Goal: Task Accomplishment & Management: Complete application form

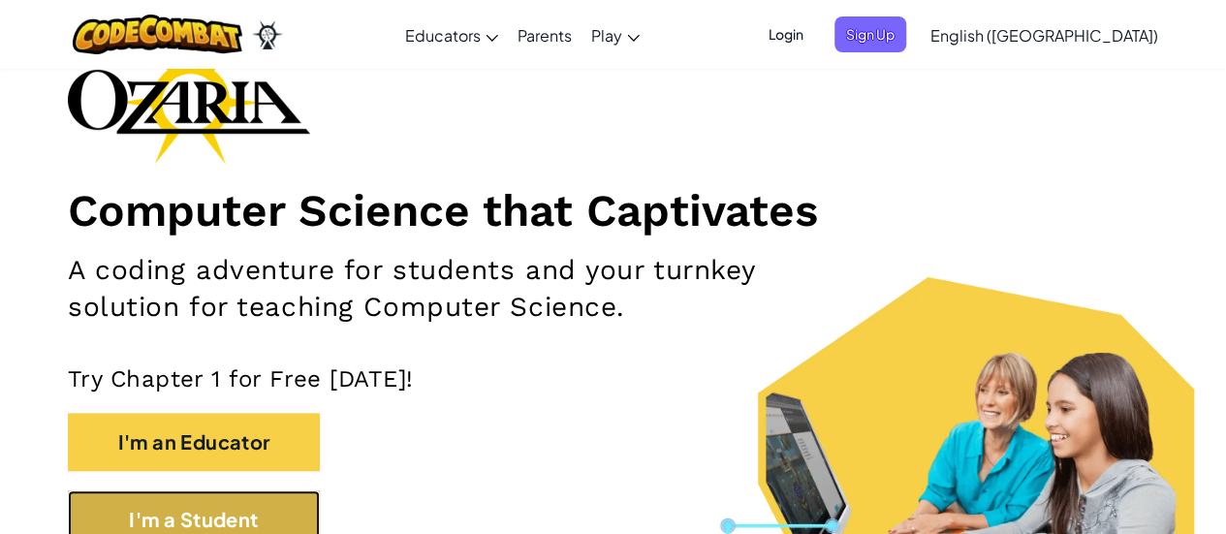
click at [229, 493] on button "I'm a Student" at bounding box center [194, 519] width 252 height 58
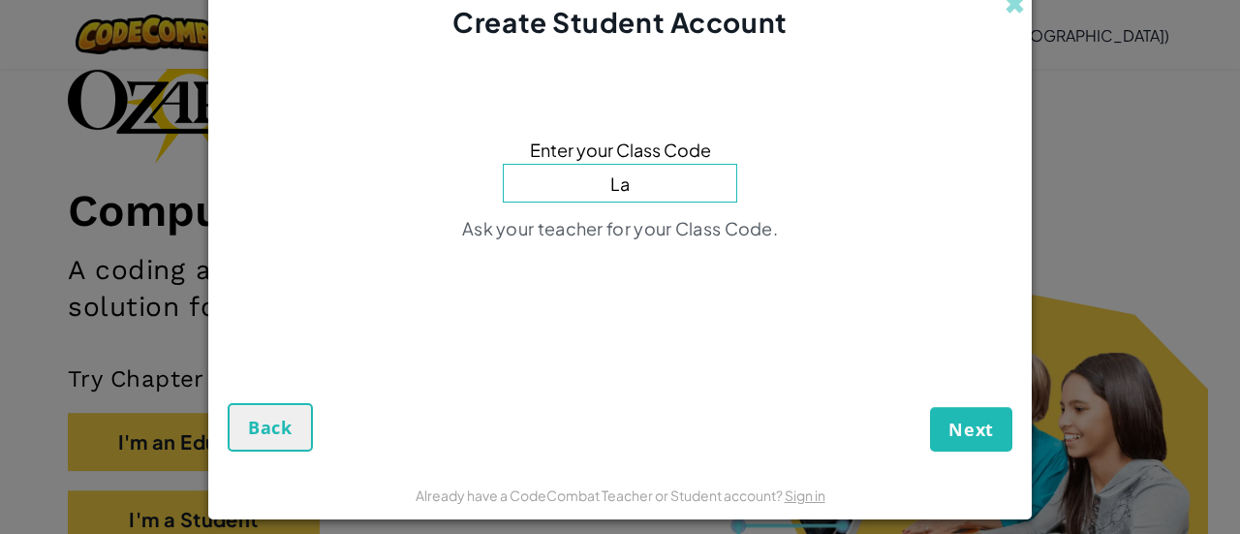
type input "Las"
type input "t"
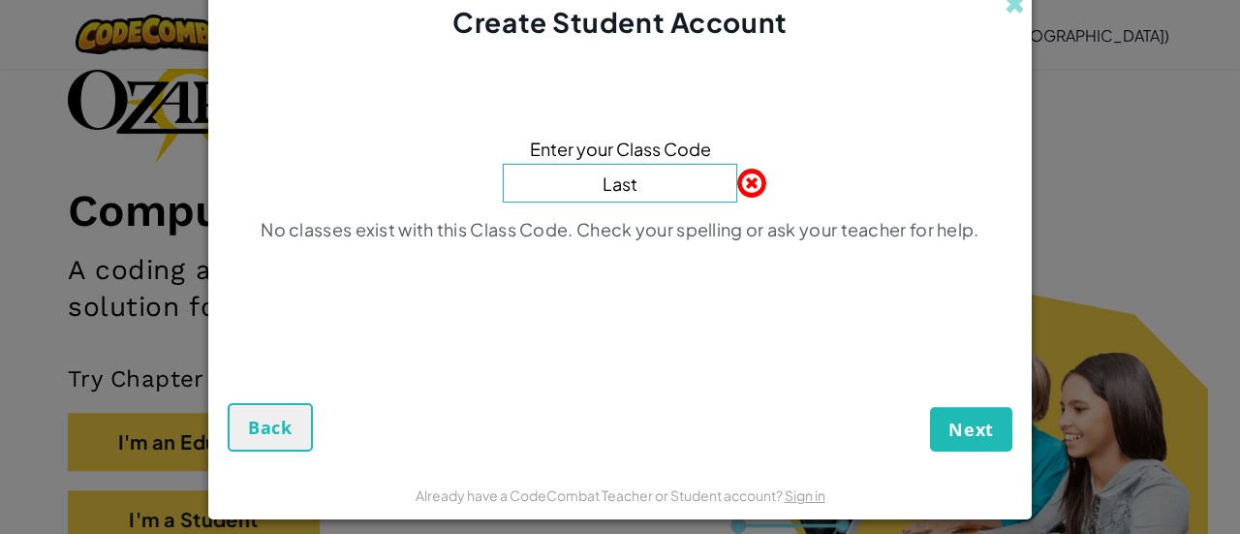
type input "LastSickCorn"
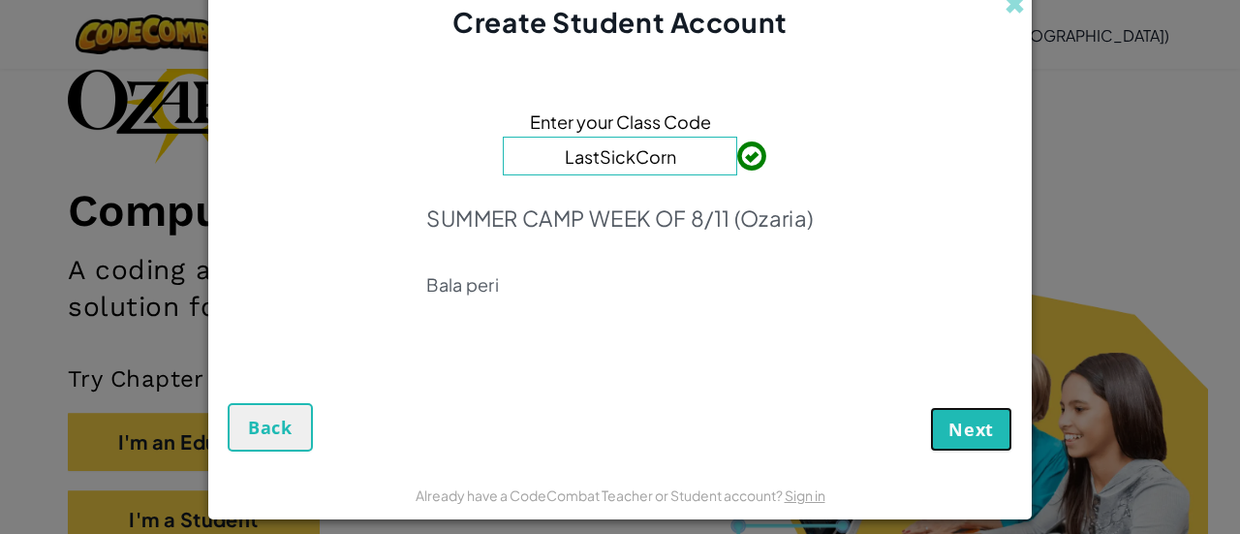
click at [949, 430] on span "Next" at bounding box center [972, 429] width 46 height 23
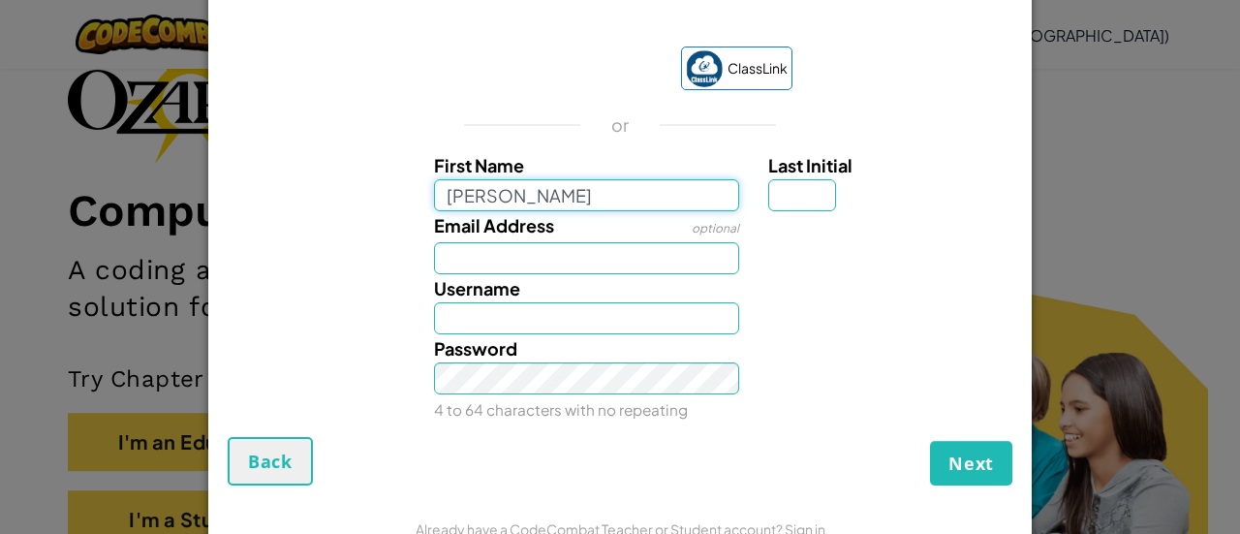
type input "Archer"
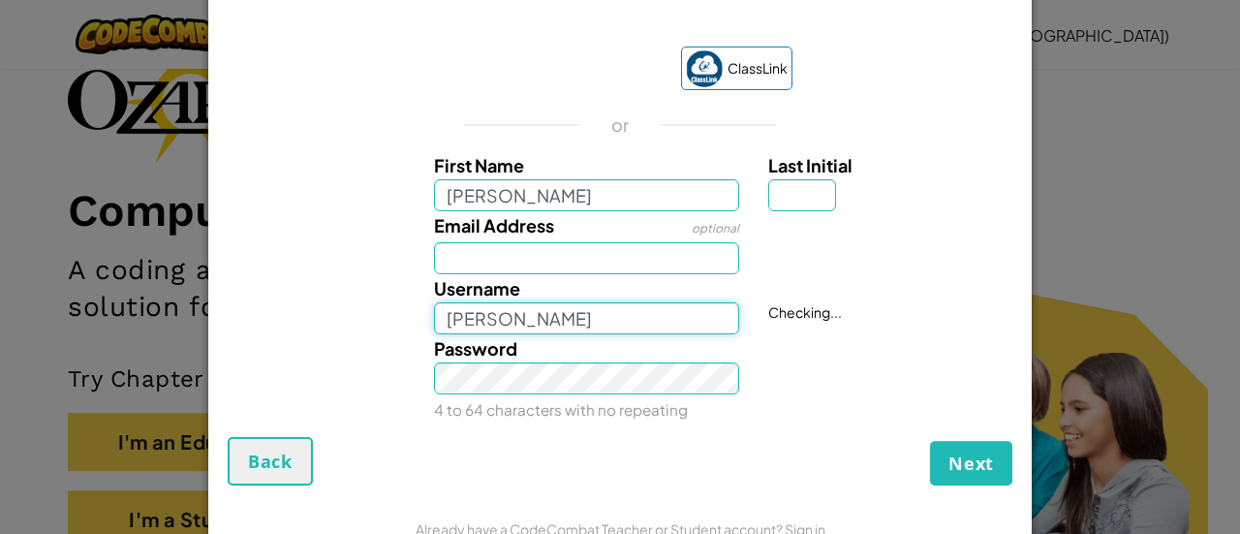
click at [525, 327] on input "Archer" at bounding box center [587, 318] width 306 height 32
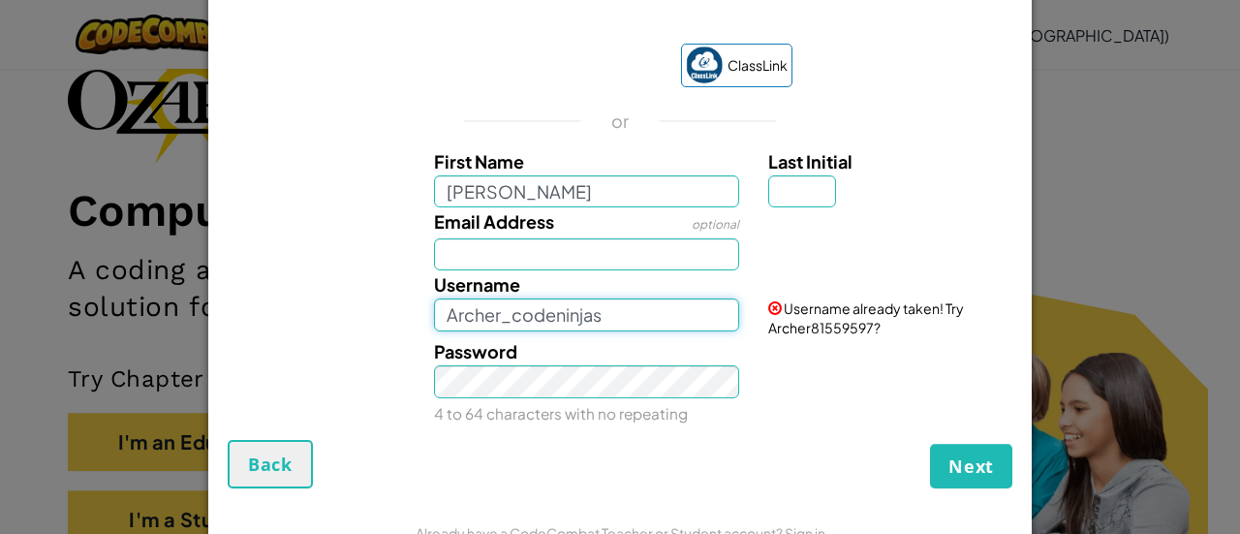
type input "Archer_codeninjas"
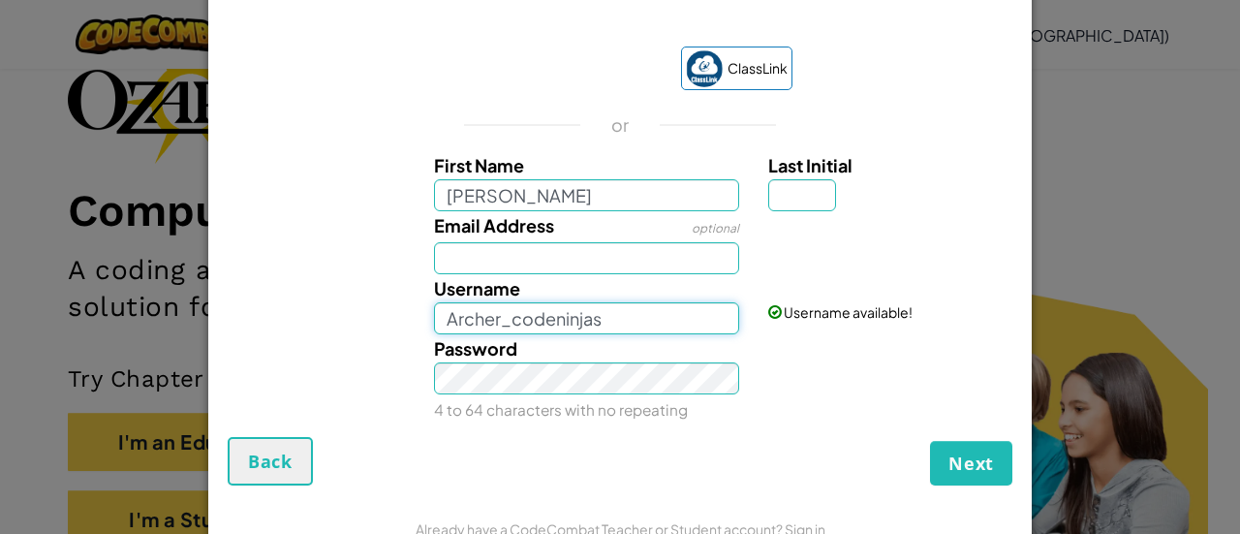
click at [618, 308] on input "Archer_codeninjas" at bounding box center [587, 318] width 306 height 32
click at [823, 117] on div "ClassLink or First Name Archer Last Initial Email Address optional Username Arc…" at bounding box center [620, 231] width 785 height 409
click at [624, 443] on div "Next Back" at bounding box center [620, 461] width 785 height 48
click at [795, 206] on input "Last Initial" at bounding box center [802, 195] width 68 height 32
type input "B"
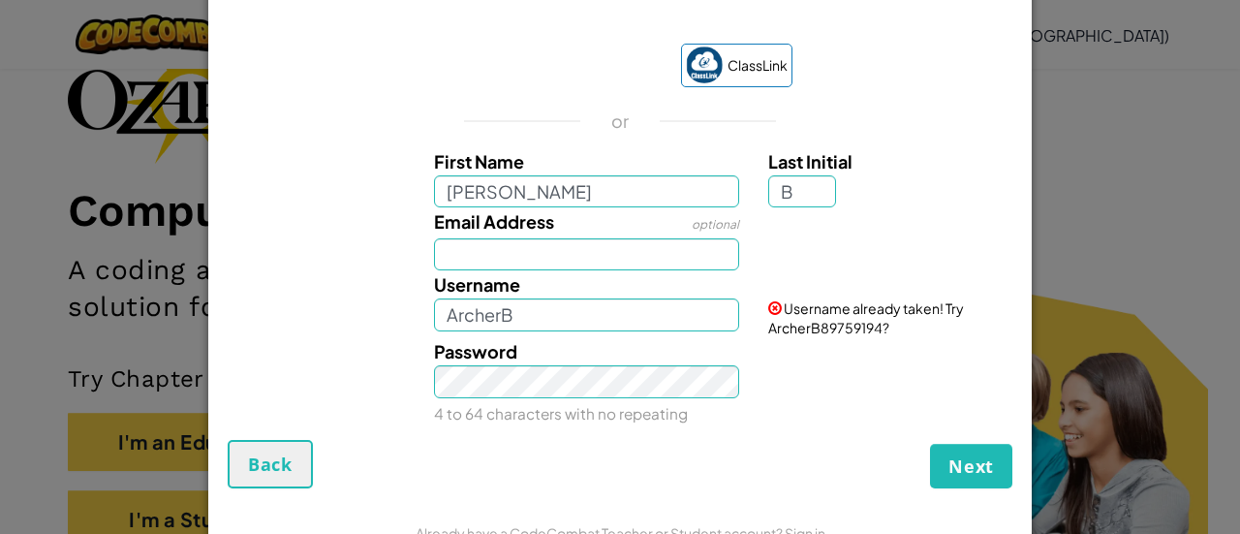
click at [734, 315] on div "Username ArcherB" at bounding box center [587, 300] width 335 height 60
click at [728, 317] on input "ArcherB" at bounding box center [587, 314] width 306 height 32
type input "Archer"
click at [930, 444] on button "Next" at bounding box center [971, 466] width 82 height 45
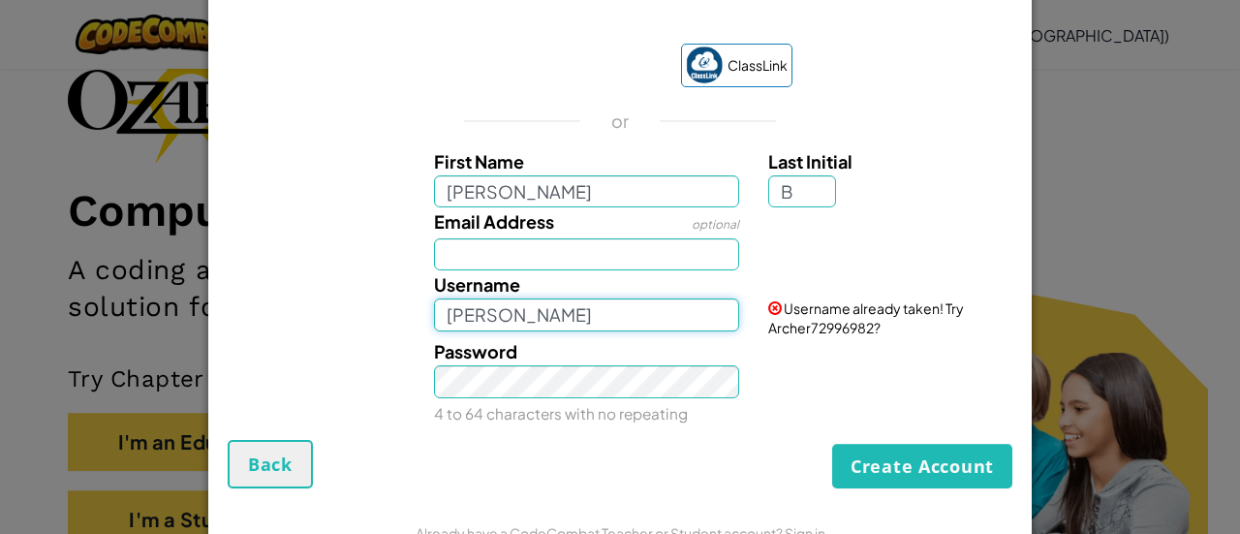
click at [722, 316] on input "Archer" at bounding box center [587, 314] width 306 height 32
click at [832, 444] on button "Create Account" at bounding box center [922, 466] width 180 height 45
click at [722, 316] on input "Archer" at bounding box center [587, 314] width 306 height 32
click at [832, 444] on button "Create Account" at bounding box center [922, 466] width 180 height 45
click at [722, 316] on input "Archer" at bounding box center [587, 314] width 306 height 32
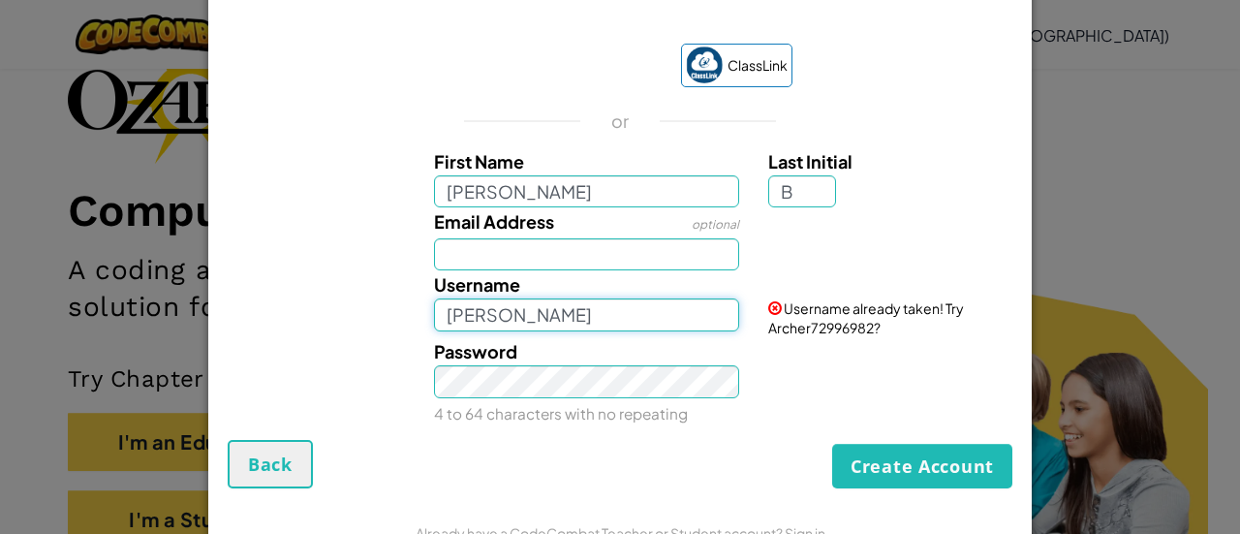
click at [722, 316] on input "Archer" at bounding box center [587, 314] width 306 height 32
click at [713, 316] on input "Archer" at bounding box center [587, 314] width 306 height 32
click at [832, 444] on button "Create Account" at bounding box center [922, 466] width 180 height 45
click at [531, 297] on div "Username Archer" at bounding box center [587, 300] width 335 height 60
click at [532, 298] on input "Archer" at bounding box center [587, 314] width 306 height 32
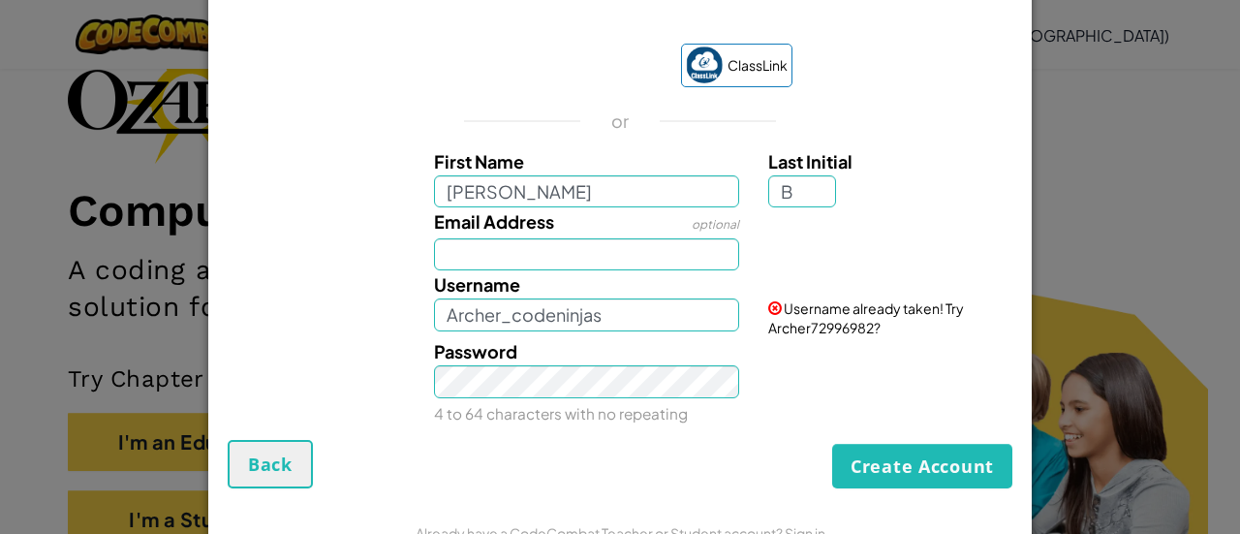
click at [602, 490] on form "ClassLink or First Name Archer Last Initial B Email Address optional Username A…" at bounding box center [620, 256] width 824 height 503
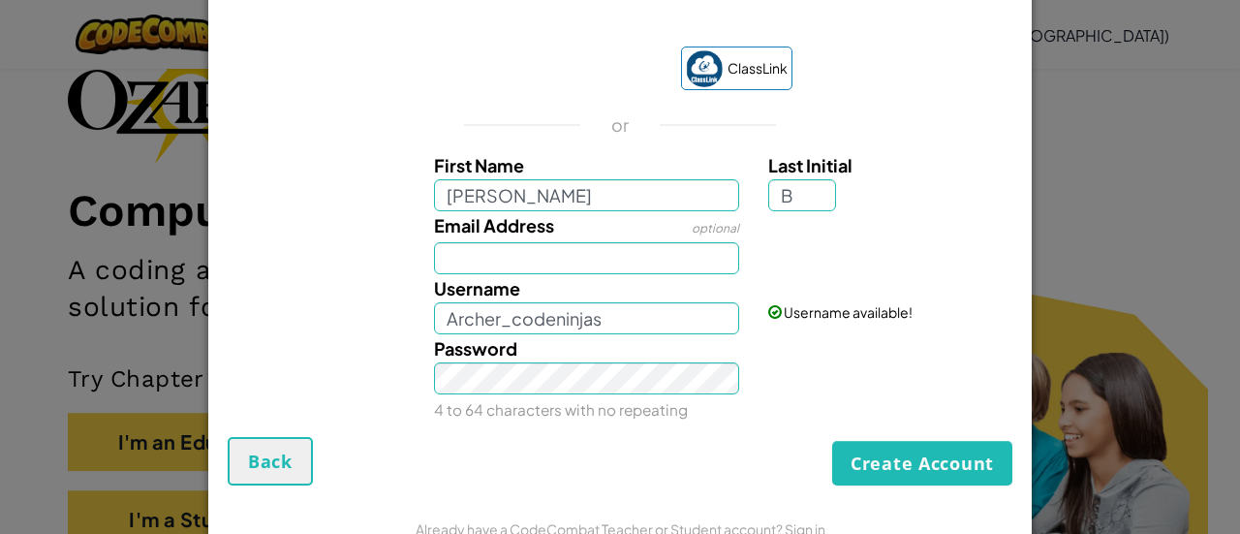
click at [602, 488] on form "ClassLink or First Name Archer Last Initial B Email Address optional Username A…" at bounding box center [620, 256] width 824 height 496
click at [863, 454] on button "Create Account" at bounding box center [922, 463] width 180 height 45
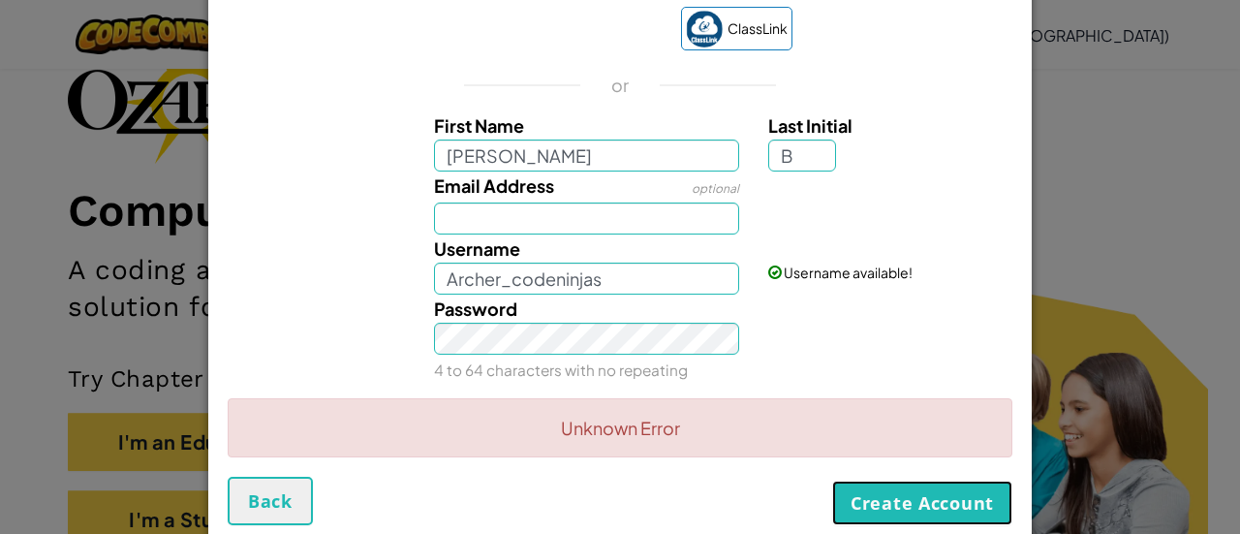
click at [977, 502] on button "Create Account" at bounding box center [922, 503] width 180 height 45
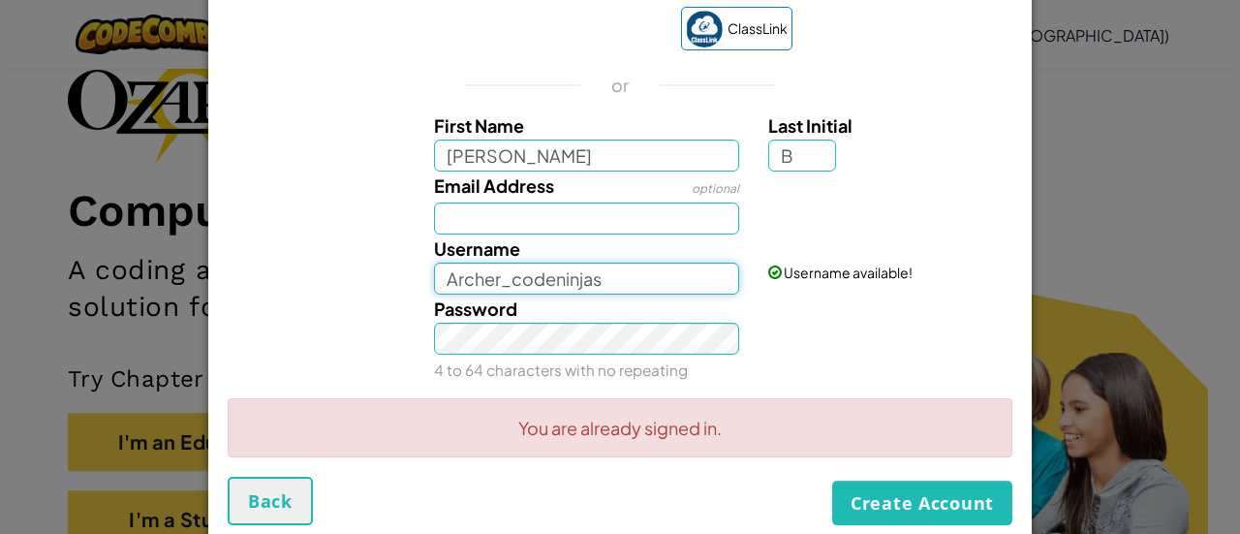
click at [488, 279] on input "Archer_codeninjas" at bounding box center [587, 279] width 306 height 32
click at [496, 280] on input "Archer_codeninjas" at bounding box center [587, 279] width 306 height 32
type input "ArcherB_codeninjas"
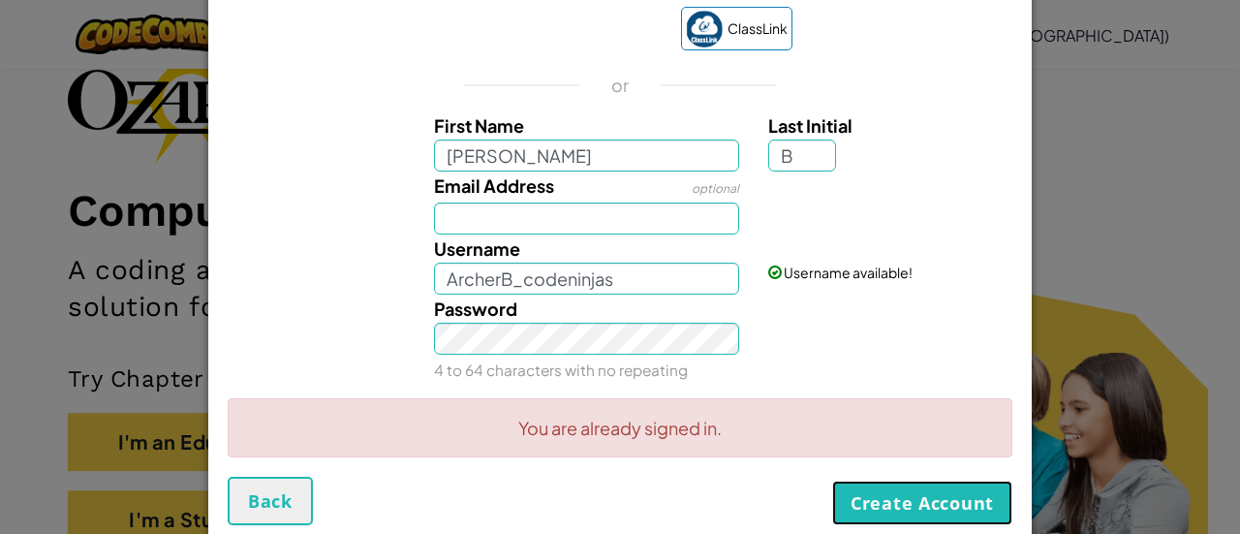
click at [859, 489] on button "Create Account" at bounding box center [922, 503] width 180 height 45
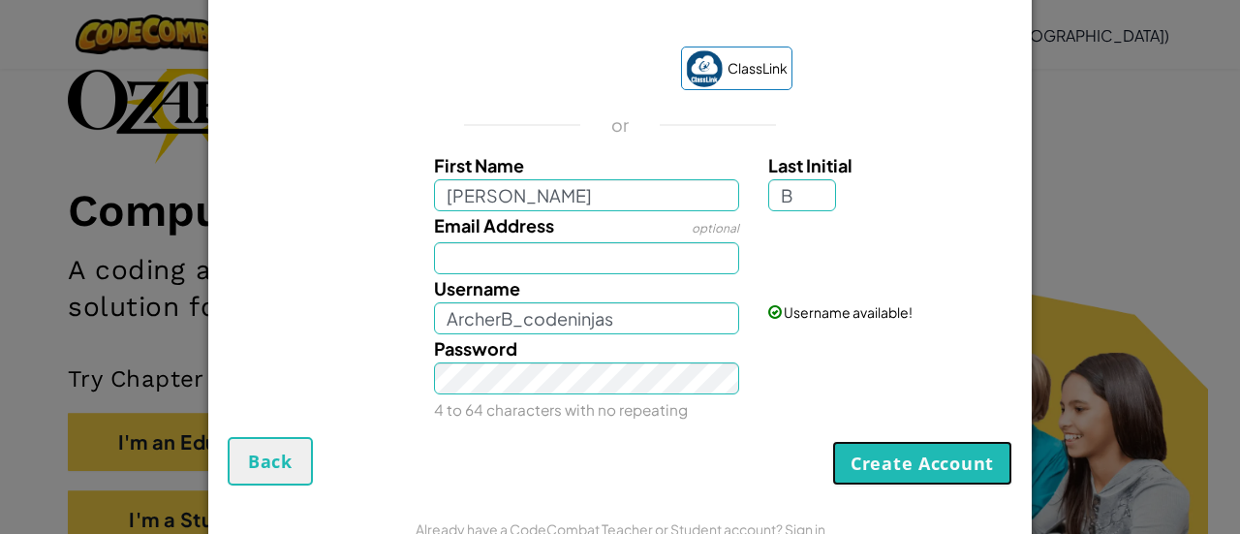
click at [922, 451] on button "Create Account" at bounding box center [922, 463] width 180 height 45
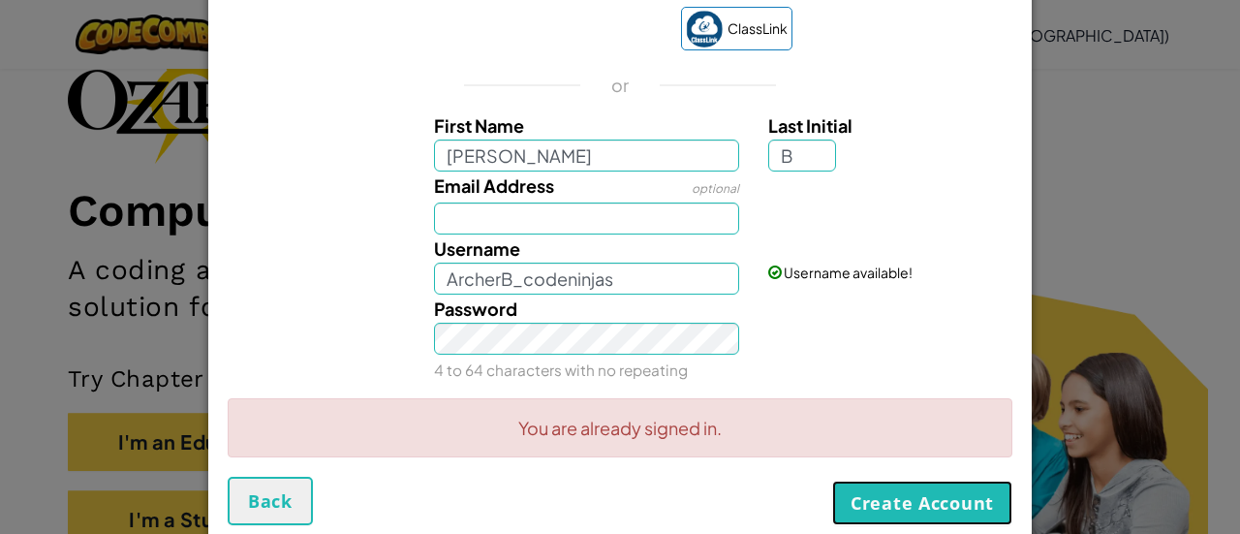
click at [862, 508] on button "Create Account" at bounding box center [922, 503] width 180 height 45
click at [1014, 266] on div "Username available!" at bounding box center [888, 258] width 268 height 47
click at [1083, 267] on div "Create Student Account ClassLink or First Name Archer Last Initial B Email Addr…" at bounding box center [620, 267] width 1240 height 534
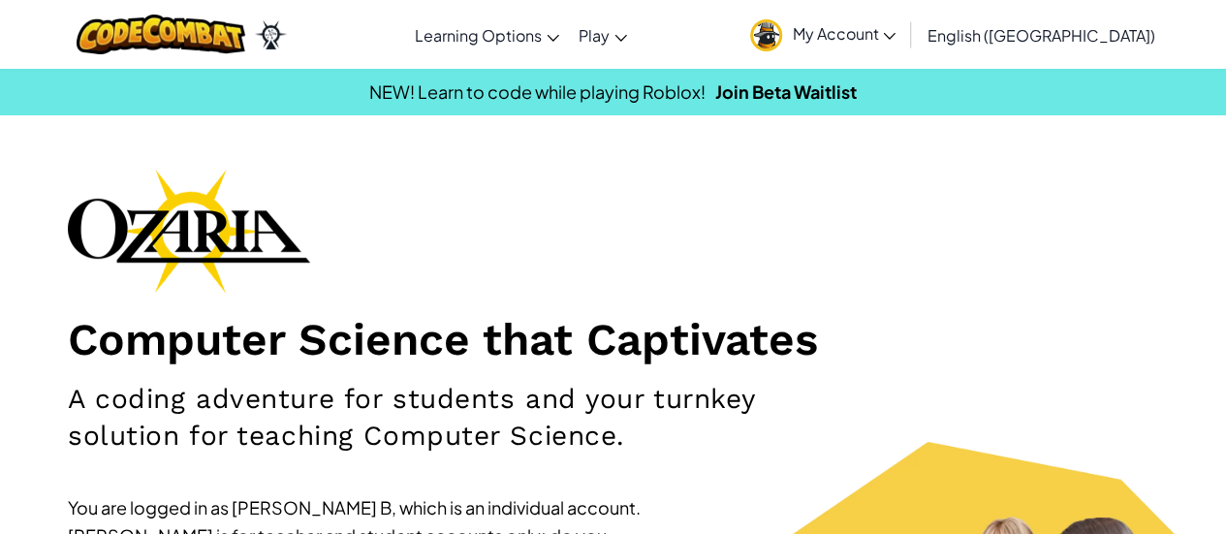
click at [905, 17] on link "My Account" at bounding box center [822, 34] width 165 height 61
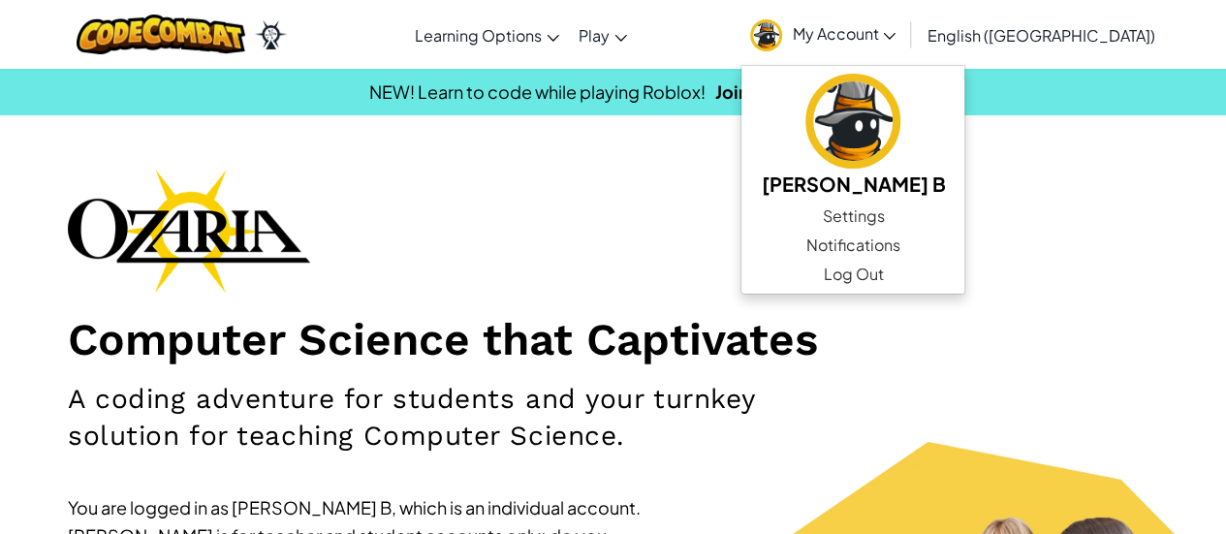
click at [895, 34] on span "My Account" at bounding box center [844, 33] width 104 height 20
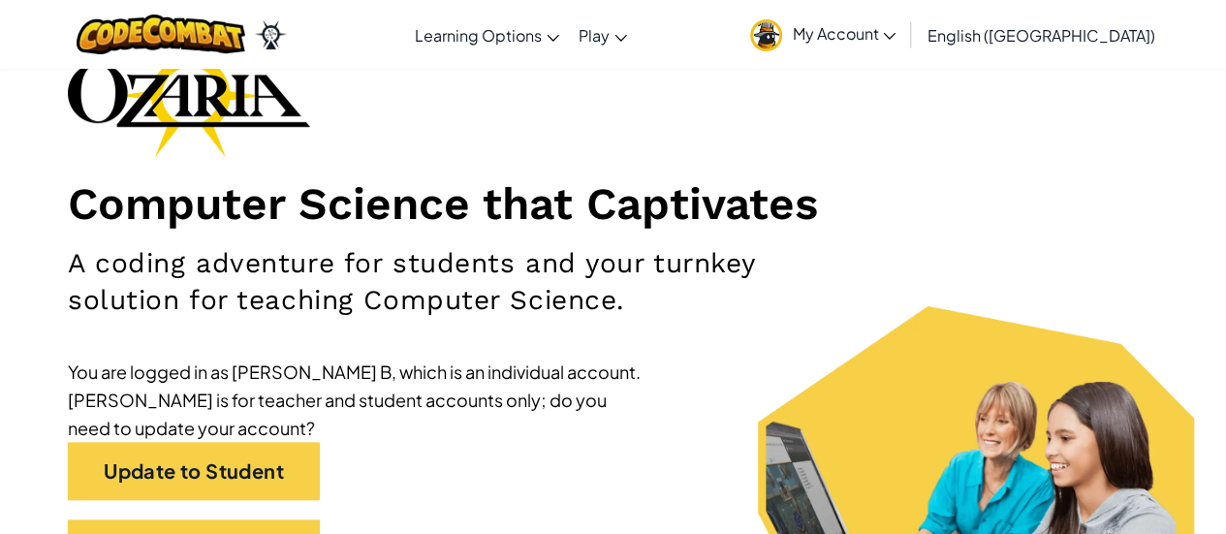
scroll to position [138, 0]
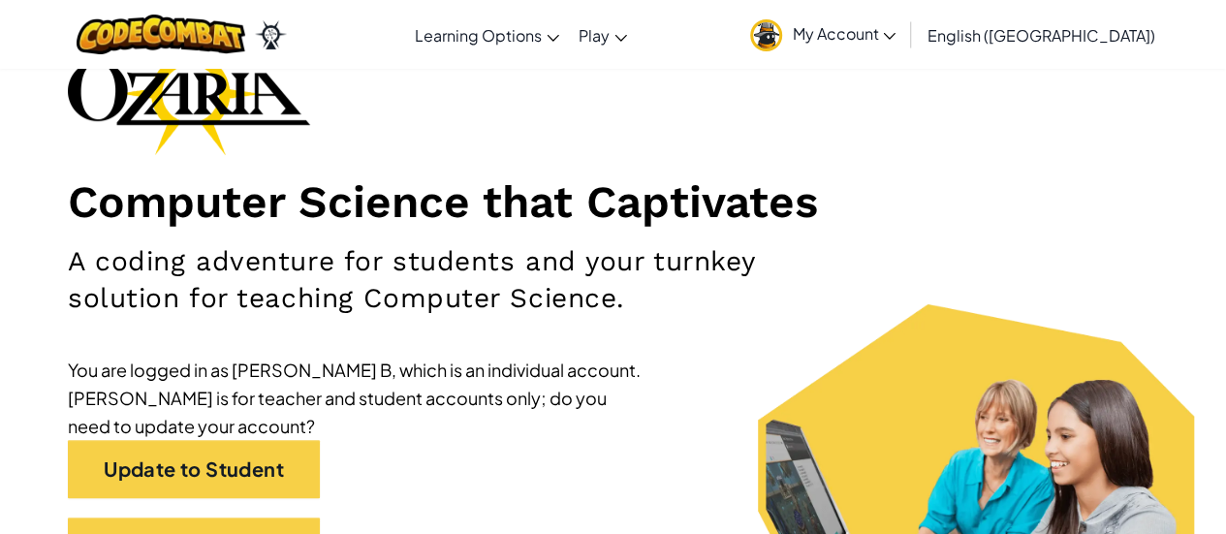
click at [917, 382] on div "Computer Science that Captivates A coding adventure for students and your turnk…" at bounding box center [613, 313] width 1090 height 564
click at [905, 19] on link "My Account" at bounding box center [822, 34] width 165 height 61
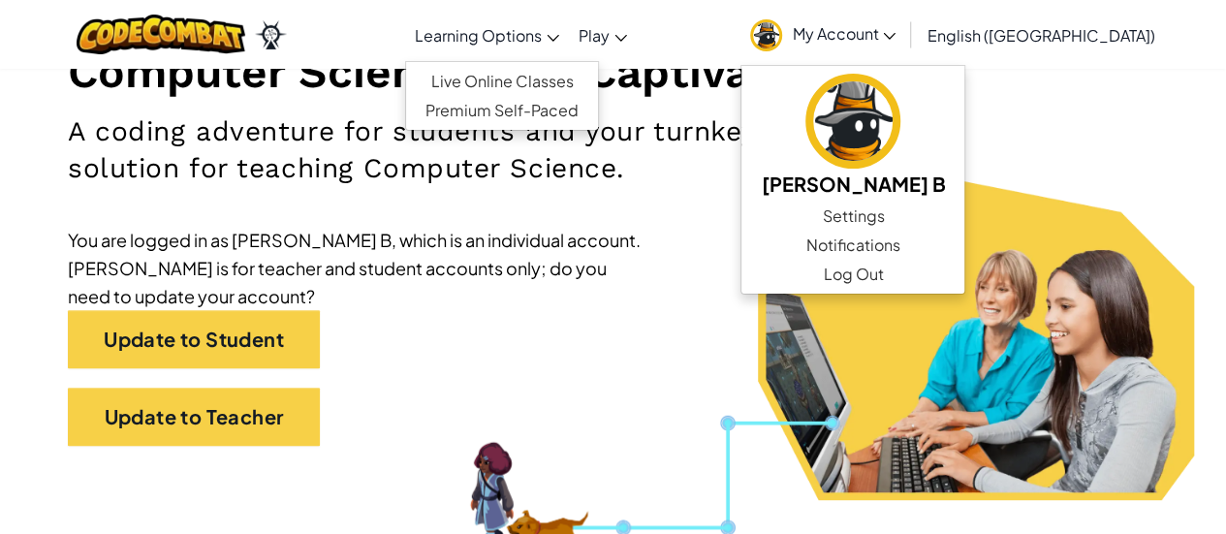
scroll to position [266, 0]
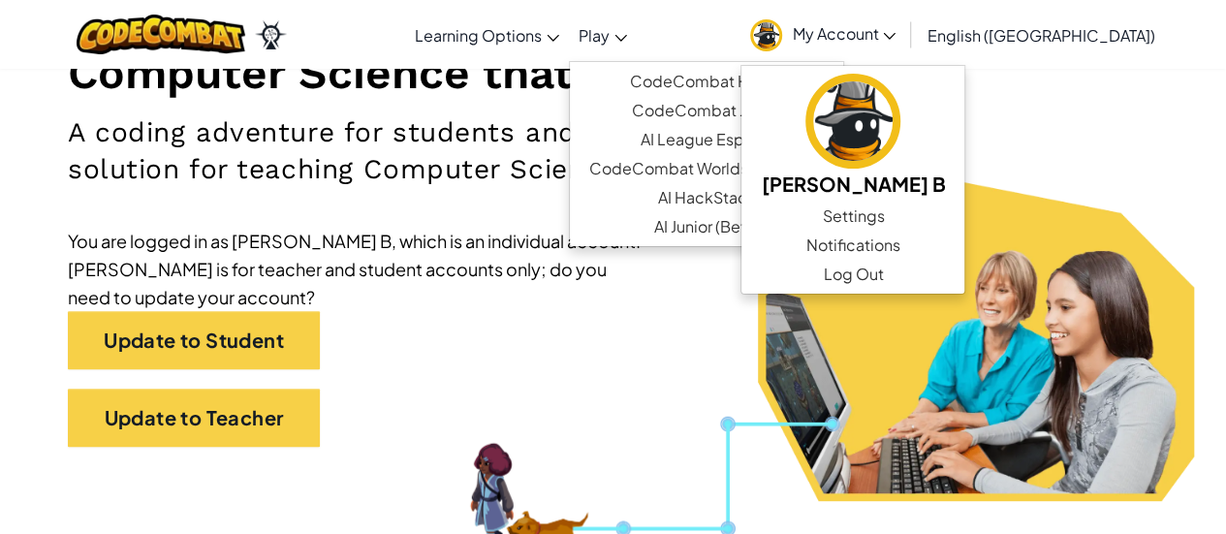
click at [610, 42] on span "Play" at bounding box center [593, 35] width 31 height 20
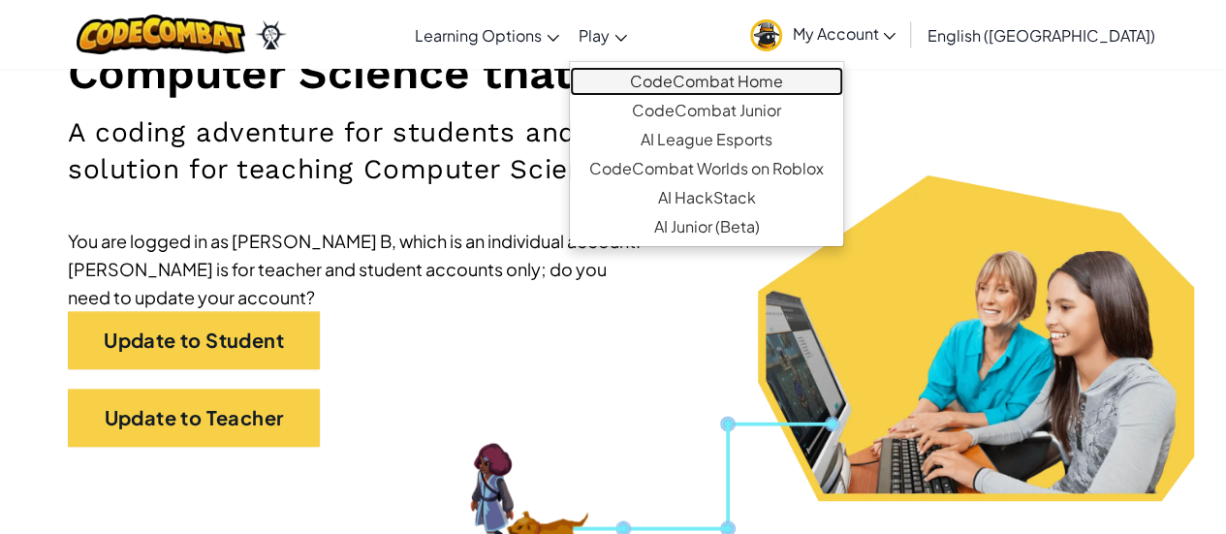
click at [716, 76] on link "CodeCombat Home" at bounding box center [706, 81] width 273 height 29
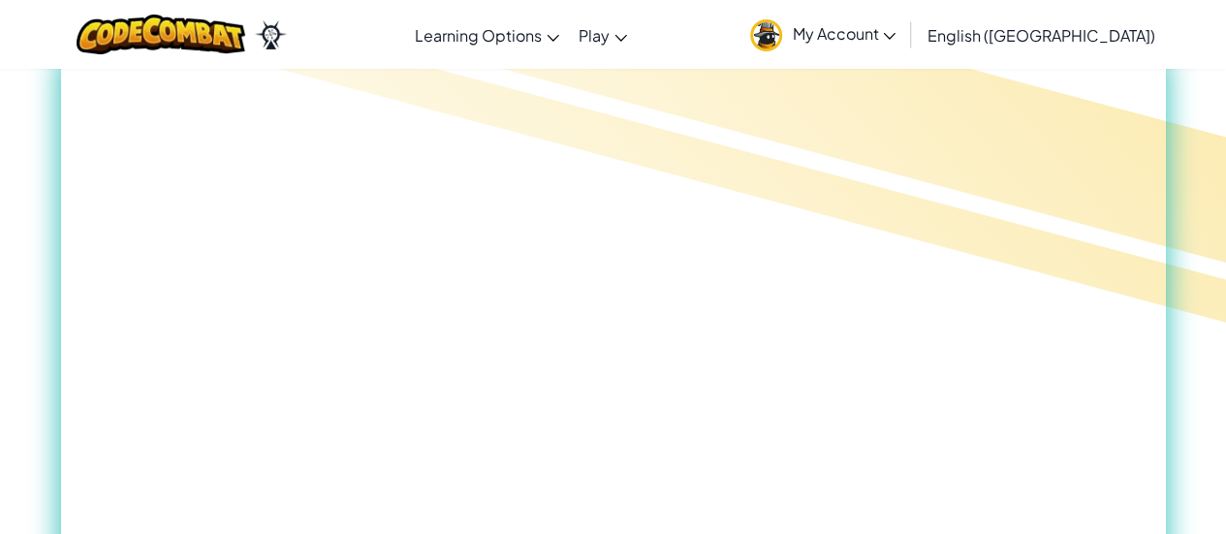
scroll to position [395, 0]
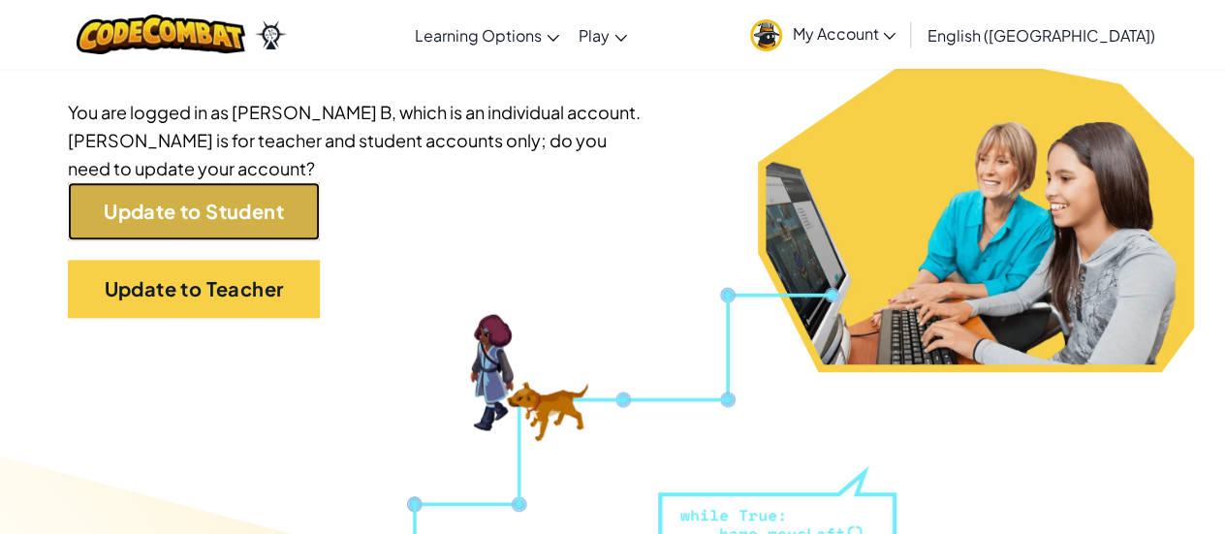
click at [136, 212] on link "Update to Student" at bounding box center [194, 211] width 252 height 58
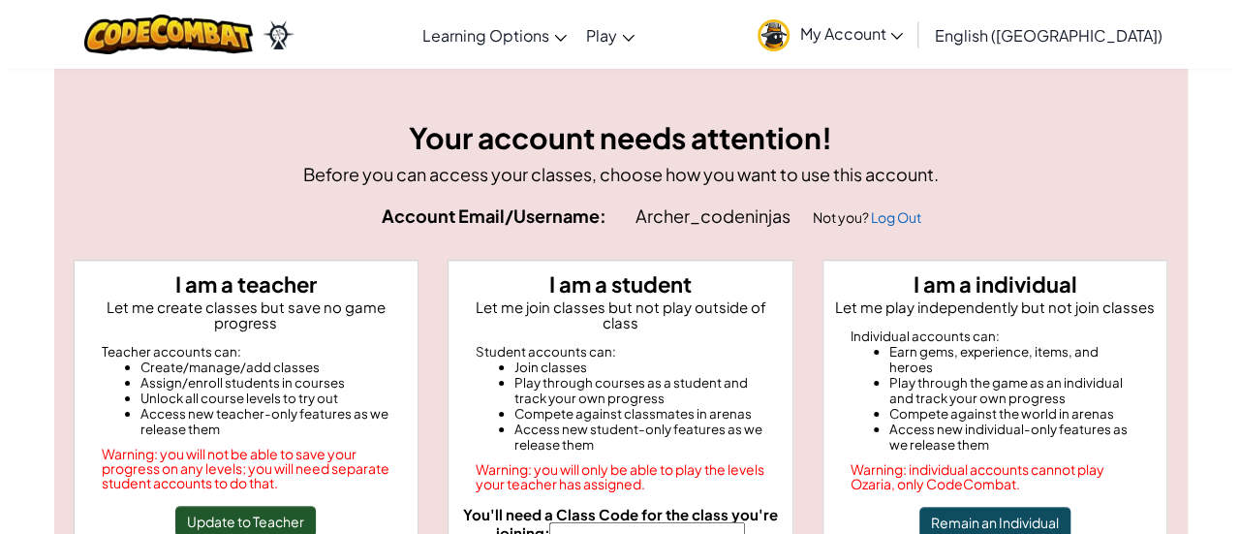
scroll to position [129, 0]
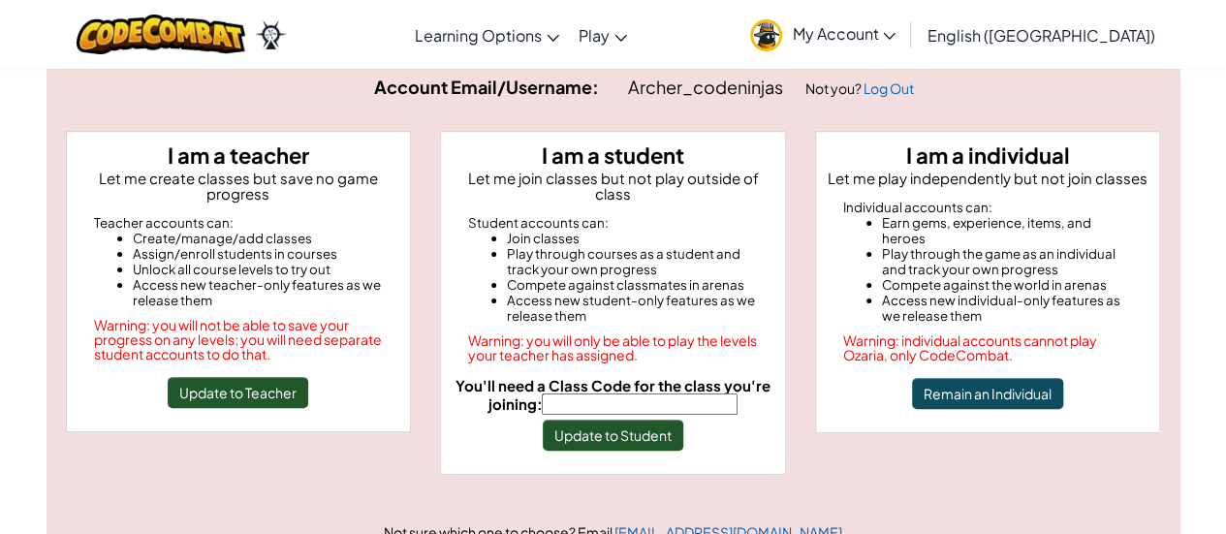
click at [597, 376] on span "You'll need a Class Code for the class you're joining:" at bounding box center [612, 394] width 315 height 37
click at [597, 393] on input "You'll need a Class Code for the class you're joining:" at bounding box center [640, 403] width 196 height 21
type input "T"
click at [655, 231] on li "Join classes" at bounding box center [632, 239] width 251 height 16
click at [696, 393] on input "Las" at bounding box center [640, 403] width 196 height 21
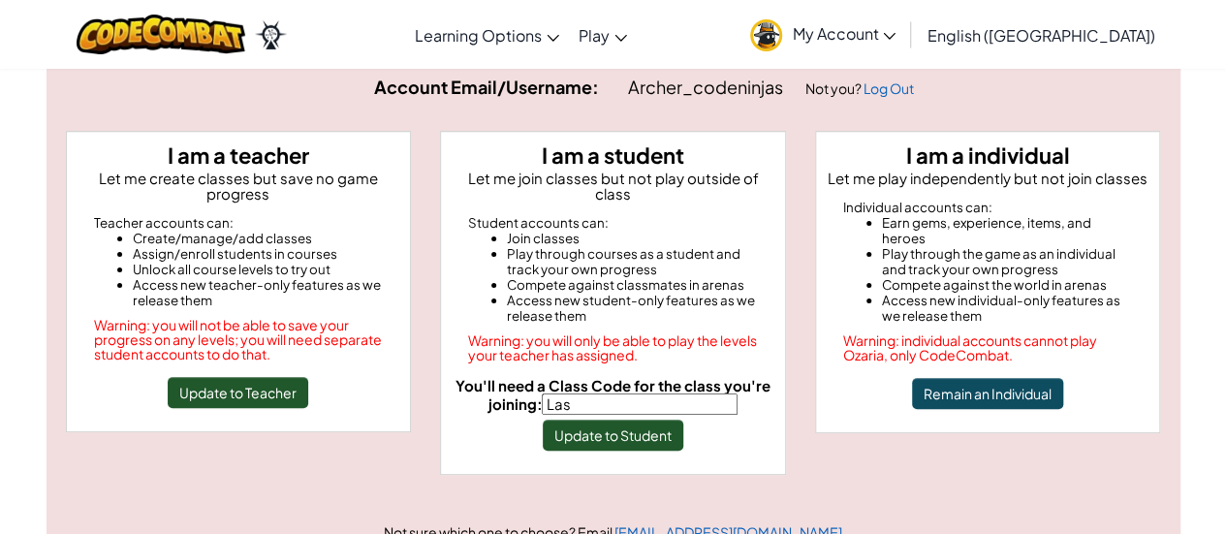
type input "LastSickCorn"
click at [610, 427] on button "Update to Student" at bounding box center [613, 435] width 141 height 31
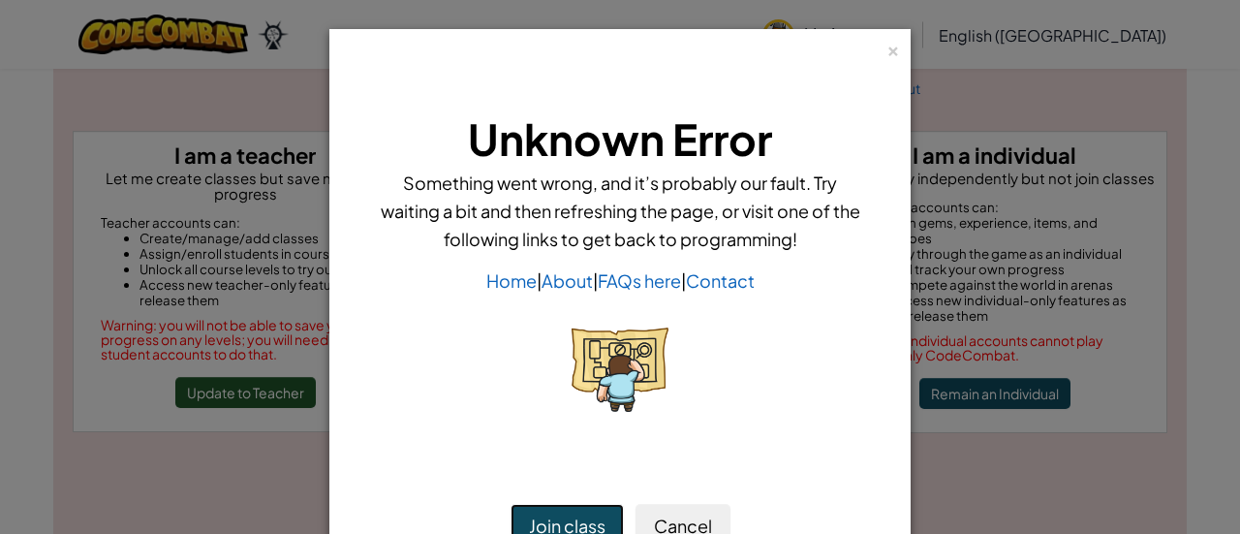
click at [570, 509] on button "Join class" at bounding box center [567, 526] width 113 height 45
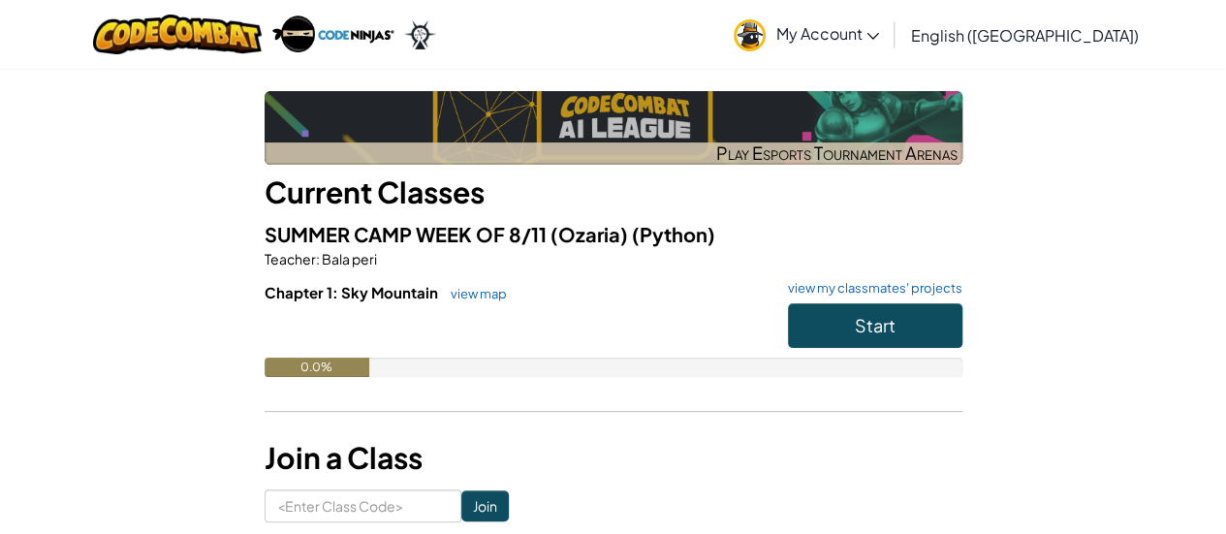
scroll to position [111, 0]
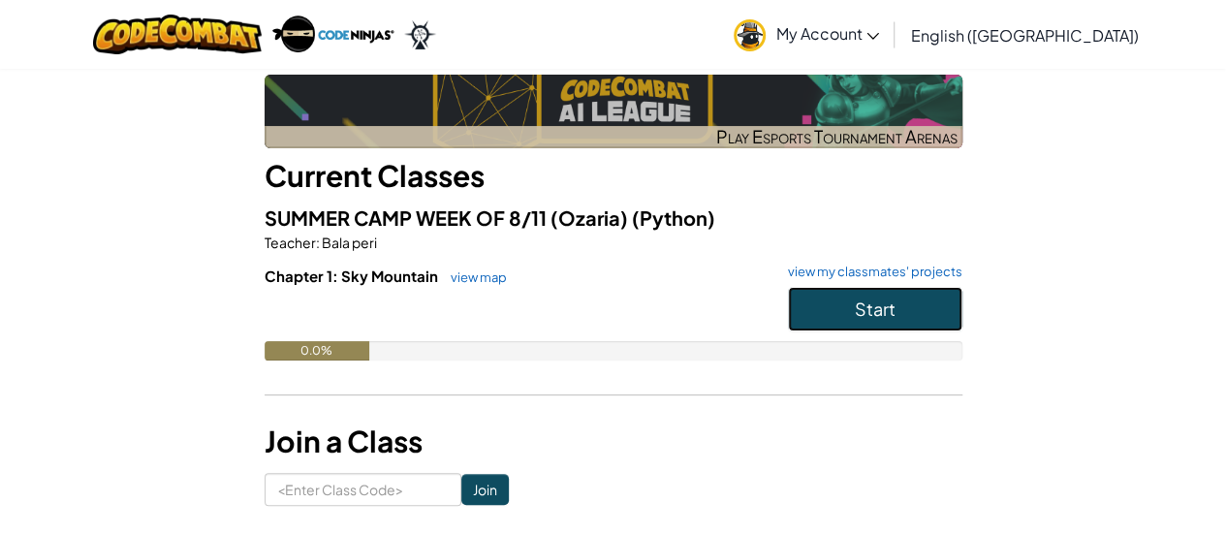
click at [903, 297] on button "Start" at bounding box center [875, 309] width 174 height 45
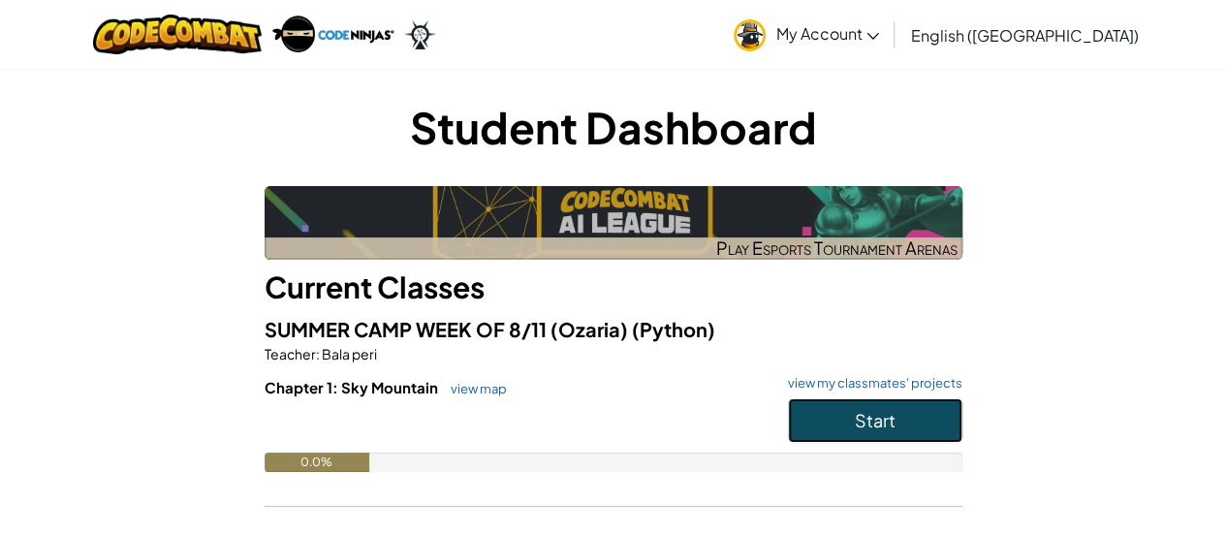
click at [852, 431] on button "Start" at bounding box center [875, 420] width 174 height 45
click at [852, 428] on button "Start" at bounding box center [875, 420] width 174 height 45
drag, startPoint x: 852, startPoint y: 428, endPoint x: 752, endPoint y: 301, distance: 161.5
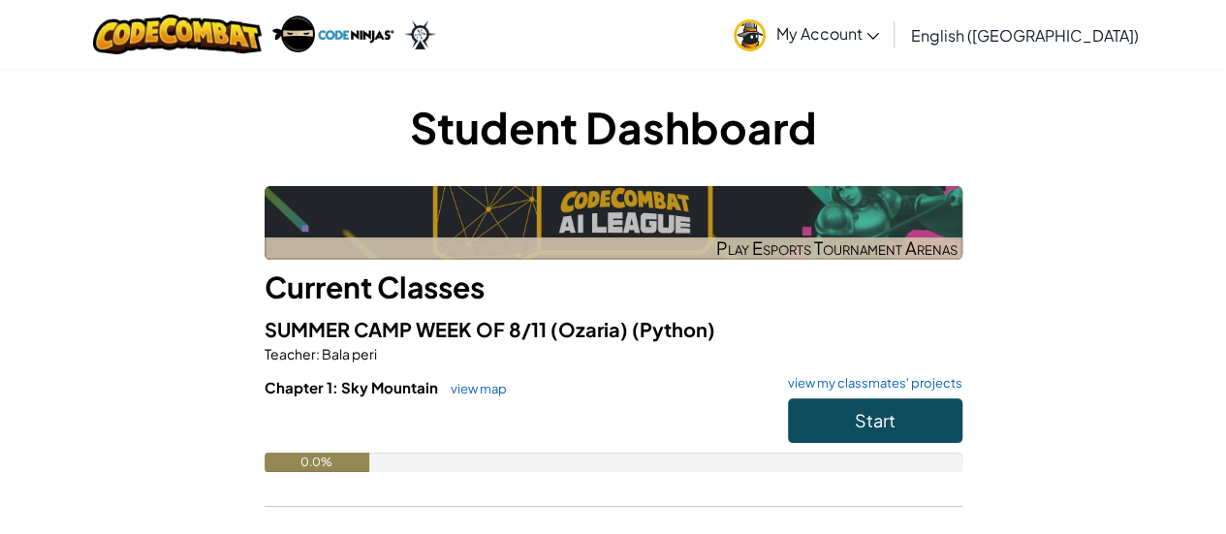
click at [752, 301] on h3 "Current Classes" at bounding box center [614, 288] width 698 height 44
click at [859, 404] on button "Start" at bounding box center [875, 420] width 174 height 45
click at [860, 411] on span "Start" at bounding box center [875, 420] width 41 height 22
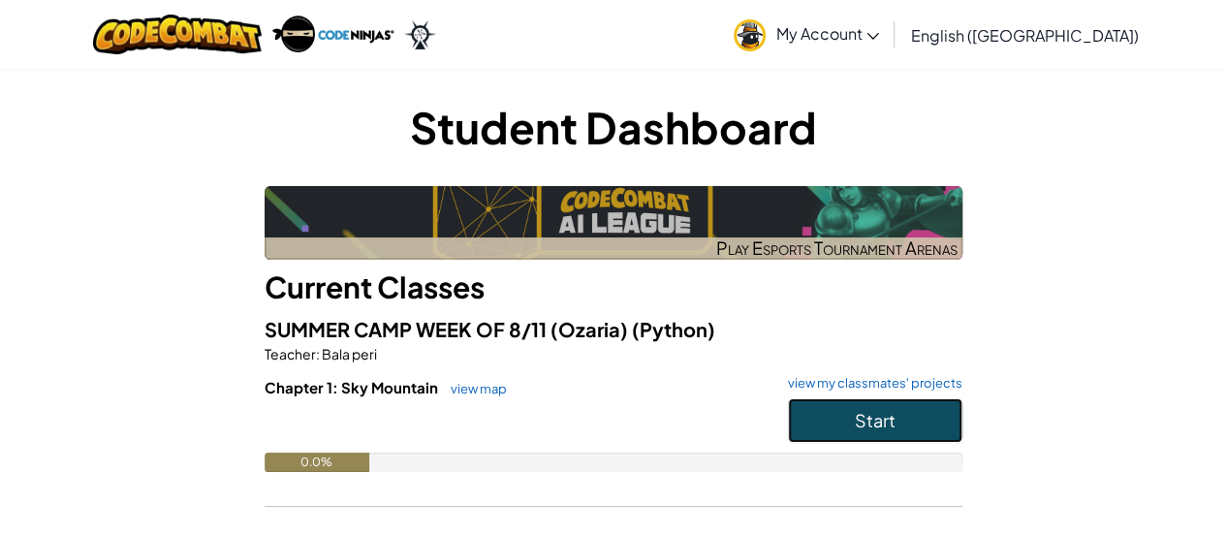
click at [860, 411] on span "Start" at bounding box center [875, 420] width 41 height 22
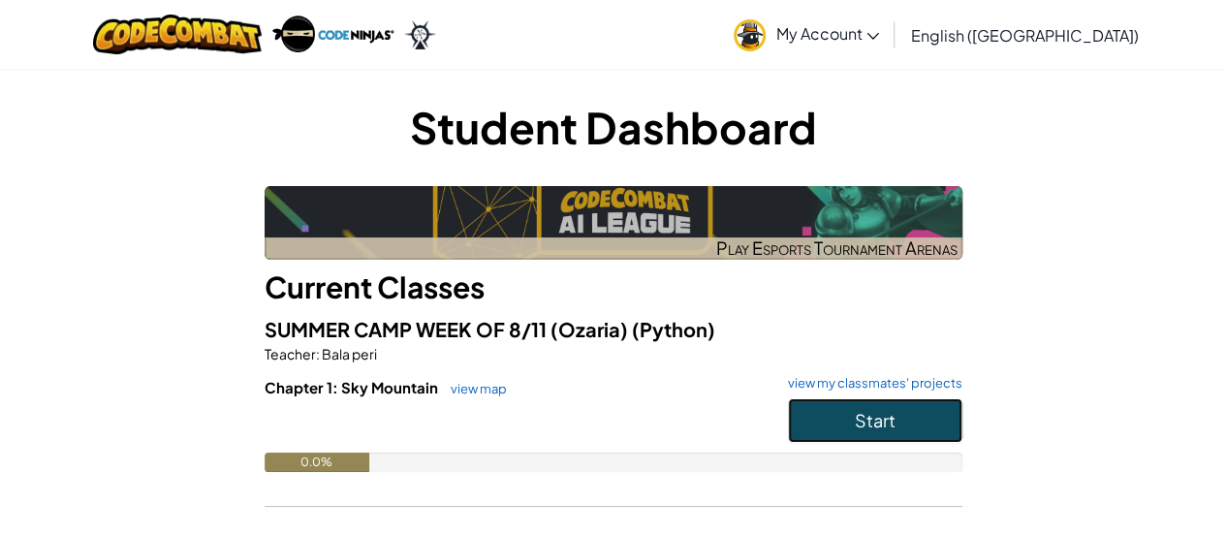
click at [860, 411] on span "Start" at bounding box center [875, 420] width 41 height 22
click at [850, 421] on button "Start" at bounding box center [875, 420] width 174 height 45
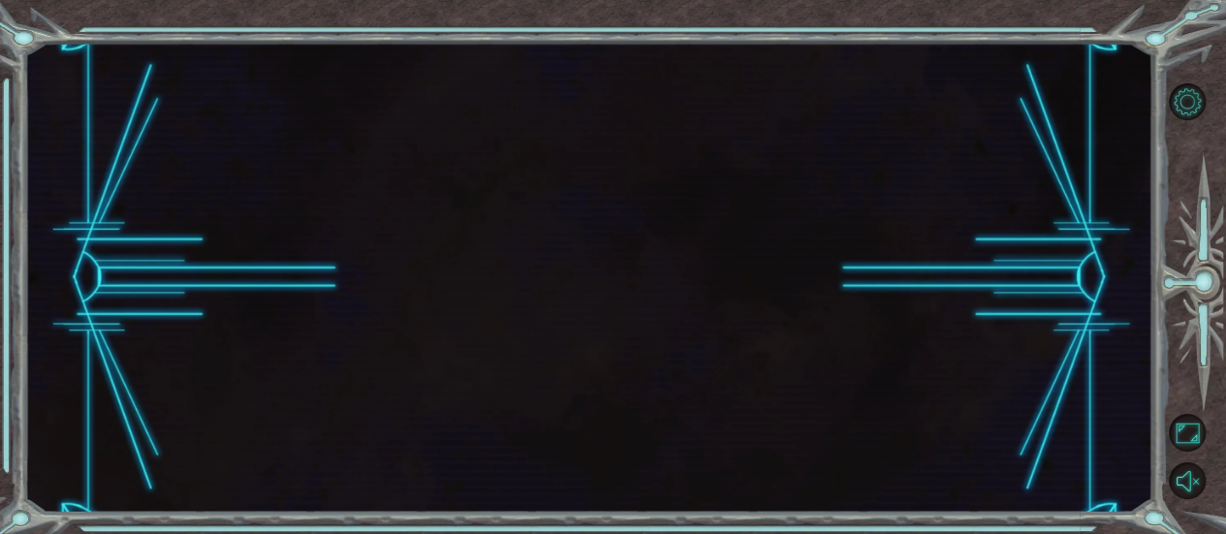
click at [918, 432] on div at bounding box center [588, 278] width 1128 height 470
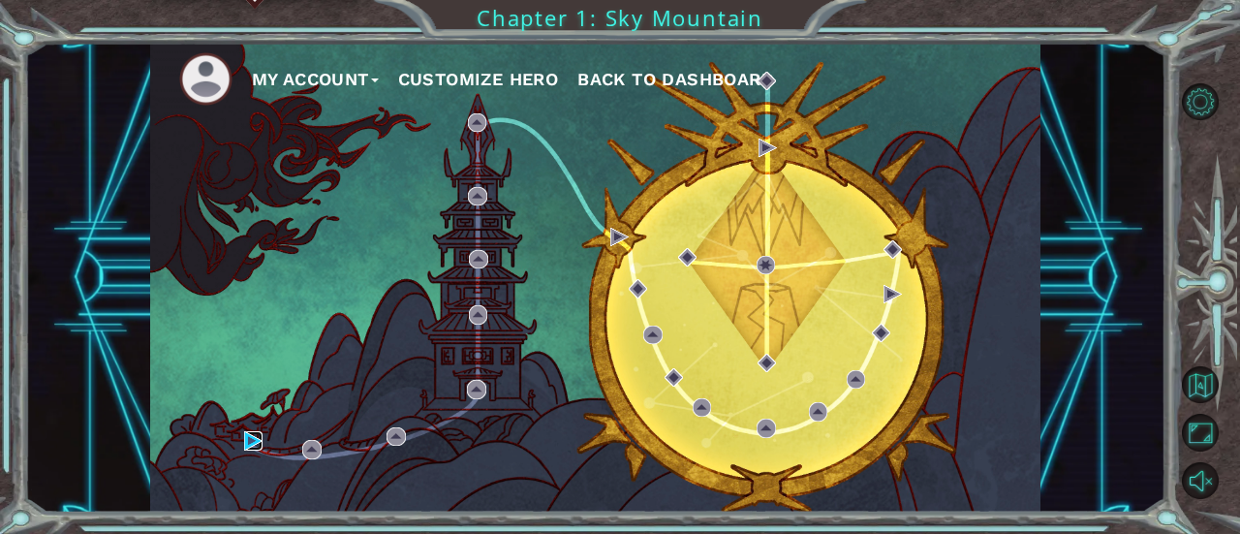
click at [256, 445] on img at bounding box center [253, 440] width 18 height 18
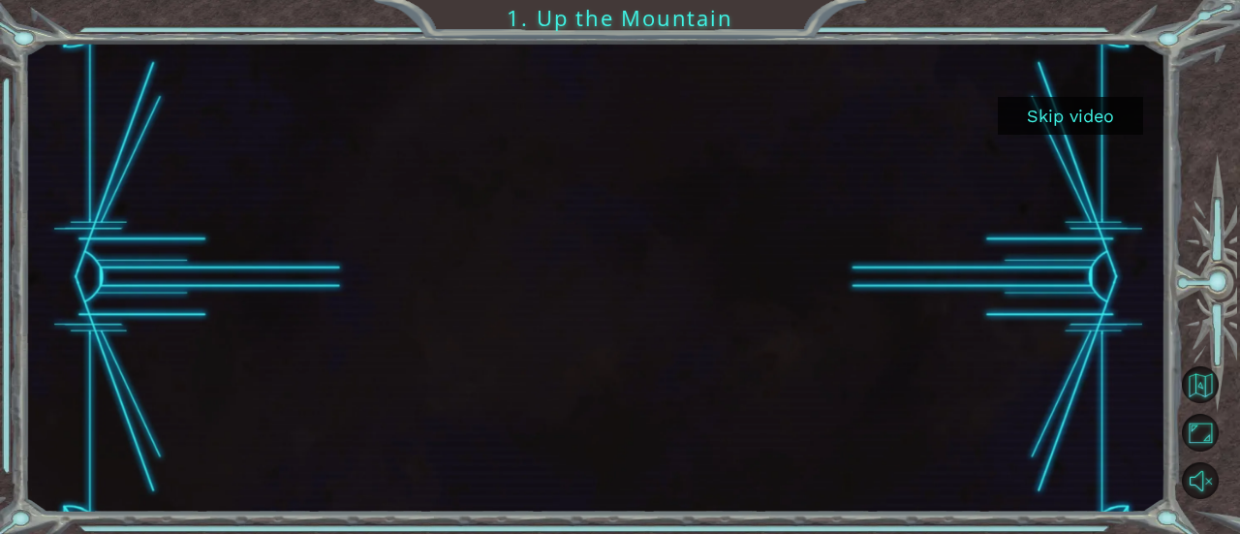
drag, startPoint x: 510, startPoint y: 390, endPoint x: 523, endPoint y: 387, distance: 13.9
click at [521, 387] on div at bounding box center [595, 278] width 836 height 470
click at [597, 303] on div at bounding box center [595, 278] width 836 height 470
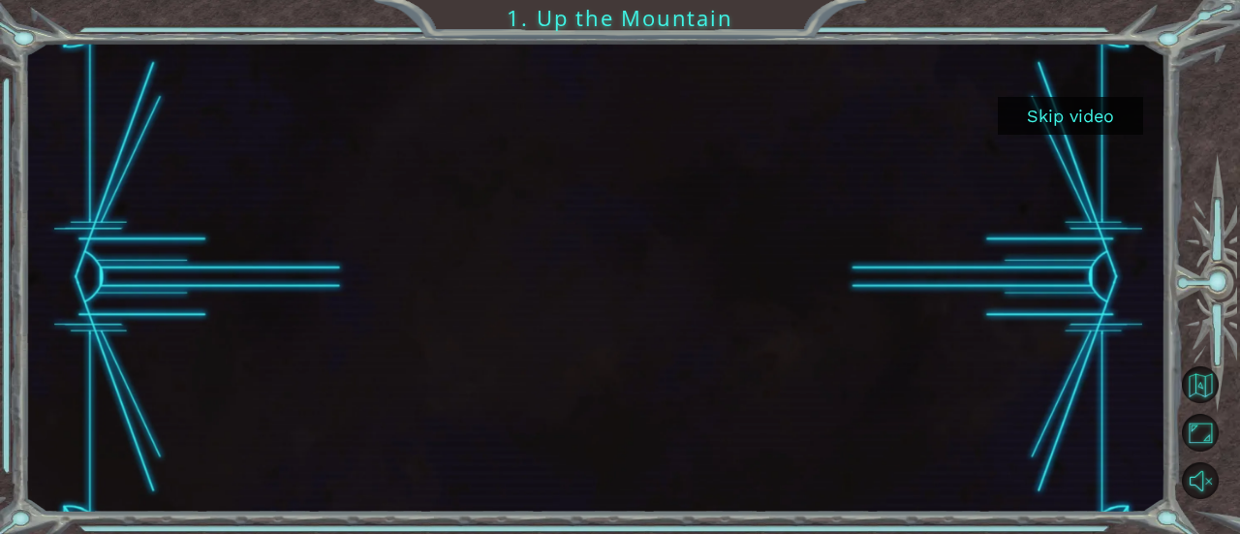
click at [599, 296] on div at bounding box center [595, 278] width 836 height 470
click at [641, 273] on div at bounding box center [595, 278] width 836 height 470
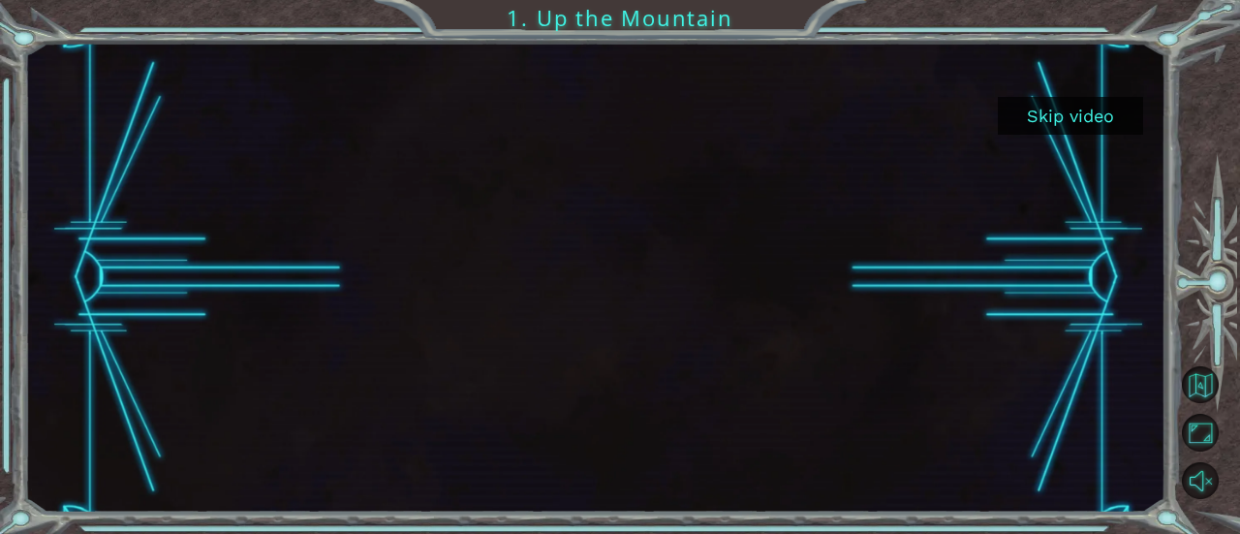
click at [659, 263] on div at bounding box center [595, 278] width 836 height 470
drag, startPoint x: 861, startPoint y: 231, endPoint x: 546, endPoint y: 259, distance: 317.1
drag, startPoint x: 546, startPoint y: 259, endPoint x: 479, endPoint y: 266, distance: 67.2
click at [479, 266] on div at bounding box center [595, 278] width 836 height 470
click at [411, 323] on div at bounding box center [595, 278] width 836 height 470
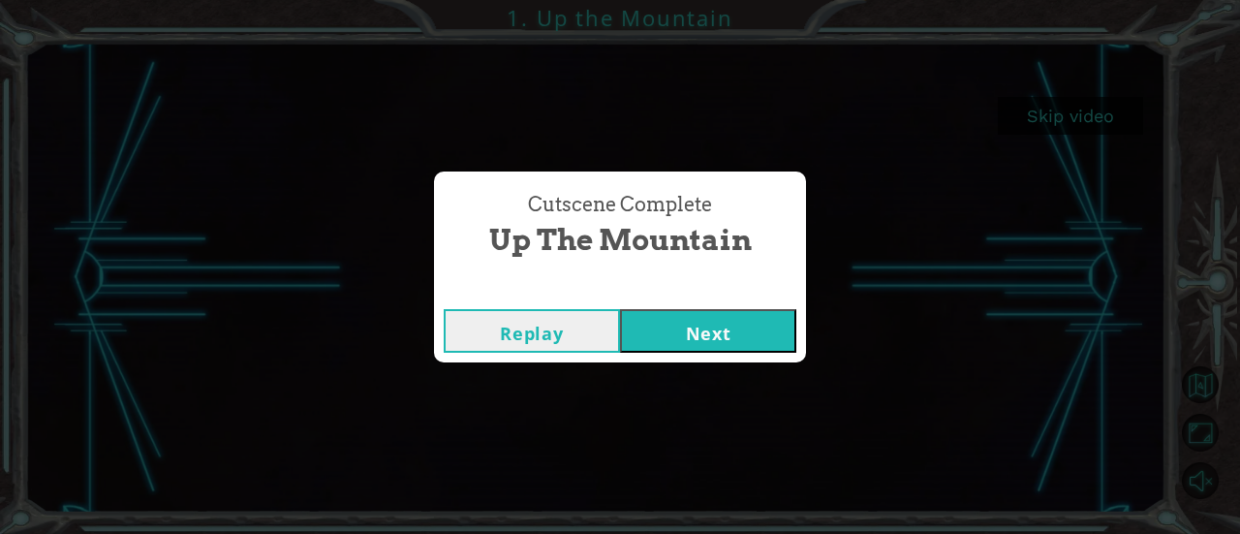
click at [730, 314] on button "Next" at bounding box center [708, 331] width 176 height 44
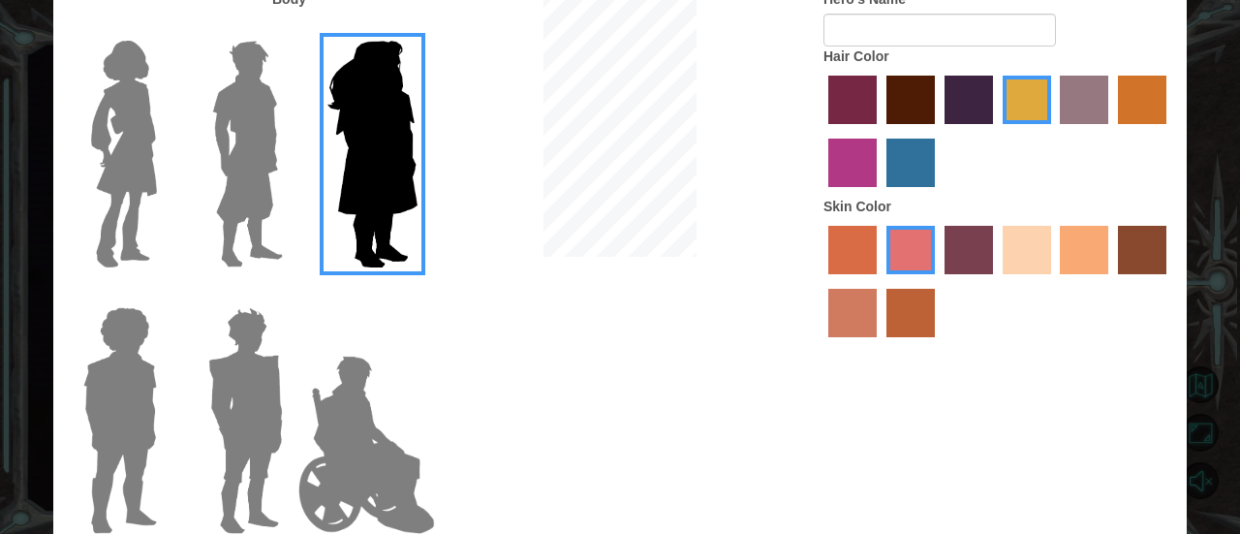
click at [279, 178] on img at bounding box center [247, 154] width 86 height 242
click at [291, 28] on input "Hero Lars" at bounding box center [291, 28] width 0 height 0
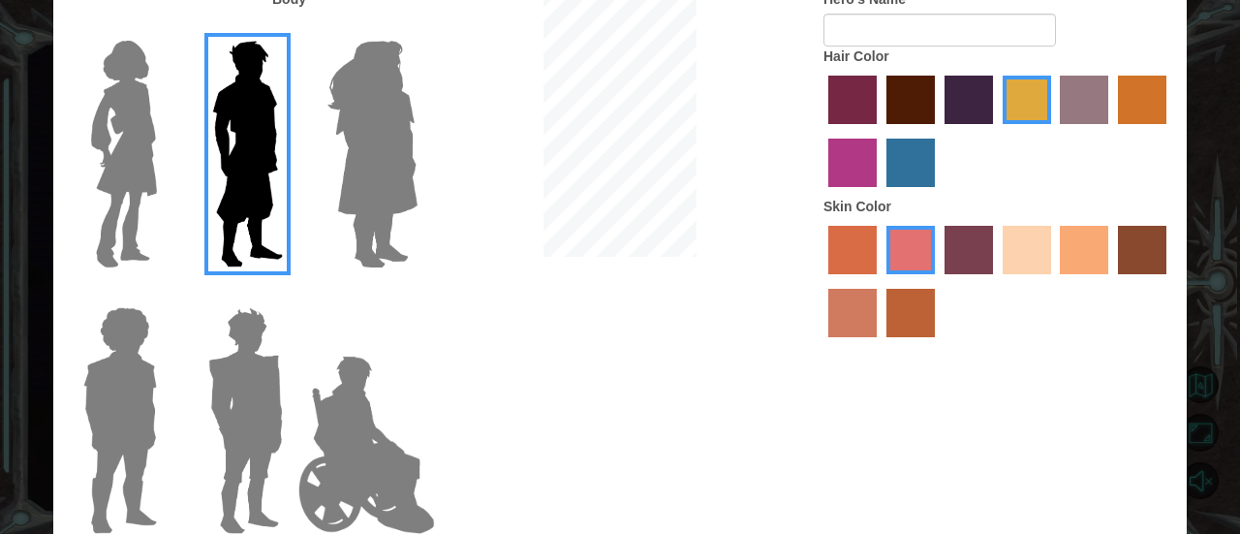
click at [1021, 239] on label "sandy beach skin color" at bounding box center [1027, 250] width 48 height 48
click at [996, 281] on input "sandy beach skin color" at bounding box center [996, 281] width 0 height 0
click at [229, 403] on img at bounding box center [246, 420] width 90 height 242
click at [291, 295] on input "Hero Garnet" at bounding box center [291, 295] width 0 height 0
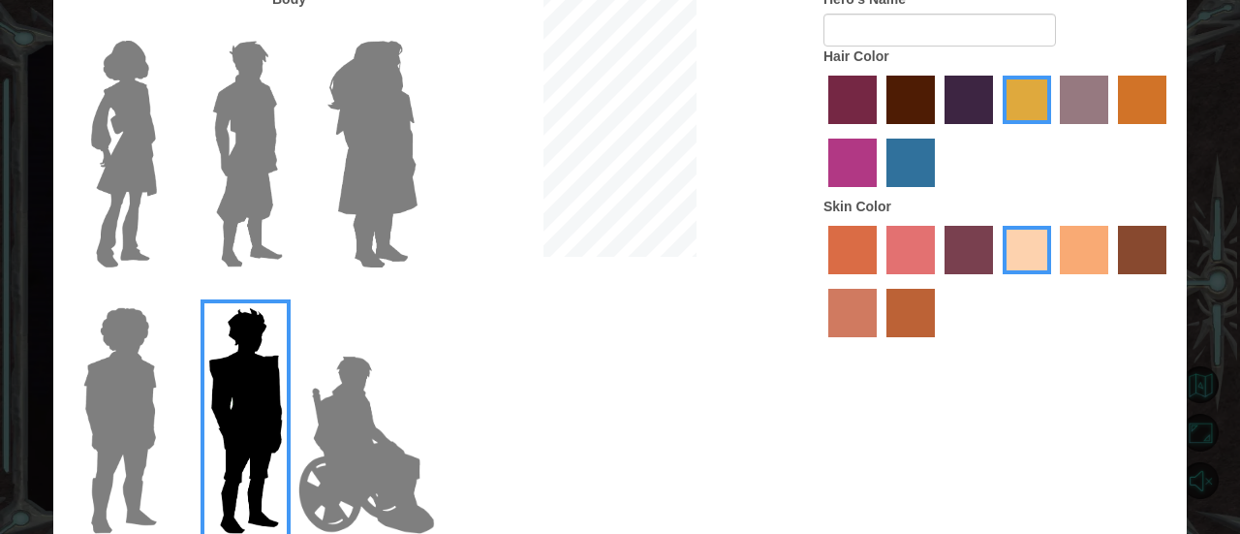
click at [125, 363] on img at bounding box center [120, 420] width 89 height 242
click at [165, 295] on input "Hero Steven" at bounding box center [165, 295] width 0 height 0
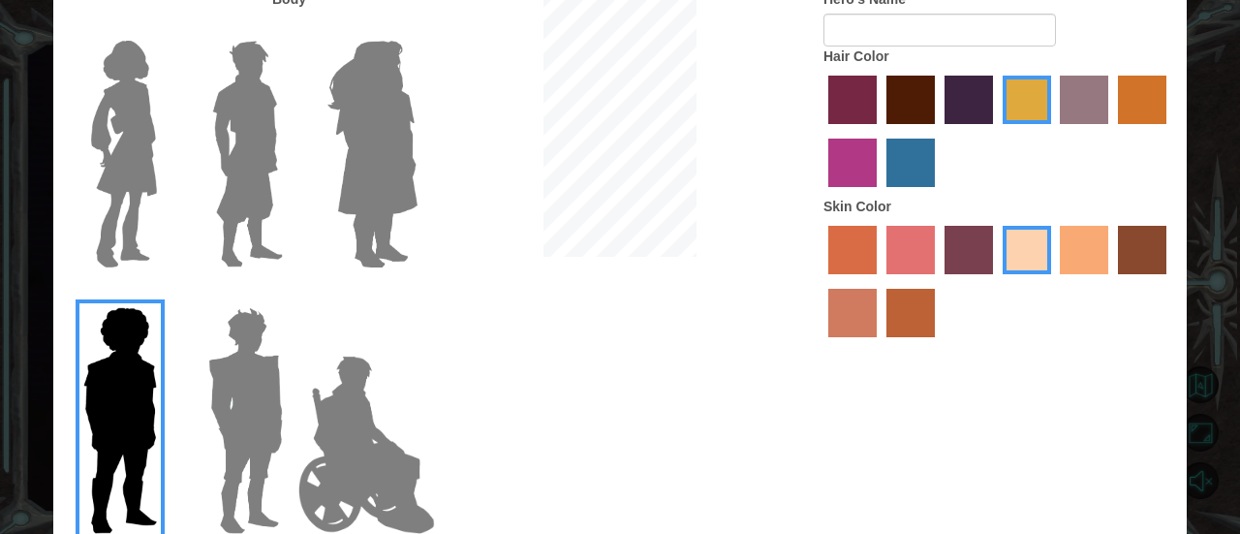
click at [225, 222] on img at bounding box center [247, 154] width 86 height 242
click at [291, 28] on input "Hero Lars" at bounding box center [291, 28] width 0 height 0
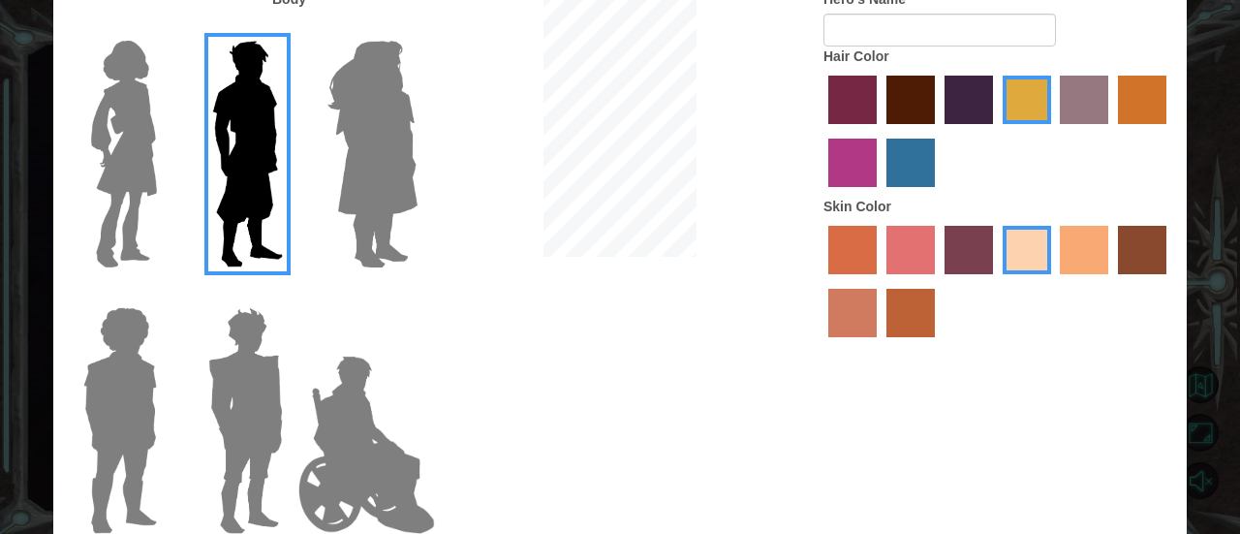
drag, startPoint x: 937, startPoint y: 88, endPoint x: 924, endPoint y: 95, distance: 14.3
click at [936, 90] on div at bounding box center [998, 134] width 349 height 126
click at [910, 102] on label "maroon hair color" at bounding box center [911, 100] width 48 height 48
click at [880, 131] on input "maroon hair color" at bounding box center [880, 131] width 0 height 0
click at [1094, 81] on label "bazaar hair color" at bounding box center [1084, 100] width 48 height 48
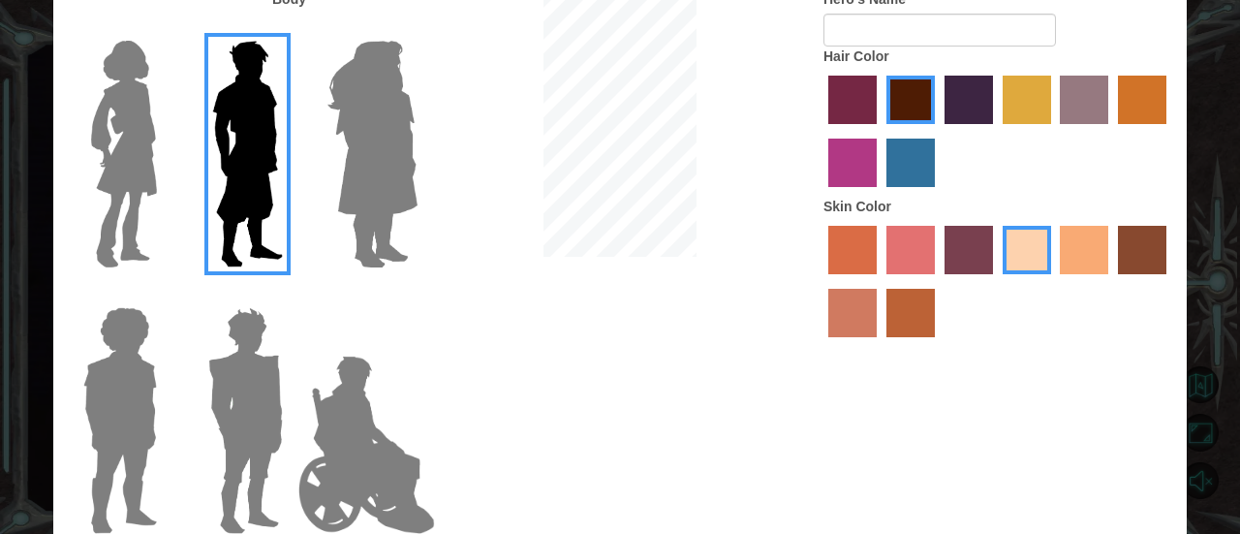
click at [1054, 131] on input "bazaar hair color" at bounding box center [1054, 131] width 0 height 0
click at [837, 166] on label "medium red violet hair color" at bounding box center [853, 163] width 48 height 48
click at [1170, 131] on input "medium red violet hair color" at bounding box center [1170, 131] width 0 height 0
click at [897, 168] on label "lachmara hair color" at bounding box center [911, 163] width 48 height 48
click at [880, 194] on input "lachmara hair color" at bounding box center [880, 194] width 0 height 0
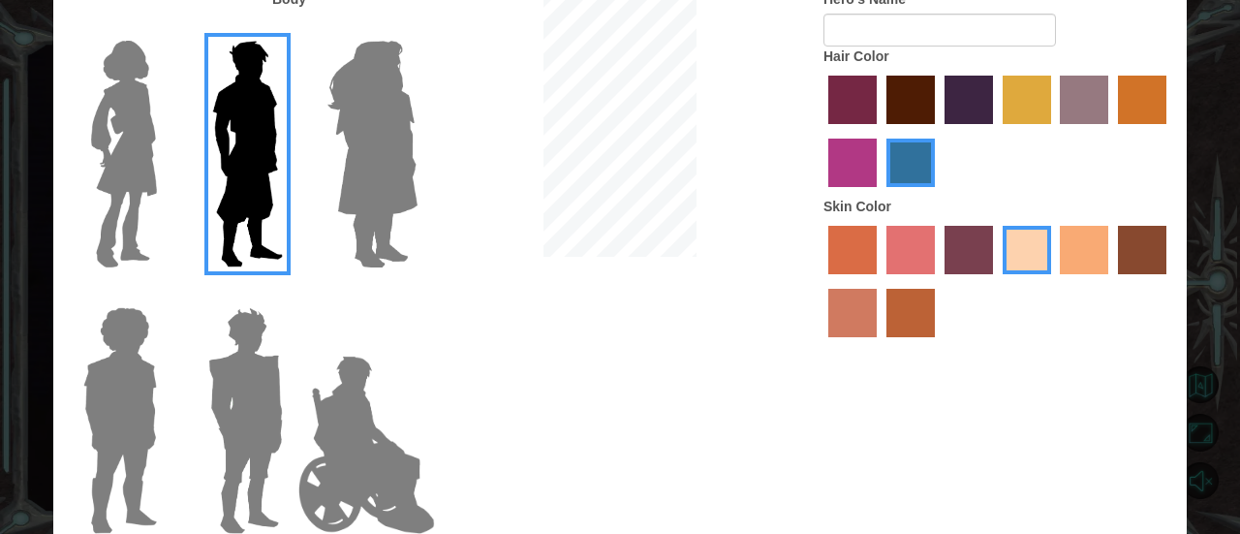
click at [905, 109] on label "maroon hair color" at bounding box center [911, 100] width 48 height 48
click at [880, 131] on input "maroon hair color" at bounding box center [880, 131] width 0 height 0
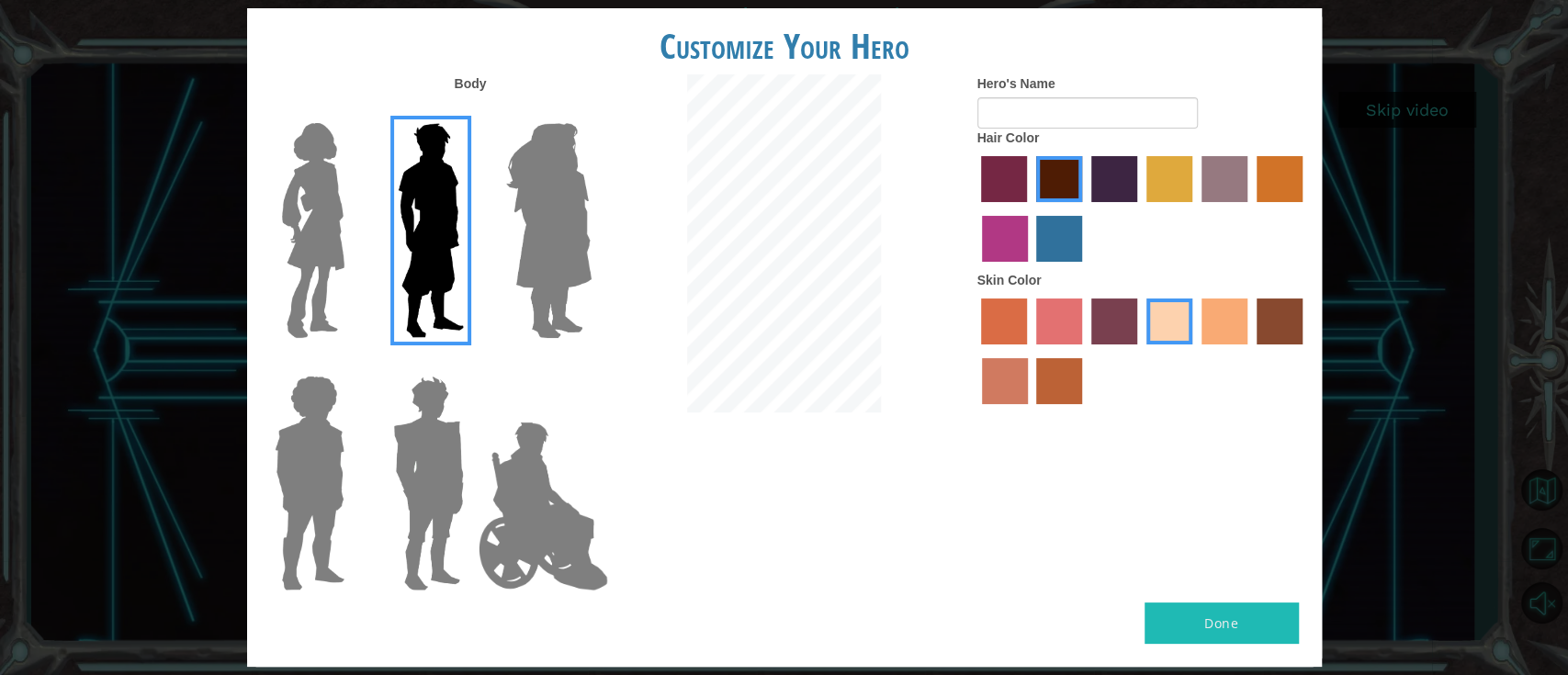
click at [1161, 320] on label "tacao skin color" at bounding box center [1224, 321] width 46 height 46
click at [1161, 351] on input "tacao skin color" at bounding box center [1195, 351] width 0 height 0
click at [1147, 310] on label "sandy beach skin color" at bounding box center [1169, 321] width 46 height 46
click at [1140, 351] on input "sandy beach skin color" at bounding box center [1140, 351] width 0 height 0
click at [1161, 329] on div at bounding box center [1142, 354] width 331 height 119
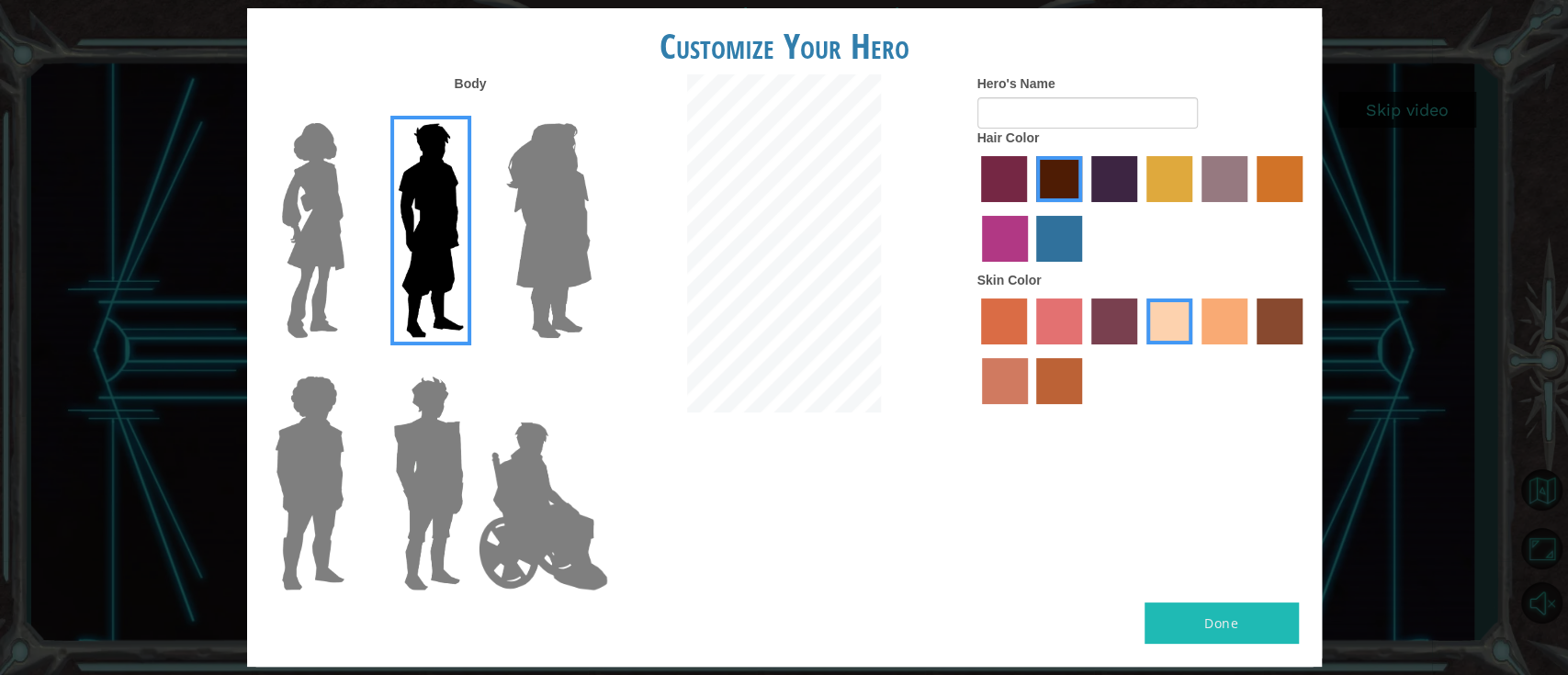
click at [1161, 322] on label "karma skin color" at bounding box center [1280, 321] width 46 height 46
click at [1161, 351] on input "karma skin color" at bounding box center [1250, 351] width 0 height 0
click at [1161, 305] on label "sandy beach skin color" at bounding box center [1169, 321] width 46 height 46
click at [1140, 351] on input "sandy beach skin color" at bounding box center [1140, 351] width 0 height 0
click at [1127, 192] on label "hot purple hair color" at bounding box center [1114, 179] width 46 height 46
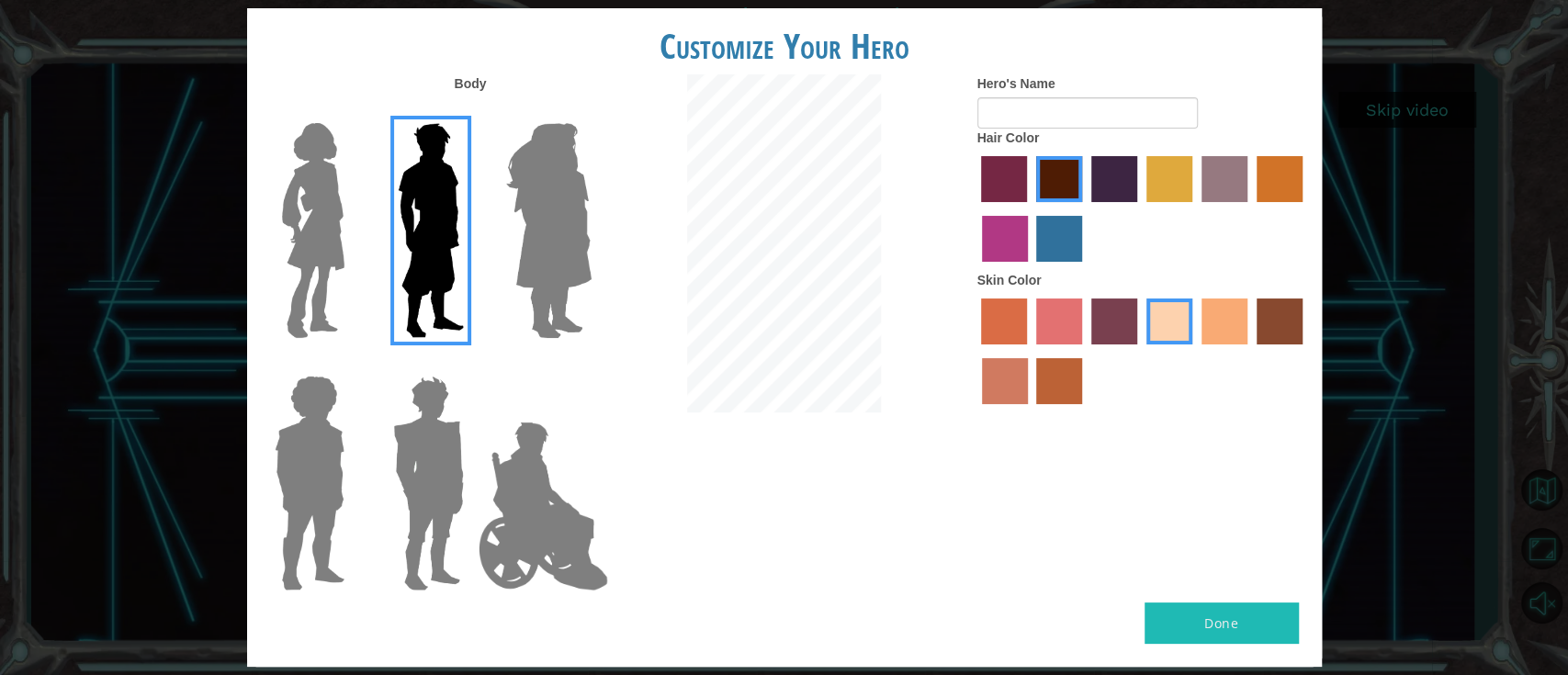
click at [1085, 209] on input "hot purple hair color" at bounding box center [1085, 209] width 0 height 0
click at [1161, 168] on label "bazaar hair color" at bounding box center [1224, 179] width 46 height 46
click at [1161, 209] on input "bazaar hair color" at bounding box center [1195, 209] width 0 height 0
click at [1117, 173] on label "hot purple hair color" at bounding box center [1114, 179] width 46 height 46
click at [1085, 209] on input "hot purple hair color" at bounding box center [1085, 209] width 0 height 0
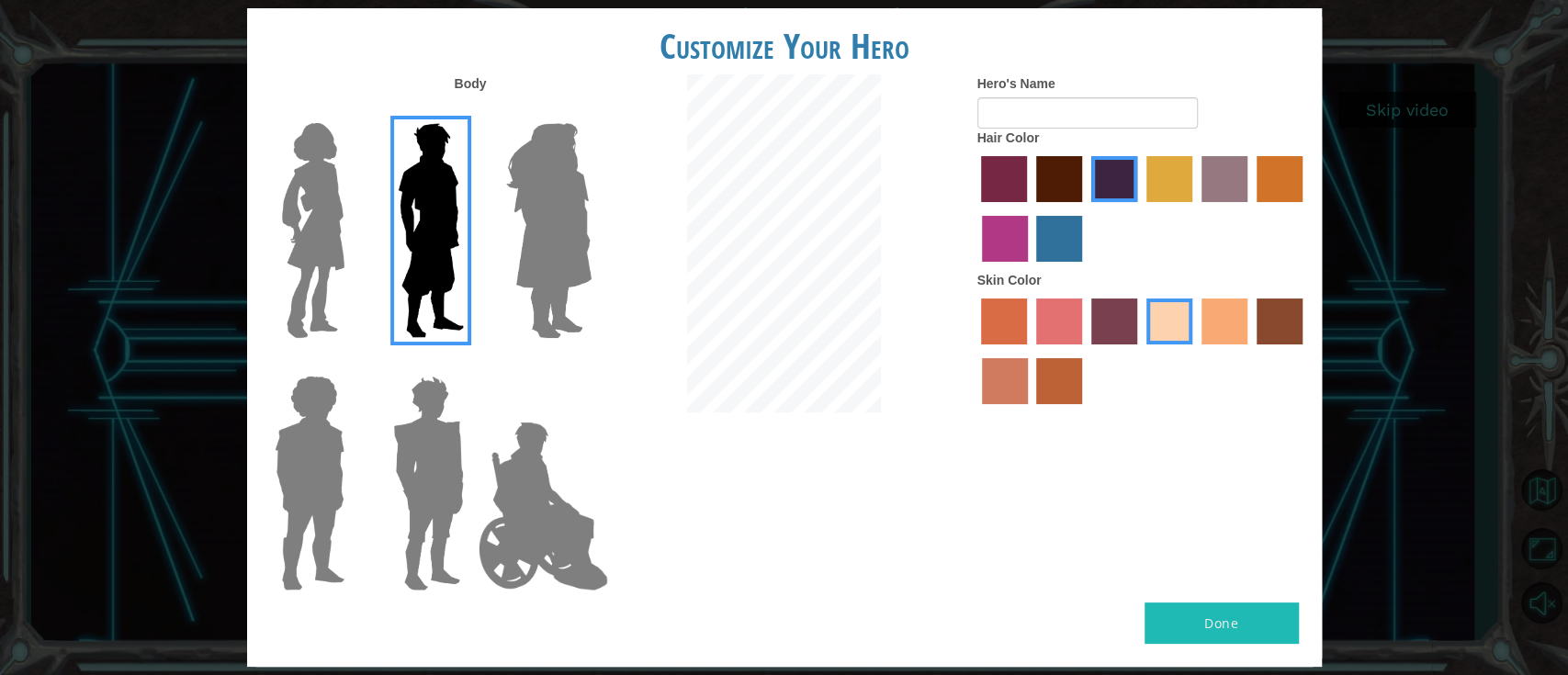
click at [1161, 191] on label "gold drop hair color" at bounding box center [1280, 179] width 46 height 46
click at [1161, 209] on input "gold drop hair color" at bounding box center [1250, 209] width 0 height 0
click at [1092, 181] on label "hot purple hair color" at bounding box center [1114, 179] width 46 height 46
click at [1085, 209] on input "hot purple hair color" at bounding box center [1085, 209] width 0 height 0
click at [1142, 118] on input "Hero's Name" at bounding box center [1087, 113] width 221 height 31
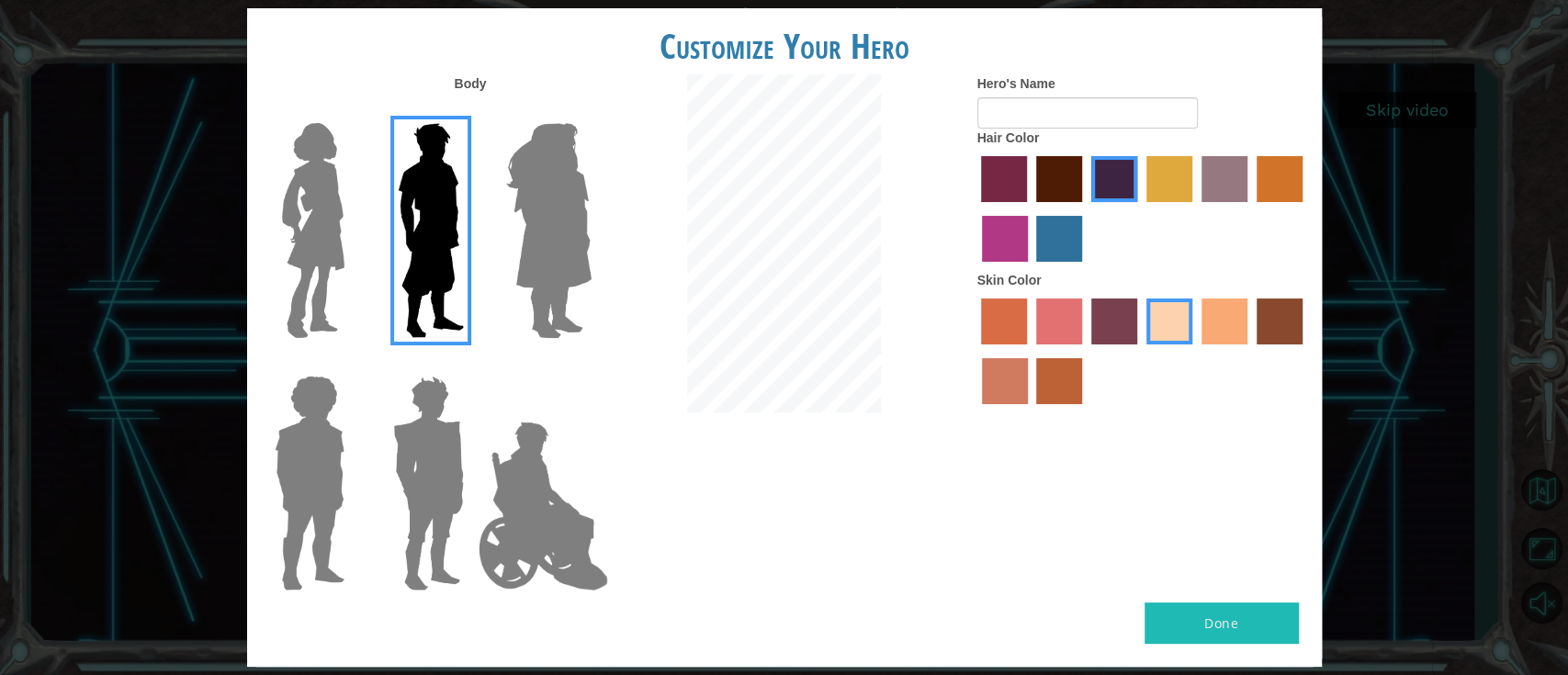
click at [942, 141] on div at bounding box center [785, 245] width 358 height 342
click at [1110, 108] on input "Hero's Name" at bounding box center [1087, 113] width 221 height 31
click at [1128, 112] on input "Hero's Name" at bounding box center [1087, 113] width 221 height 31
click at [1161, 118] on form "Hero's Name" at bounding box center [1142, 100] width 331 height 54
drag, startPoint x: 1125, startPoint y: 121, endPoint x: 1209, endPoint y: 85, distance: 91.4
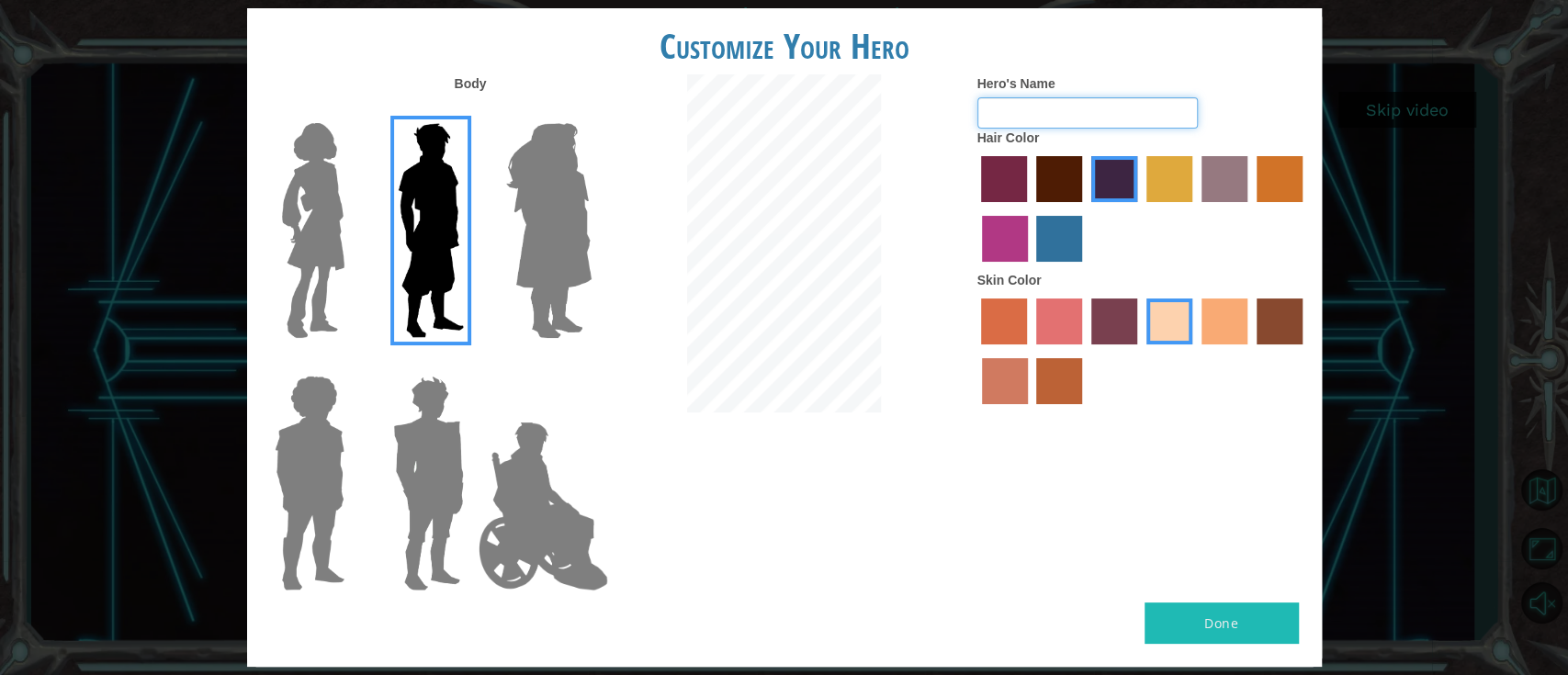
click at [1125, 121] on input "Hero's Name" at bounding box center [1087, 113] width 221 height 31
click at [1161, 45] on h1 "Customize Your Hero" at bounding box center [785, 46] width 1075 height 39
drag, startPoint x: 1132, startPoint y: 107, endPoint x: 1141, endPoint y: 116, distance: 12.7
click at [1132, 107] on input "Hero's Name" at bounding box center [1087, 113] width 221 height 31
type input "I"
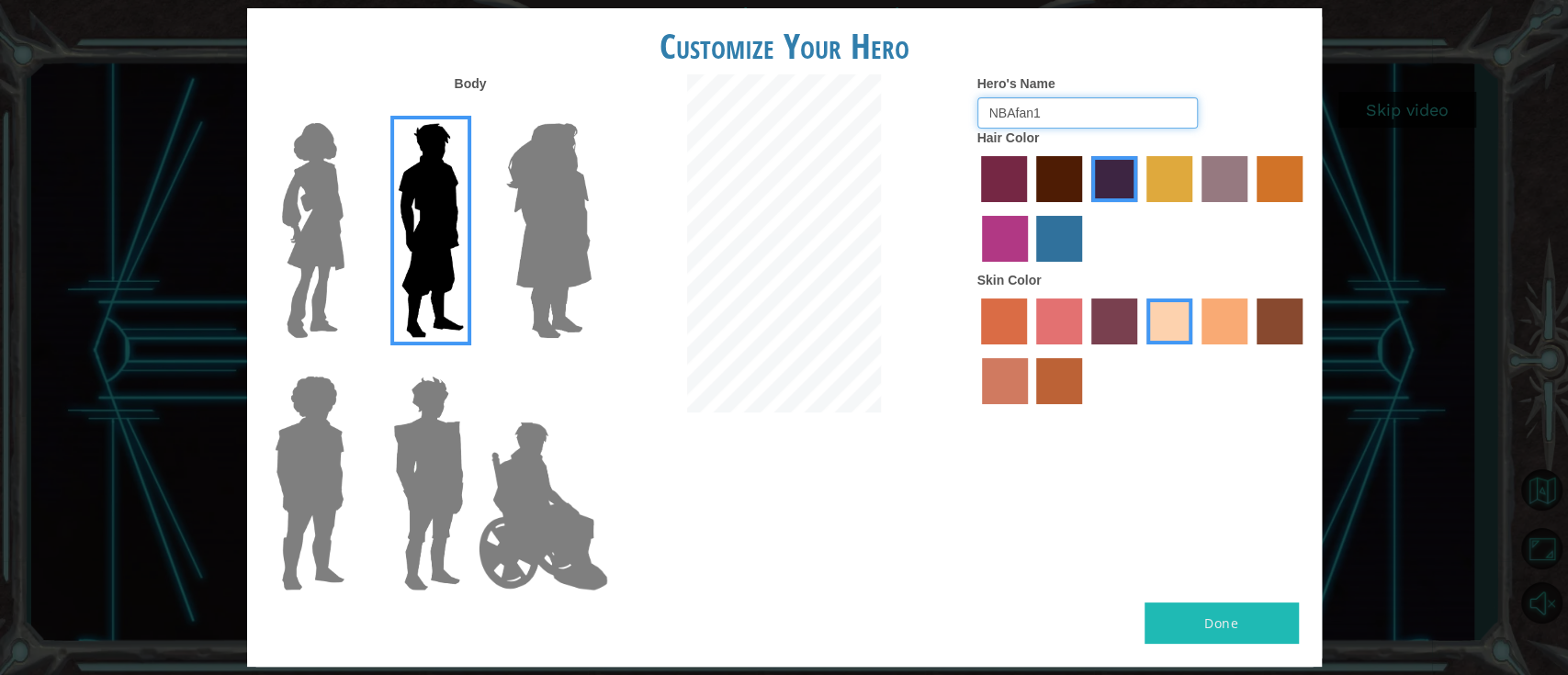
type input "NBAfan1"
click at [1161, 505] on div "Body Hero's Name NBAfan1 Hair Color Skin Color" at bounding box center [785, 338] width 1075 height 528
click at [1161, 505] on button "Done" at bounding box center [1221, 624] width 155 height 42
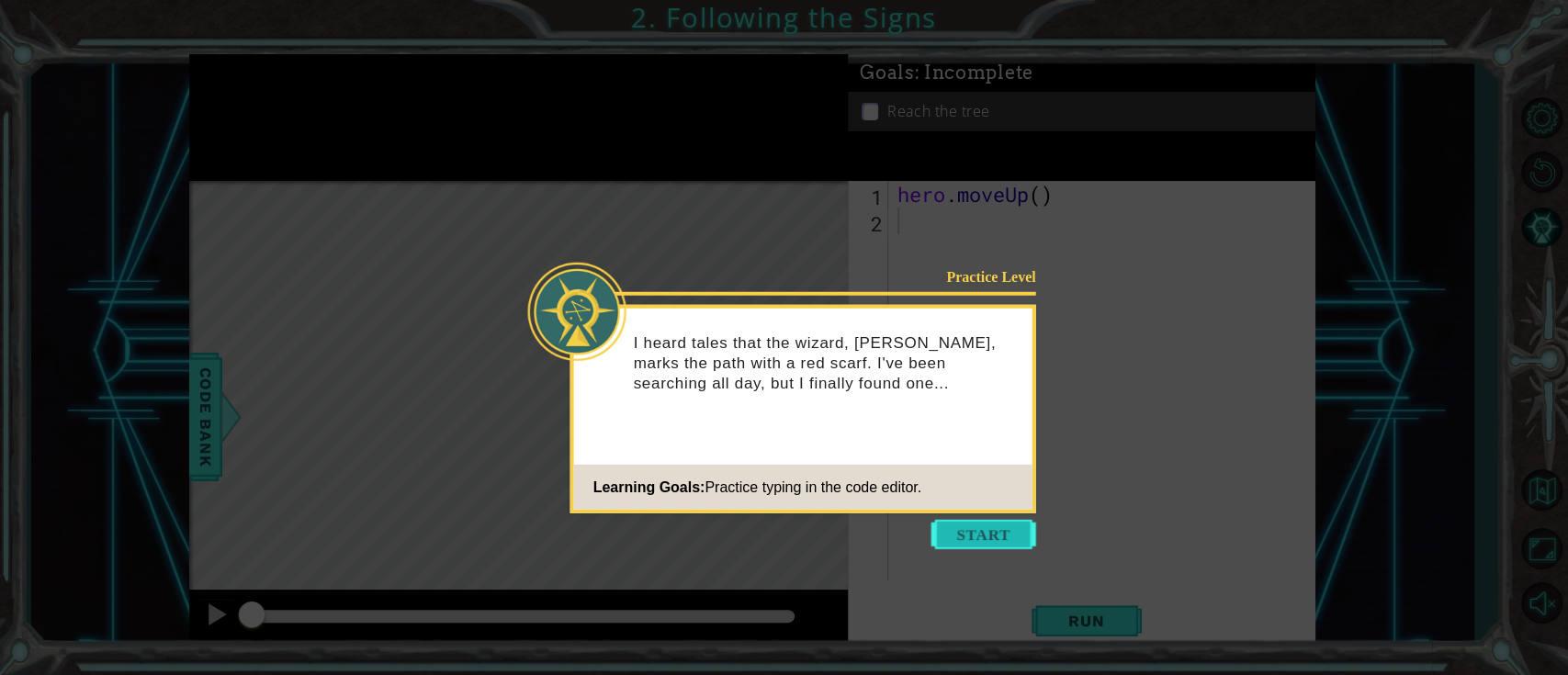
click at [969, 505] on button "Start" at bounding box center [984, 534] width 104 height 29
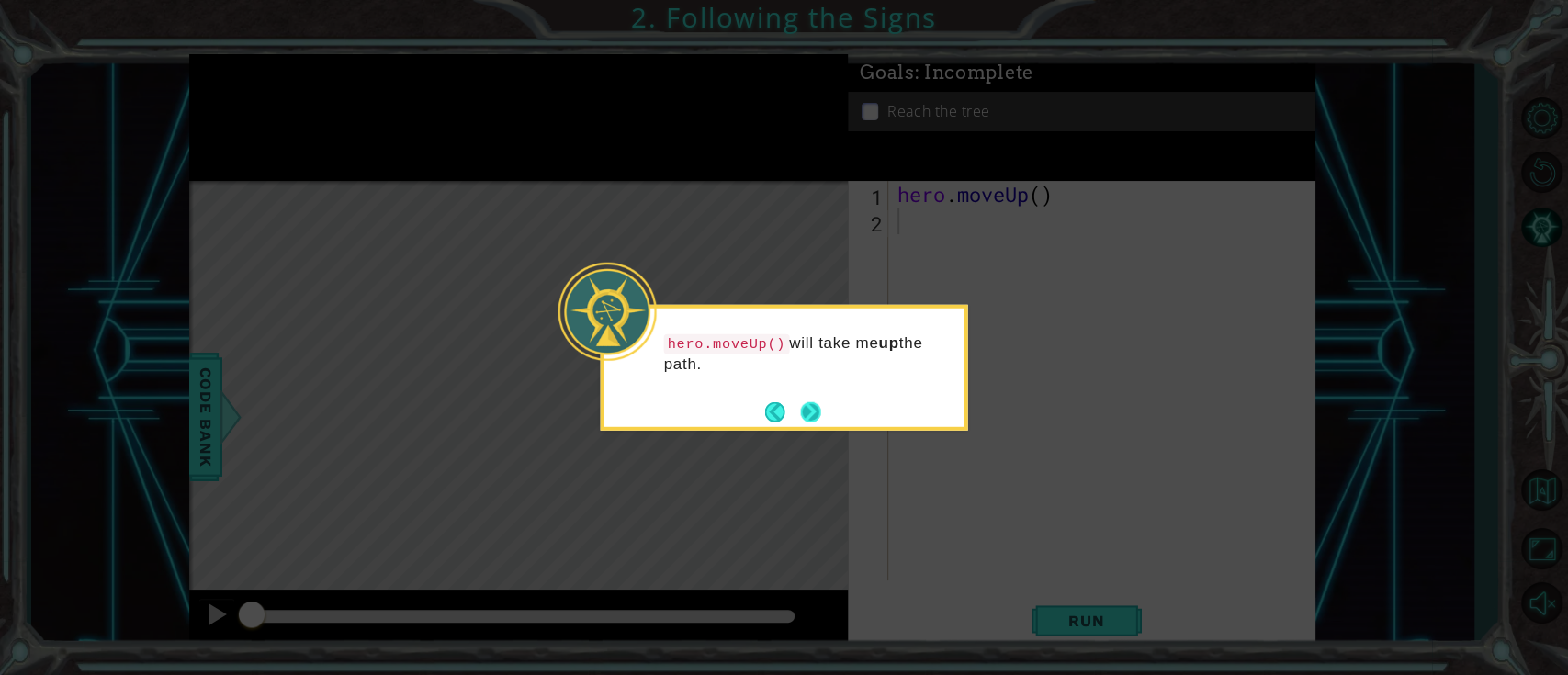
click at [807, 409] on button "Next" at bounding box center [810, 410] width 20 height 20
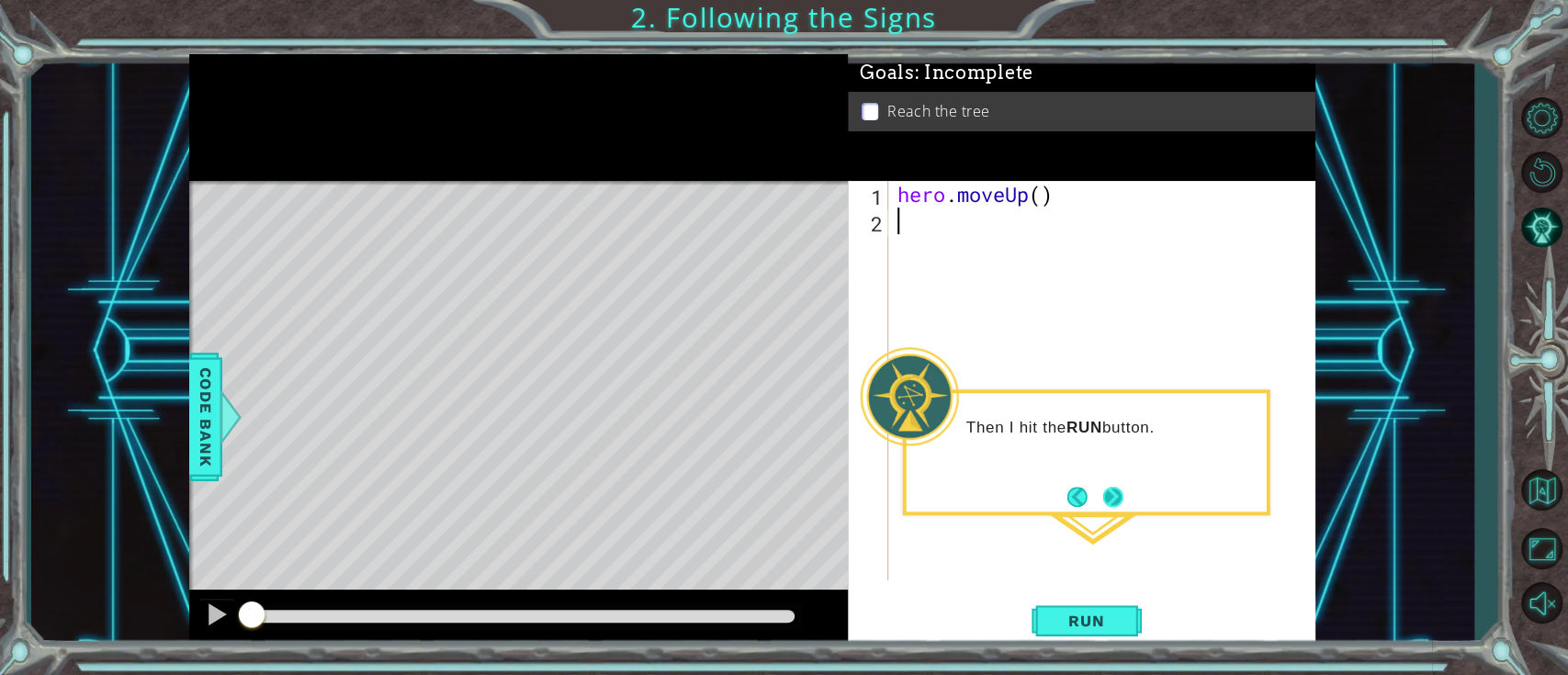
click at [1106, 496] on button "Next" at bounding box center [1113, 497] width 20 height 20
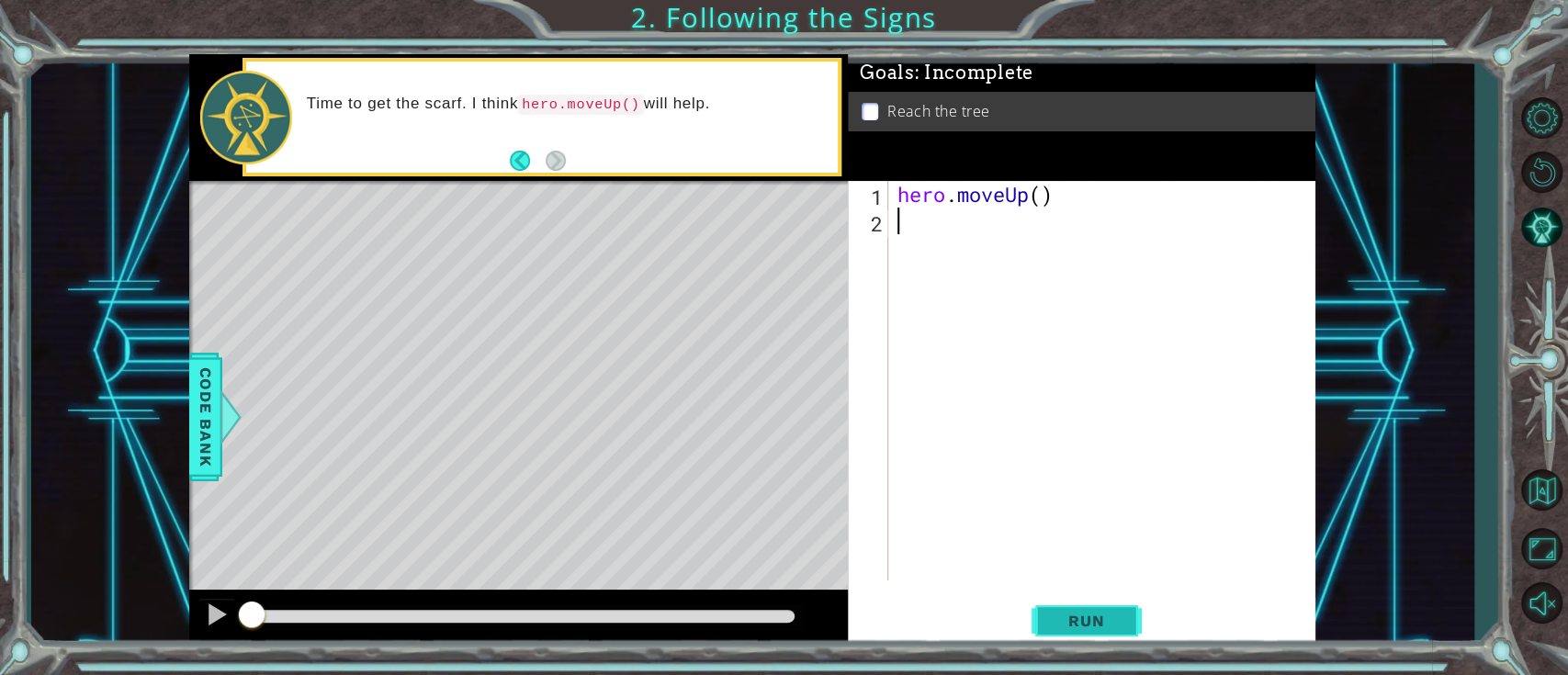
click at [1106, 505] on button "Run" at bounding box center [1086, 621] width 110 height 46
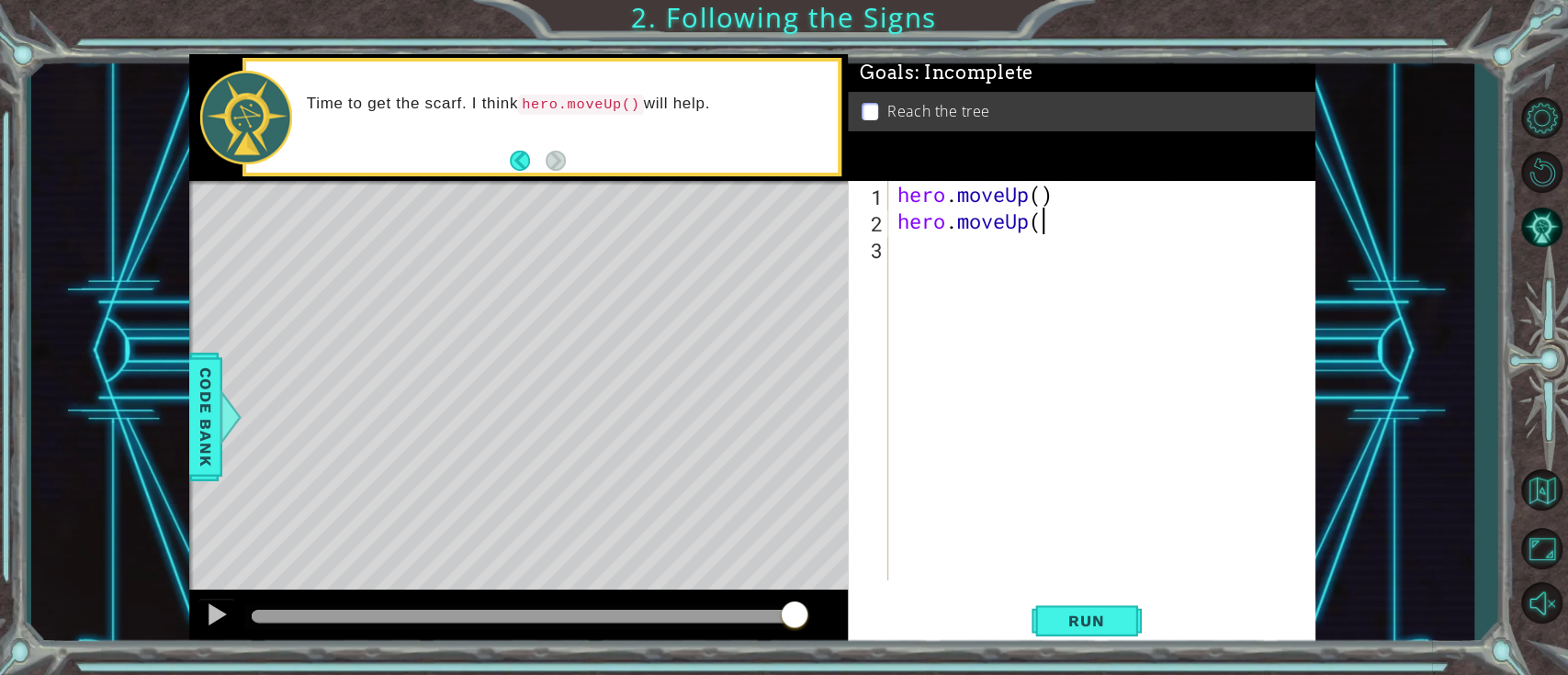
scroll to position [0, 6]
type textarea "hero.moveUp()"
click at [1080, 505] on span "Run" at bounding box center [1086, 620] width 73 height 18
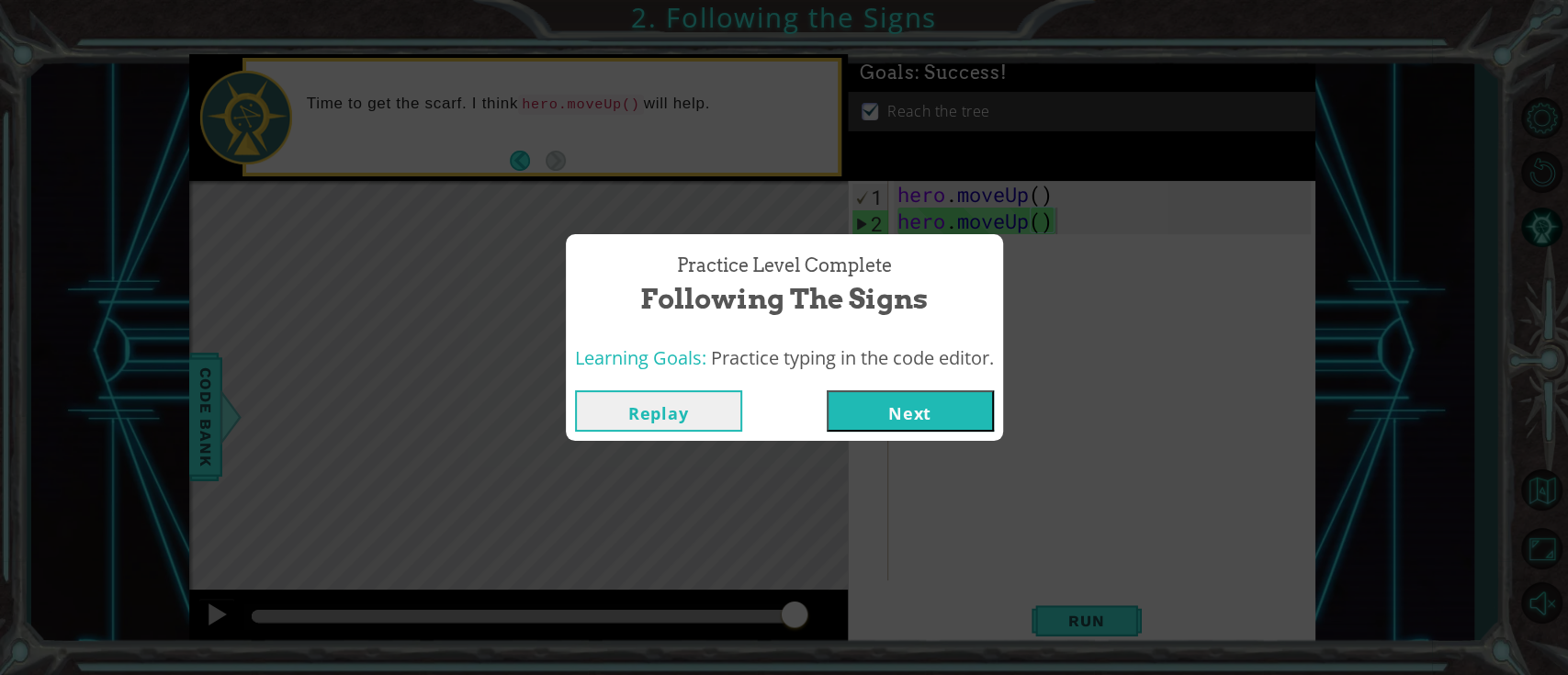
click at [891, 411] on button "Next" at bounding box center [910, 411] width 167 height 42
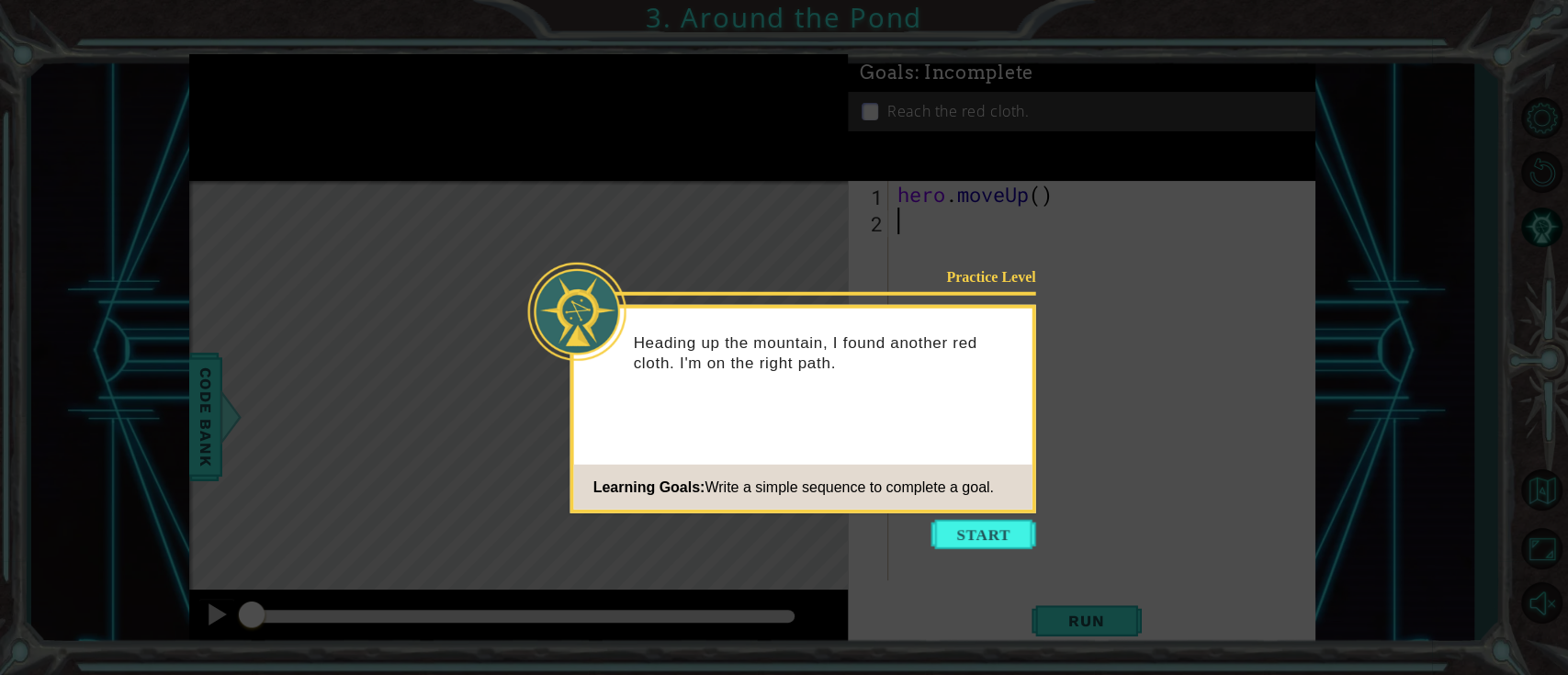
click at [1003, 505] on button "Start" at bounding box center [984, 534] width 104 height 29
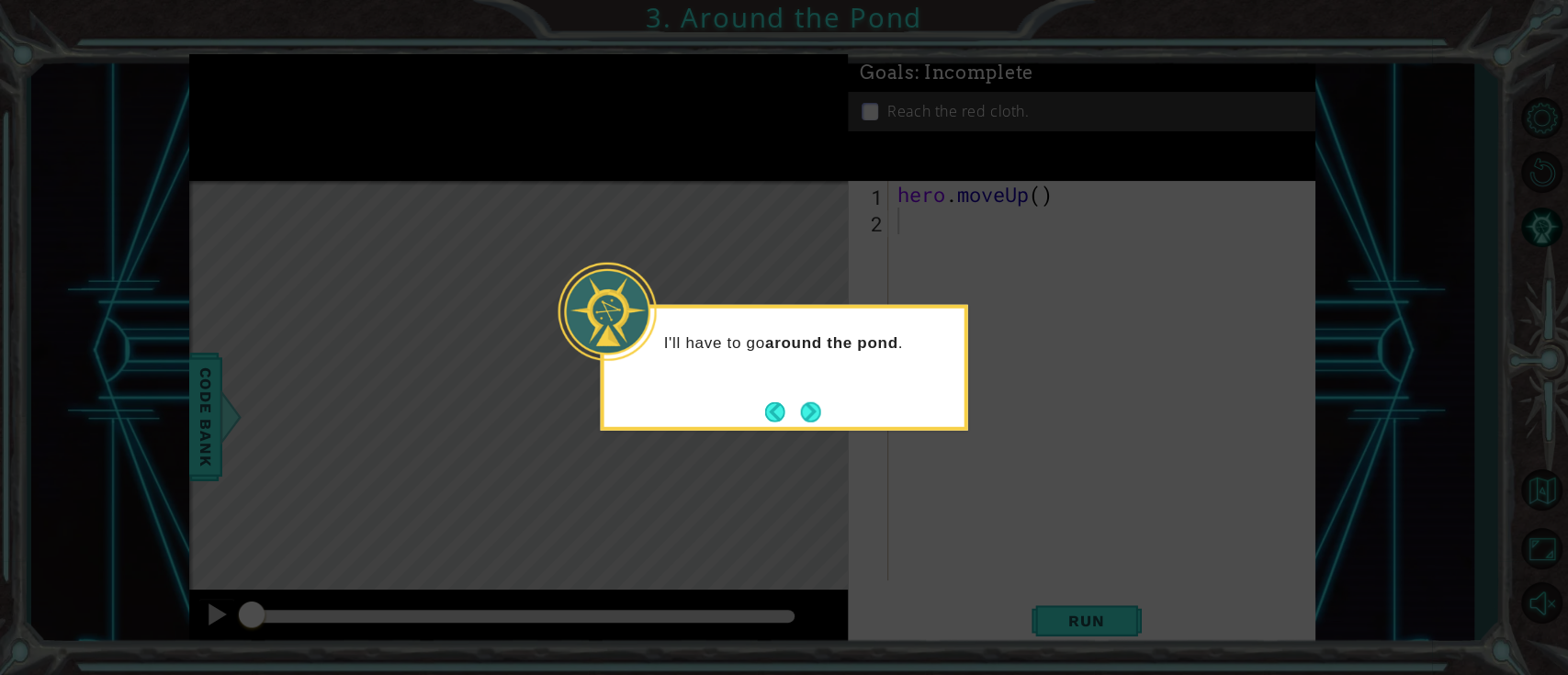
click at [815, 413] on button "Next" at bounding box center [810, 410] width 20 height 20
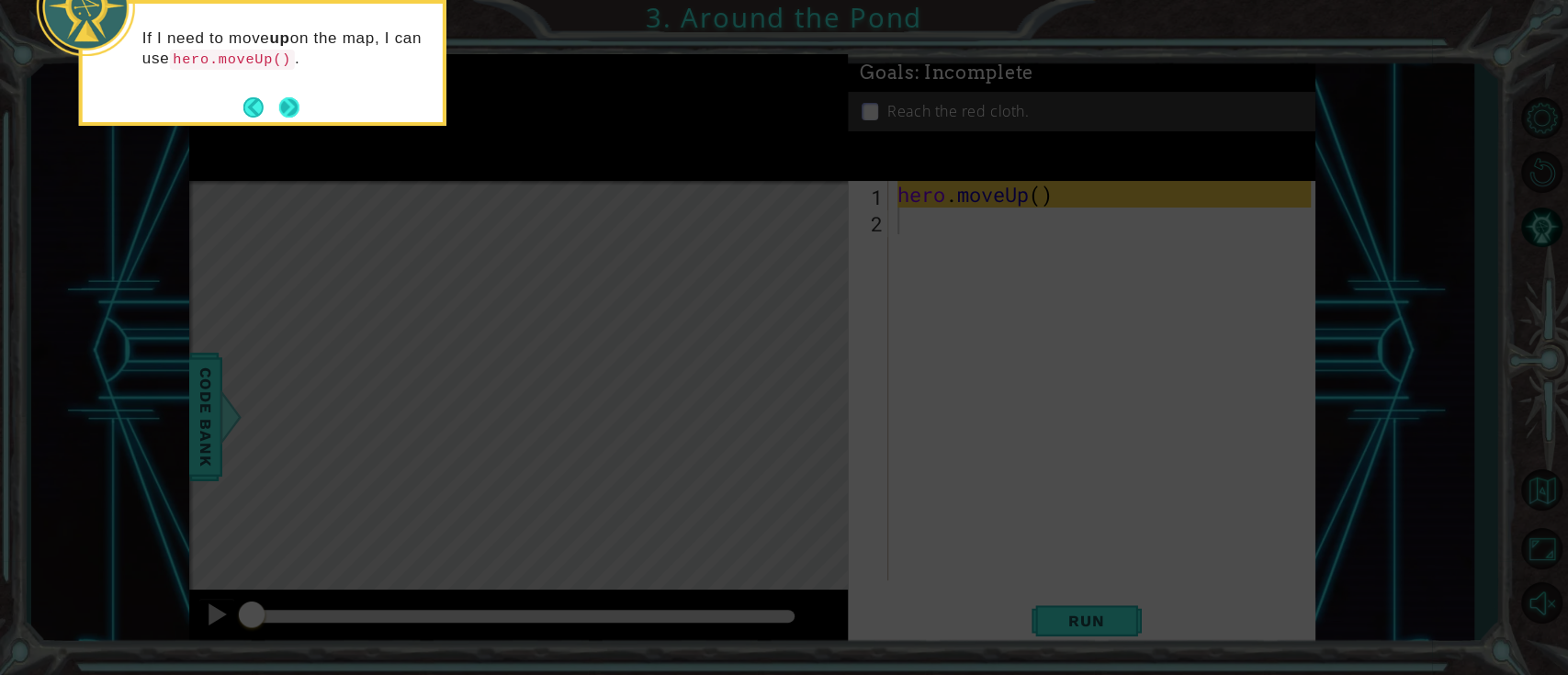
click at [292, 106] on button "Next" at bounding box center [289, 107] width 20 height 20
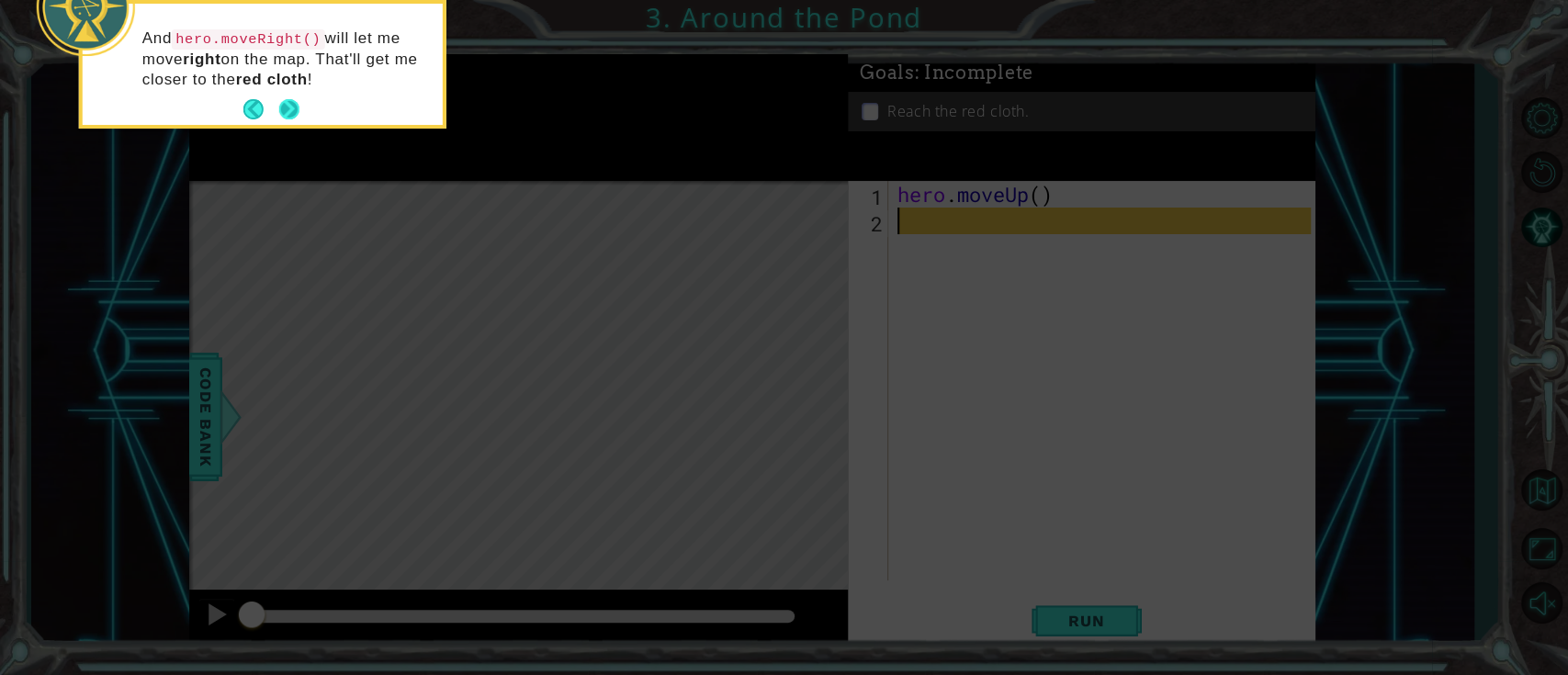
click at [295, 100] on button "Next" at bounding box center [289, 109] width 20 height 20
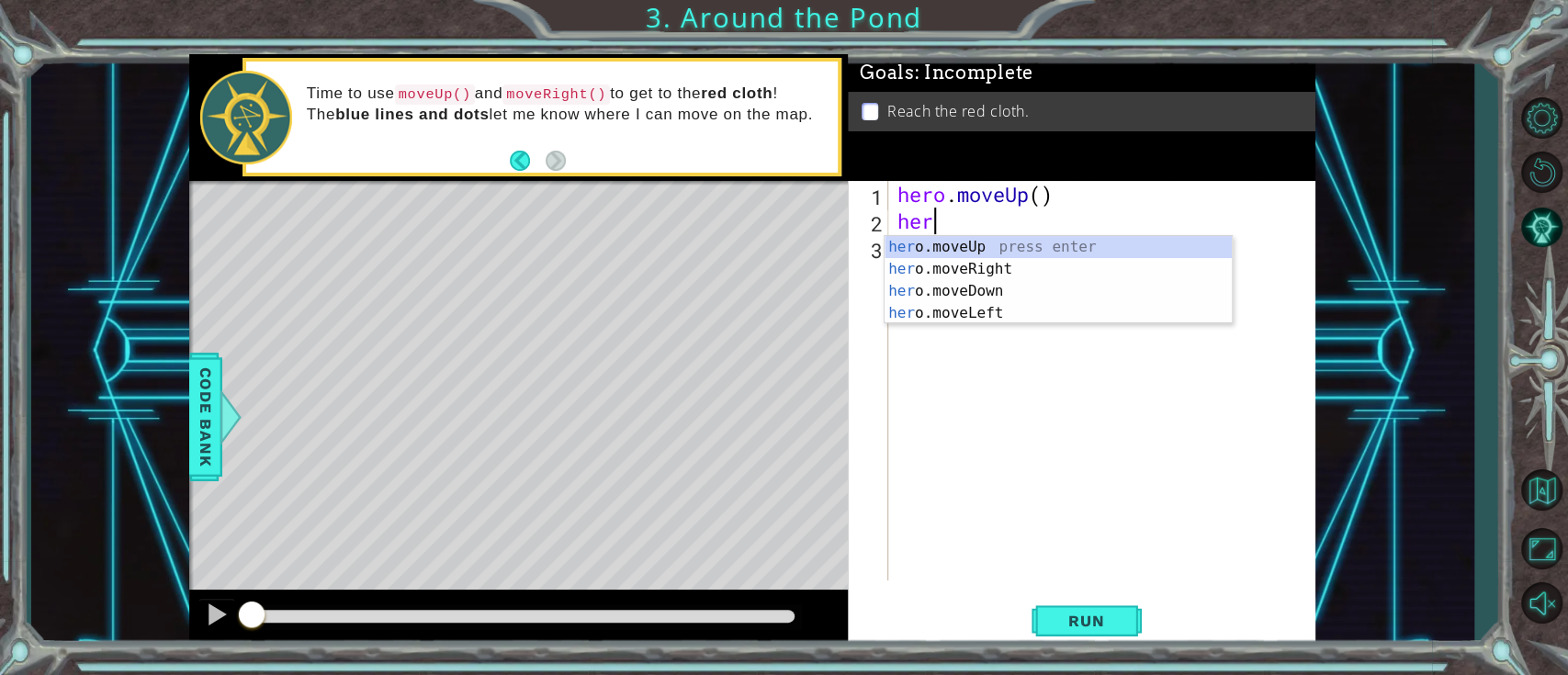
type textarea "hero"
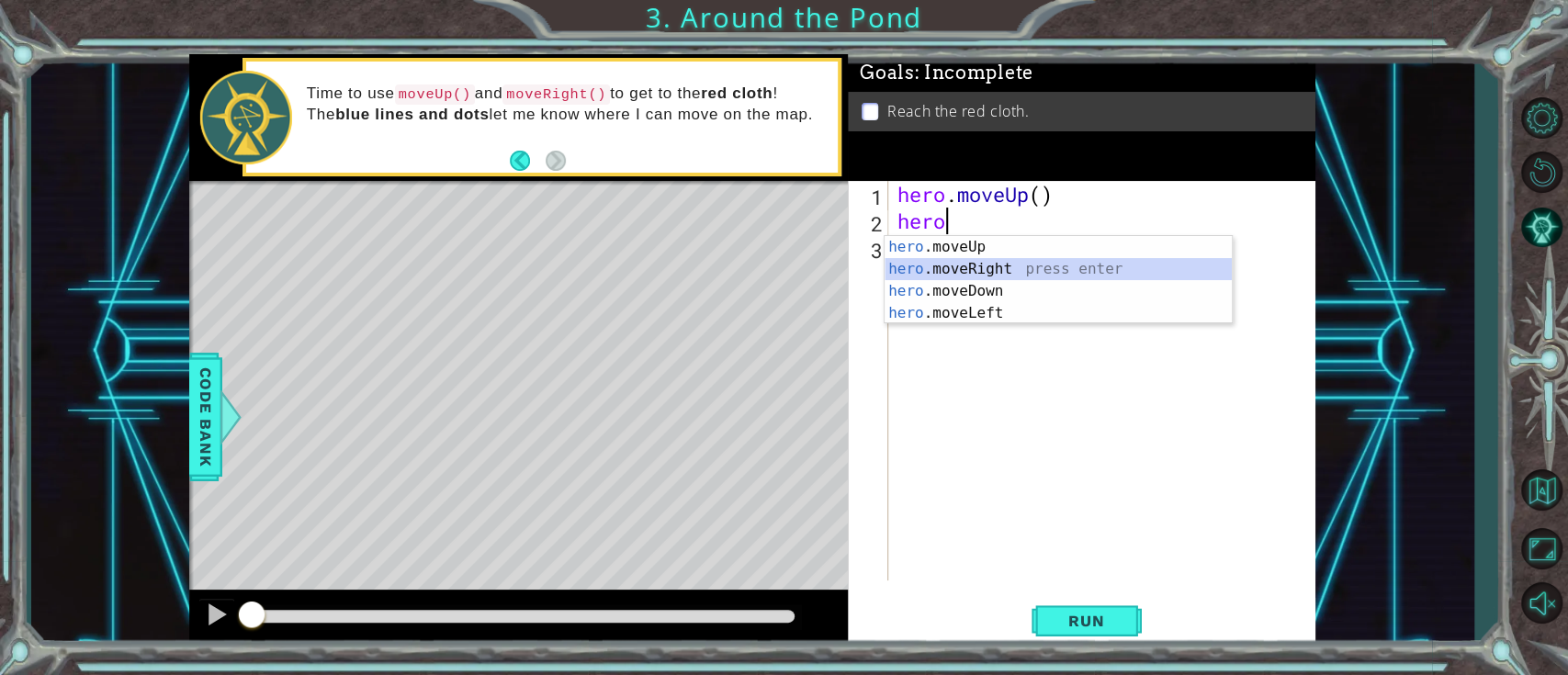
click at [1042, 268] on div "hero .moveUp press enter hero .moveRight press enter hero .moveDown press enter…" at bounding box center [1058, 302] width 347 height 133
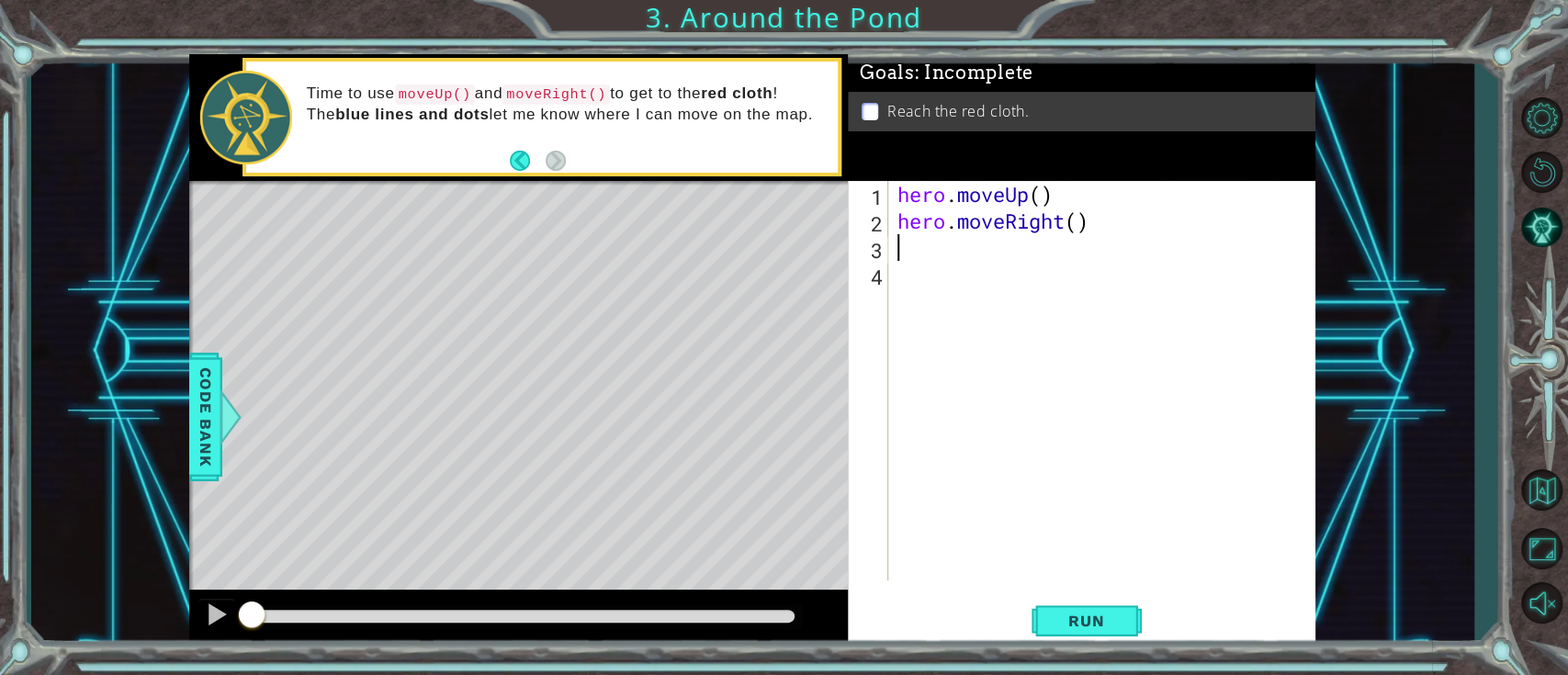
type textarea "he"
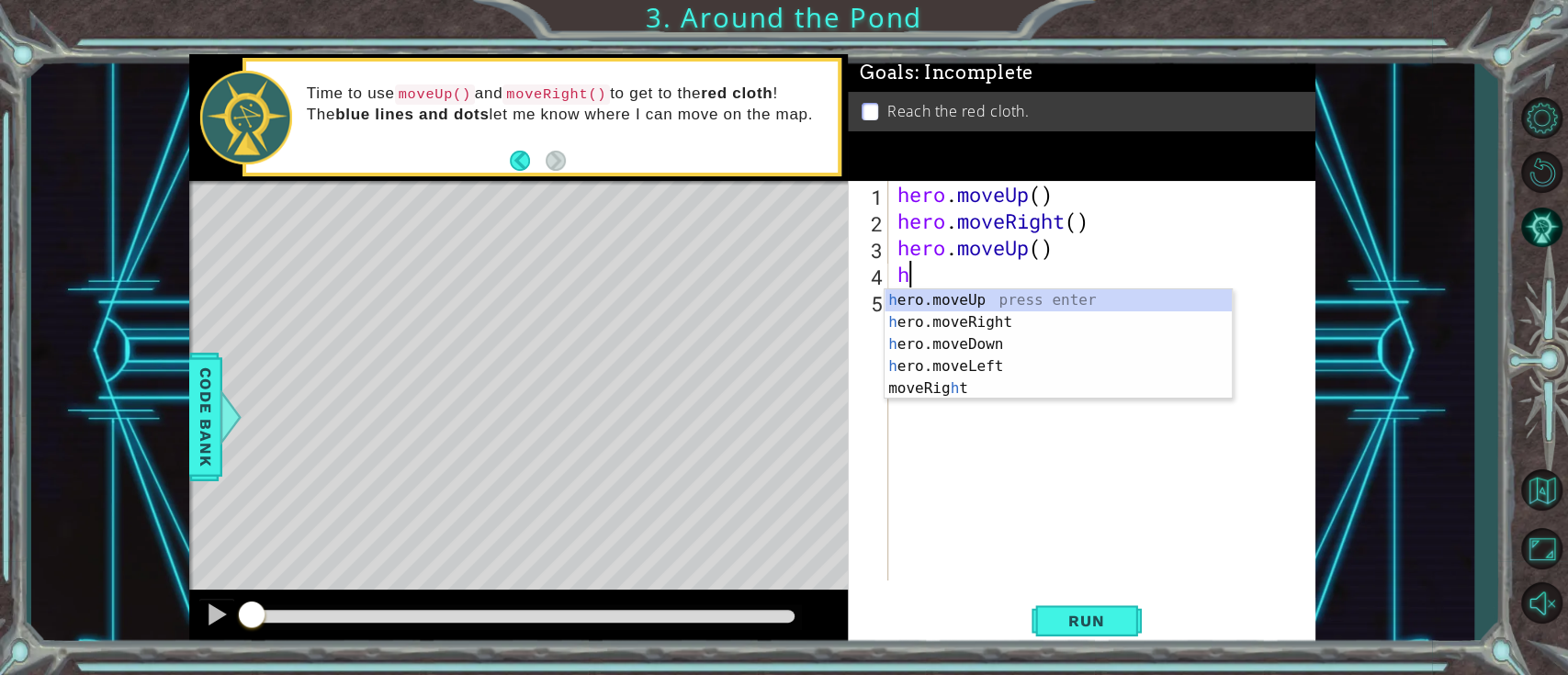
type textarea "her"
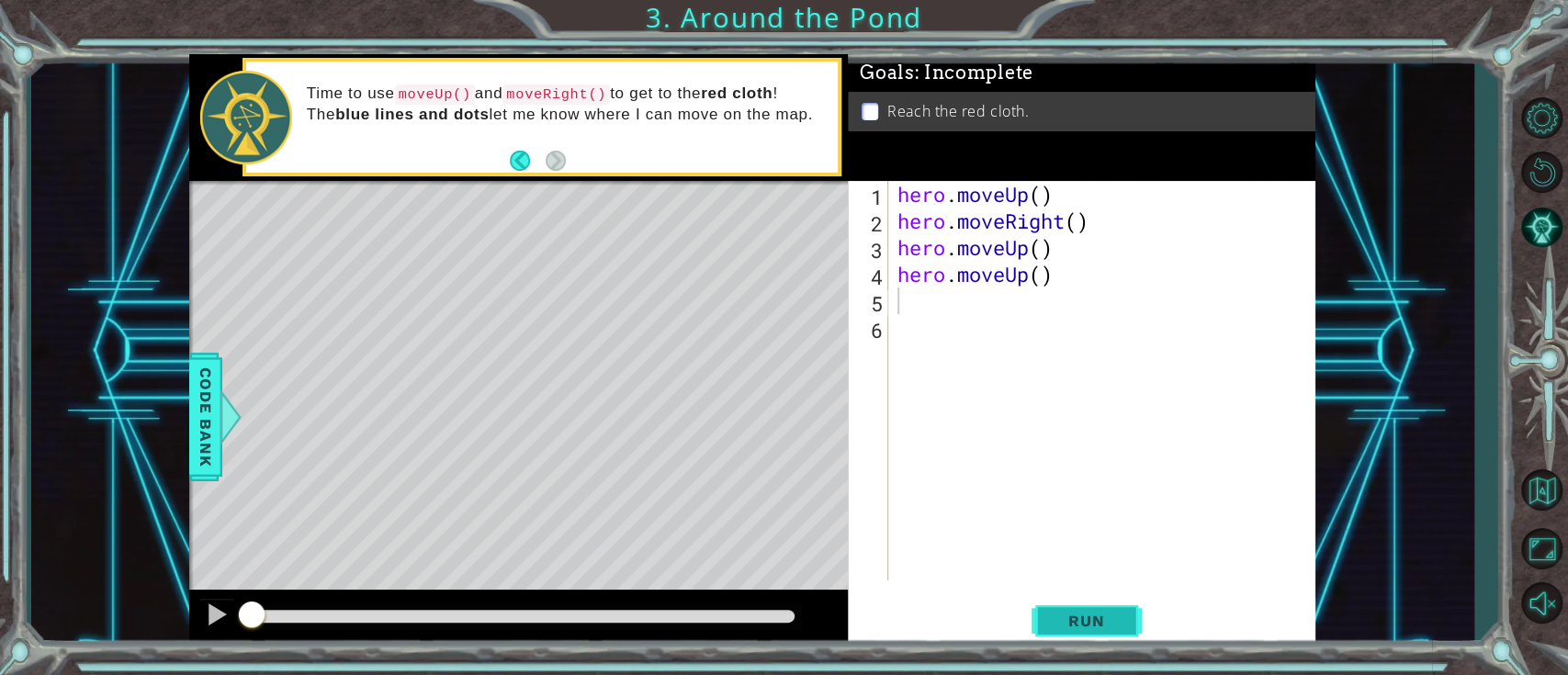
click at [1119, 505] on span "Run" at bounding box center [1086, 620] width 73 height 18
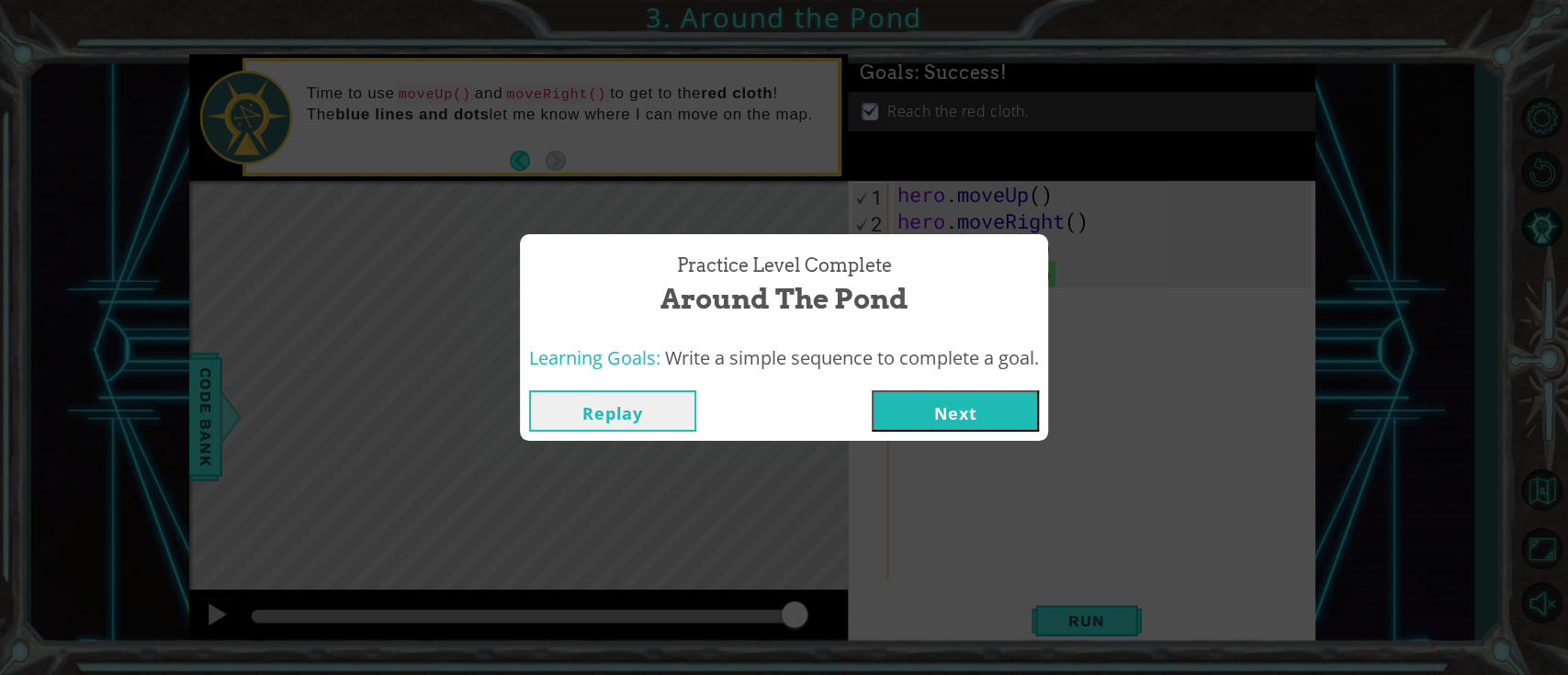
click at [906, 403] on button "Next" at bounding box center [956, 411] width 167 height 42
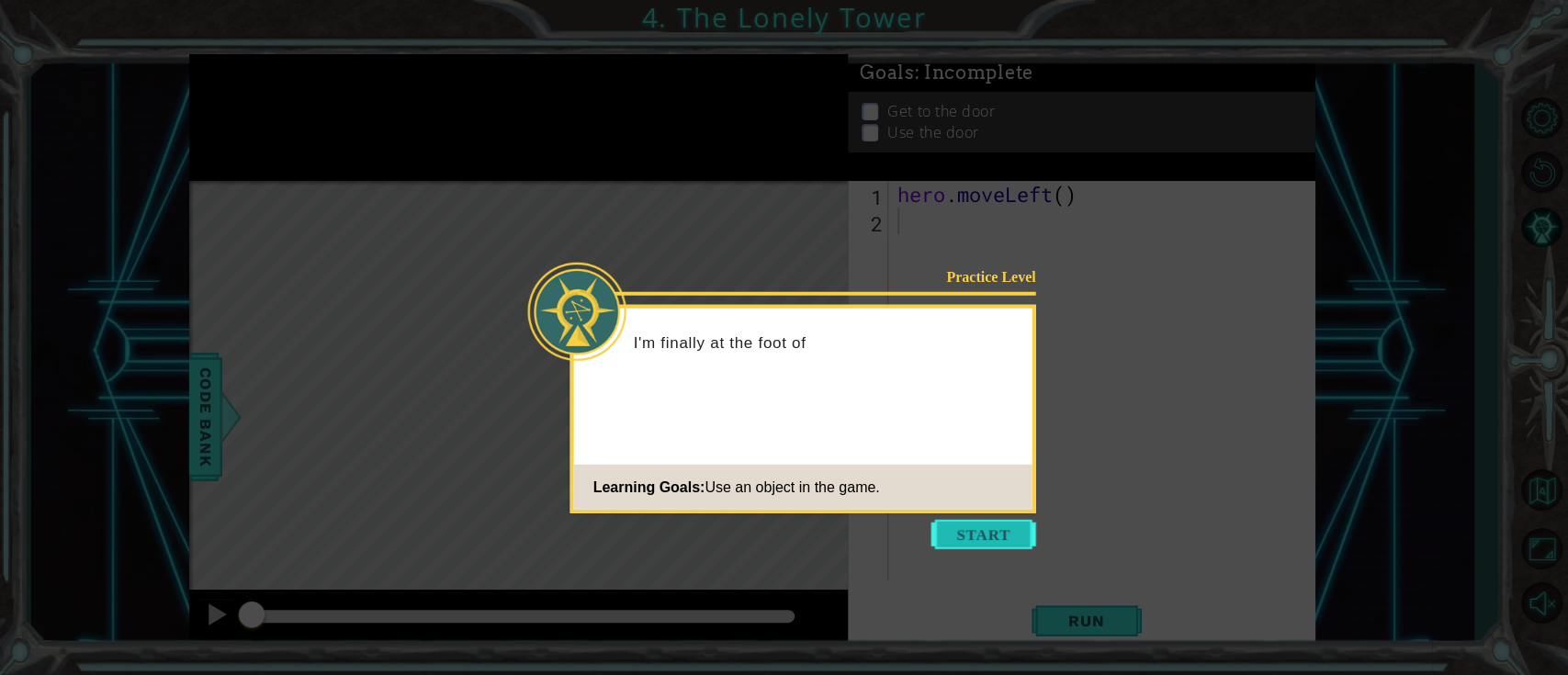
click at [988, 505] on button "Start" at bounding box center [984, 534] width 104 height 29
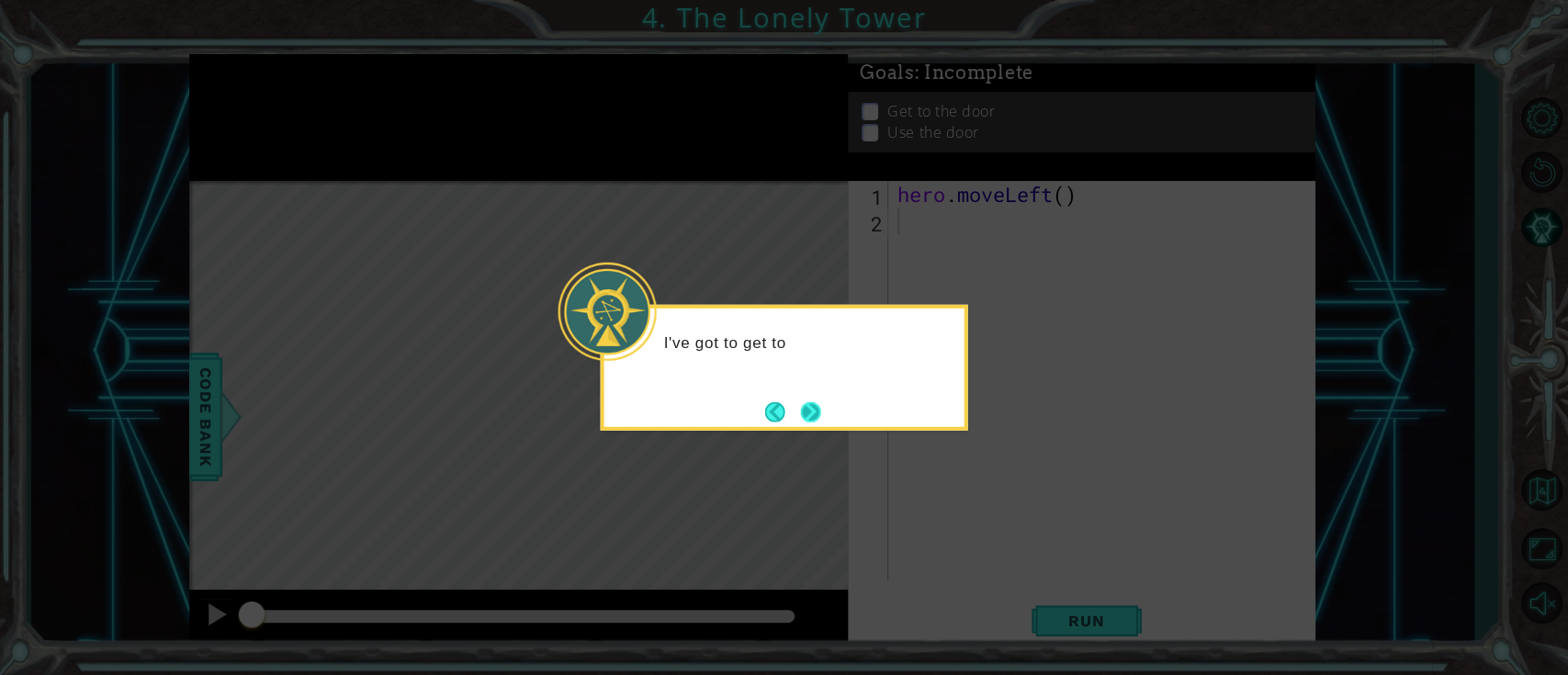
click at [820, 418] on button "Next" at bounding box center [810, 410] width 20 height 20
click at [814, 416] on button "Next" at bounding box center [811, 412] width 26 height 26
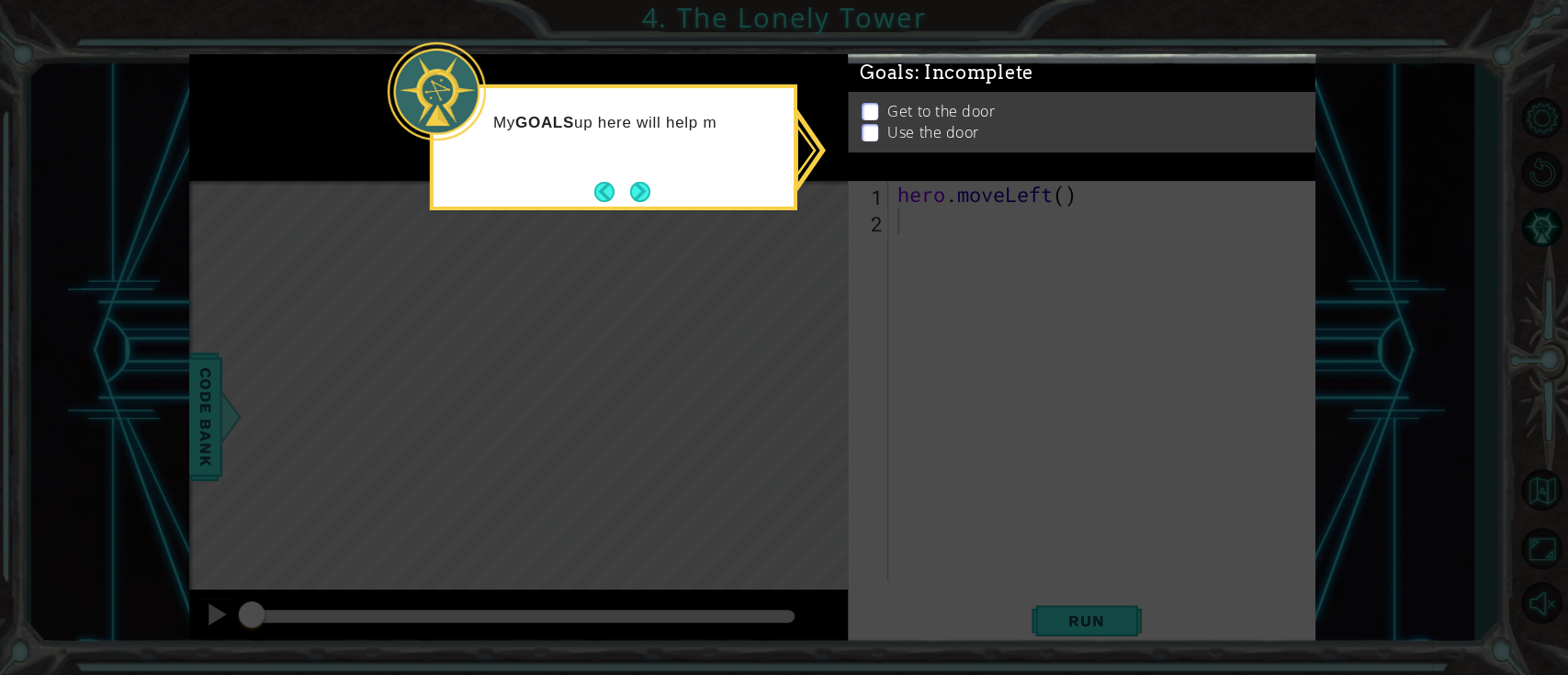
click at [950, 216] on icon at bounding box center [784, 338] width 1568 height 675
click at [636, 189] on button "Next" at bounding box center [640, 191] width 20 height 20
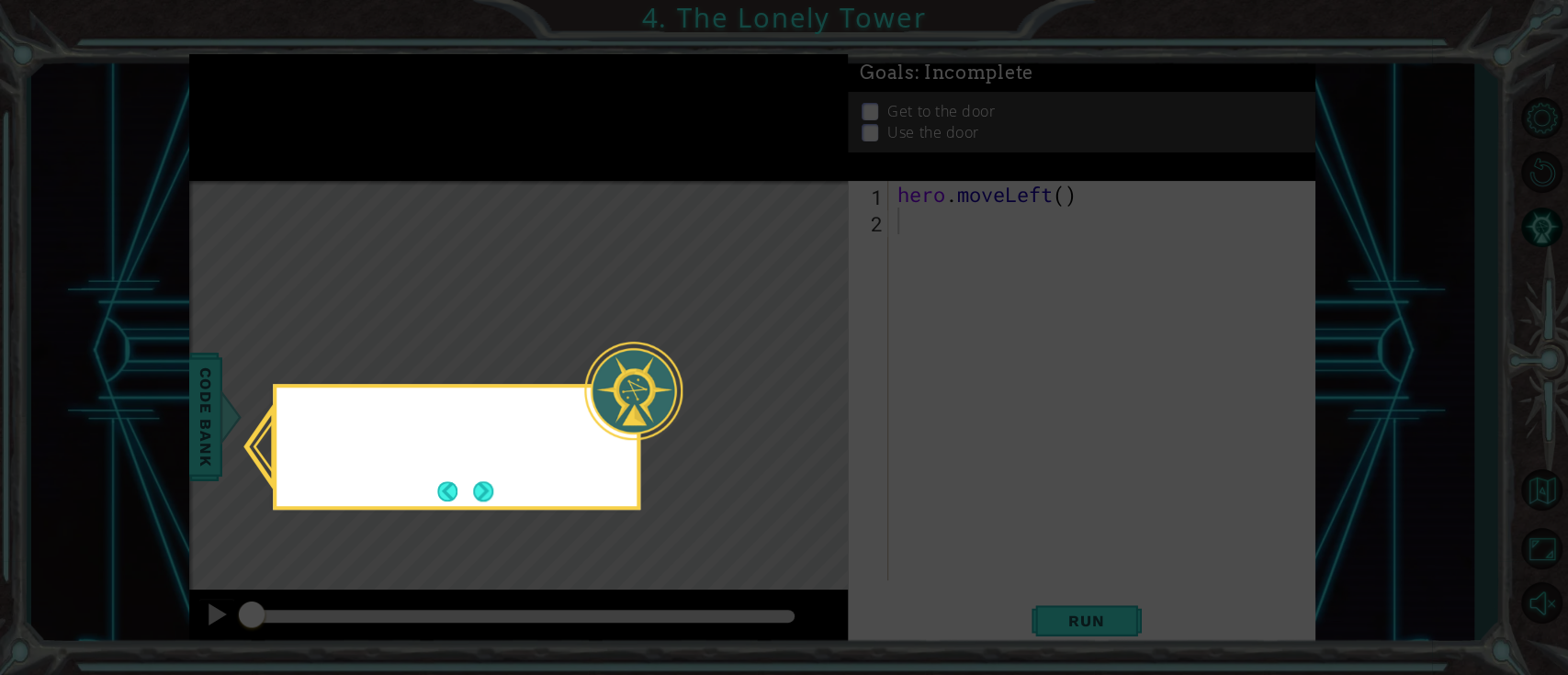
drag, startPoint x: 851, startPoint y: 319, endPoint x: 918, endPoint y: 326, distance: 67.4
click at [857, 319] on icon at bounding box center [784, 338] width 1568 height 675
click at [449, 480] on footer at bounding box center [465, 491] width 56 height 27
click at [476, 475] on div "I can check out the Code Bank to see a" at bounding box center [457, 438] width 360 height 100
click at [477, 475] on div "I can check out the Code Bank to see all the actions" at bounding box center [457, 442] width 360 height 93
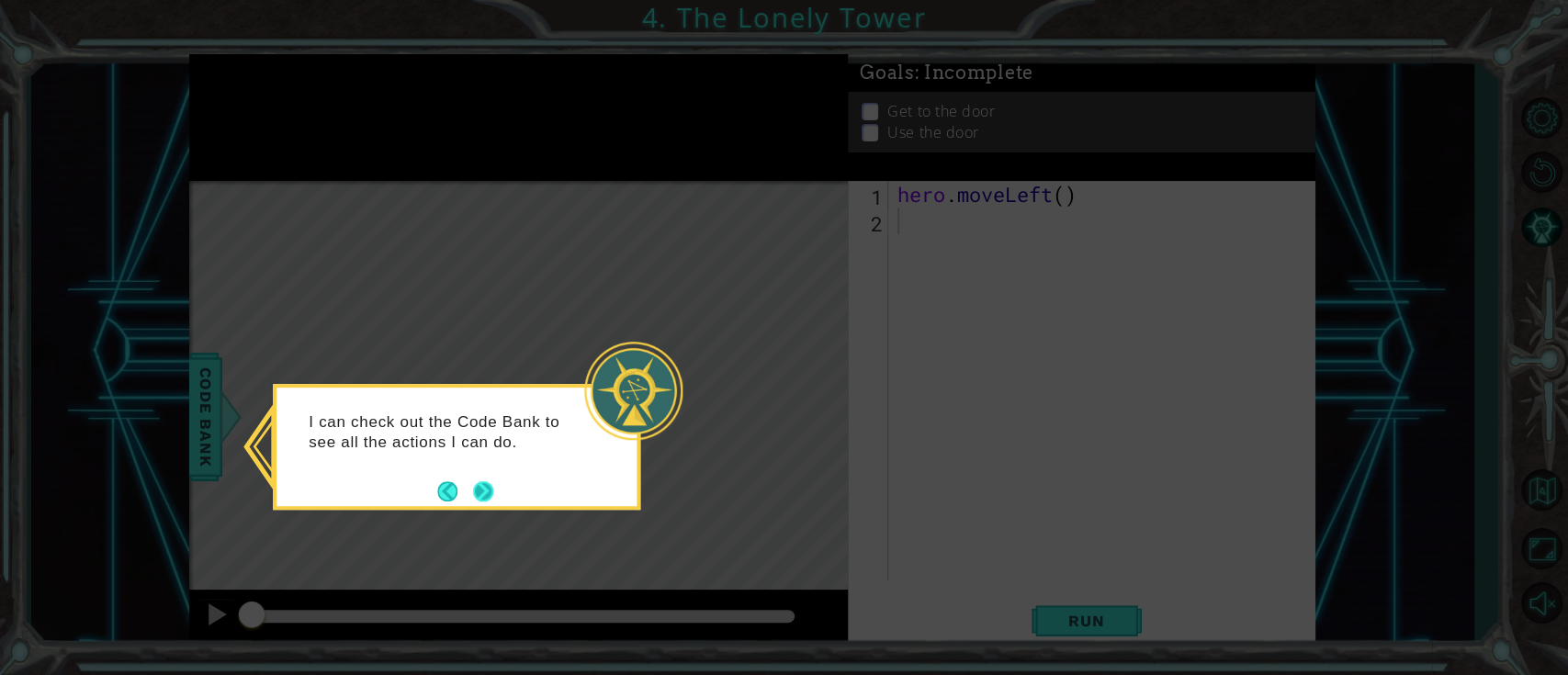
click at [484, 482] on footer at bounding box center [465, 491] width 56 height 27
click at [486, 487] on button "Next" at bounding box center [483, 491] width 20 height 20
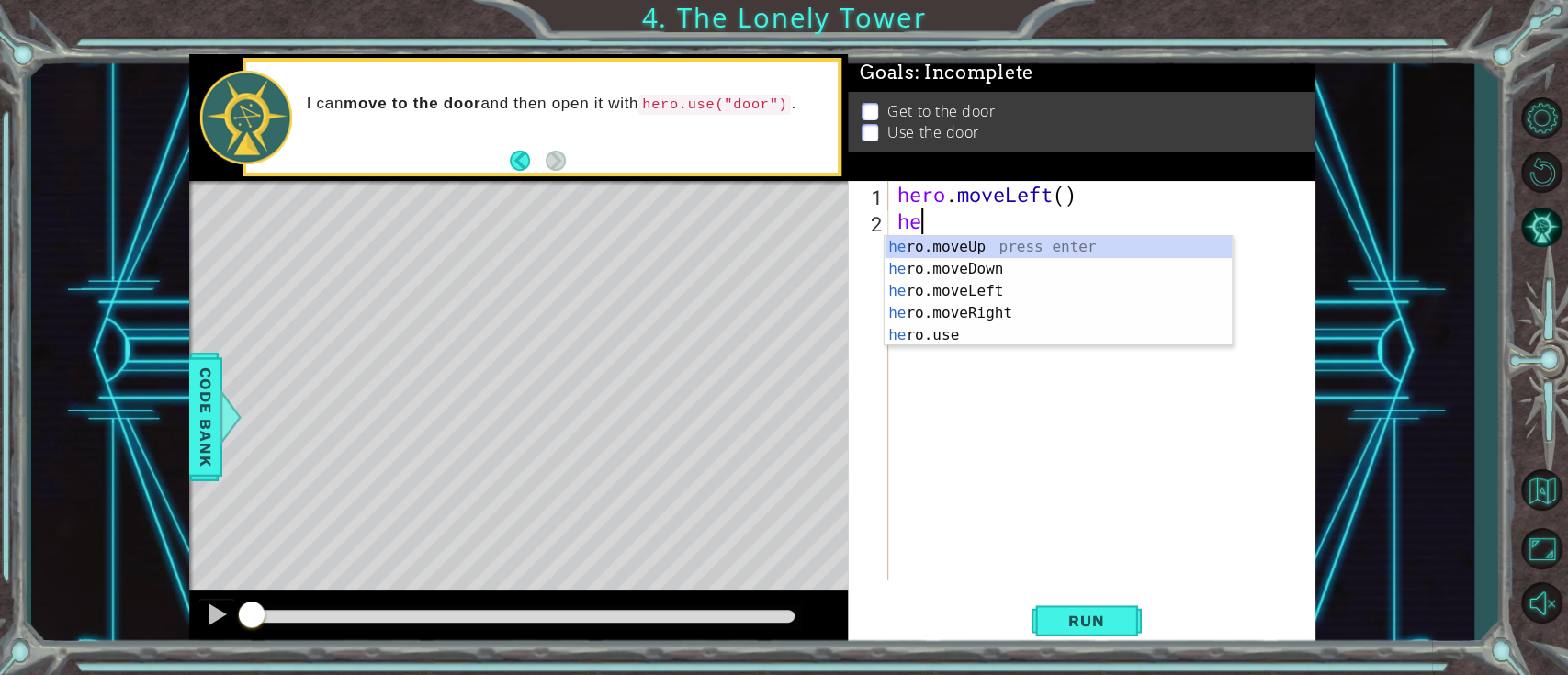
type textarea "her"
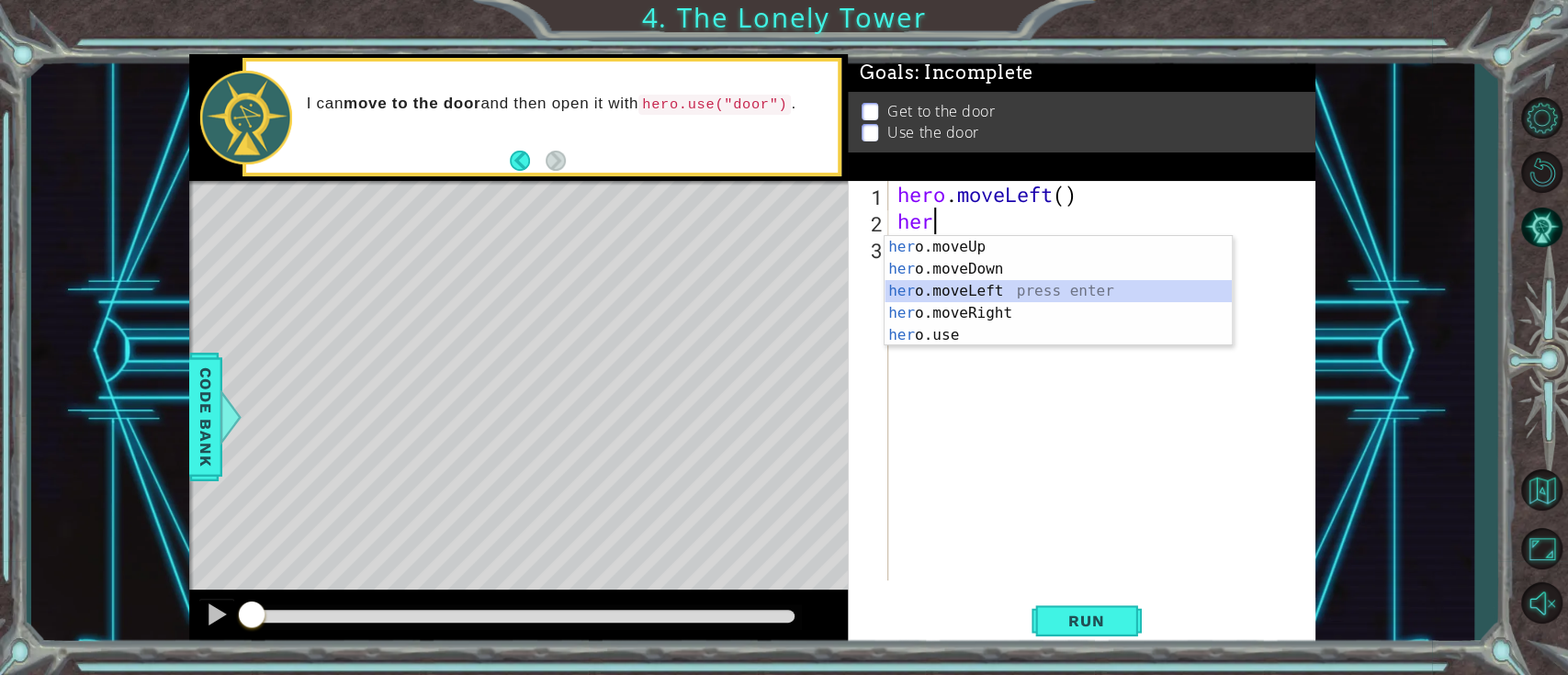
click at [997, 297] on div "her o.moveUp press enter her o.moveDown press enter her o.moveLeft press enter …" at bounding box center [1058, 313] width 347 height 155
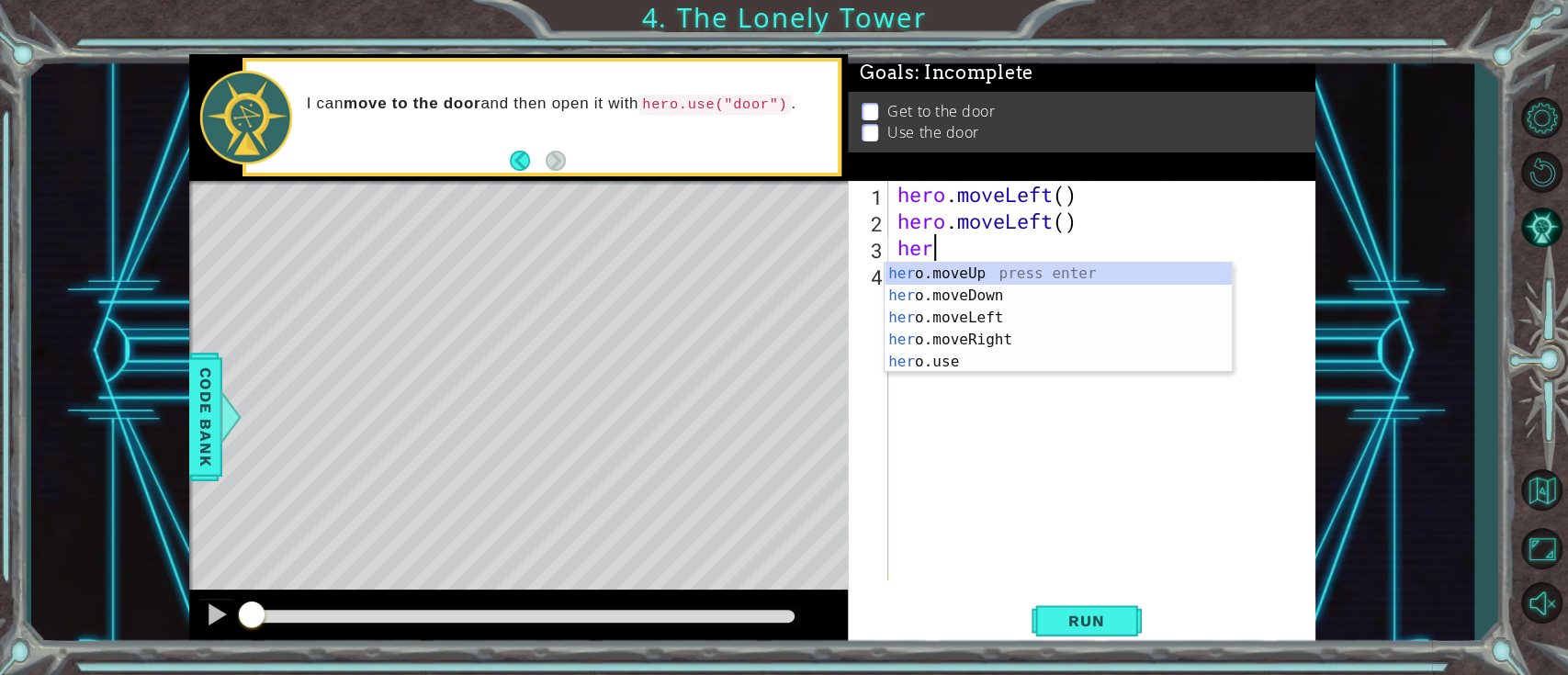
type textarea "hero"
click at [985, 318] on div "hero .moveUp press enter hero .moveDown press enter hero .moveLeft press enter …" at bounding box center [1058, 339] width 347 height 155
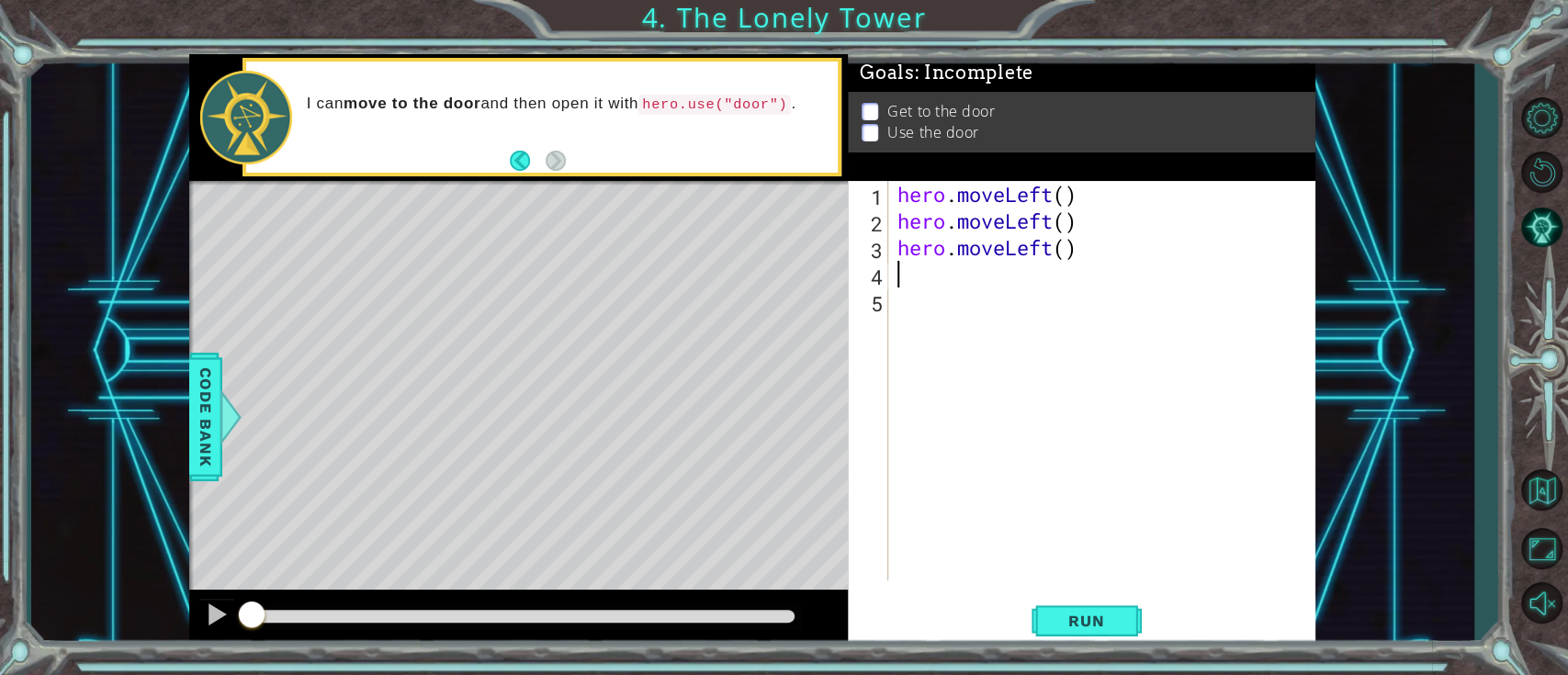
click at [1092, 267] on div "hero . moveLeft ( ) hero . moveLeft ( ) hero . moveLeft ( )" at bounding box center [1107, 408] width 427 height 453
click at [1091, 246] on div "hero . moveLeft ( ) hero . moveLeft ( ) hero . moveLeft ( )" at bounding box center [1107, 408] width 427 height 453
click at [1090, 246] on div "hero . moveLeft ( ) hero . moveLeft ( ) hero . moveLeft ( )" at bounding box center [1107, 408] width 427 height 453
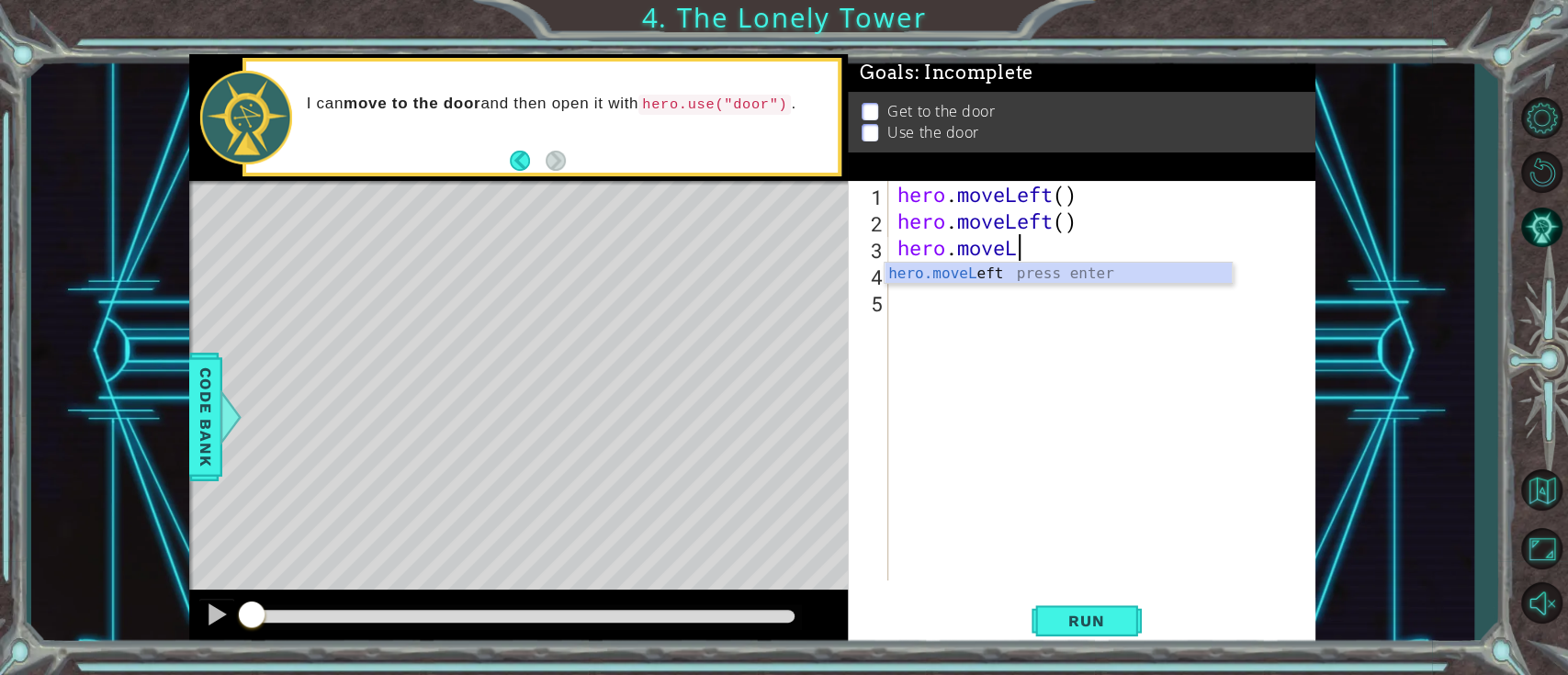
type textarea "hero.move"
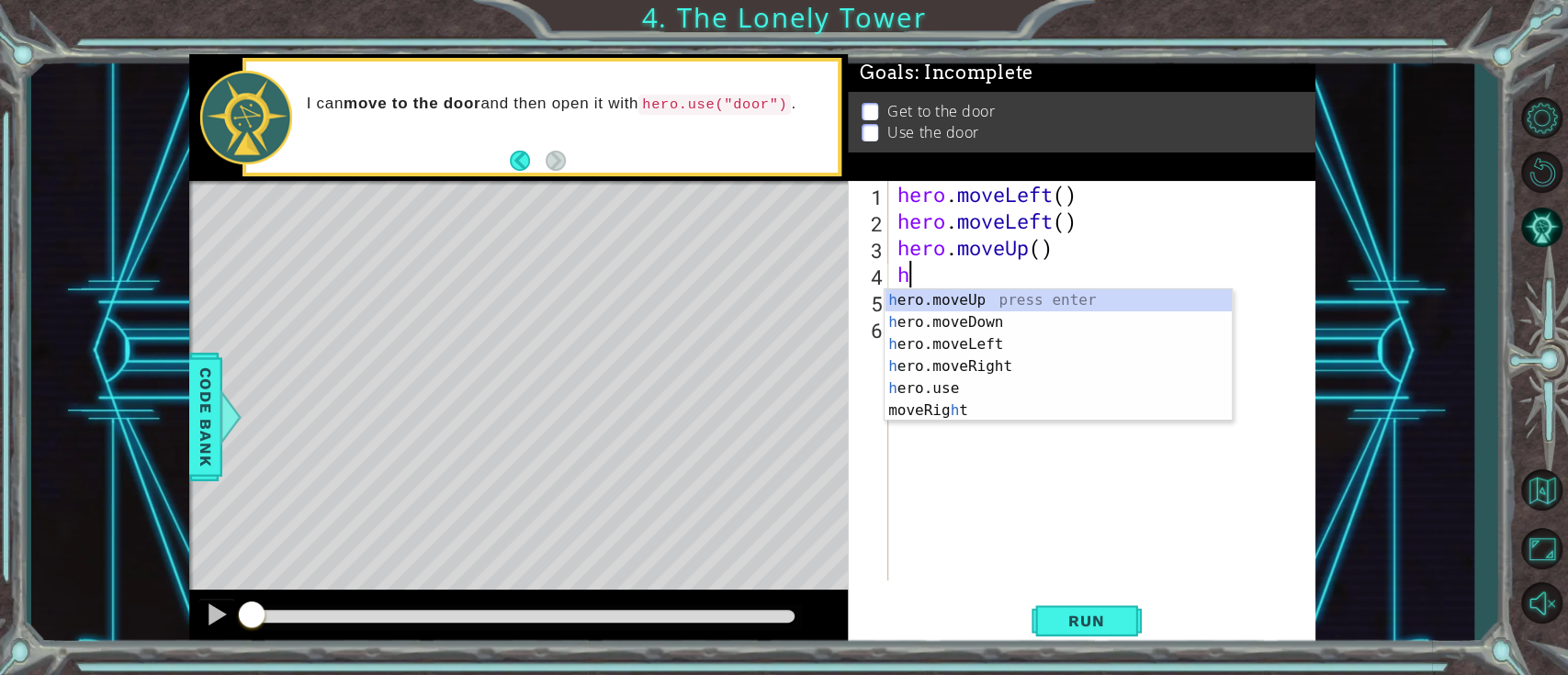
type textarea "he"
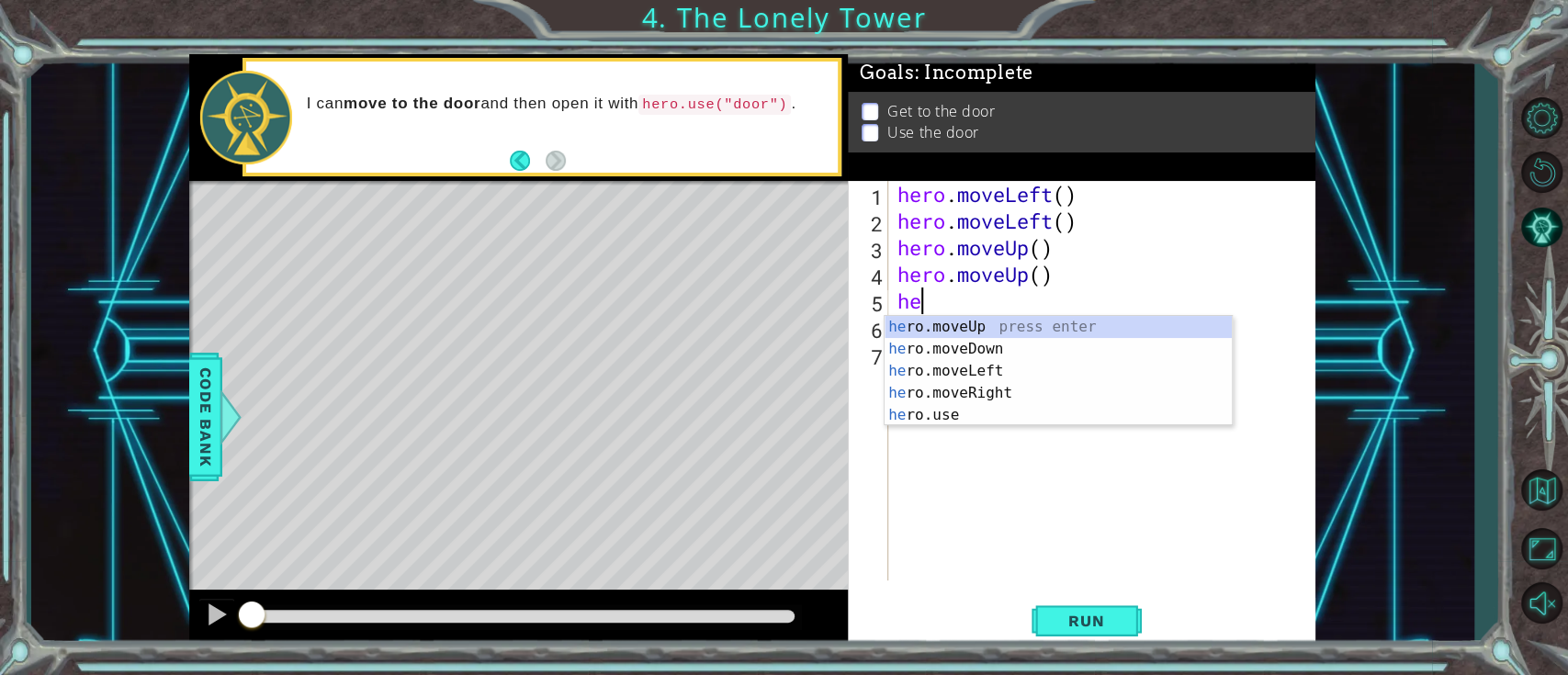
type textarea "her"
click at [998, 391] on div "her o.moveUp press enter her o.moveDown press enter her o.moveLeft press enter …" at bounding box center [1058, 392] width 347 height 155
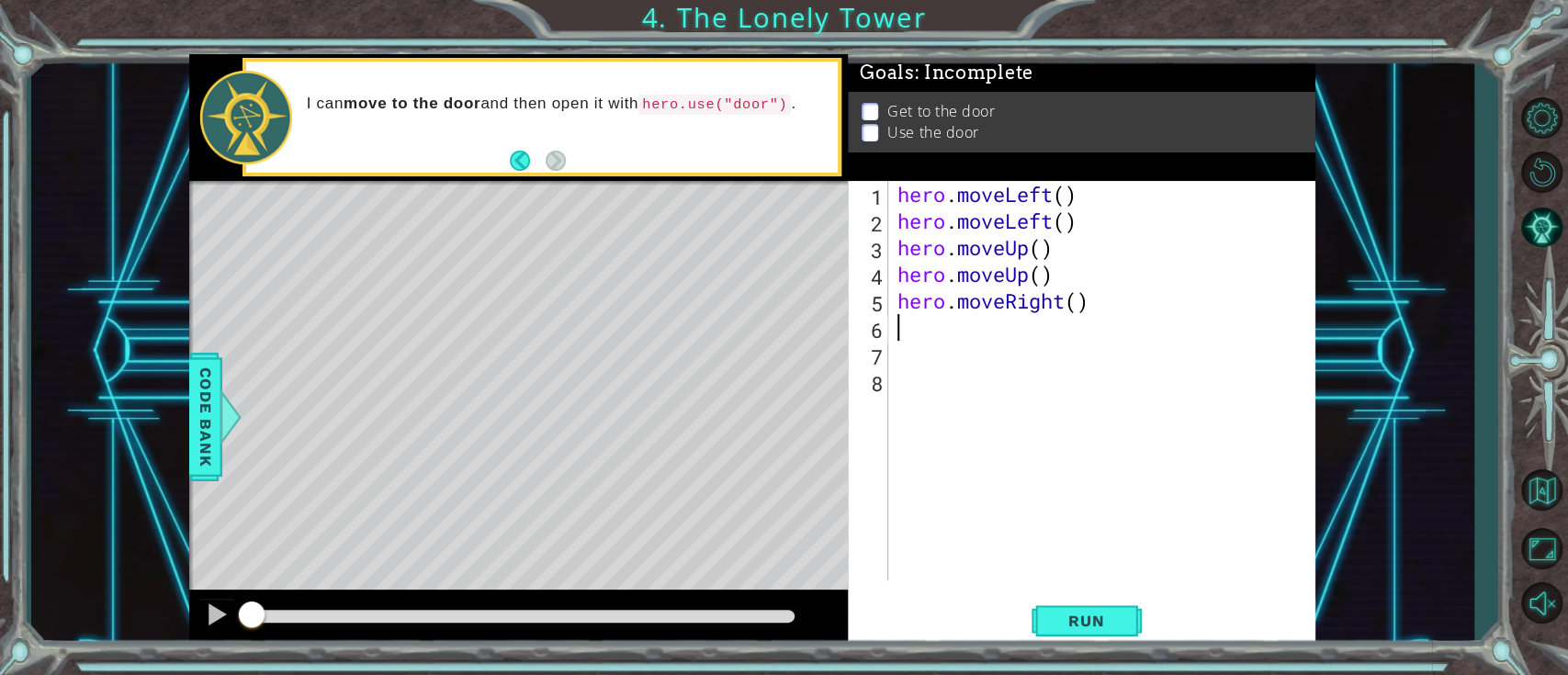
type textarea "h"
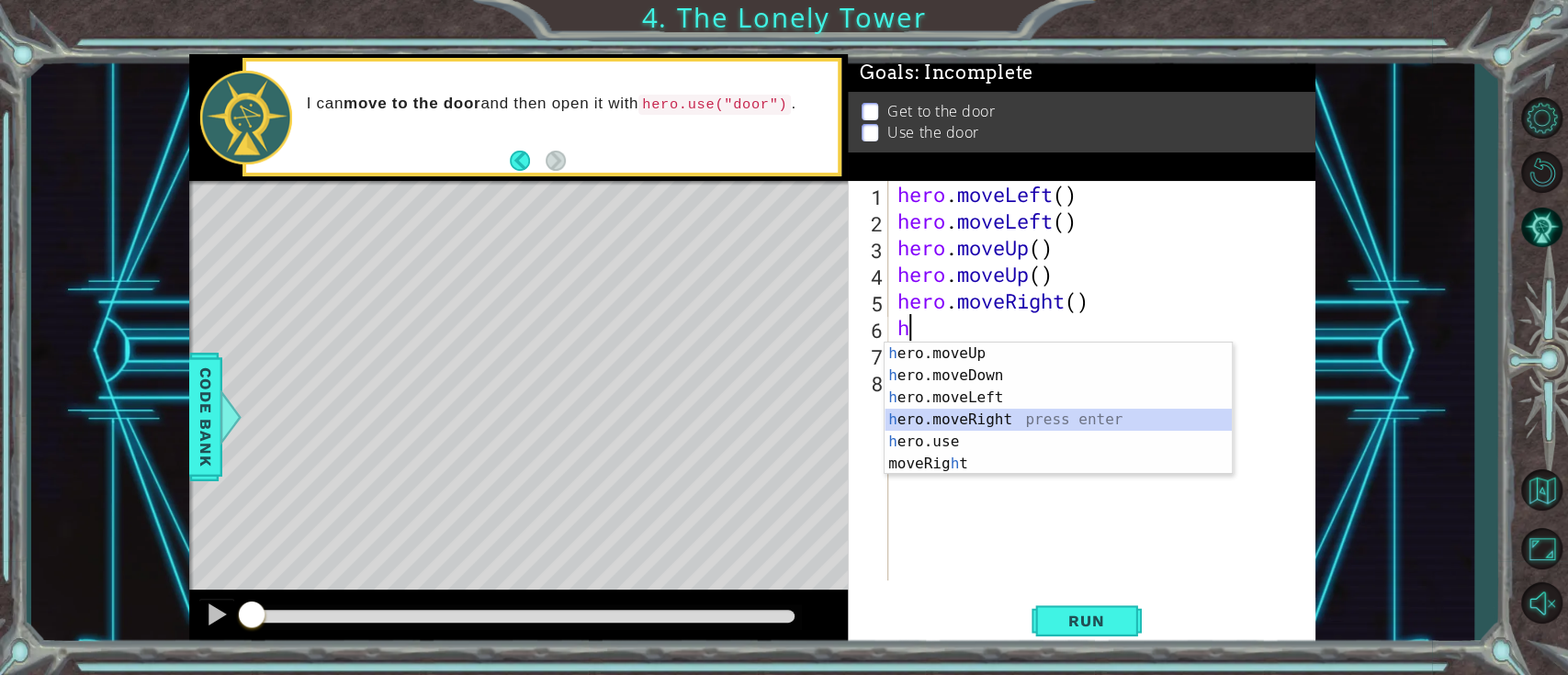
click at [991, 429] on div "h ero.moveUp press enter h ero.moveDown press enter h ero.moveLeft press enter …" at bounding box center [1058, 430] width 347 height 176
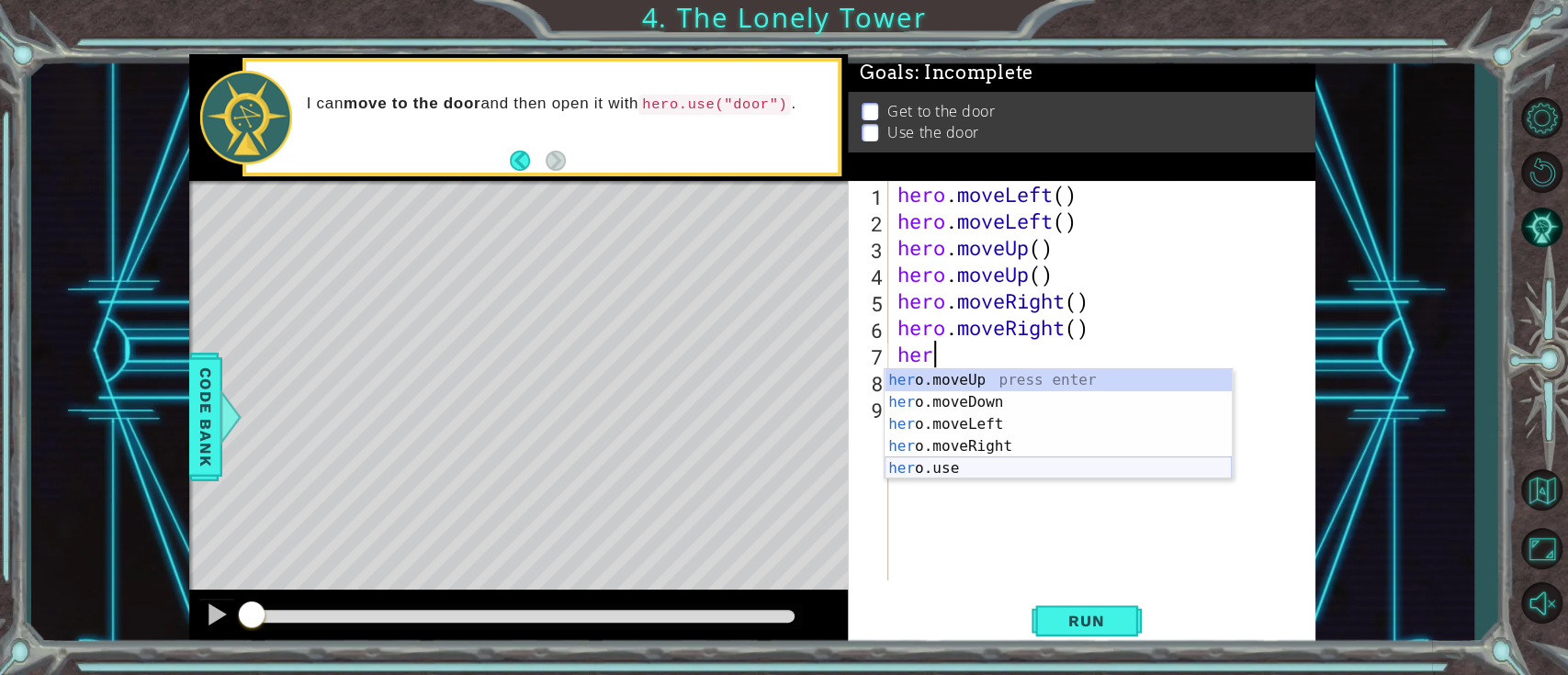
click at [982, 462] on div "her o.moveUp press enter her o.moveDown press enter her o.moveLeft press enter …" at bounding box center [1058, 447] width 347 height 155
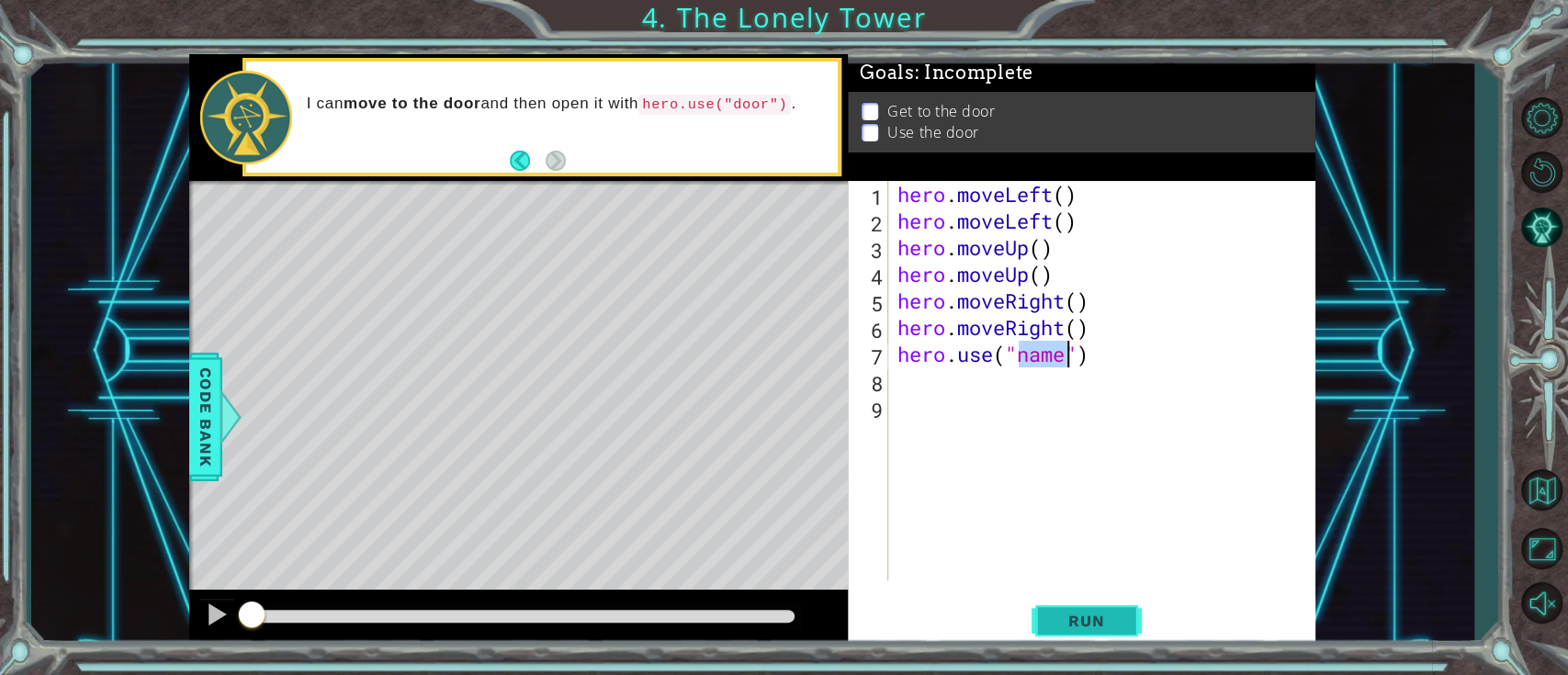
click at [1083, 505] on button "Run" at bounding box center [1086, 621] width 110 height 46
click at [1053, 361] on div "hero . moveLeft ( ) hero . moveLeft ( ) hero . moveUp ( ) hero . moveUp ( ) her…" at bounding box center [1107, 408] width 427 height 453
click at [1064, 365] on div "hero . moveLeft ( ) hero . moveLeft ( ) hero . moveUp ( ) hero . moveUp ( ) her…" at bounding box center [1107, 408] width 427 height 453
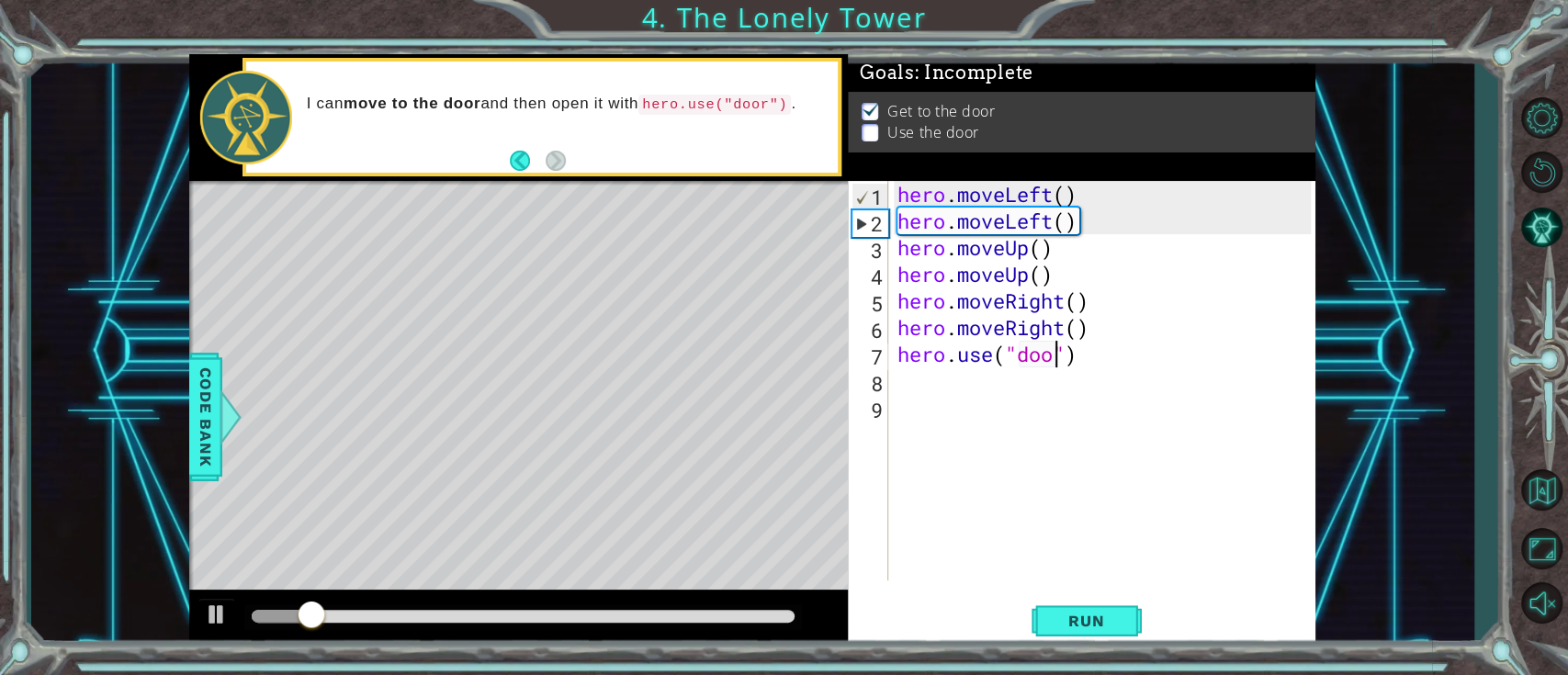
type textarea "hero.use("door")"
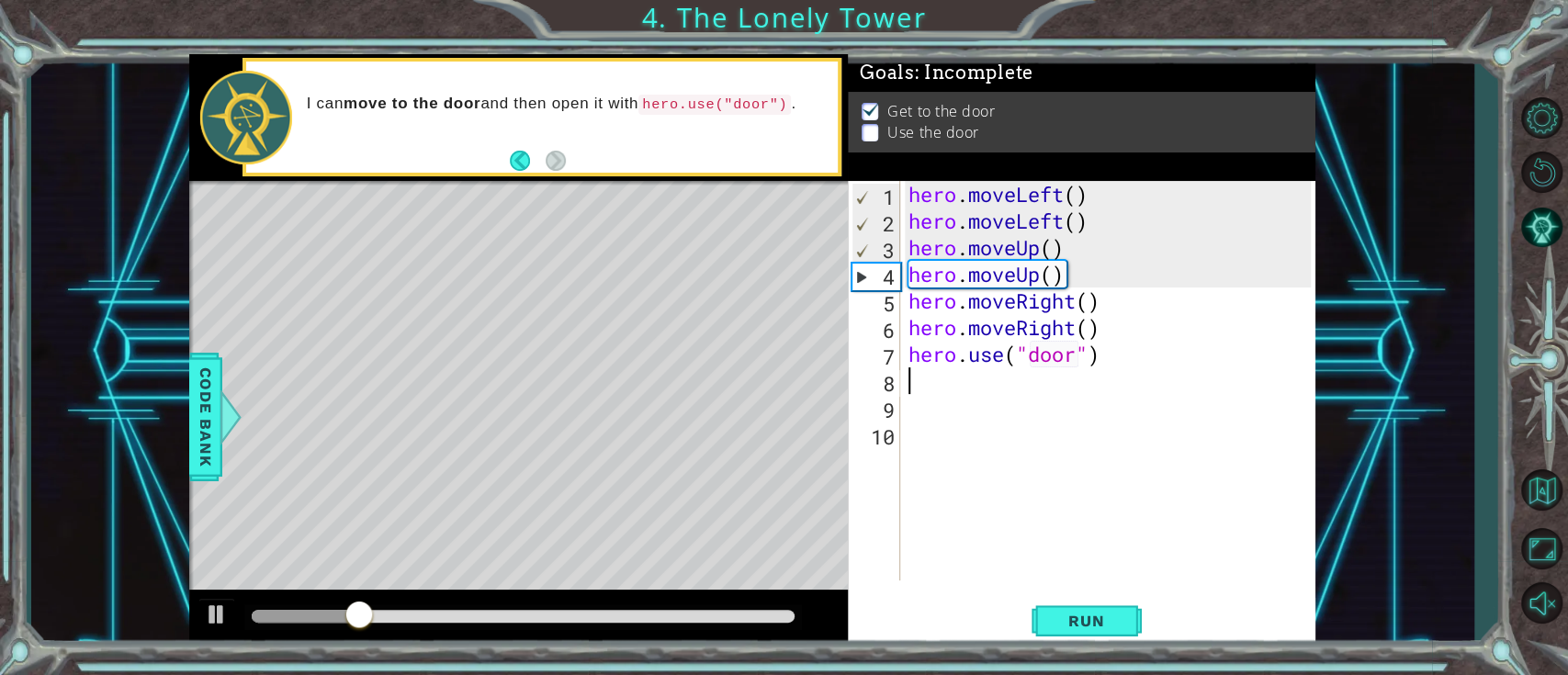
click at [1139, 424] on div "hero . moveLeft ( ) hero . moveLeft ( ) hero . moveUp ( ) hero . moveUp ( ) her…" at bounding box center [1112, 408] width 415 height 453
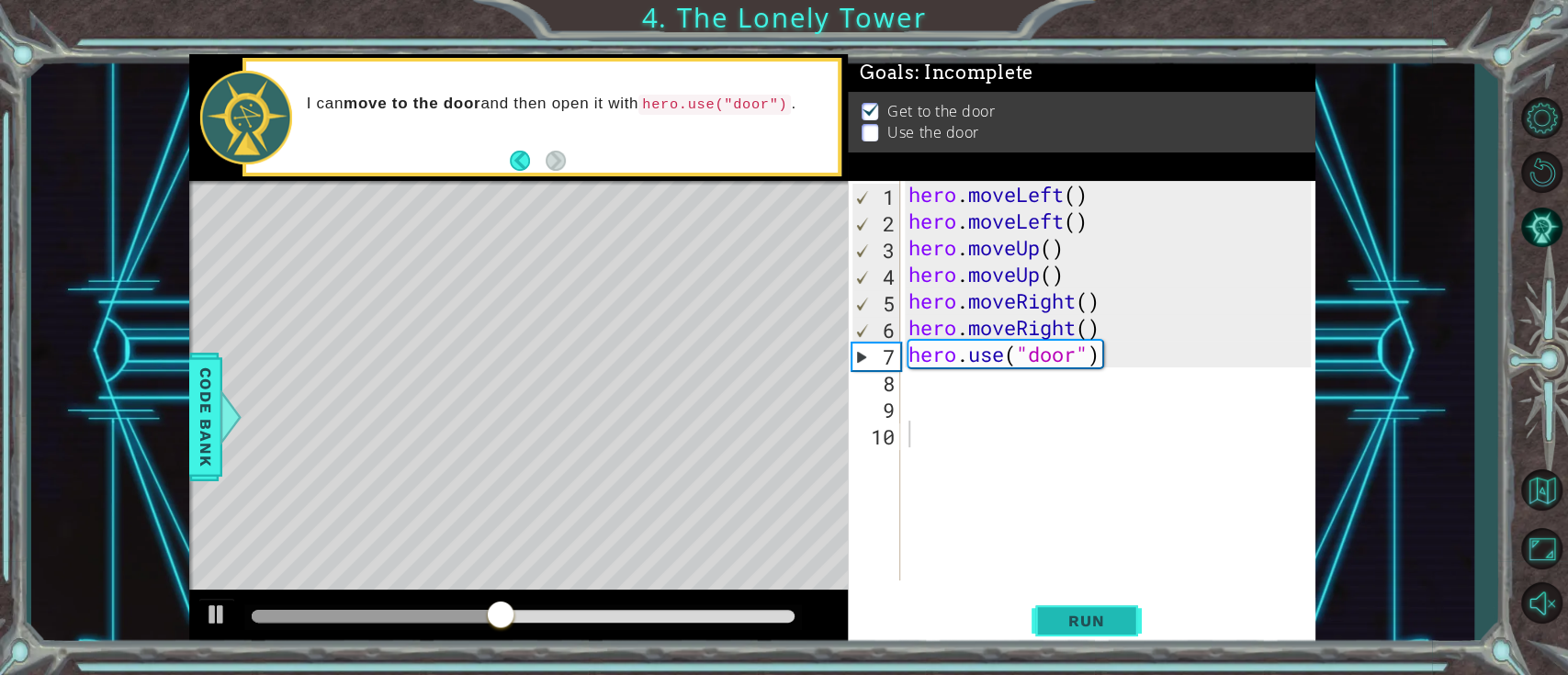
click at [1060, 505] on span "Run" at bounding box center [1086, 620] width 73 height 18
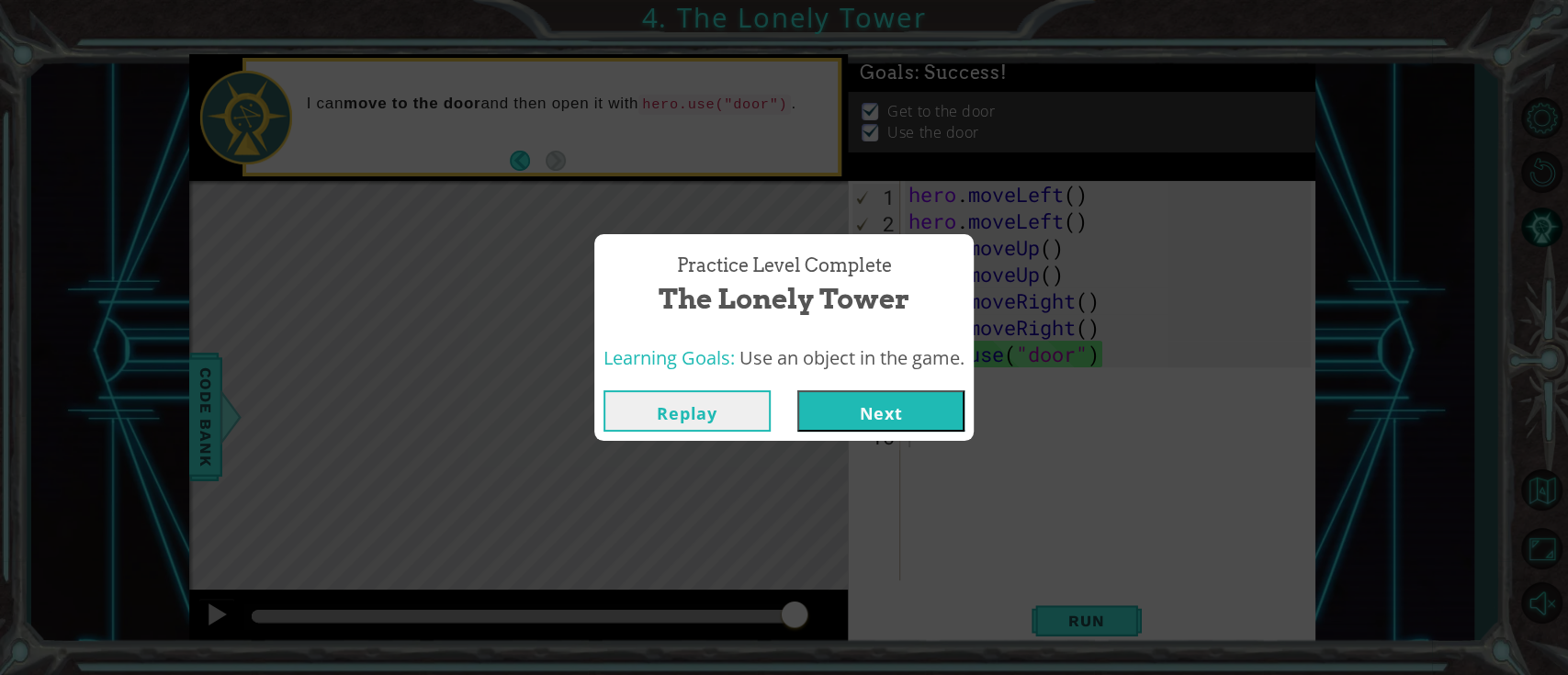
click at [858, 405] on button "Next" at bounding box center [881, 411] width 167 height 42
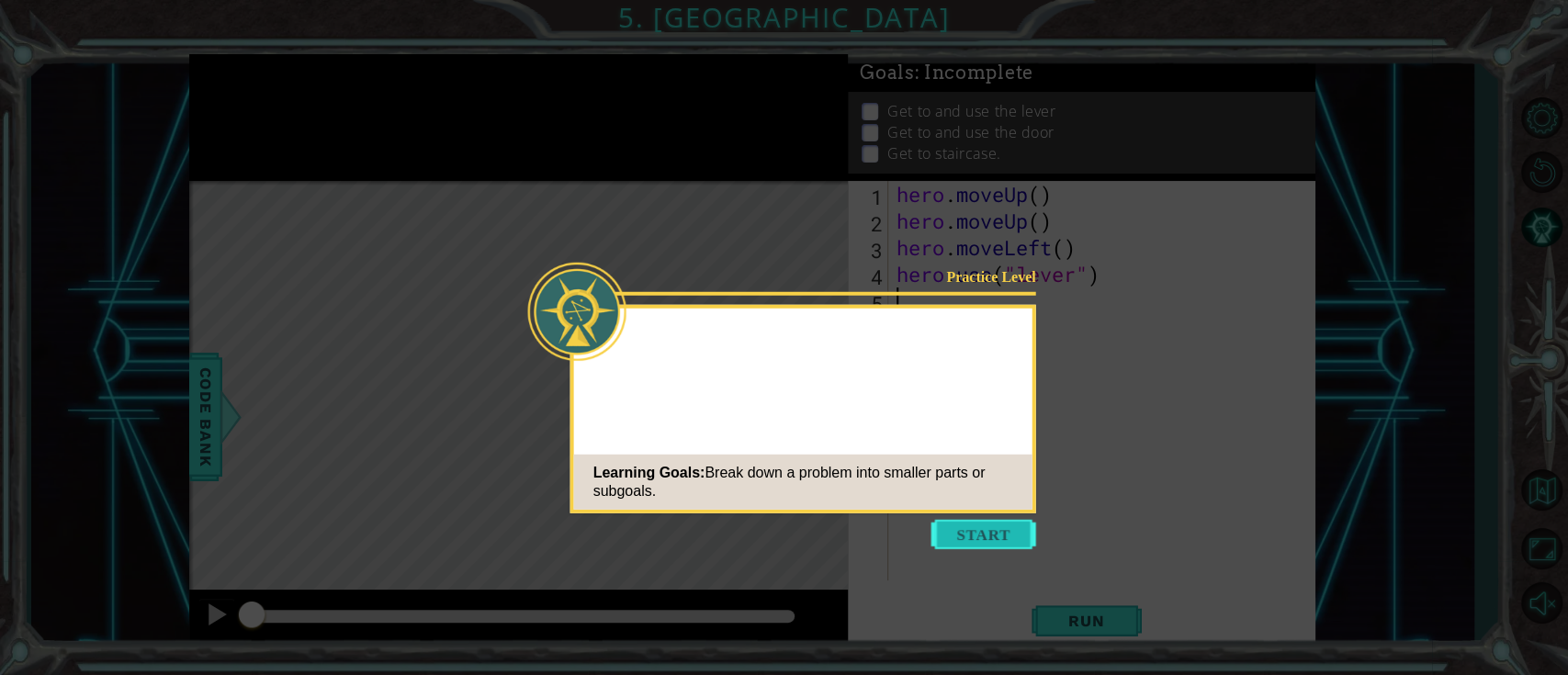
click at [976, 505] on button "Start" at bounding box center [984, 534] width 104 height 29
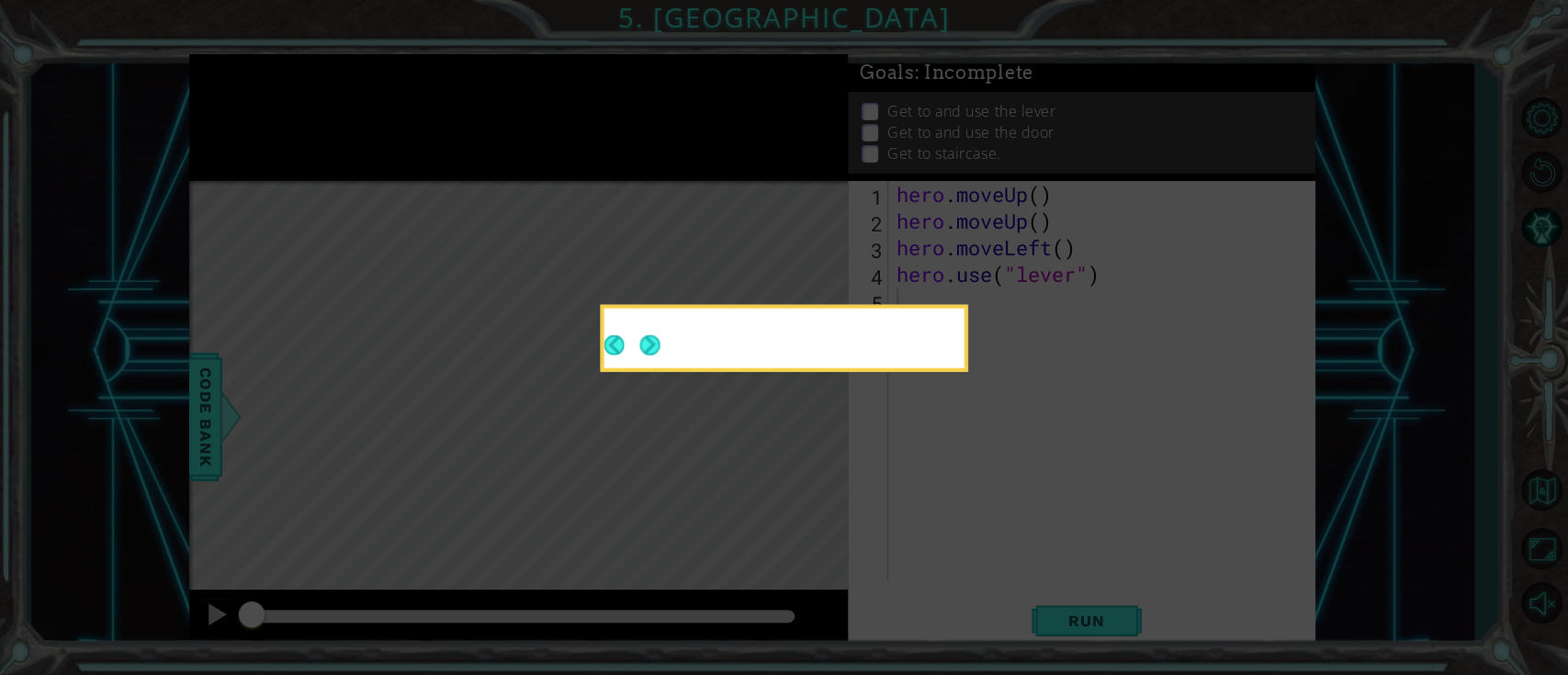
click at [646, 351] on button "Next" at bounding box center [648, 345] width 20 height 20
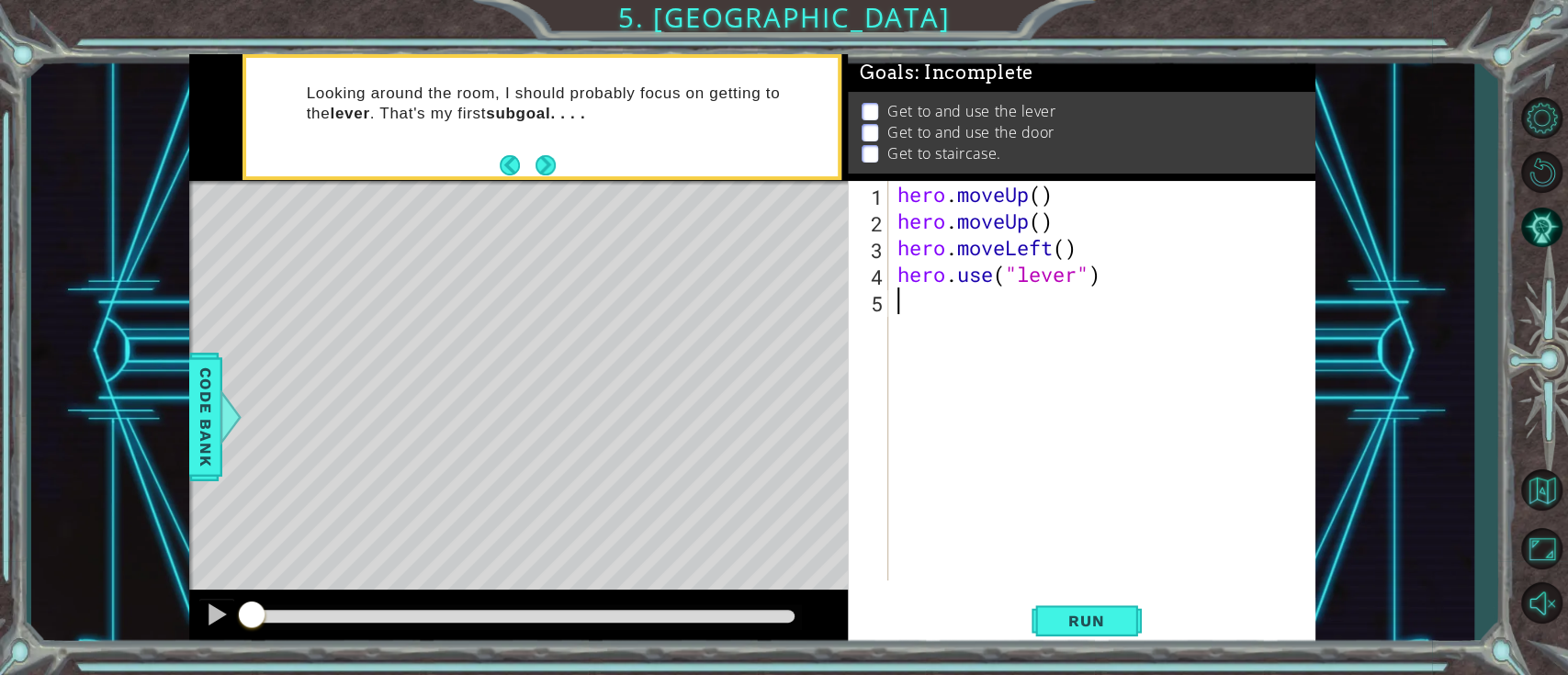
click at [537, 180] on div "methods hero moveDown(steps) moveUp(steps) moveLeft(steps) moveRight(steps) use…" at bounding box center [753, 351] width 1126 height 594
click at [542, 160] on button "Next" at bounding box center [545, 165] width 20 height 20
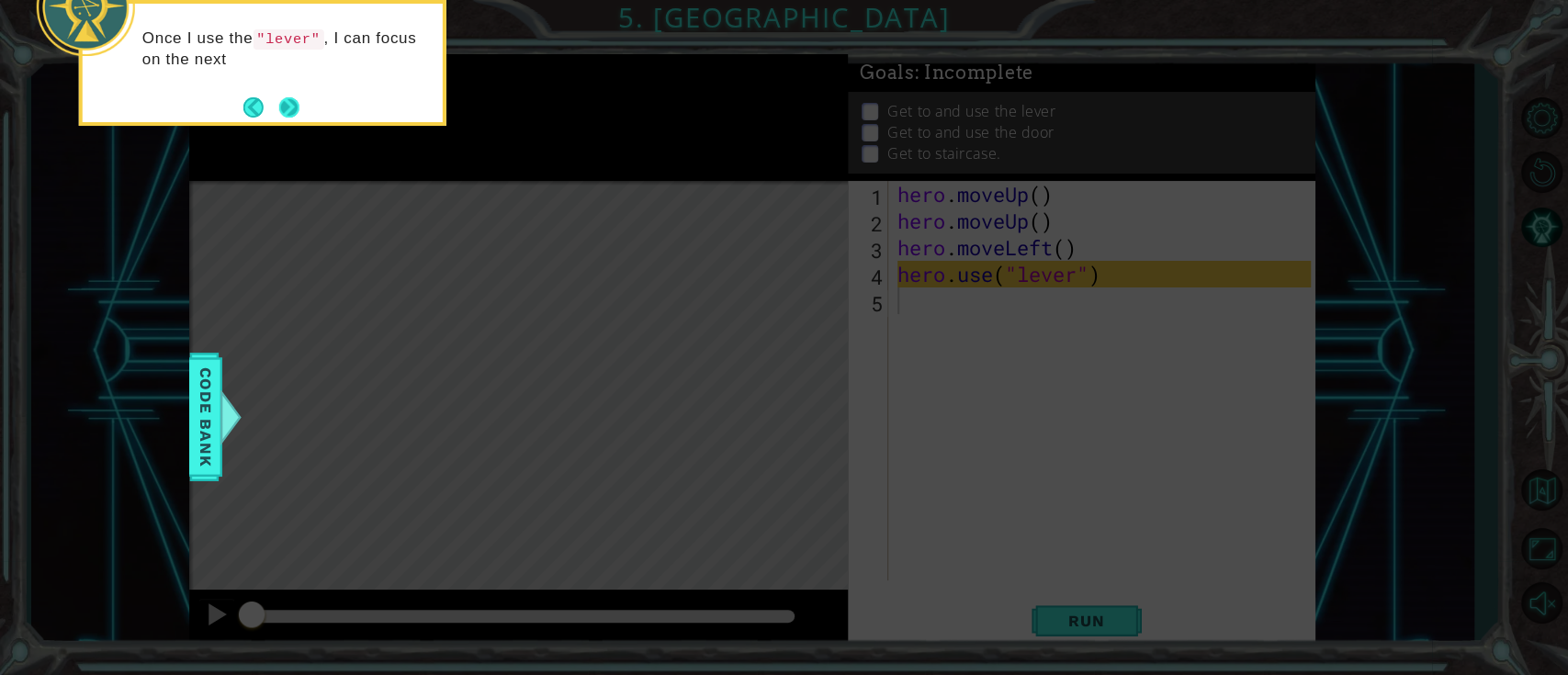
click at [297, 114] on button "Next" at bounding box center [289, 107] width 20 height 20
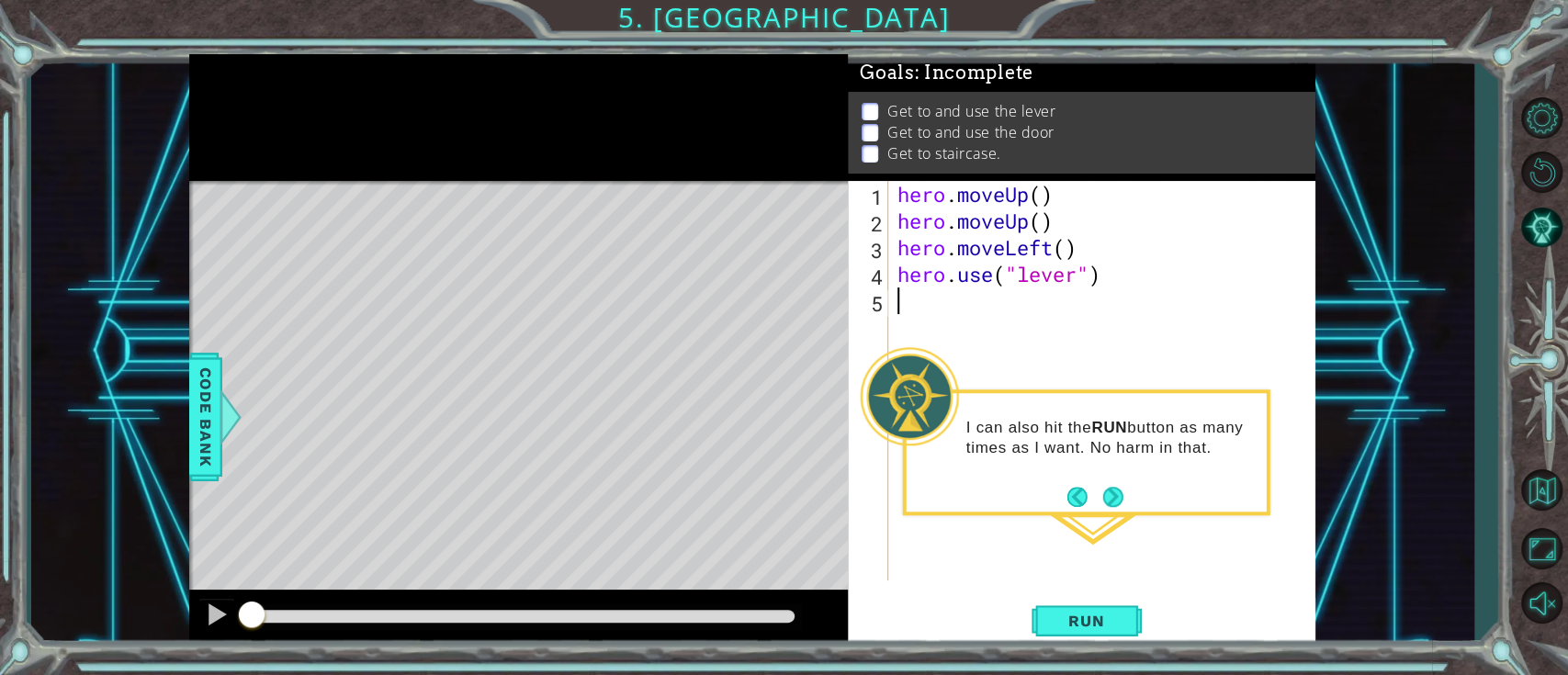
click at [1085, 224] on div "hero . moveUp ( ) hero . moveUp ( ) hero . moveLeft ( ) hero . use ( "lever" )" at bounding box center [1107, 408] width 427 height 453
type textarea "h"
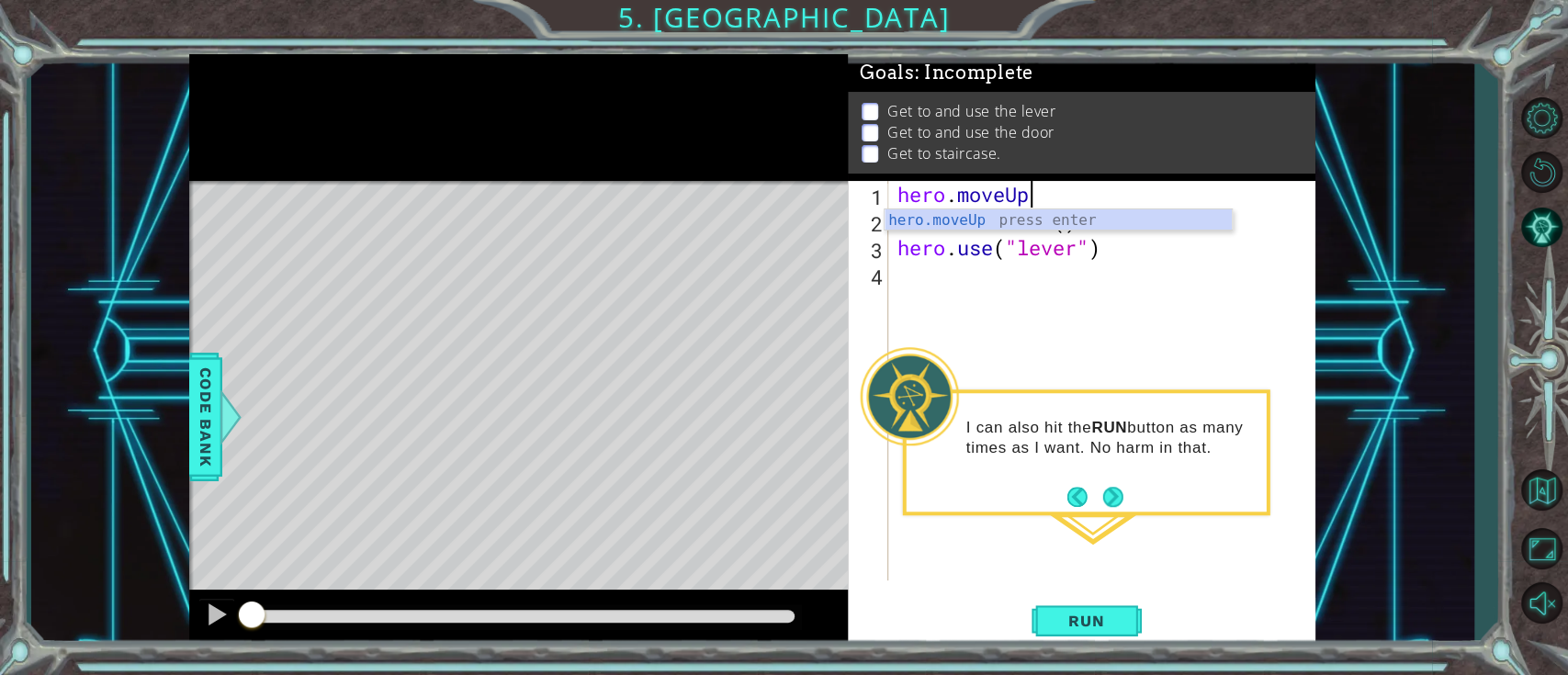
type textarea "hero.moveU"
click at [1123, 358] on div "hero . moveU hero . moveLeft ( ) hero . use ( "lever" )" at bounding box center [1107, 408] width 427 height 453
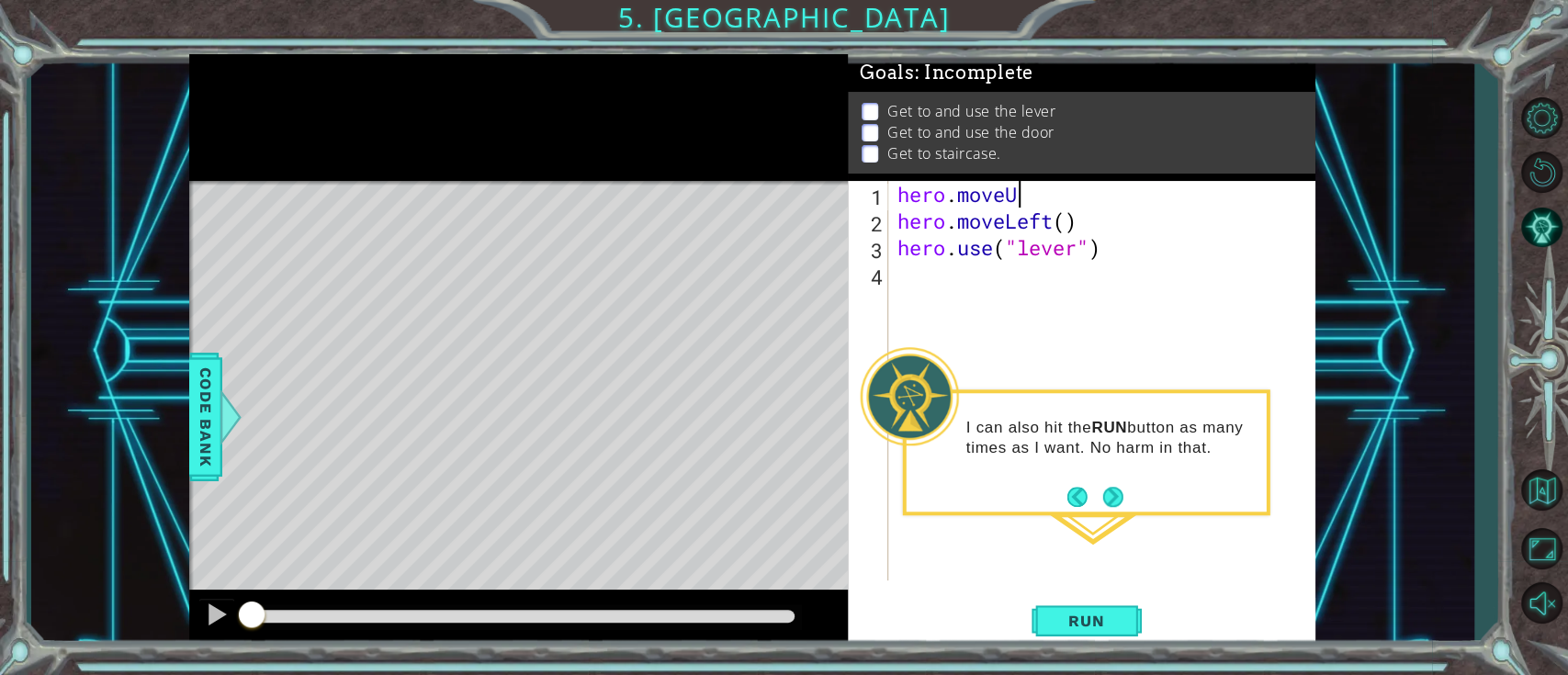
click at [1045, 194] on div "hero . moveU hero . moveLeft ( ) hero . use ( "lever" )" at bounding box center [1107, 408] width 427 height 453
type textarea "hero.moveUp()"
click at [1040, 307] on div "hero . moveUp ( ) hero . moveLeft ( ) hero . use ( "lever" )" at bounding box center [1107, 408] width 427 height 453
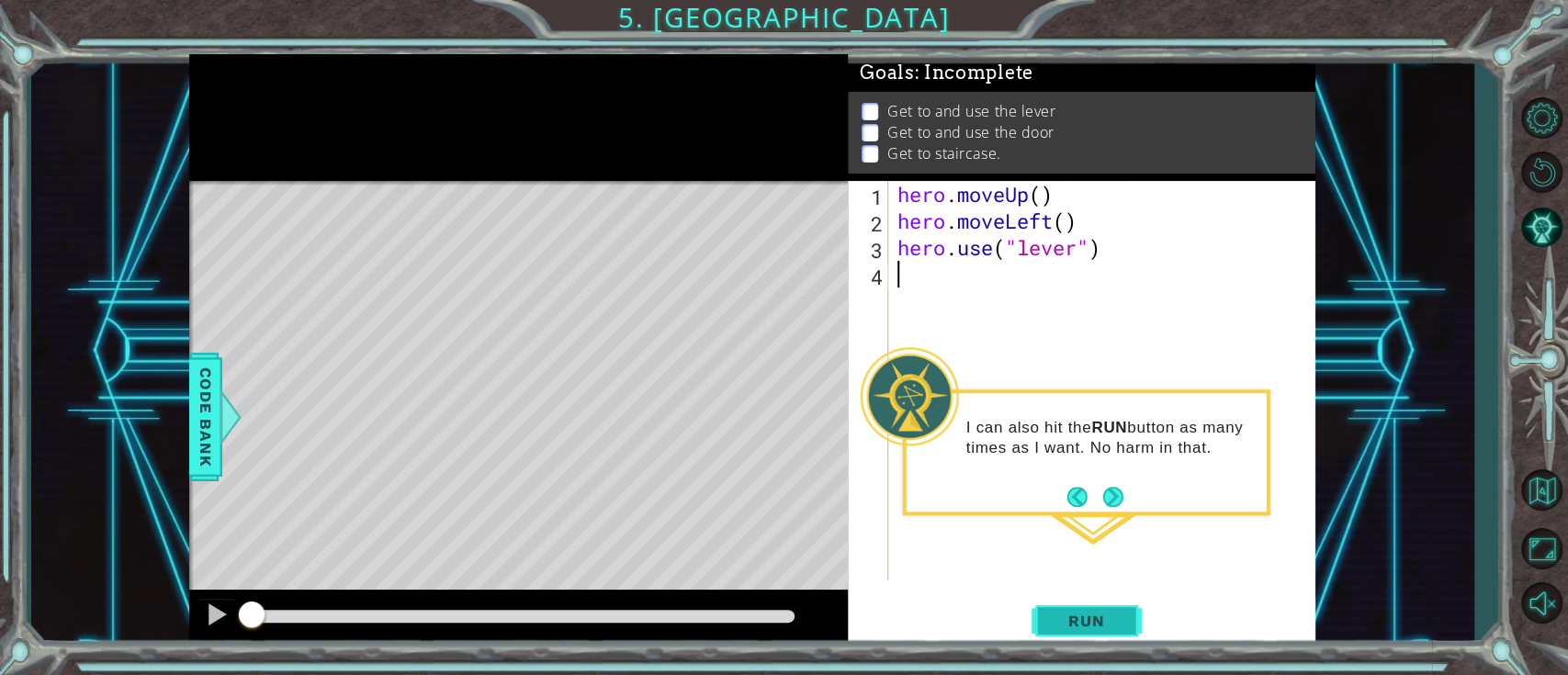
click at [1098, 505] on span "Run" at bounding box center [1086, 620] width 73 height 18
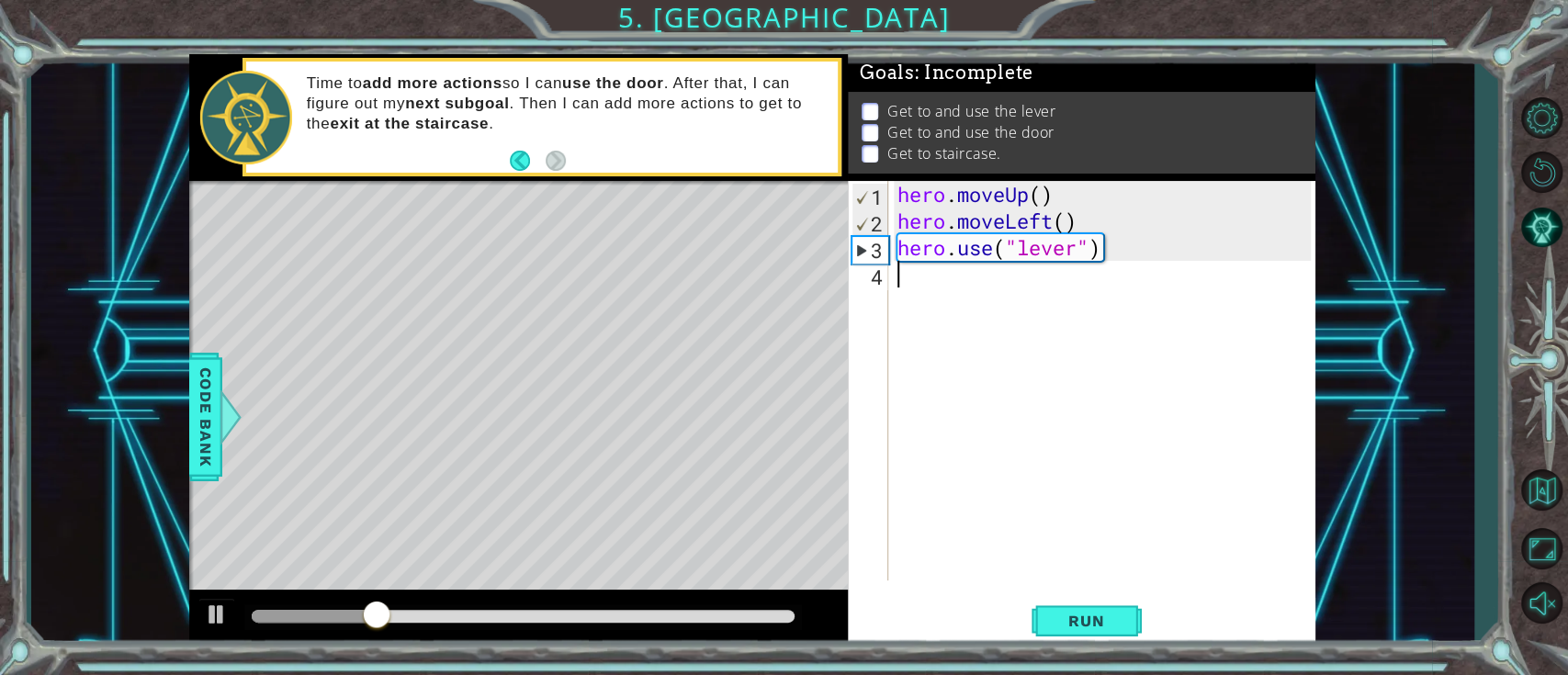
click at [1110, 206] on div "hero . moveUp ( ) hero . moveLeft ( ) hero . use ( "lever" )" at bounding box center [1107, 408] width 427 height 453
click at [1099, 221] on div "hero . moveUp ( ) hero . moveLeft ( ) hero . use ( "lever" )" at bounding box center [1107, 408] width 427 height 453
type textarea "hero.moveLeft()"
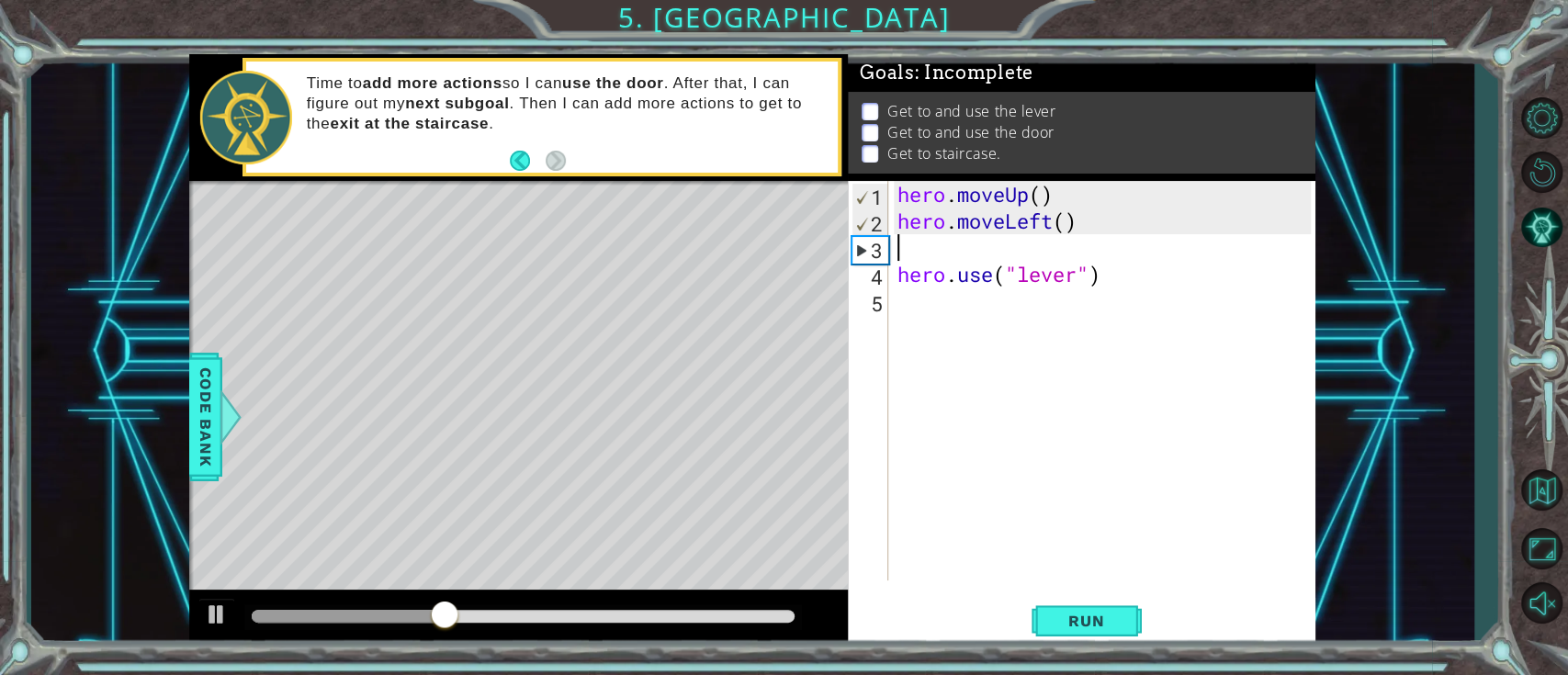
type textarea "h"
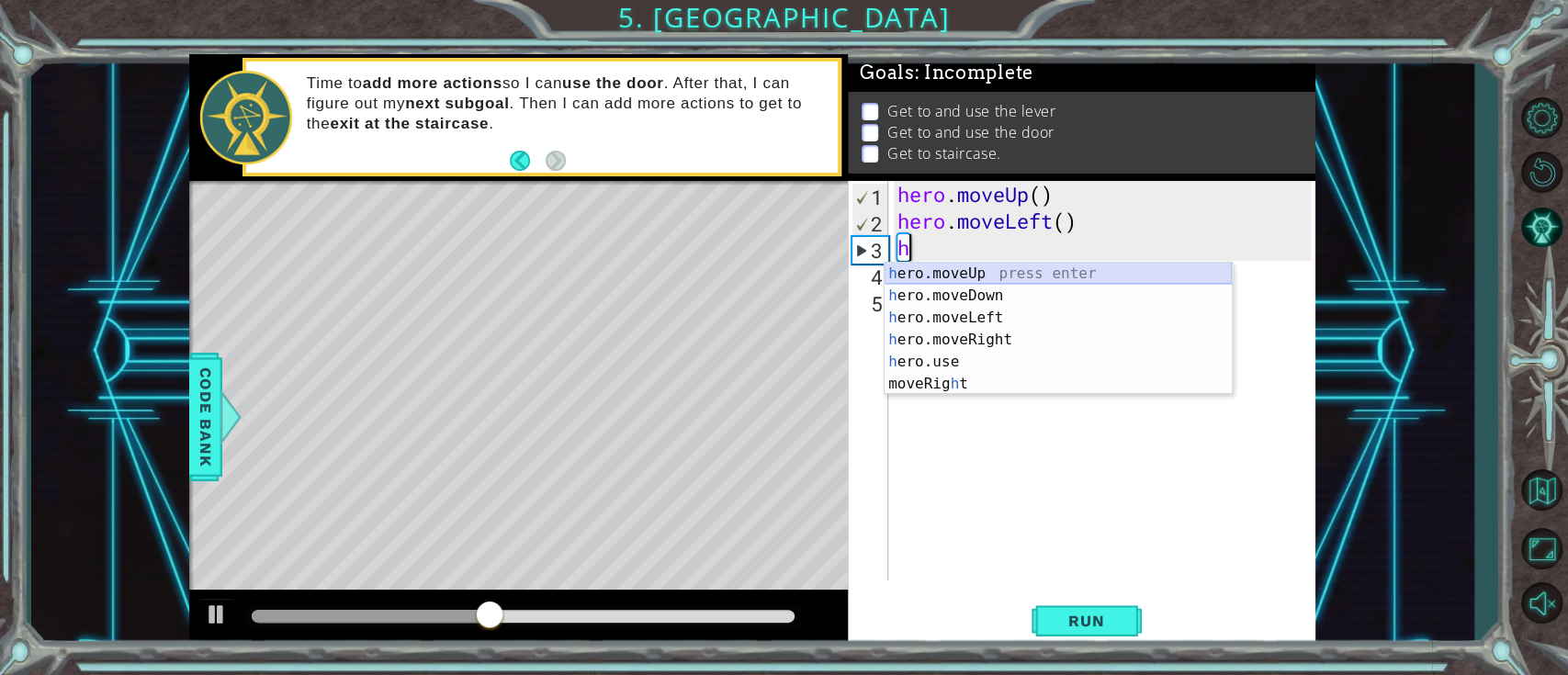
click at [1073, 265] on div "h ero.moveUp press enter h ero.moveDown press enter h ero.moveLeft press enter …" at bounding box center [1058, 351] width 347 height 176
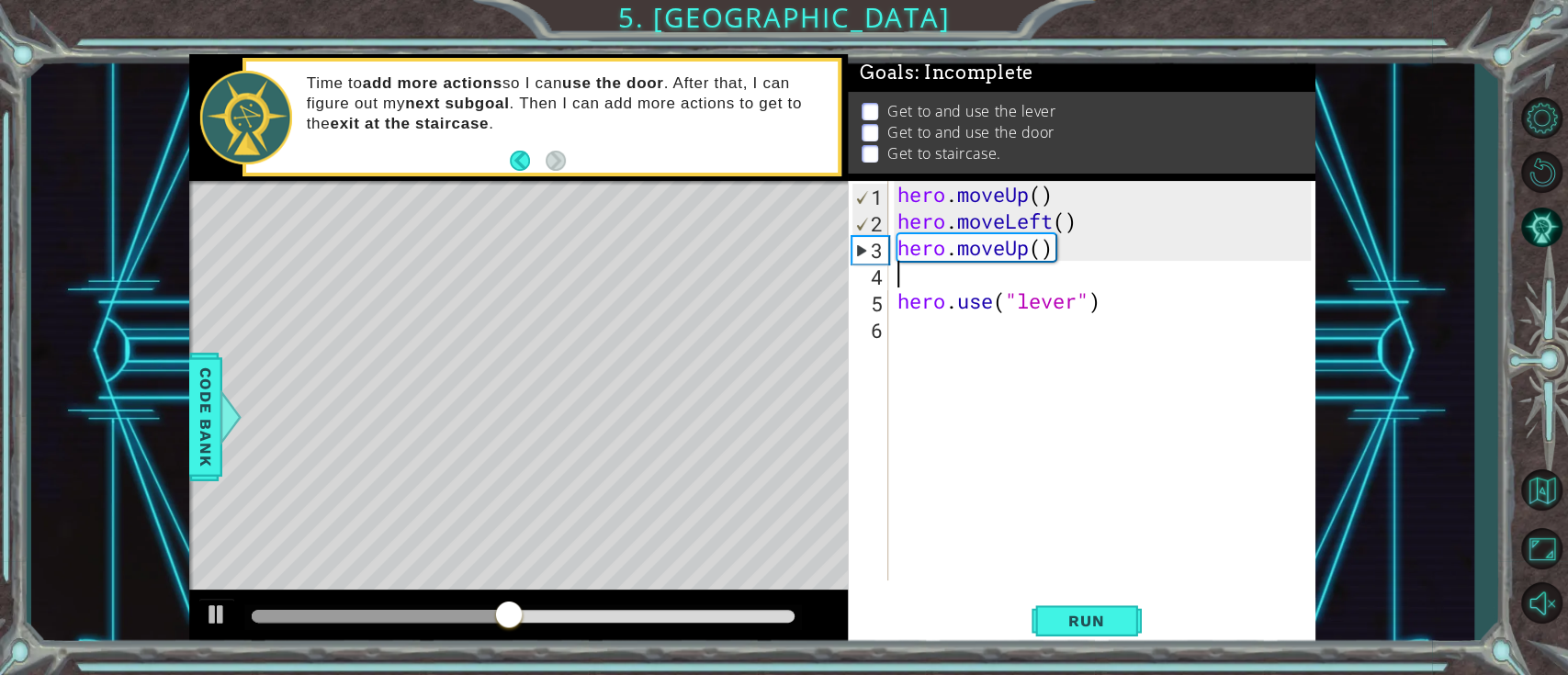
click at [1051, 373] on div "hero . moveUp ( ) hero . moveLeft ( ) hero . moveUp ( ) hero . use ( "lever" )" at bounding box center [1107, 408] width 427 height 453
click at [975, 283] on div "hero . moveUp ( ) hero . moveLeft ( ) hero . moveUp ( ) hero . use ( "lever" )" at bounding box center [1107, 408] width 427 height 453
type textarea "hero.moveUp()"
click at [985, 304] on div "hero . moveUp ( ) hero . moveLeft ( ) hero . moveUp ( ) hero . use ( "lever" )" at bounding box center [1107, 408] width 427 height 453
click at [996, 349] on div "hero . moveUp ( ) hero . moveLeft ( ) hero . moveUp ( ) hero . use ( "lever" )" at bounding box center [1107, 408] width 427 height 453
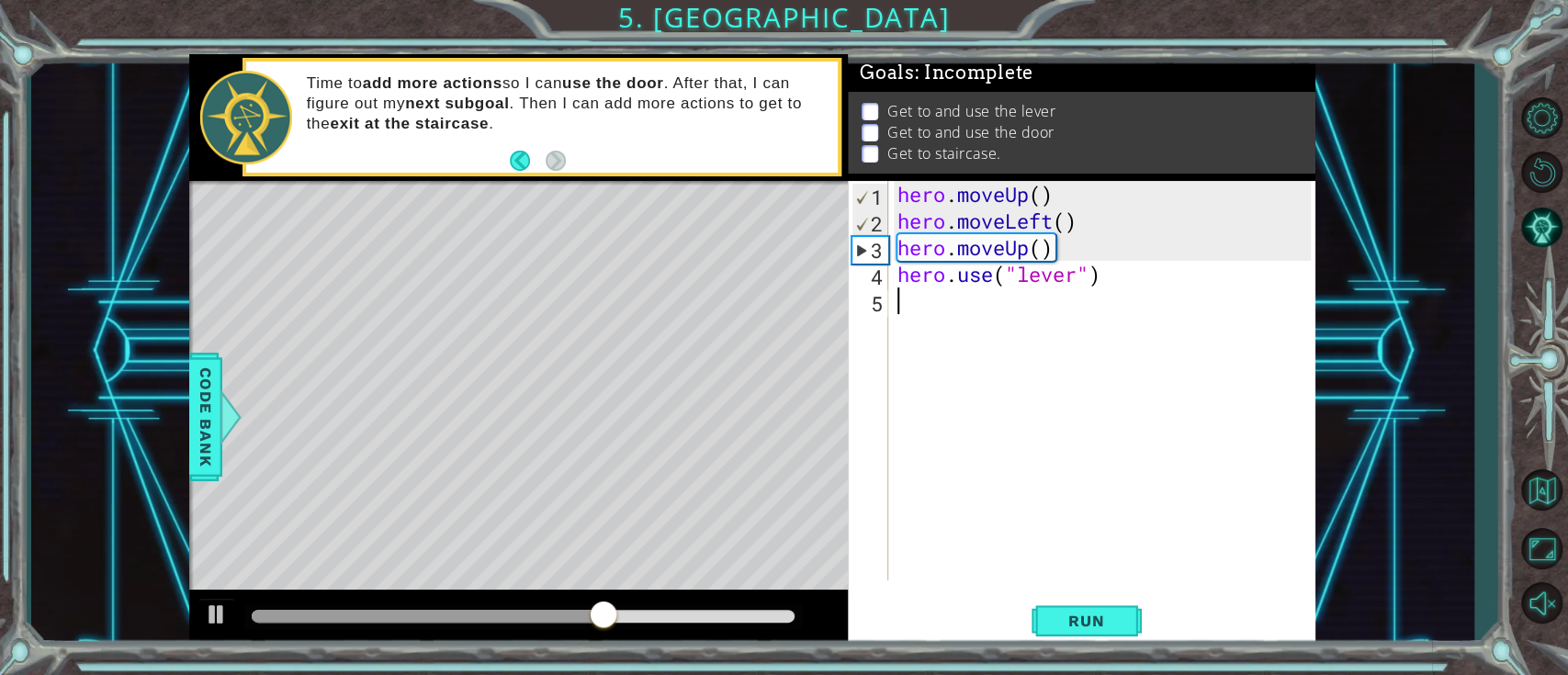
click at [986, 505] on div "hero . moveUp ( ) hero . moveLeft ( ) hero . moveUp ( ) hero . use ( "lever" )" at bounding box center [1107, 408] width 427 height 453
click at [913, 505] on div "hero . moveUp ( ) hero . moveLeft ( ) hero . moveUp ( ) hero . use ( "lever" )" at bounding box center [1107, 408] width 427 height 453
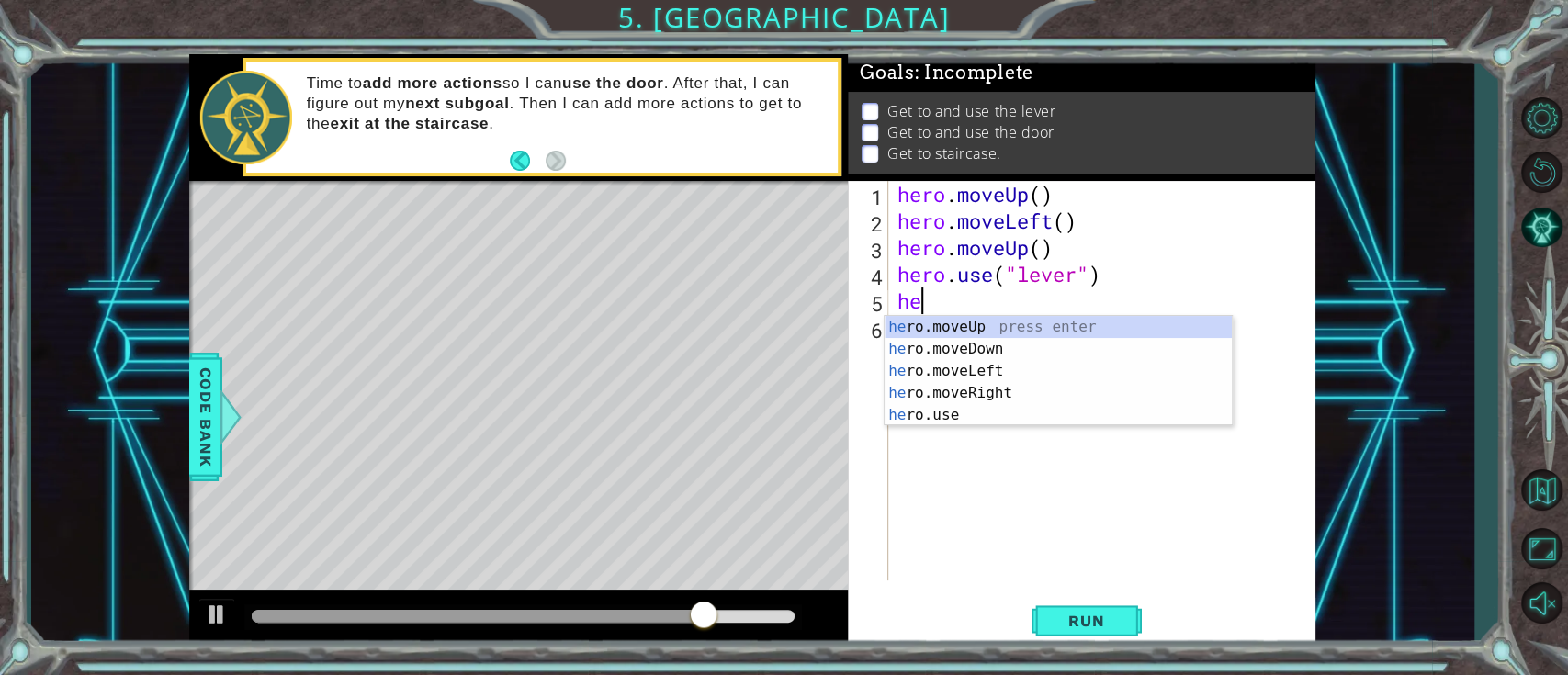
type textarea "her"
click at [993, 387] on div "her o.moveUp press enter her o.moveDown press enter her o.moveLeft press enter …" at bounding box center [1058, 392] width 347 height 155
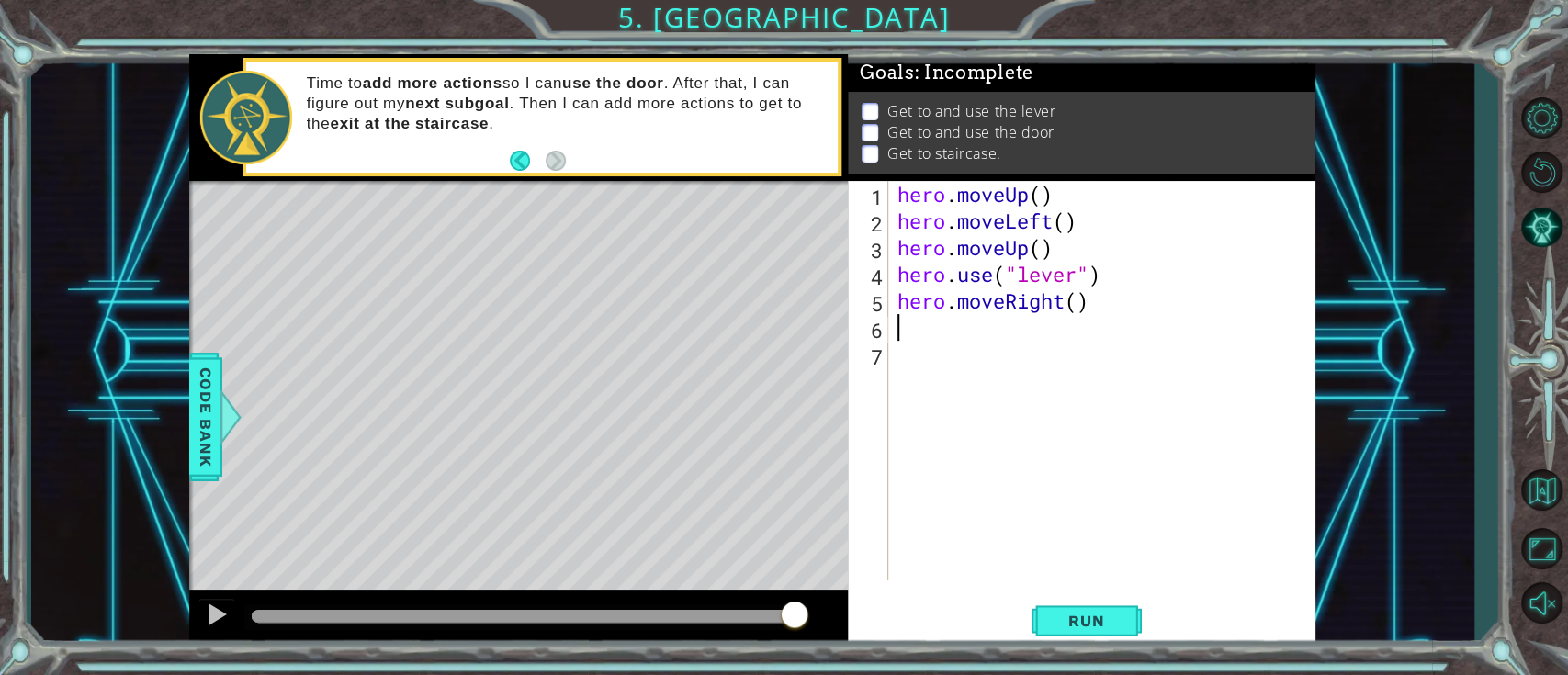
type textarea "h"
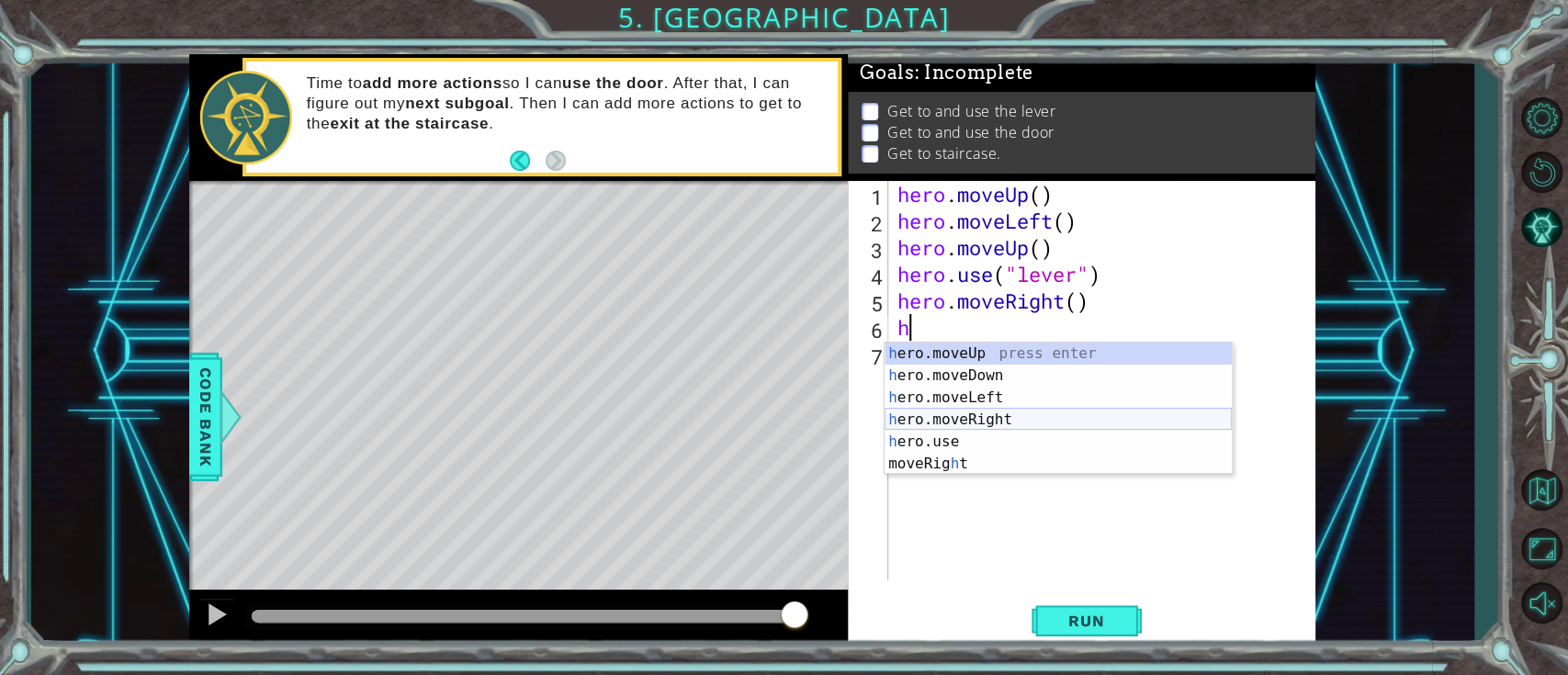
click at [972, 410] on div "h ero.moveUp press enter h ero.moveDown press enter h ero.moveLeft press enter …" at bounding box center [1058, 430] width 347 height 176
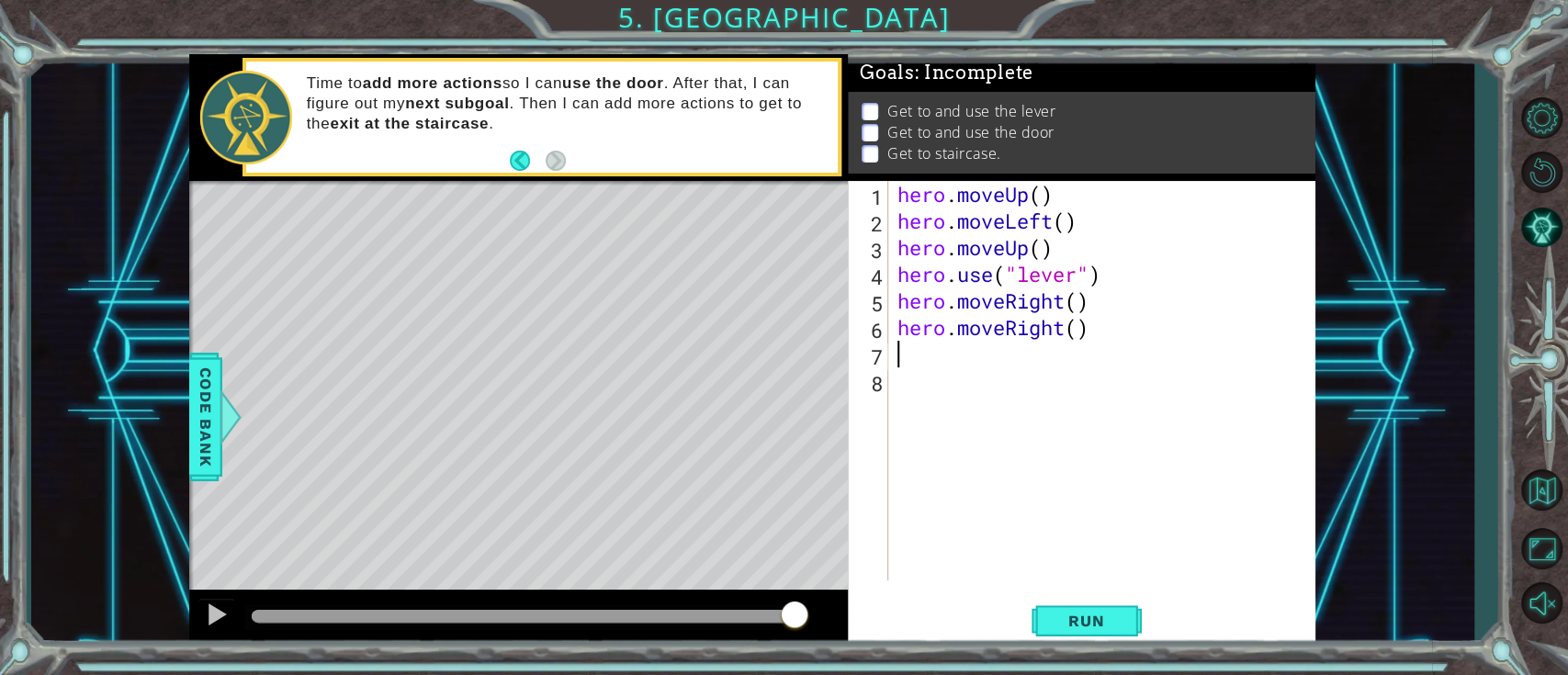
type textarea "h"
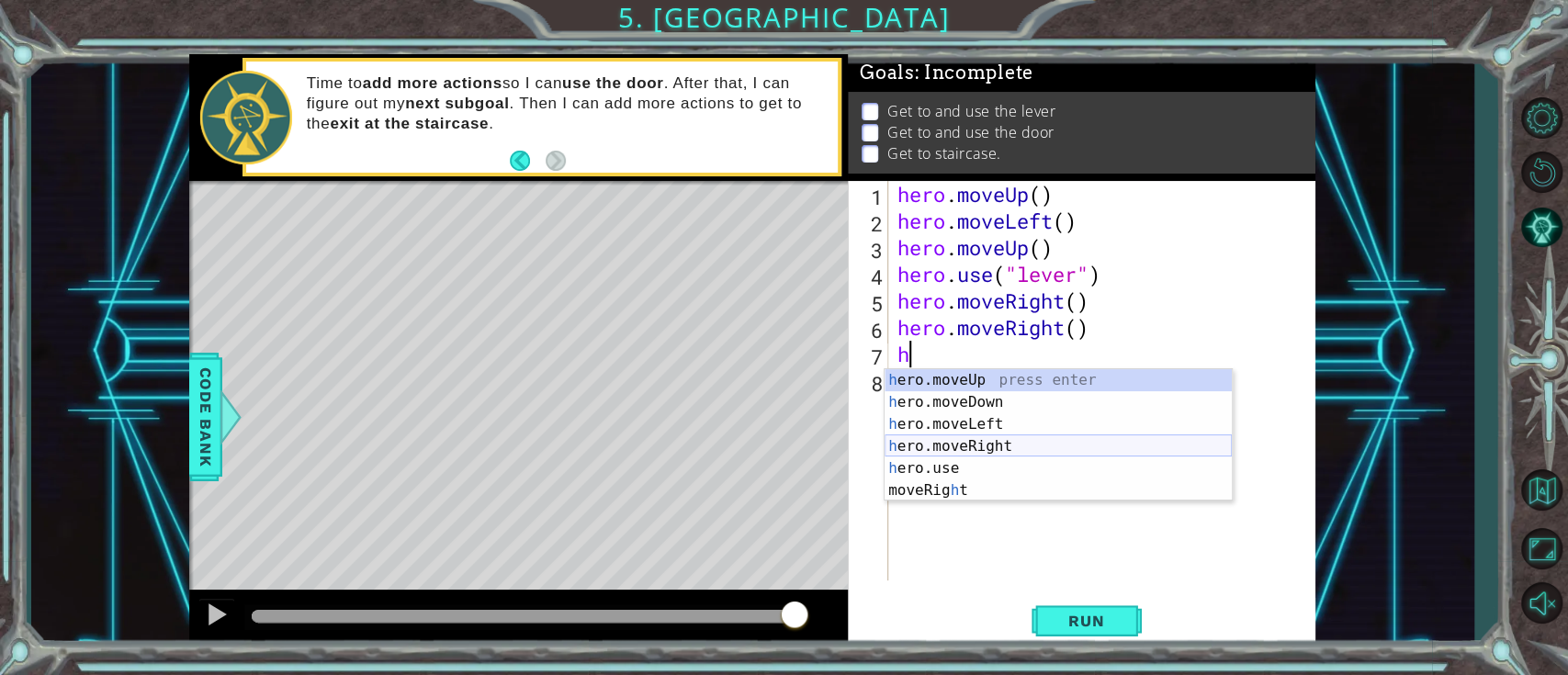
click at [942, 450] on div "h ero.moveUp press enter h ero.moveDown press enter h ero.moveLeft press enter …" at bounding box center [1058, 458] width 347 height 176
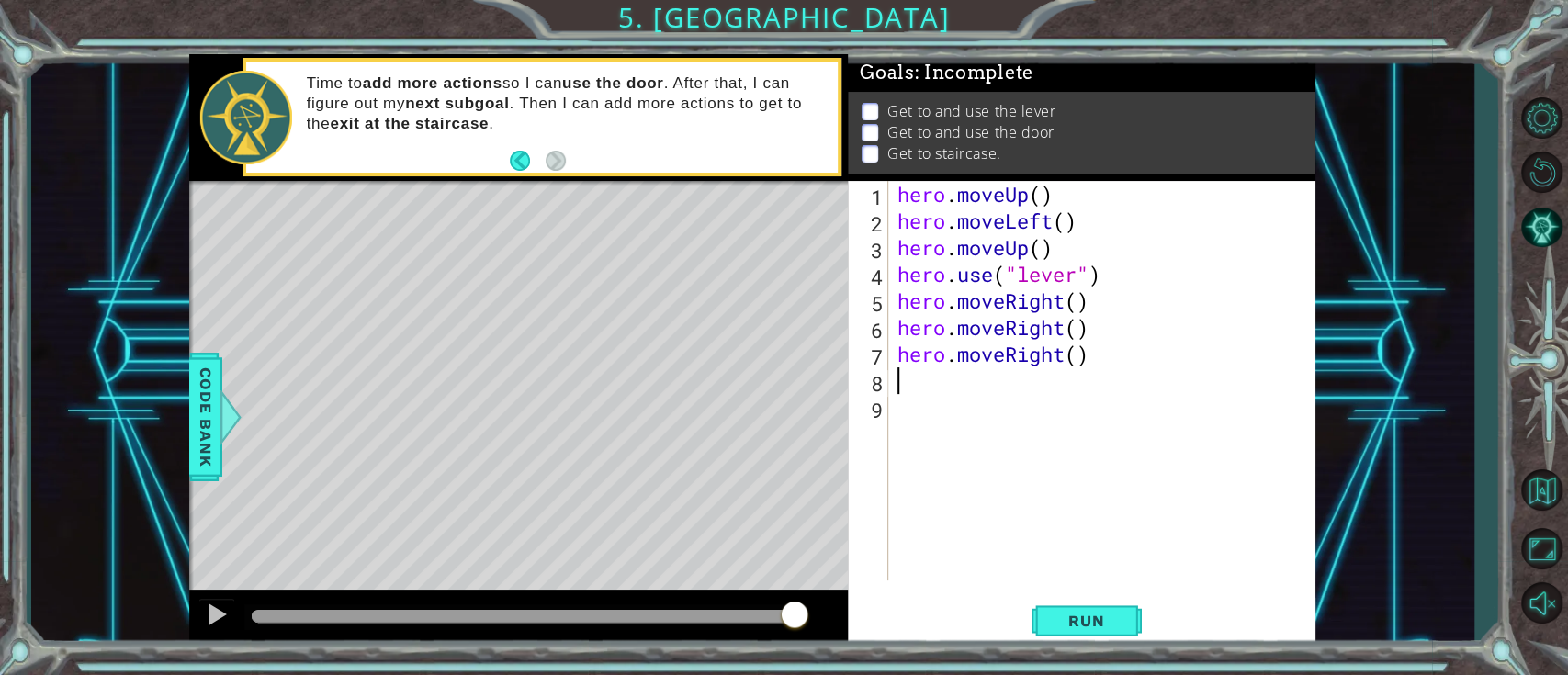
type textarea "h"
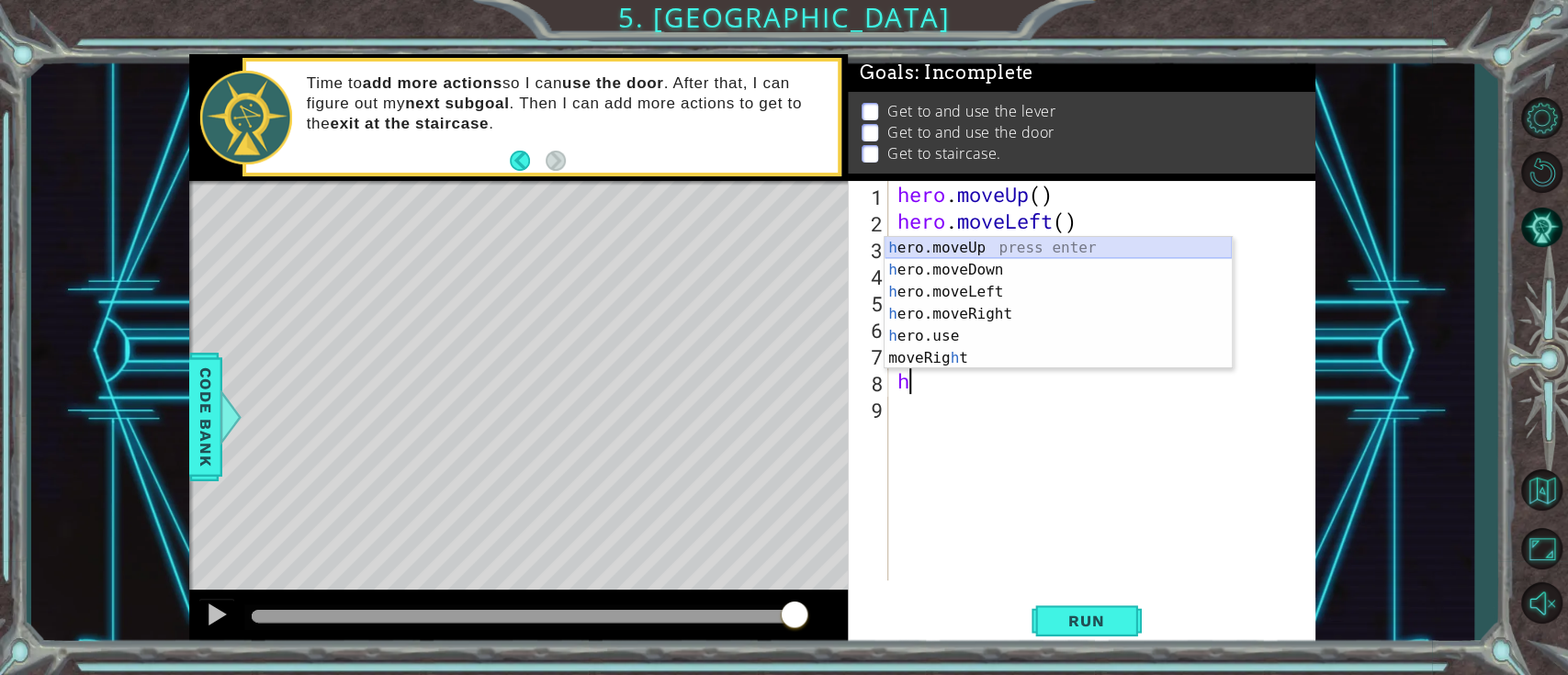
click at [951, 246] on div "h ero.moveUp press enter h ero.moveDown press enter h ero.moveLeft press enter …" at bounding box center [1058, 325] width 347 height 176
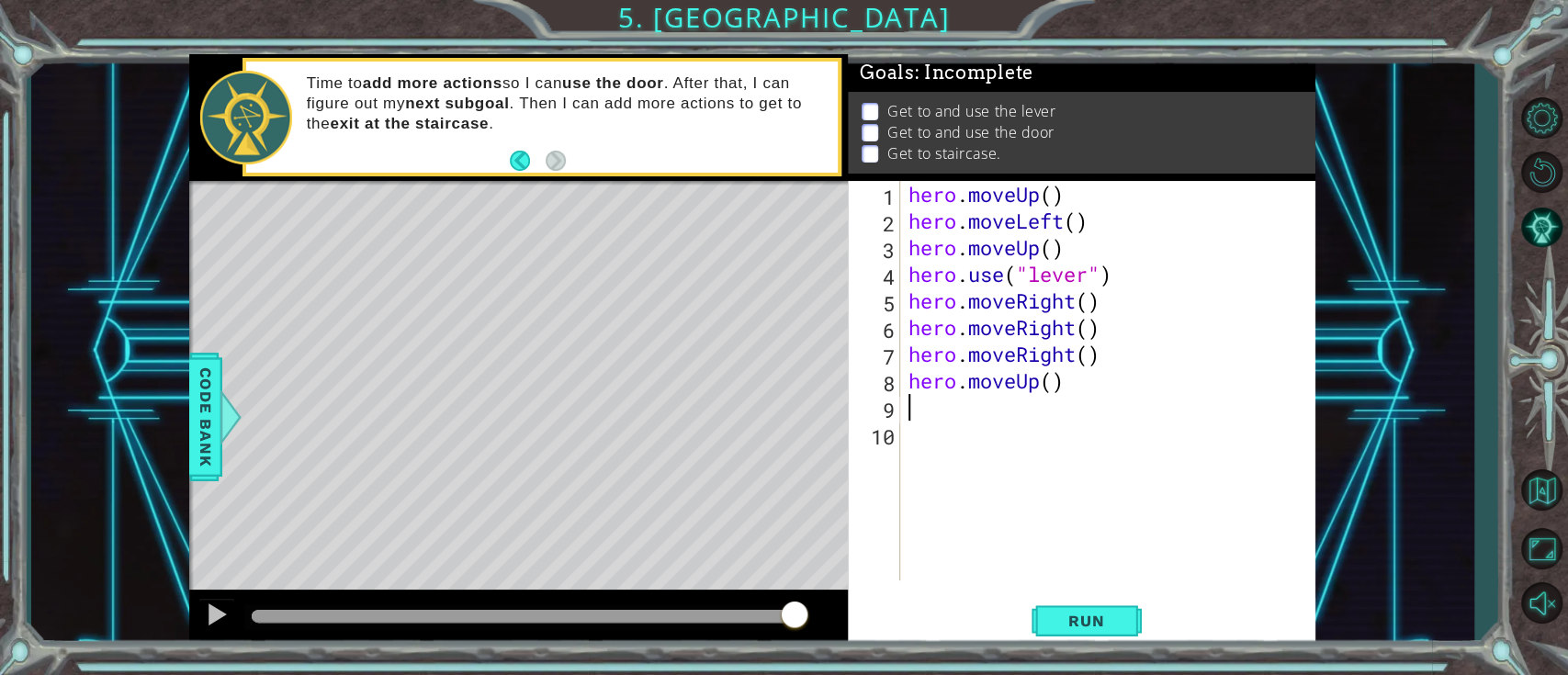
type textarea "h"
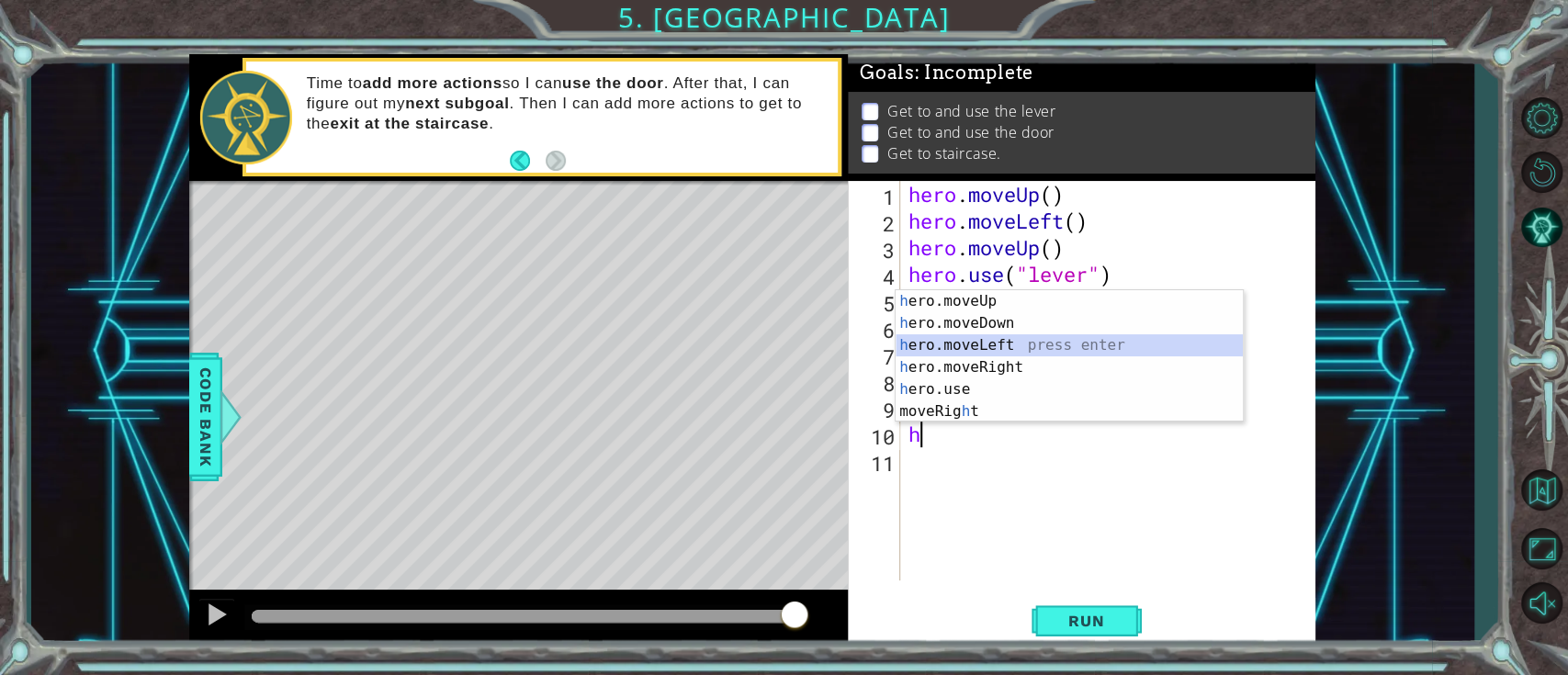
click at [951, 343] on div "h ero.moveUp press enter h ero.moveDown press enter h ero.moveLeft press enter …" at bounding box center [1069, 378] width 347 height 176
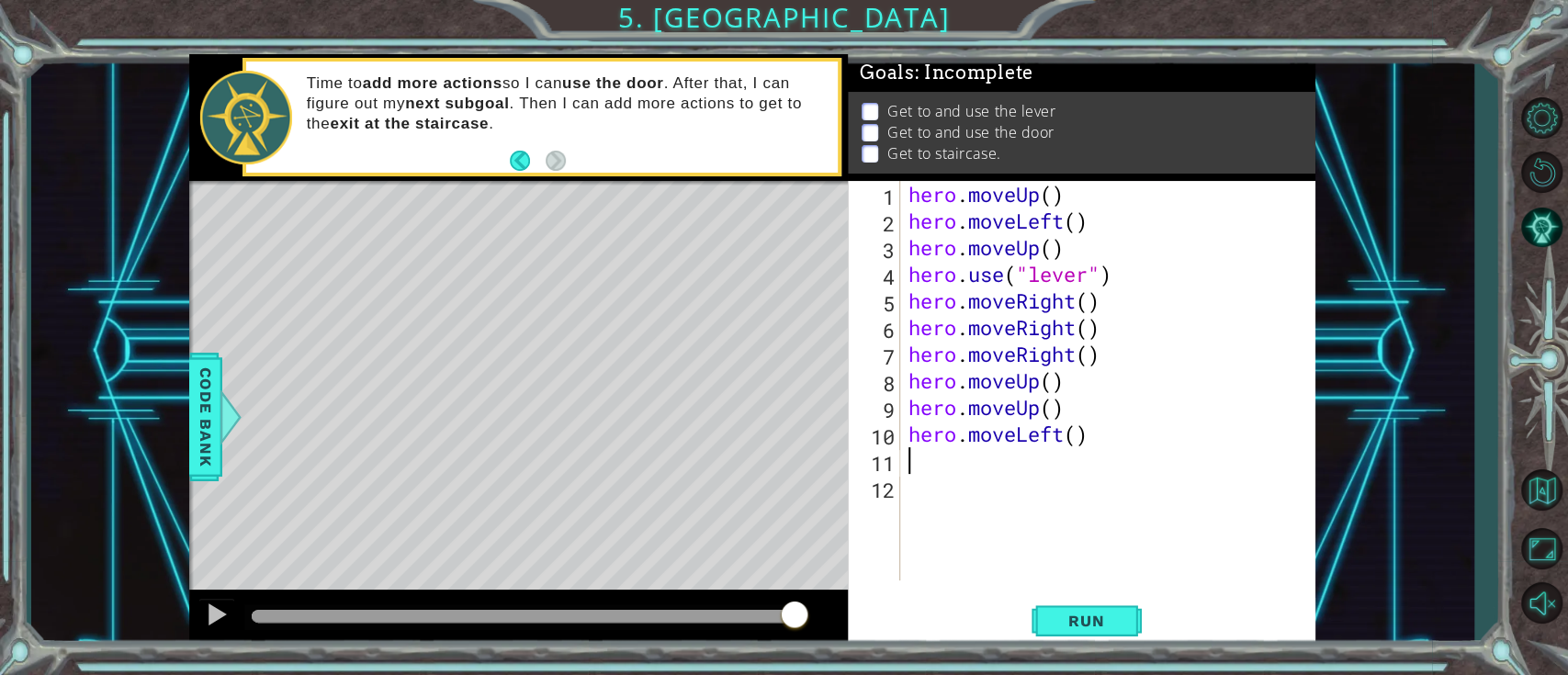
type textarea "h"
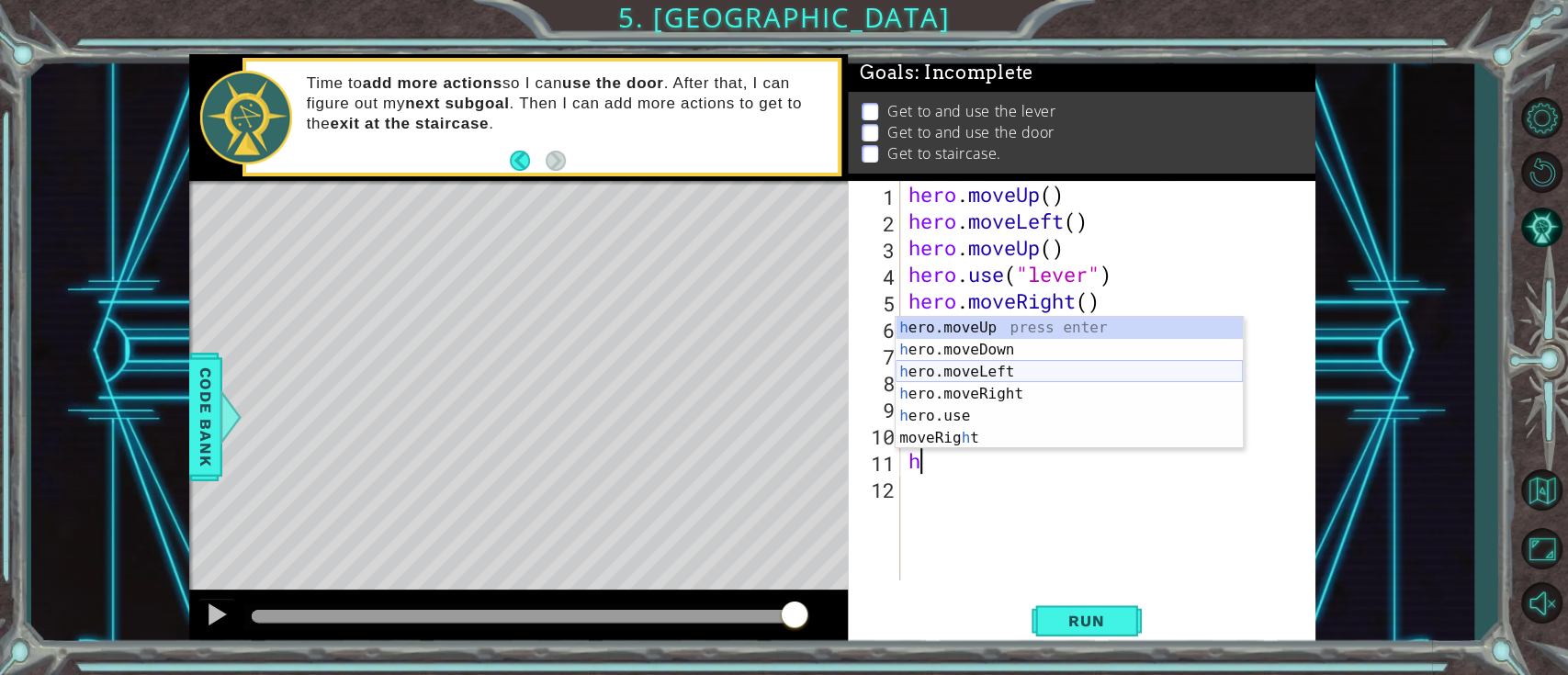
click at [969, 364] on div "h ero.moveUp press enter h ero.moveDown press enter h ero.moveLeft press enter …" at bounding box center [1069, 405] width 347 height 176
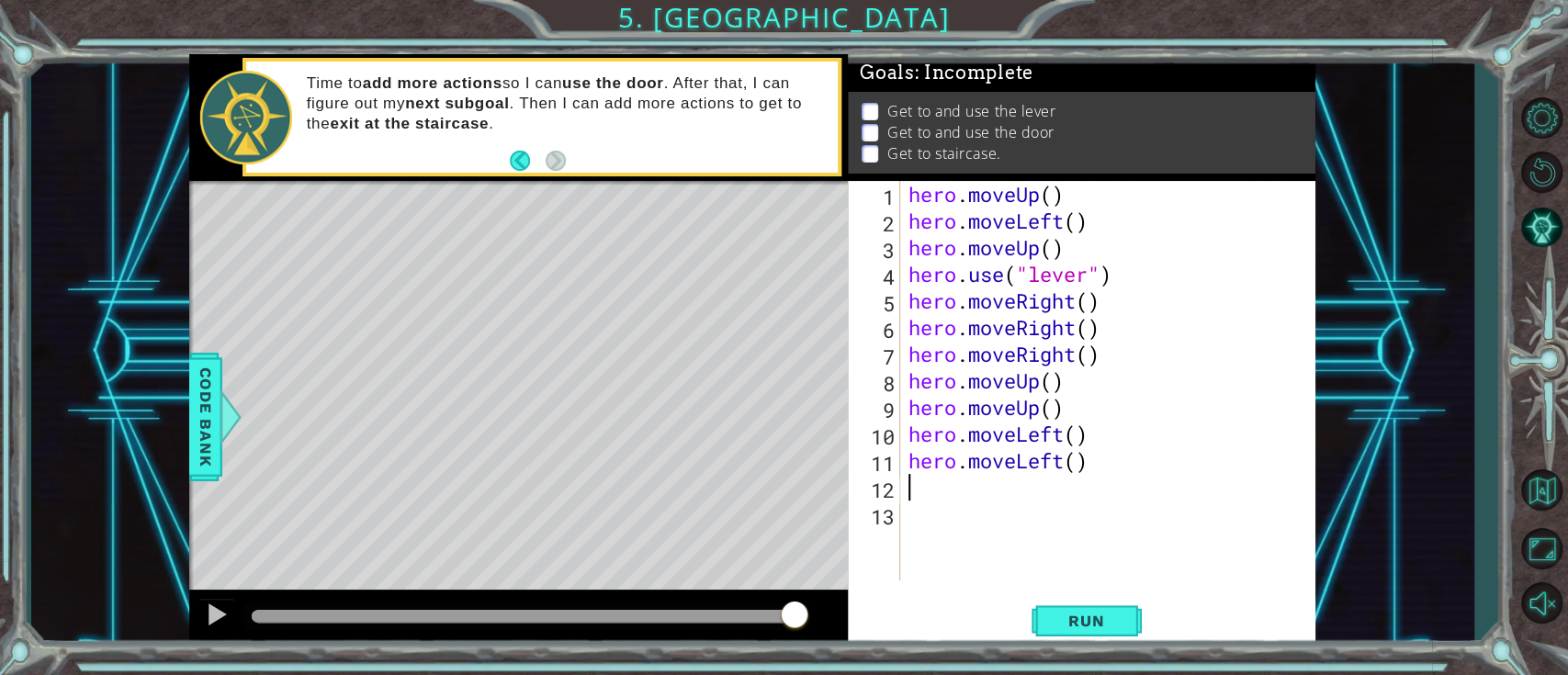
type textarea "g"
type textarea "h"
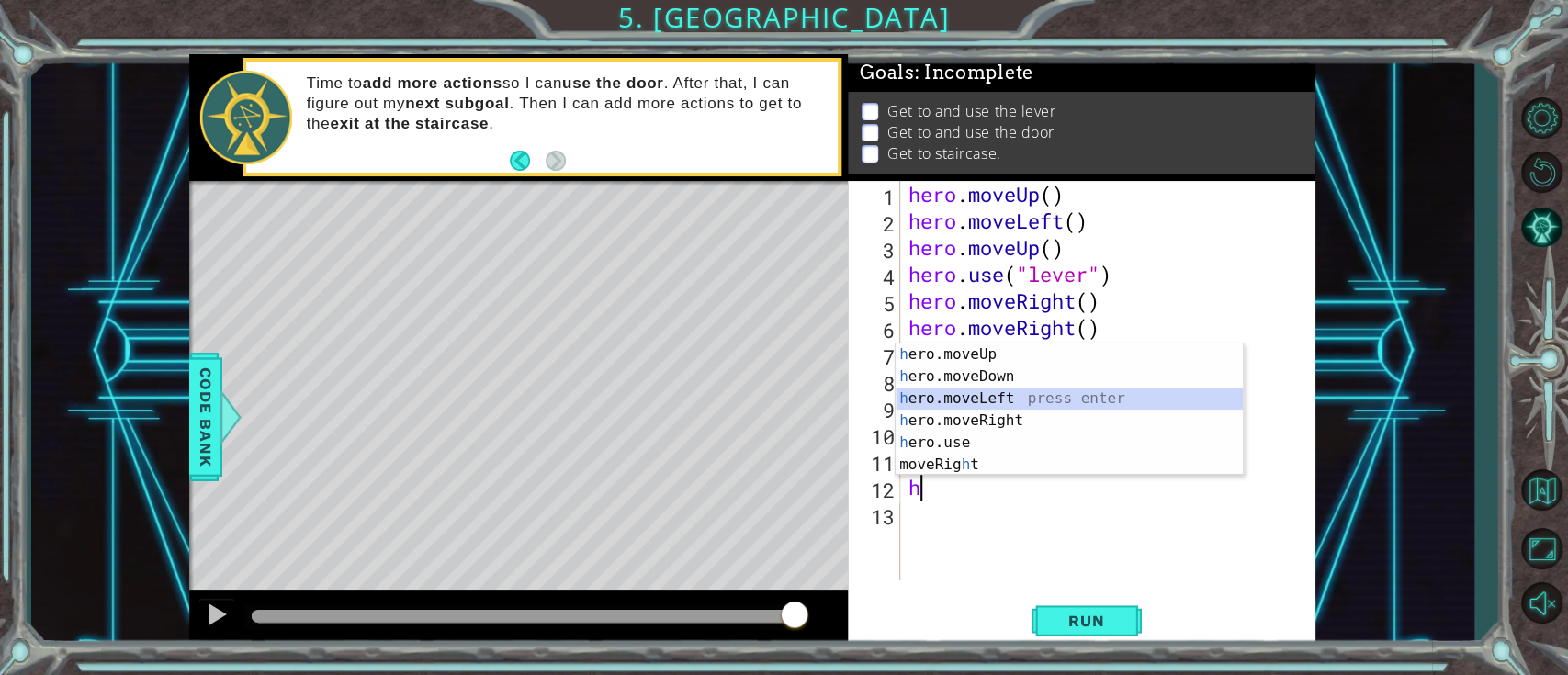
click at [977, 392] on div "h ero.moveUp press enter h ero.moveDown press enter h ero.moveLeft press enter …" at bounding box center [1069, 431] width 347 height 176
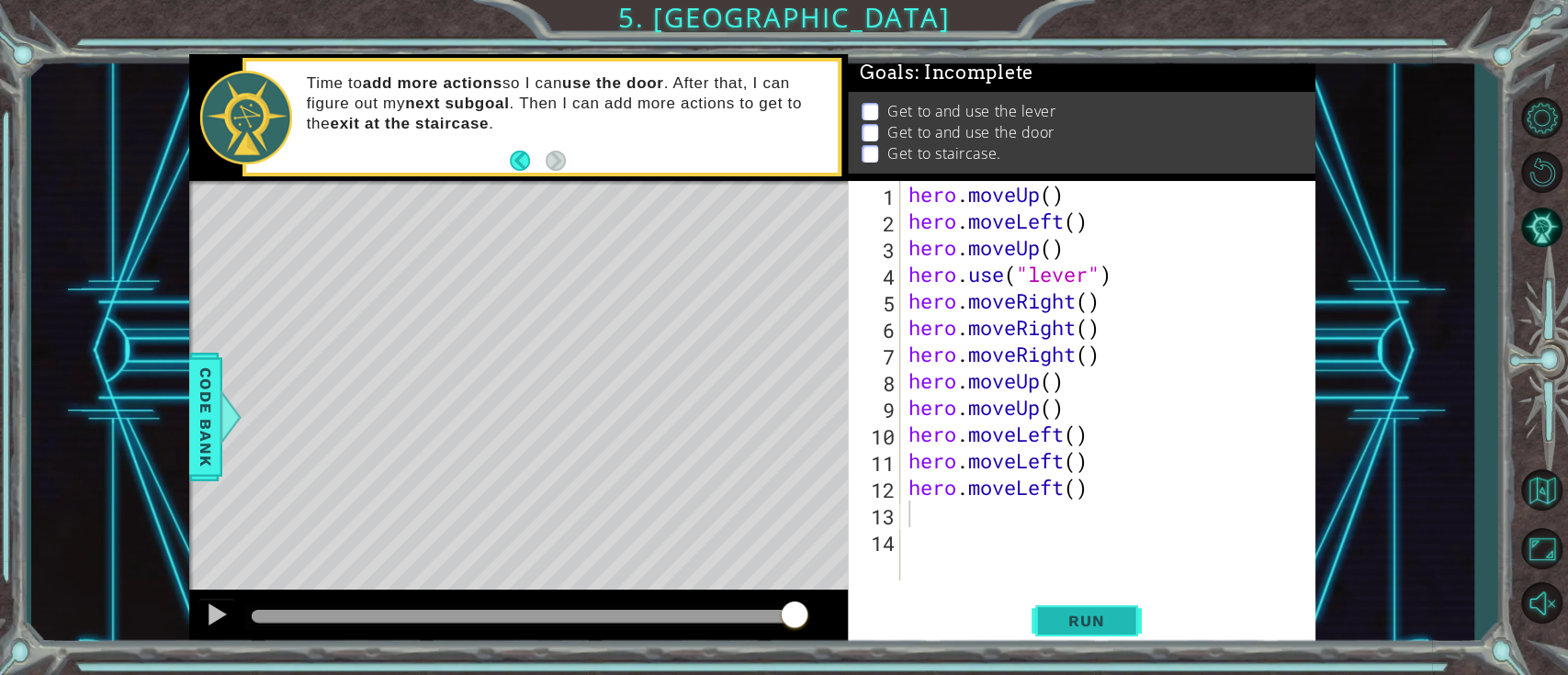
click at [1094, 505] on button "Run" at bounding box center [1086, 621] width 110 height 46
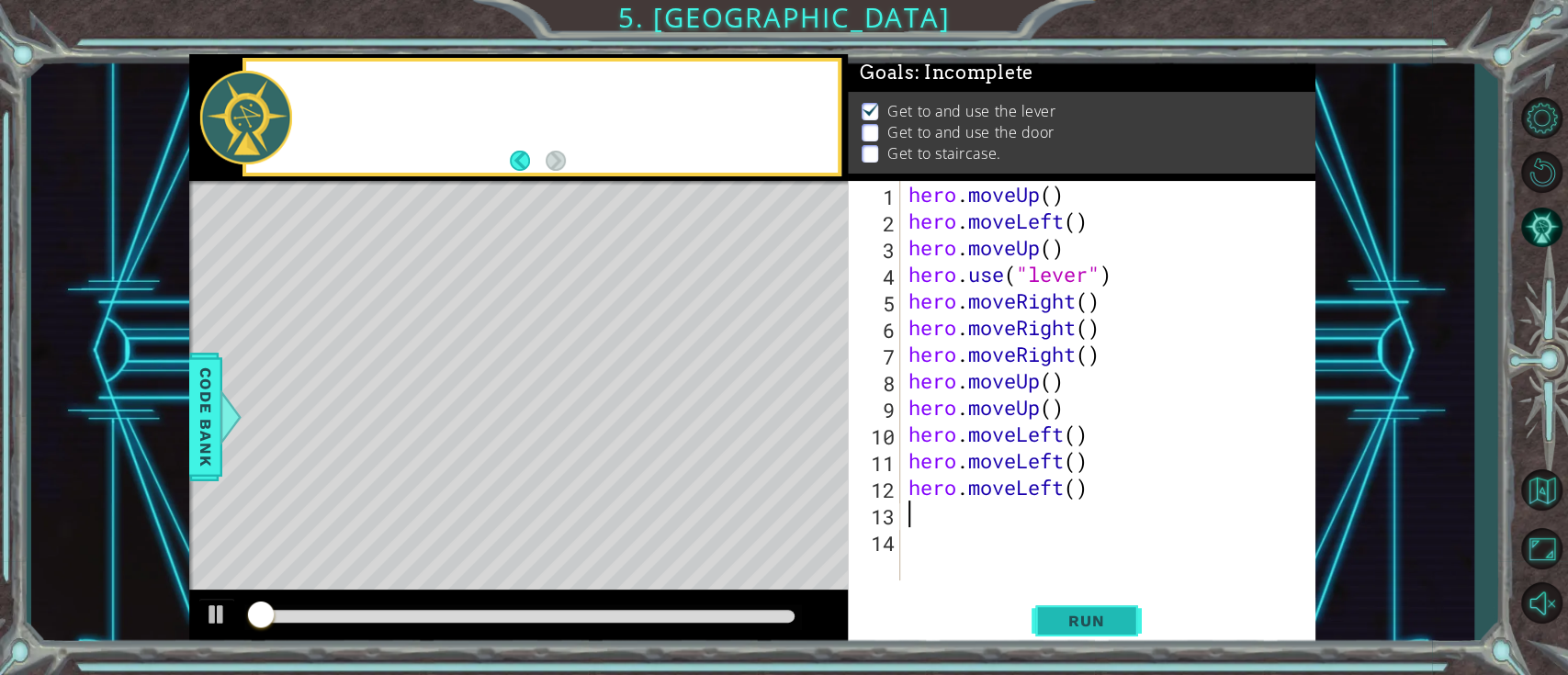
scroll to position [12, 0]
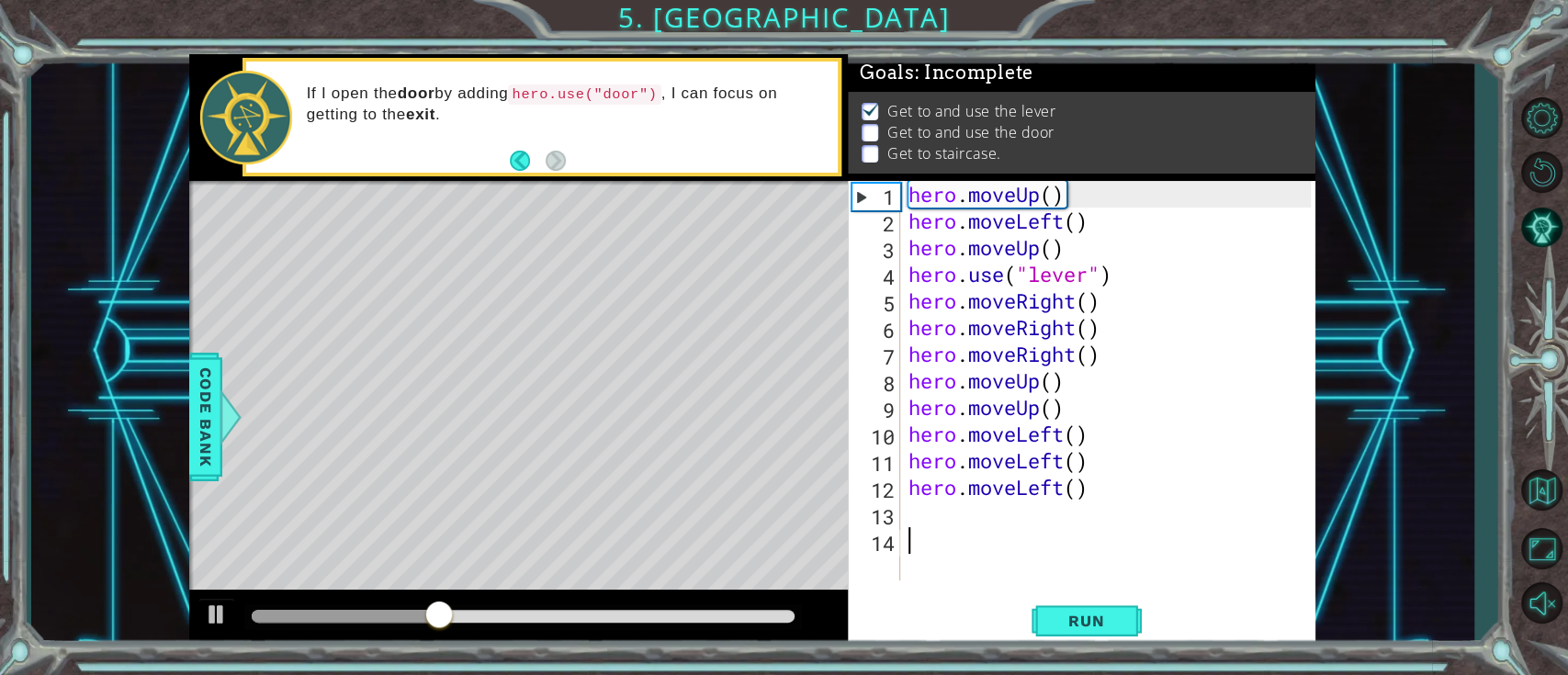
click at [1116, 505] on div "hero . moveUp ( ) hero . moveLeft ( ) hero . moveUp ( ) hero . use ( "lever" ) …" at bounding box center [1112, 408] width 415 height 453
click at [1098, 376] on div "hero . moveUp ( ) hero . moveLeft ( ) hero . moveUp ( ) hero . use ( "lever" ) …" at bounding box center [1112, 408] width 415 height 453
click at [1117, 348] on div "hero . moveUp ( ) hero . moveLeft ( ) hero . moveUp ( ) hero . use ( "lever" ) …" at bounding box center [1112, 408] width 415 height 453
type textarea "hero.moveRight()"
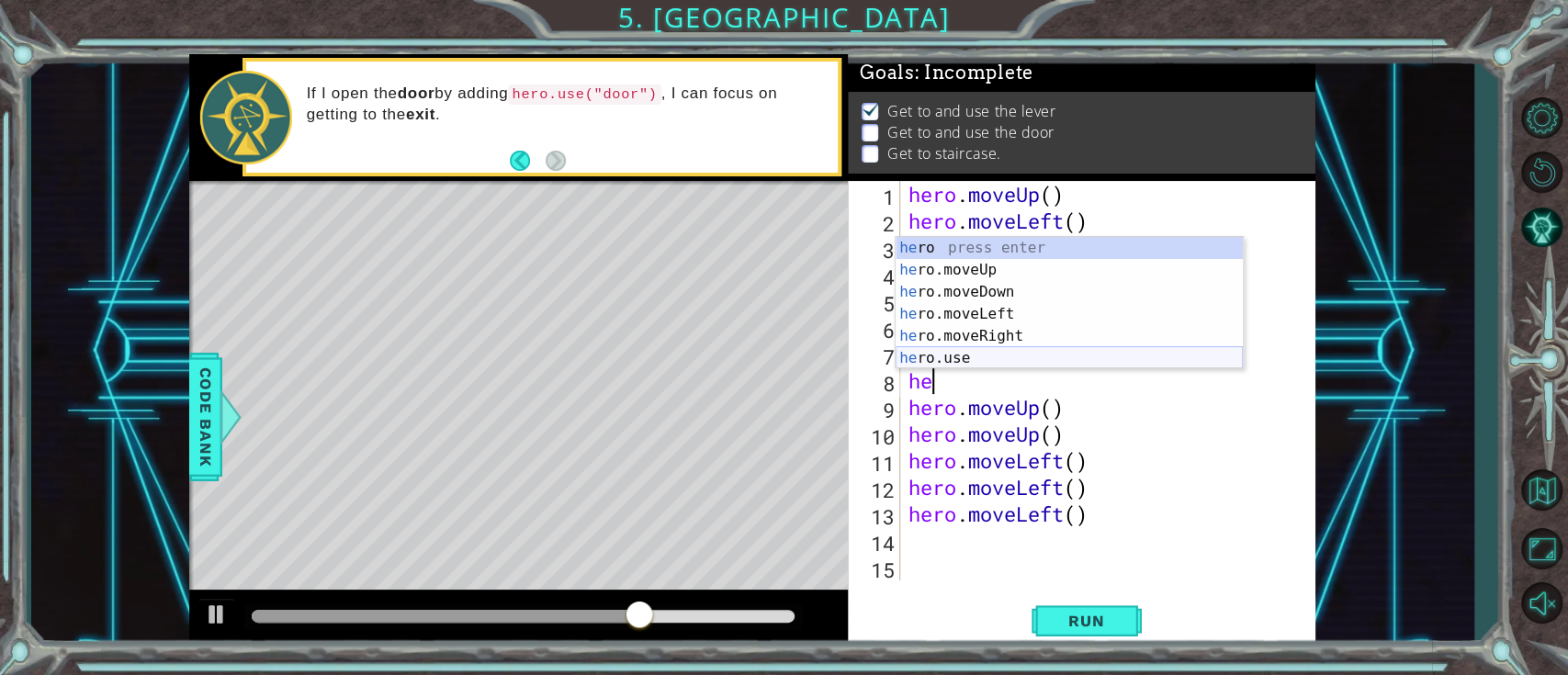
click at [1053, 357] on div "he ro press enter he ro.moveUp press enter he ro.moveDown press enter he ro.mov…" at bounding box center [1069, 325] width 347 height 176
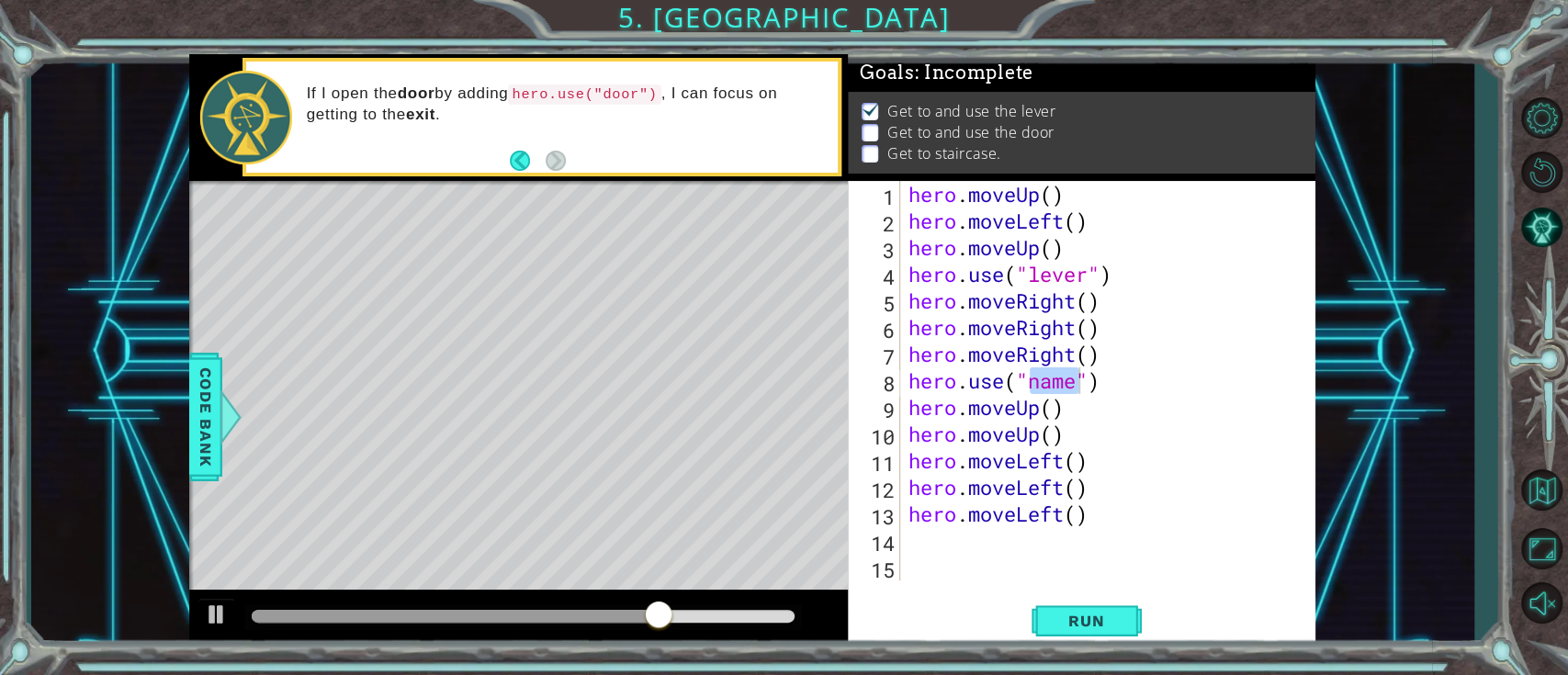
click at [1063, 381] on div "hero . moveUp ( ) hero . moveLeft ( ) hero . moveUp ( ) hero . use ( "lever" ) …" at bounding box center [1107, 381] width 406 height 400
click at [1161, 488] on div "hero . moveUp ( ) hero . moveLeft ( ) hero . moveUp ( ) hero . use ( "lever" ) …" at bounding box center [1112, 408] width 415 height 453
click at [905, 388] on div "hero . moveUp ( ) hero . moveLeft ( ) hero . moveUp ( ) hero . use ( "lever" ) …" at bounding box center [1112, 408] width 415 height 453
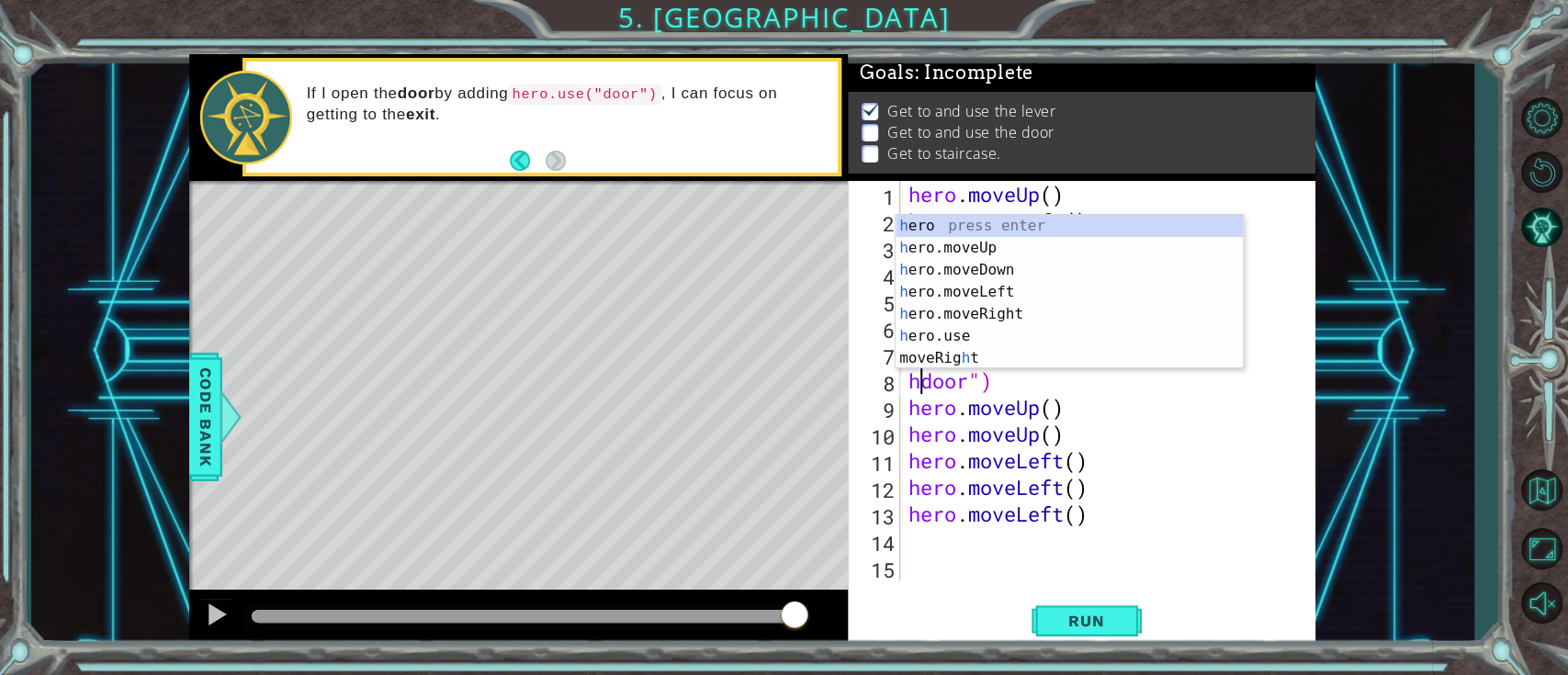
scroll to position [0, 1]
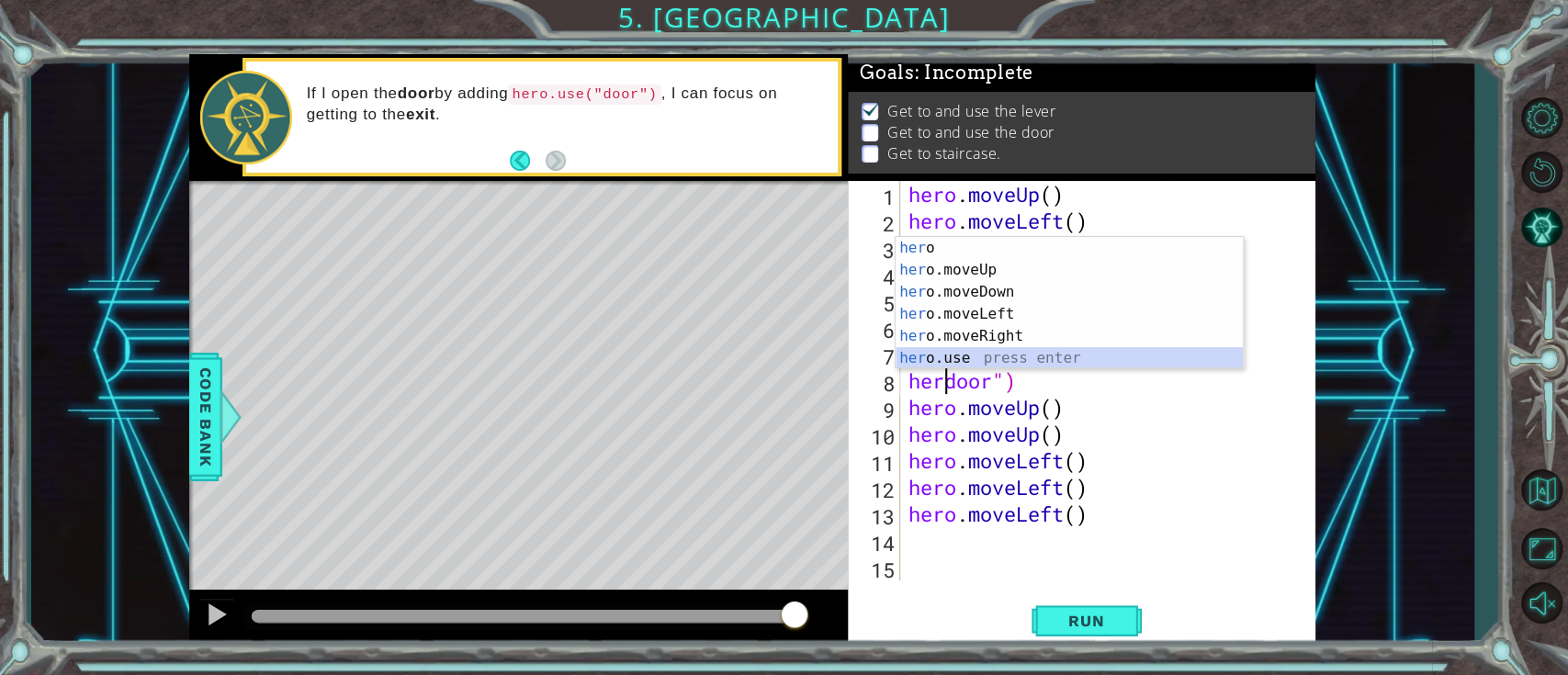
click at [952, 360] on div "her o press enter her o.moveUp press enter her o.moveDown press enter her o.mov…" at bounding box center [1069, 325] width 347 height 176
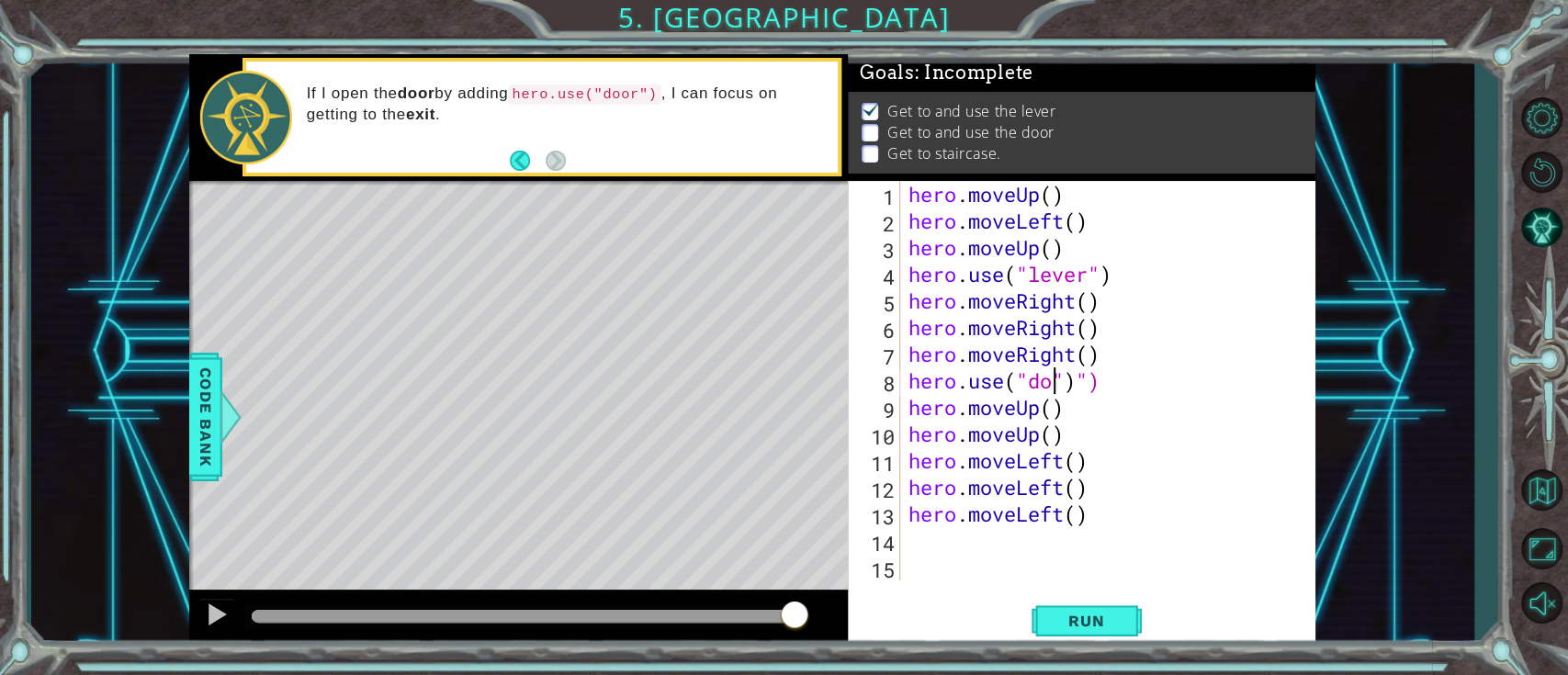
scroll to position [0, 8]
click at [1142, 375] on div "hero . moveUp ( ) hero . moveLeft ( ) hero . moveUp ( ) hero . use ( "lever" ) …" at bounding box center [1112, 408] width 415 height 453
type textarea "hero.use("door")"
click at [1095, 505] on span "Run" at bounding box center [1086, 620] width 73 height 18
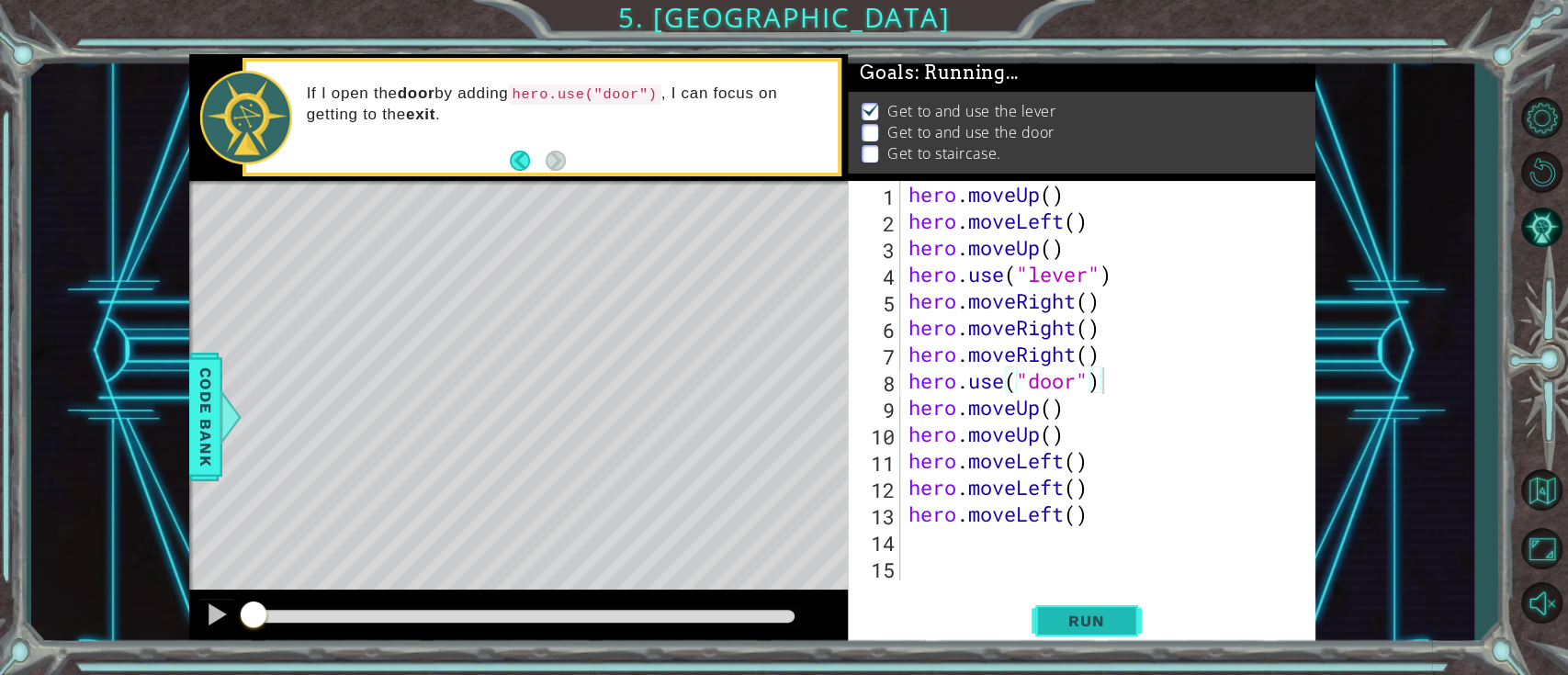
click at [1093, 505] on span "Run" at bounding box center [1086, 620] width 73 height 18
click at [1108, 505] on span "Run" at bounding box center [1086, 620] width 73 height 18
click at [1106, 505] on span "Run" at bounding box center [1086, 620] width 73 height 18
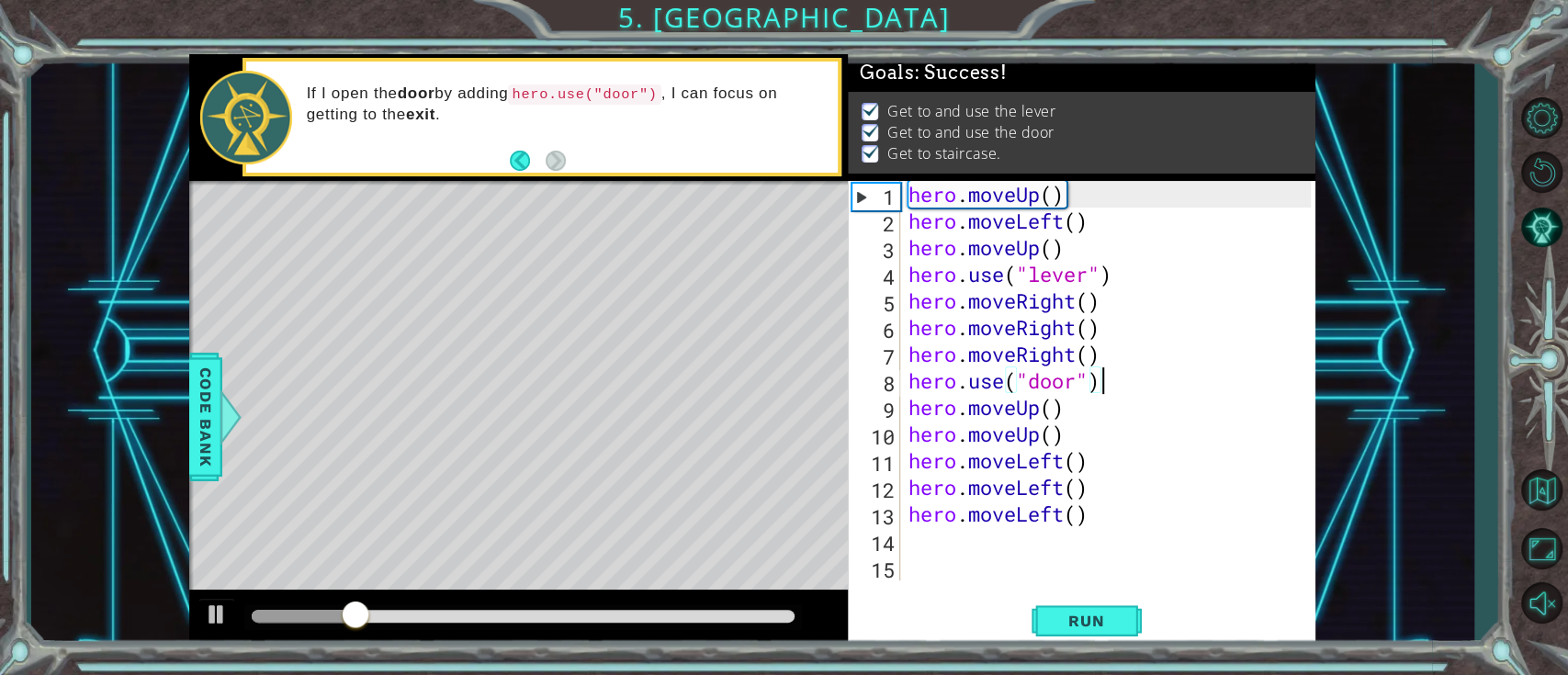
click at [1161, 505] on div "hero . moveUp ( ) hero . moveLeft ( ) hero . moveUp ( ) hero . use ( "lever" ) …" at bounding box center [1112, 408] width 415 height 453
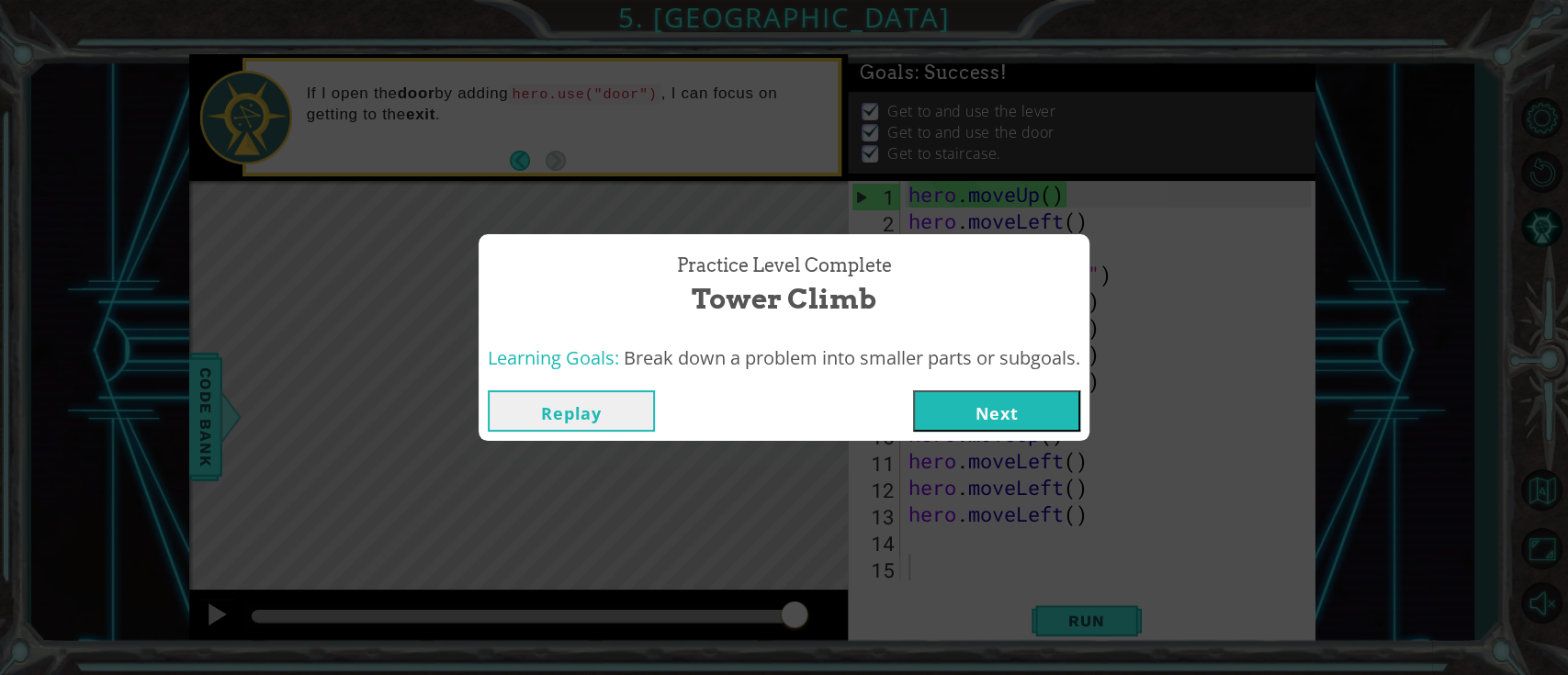
click at [1017, 409] on button "Next" at bounding box center [996, 411] width 167 height 42
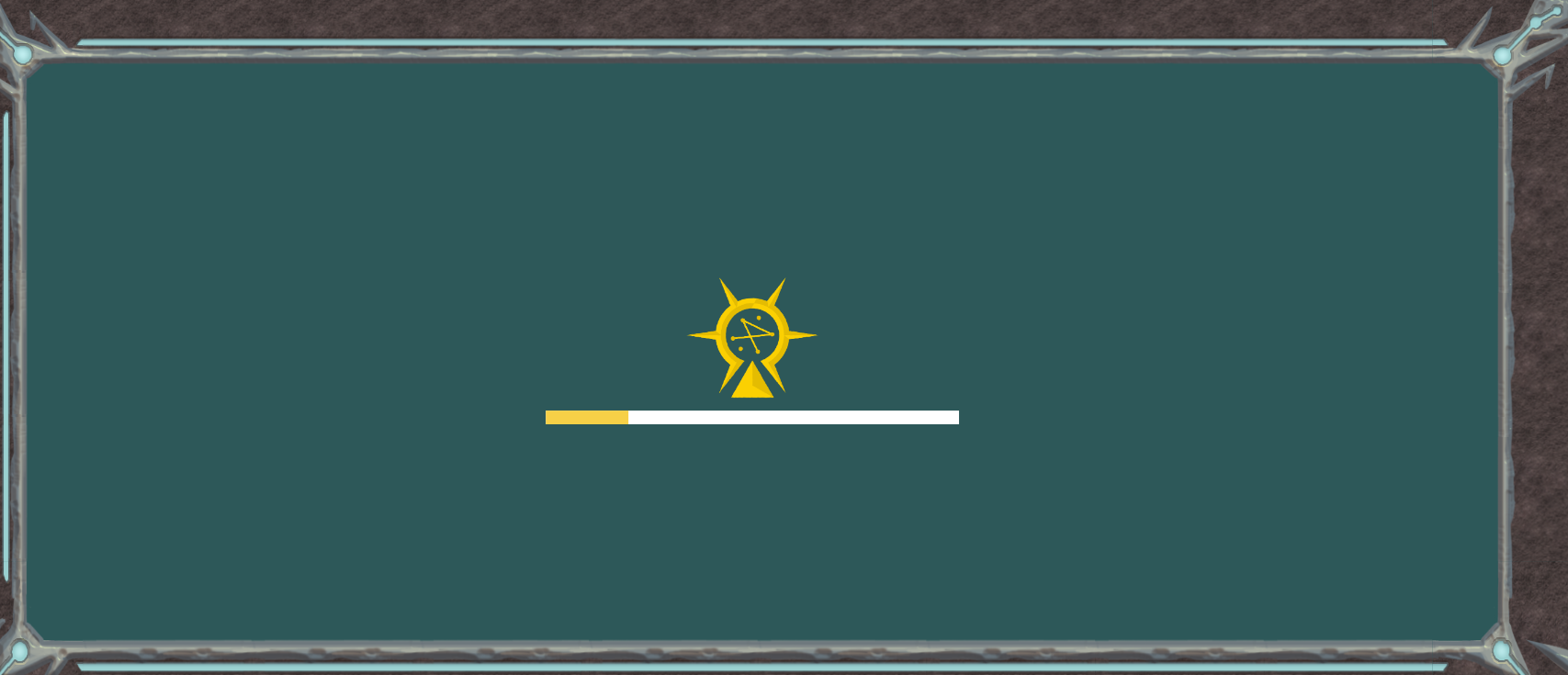
click at [1017, 409] on div "Goals Error loading from server. Try refreshing the page. You'll need to join a…" at bounding box center [784, 338] width 1568 height 675
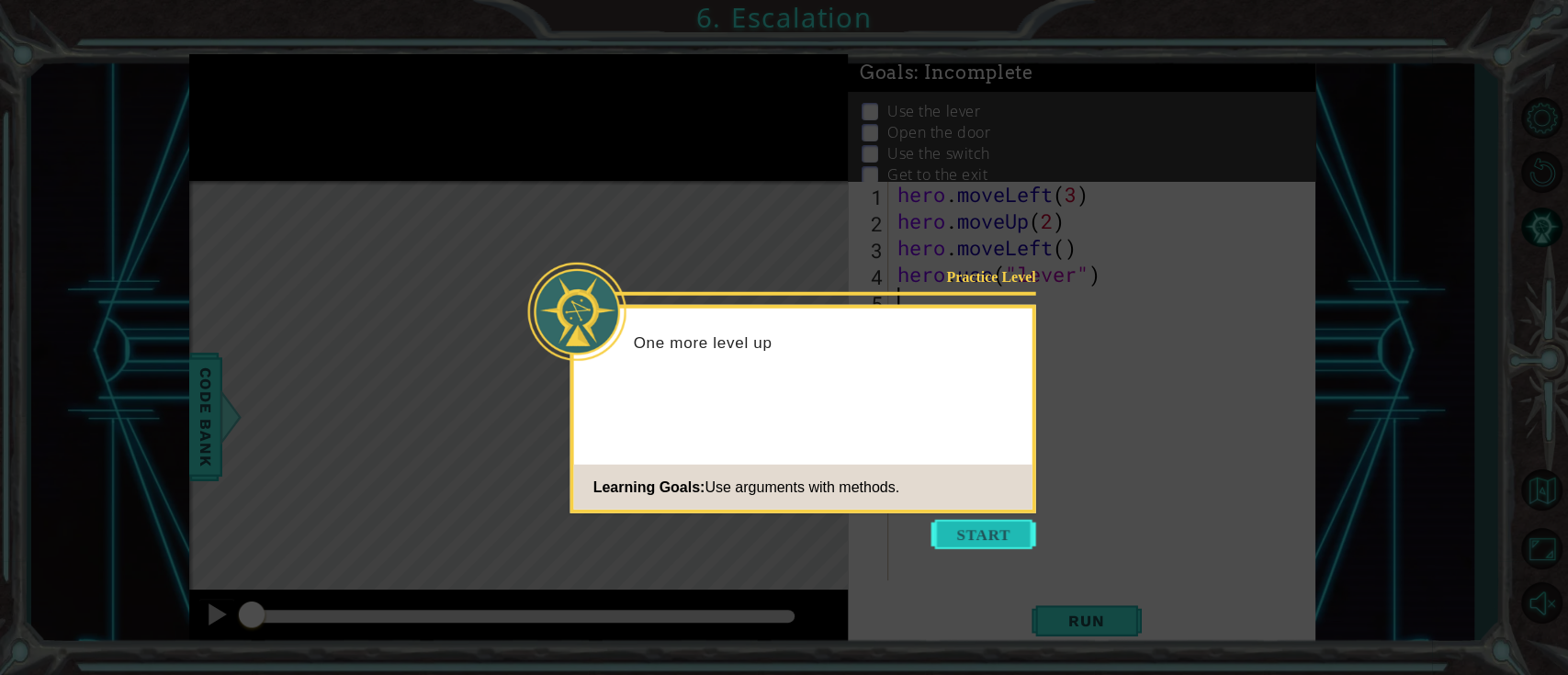
click at [985, 505] on button "Start" at bounding box center [984, 534] width 104 height 29
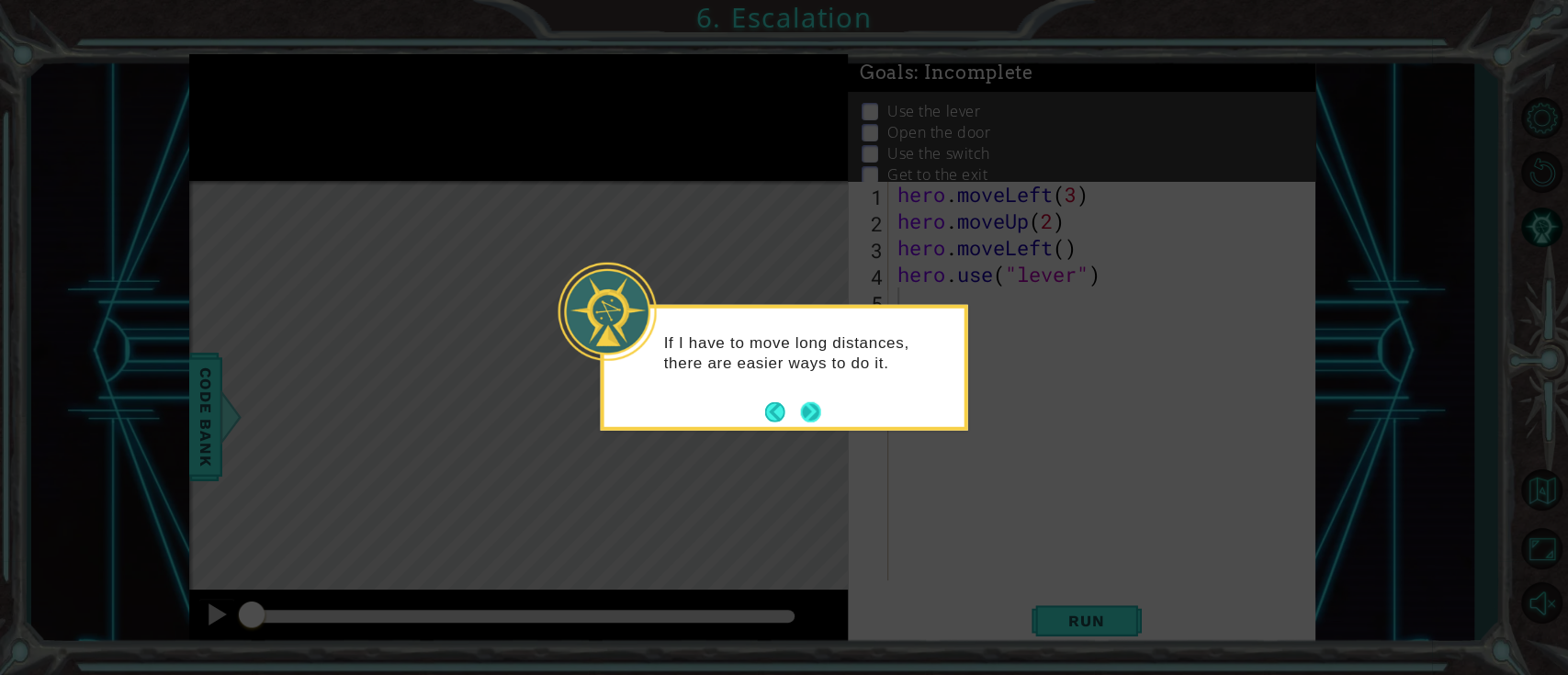
click at [811, 412] on button "Next" at bounding box center [810, 410] width 20 height 20
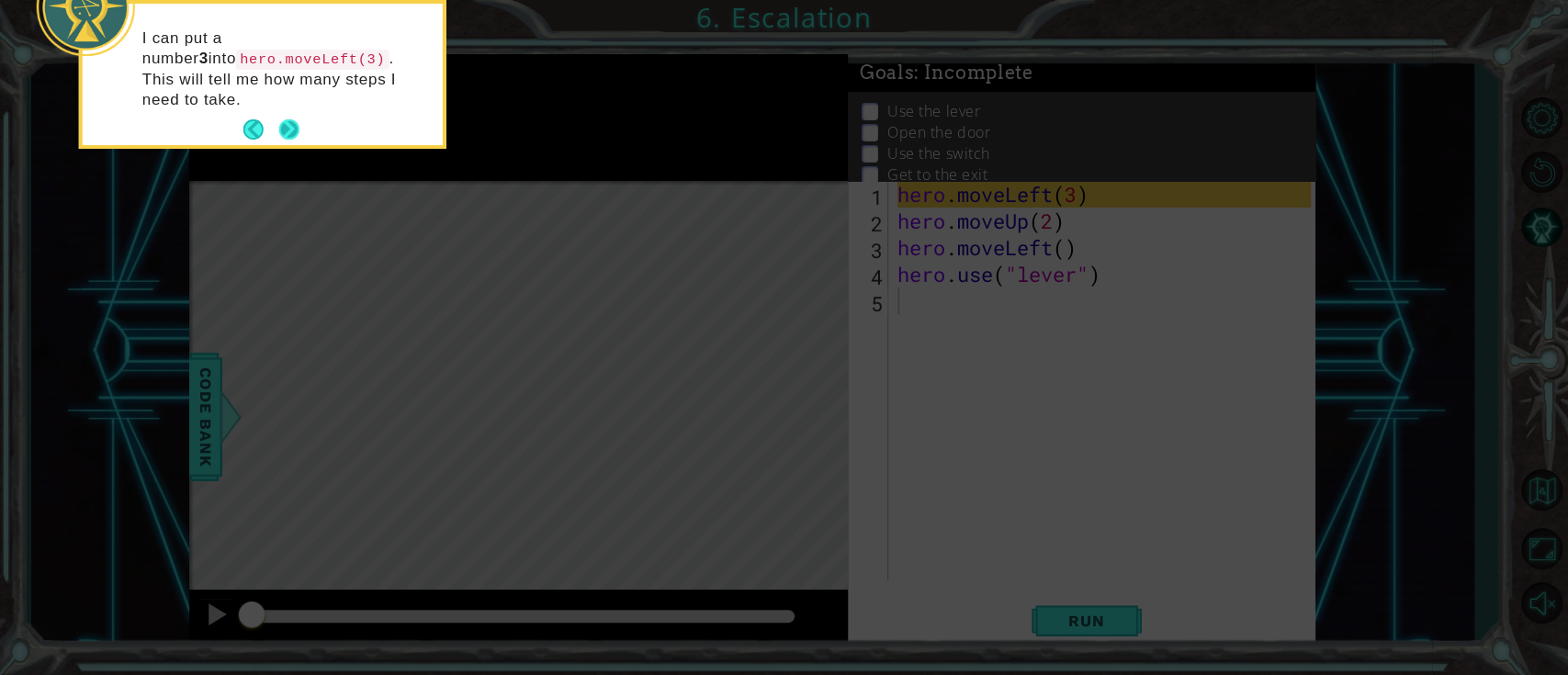
click at [282, 119] on button "Next" at bounding box center [289, 129] width 20 height 20
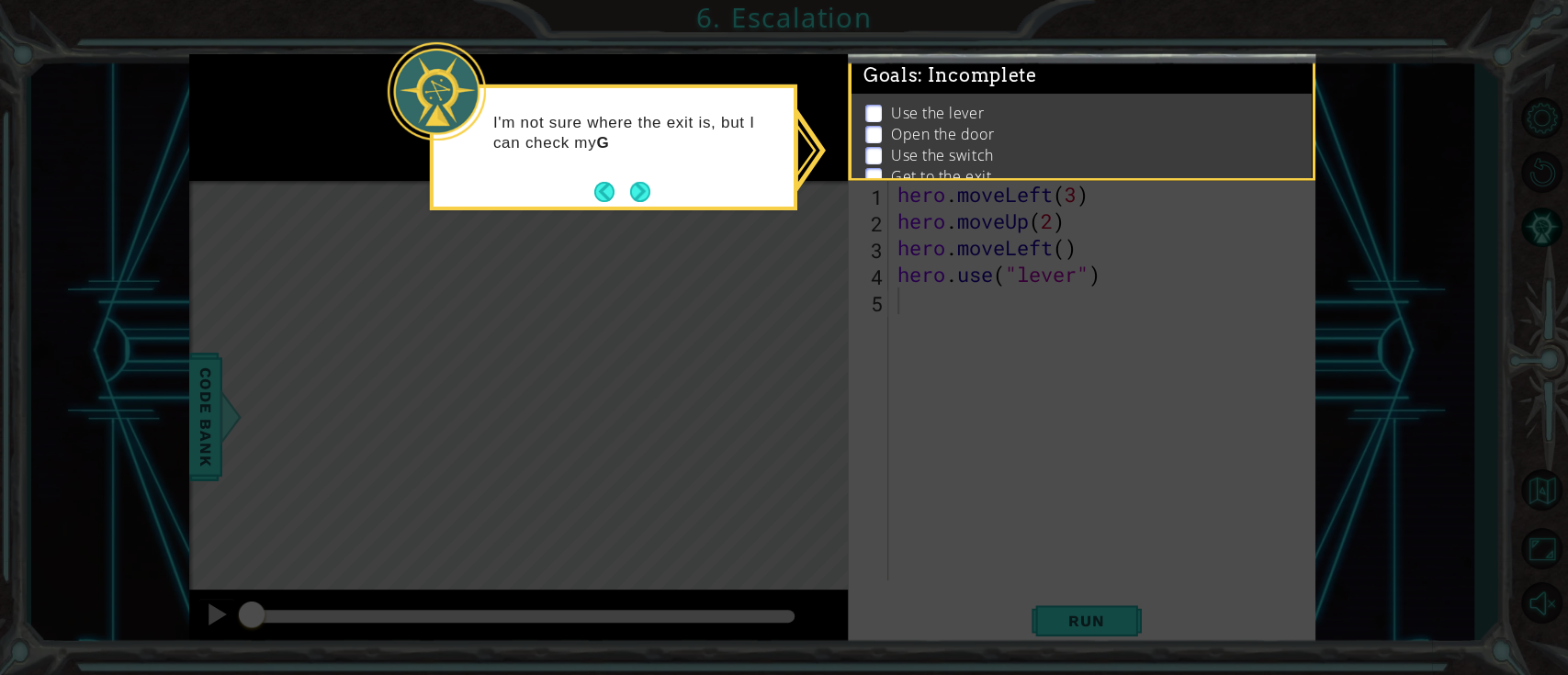
click at [1023, 392] on icon at bounding box center [784, 338] width 1568 height 675
click at [1023, 387] on icon at bounding box center [784, 338] width 1568 height 675
click at [652, 173] on div "I'm not sure where the exit is, but I can check my GOALS here and figure out wh…" at bounding box center [613, 151] width 360 height 113
click at [650, 189] on button "Next" at bounding box center [640, 192] width 20 height 20
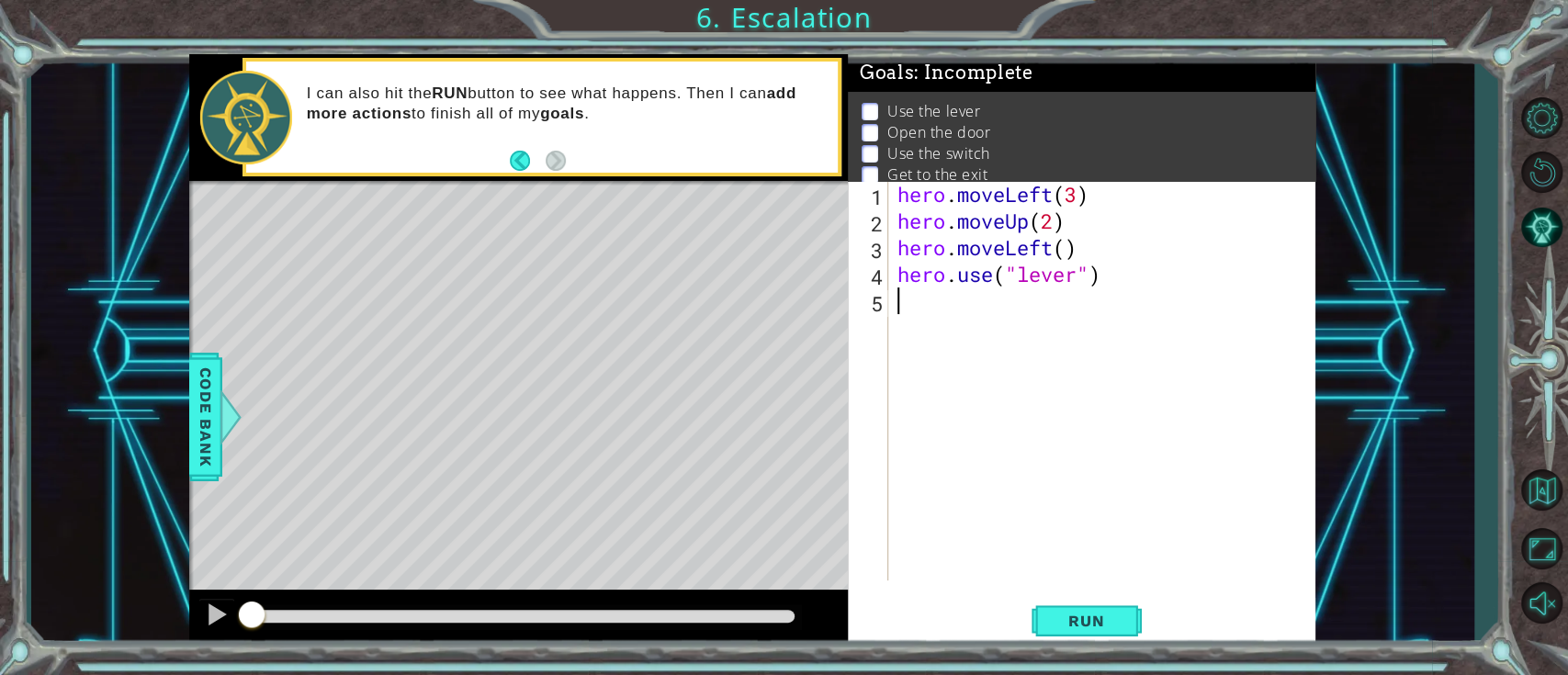
click at [995, 503] on div "hero . moveLeft ( 3 ) hero . moveUp ( 2 ) hero . moveLeft ( ) hero . use ( "lev…" at bounding box center [1107, 408] width 427 height 453
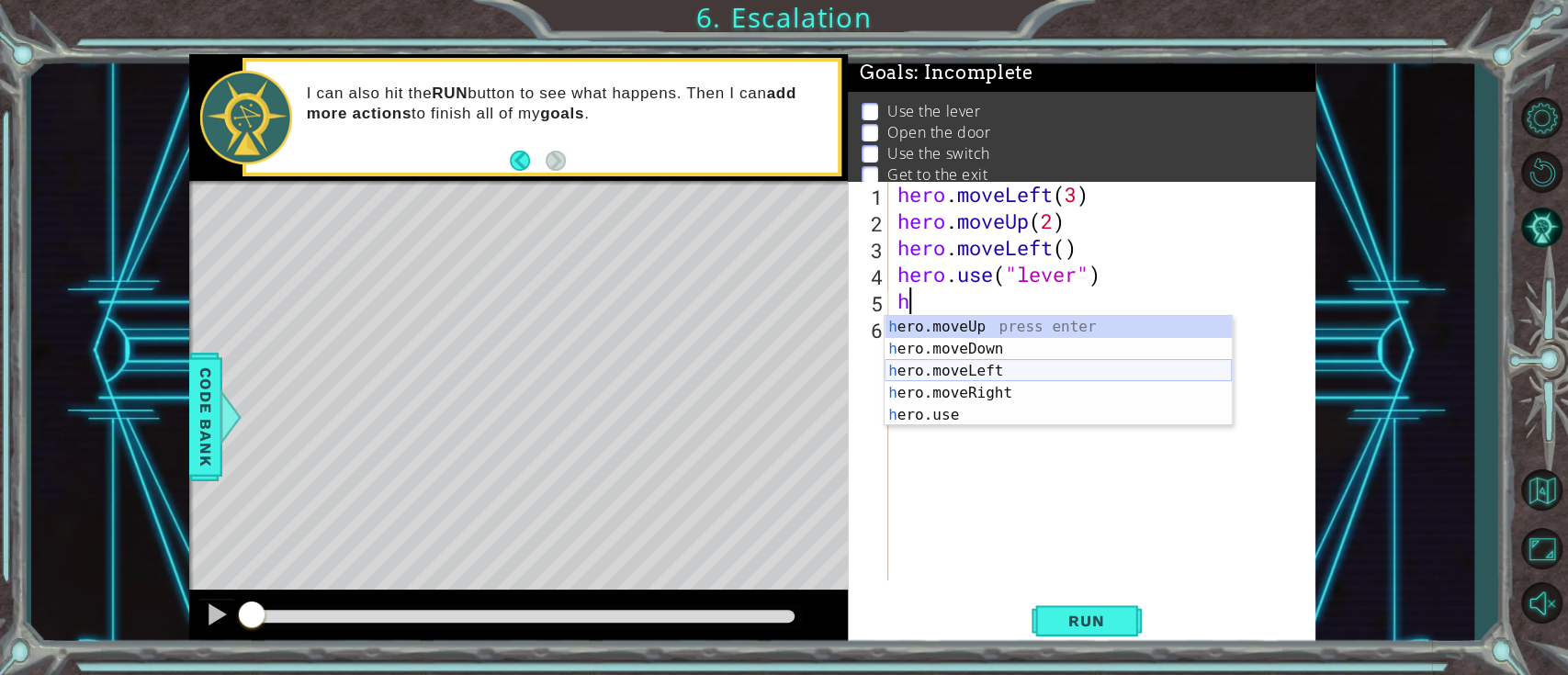
click at [1007, 365] on div "h ero.moveUp press enter h ero.moveDown press enter h ero.moveLeft press enter …" at bounding box center [1058, 392] width 347 height 155
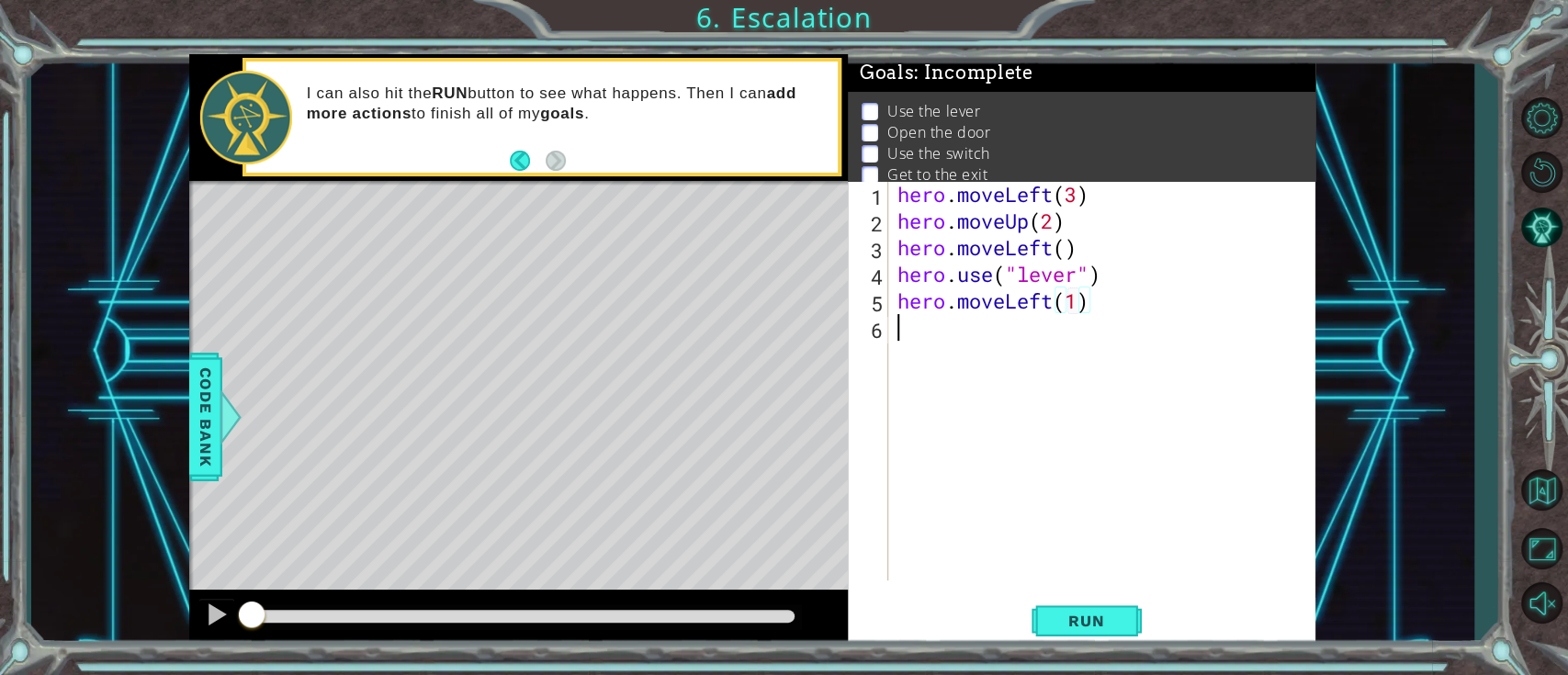
click at [1002, 373] on div "hero . moveLeft ( 3 ) hero . moveUp ( 2 ) hero . moveLeft ( ) hero . use ( "lev…" at bounding box center [1107, 408] width 427 height 453
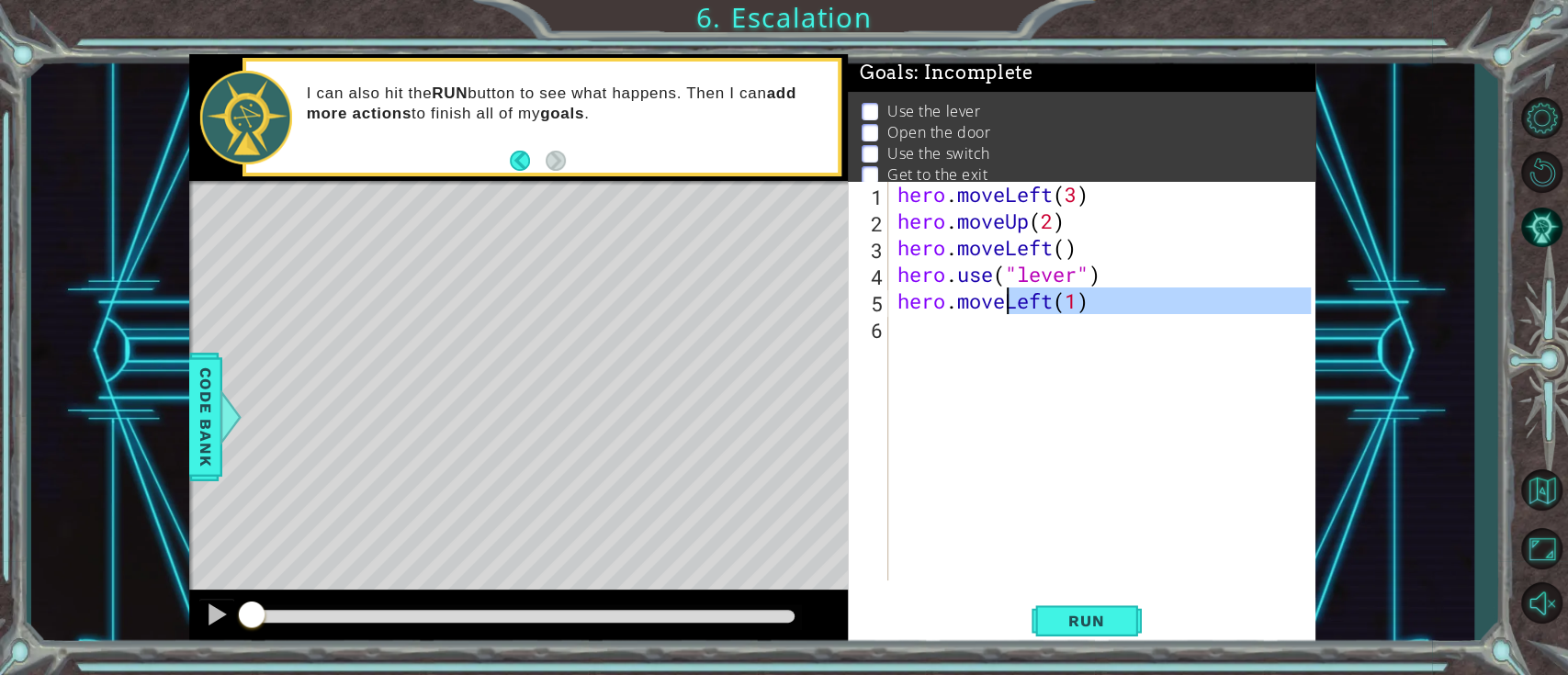
type textarea "hero.moveLeft(1)"
click at [999, 369] on div "hero . moveLeft ( 3 ) hero . moveUp ( 2 ) hero . moveLeft ( ) hero . use ( "lev…" at bounding box center [1103, 381] width 417 height 400
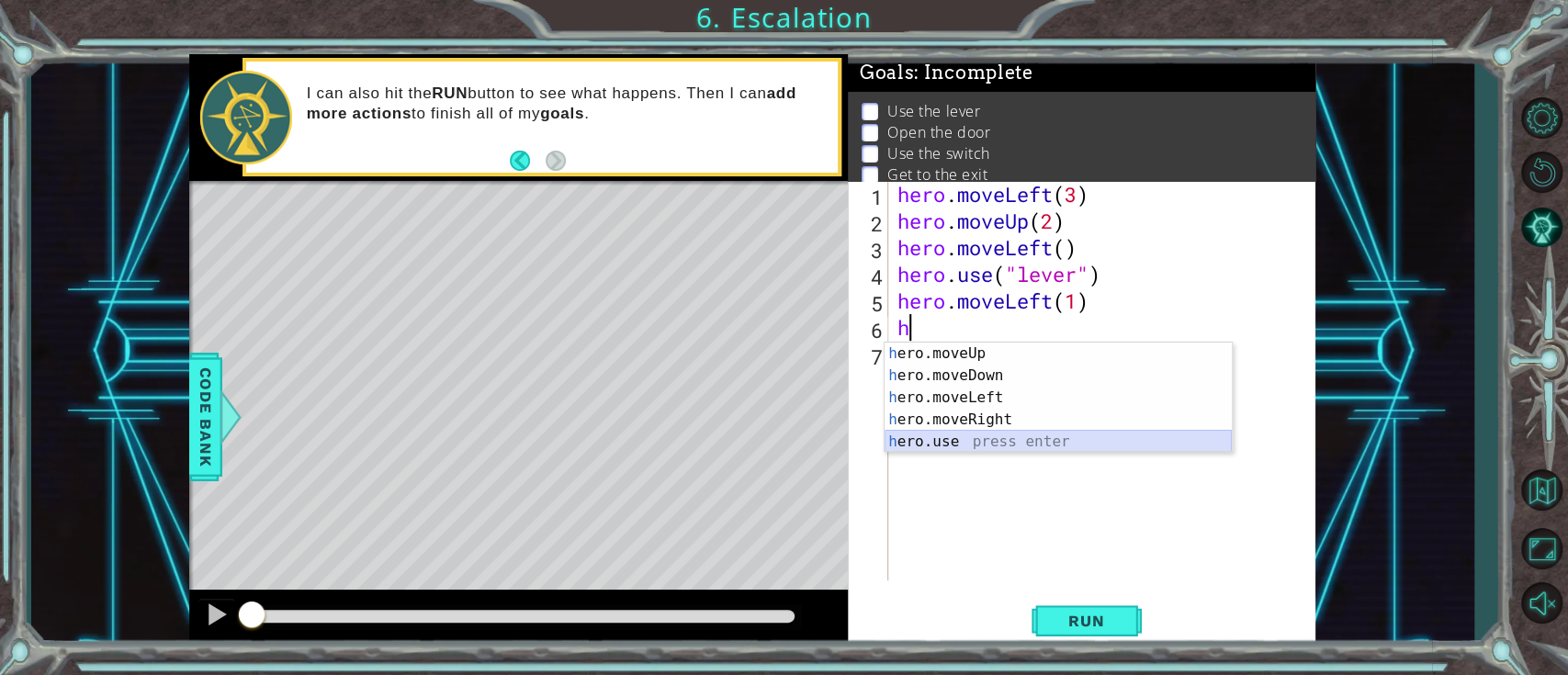
click at [998, 435] on div "h ero.moveUp press enter h ero.moveDown press enter h ero.moveLeft press enter …" at bounding box center [1058, 419] width 347 height 155
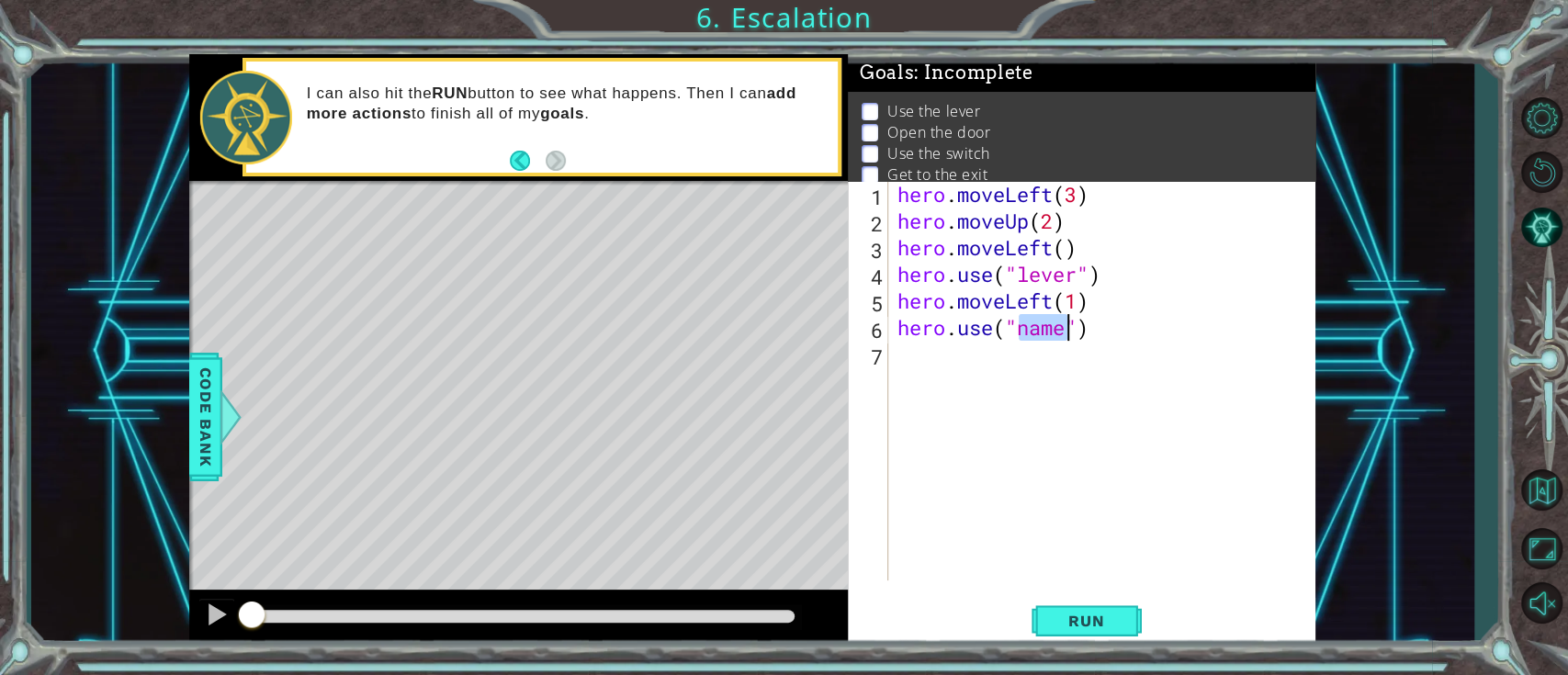
click at [1044, 333] on div "hero . moveLeft ( 3 ) hero . moveUp ( 2 ) hero . moveLeft ( ) hero . use ( "lev…" at bounding box center [1103, 381] width 417 height 400
type textarea "hero.use("door")"
click at [1024, 362] on div "hero . moveLeft ( 3 ) hero . moveUp ( 2 ) hero . moveLeft ( ) hero . use ( "lev…" at bounding box center [1107, 408] width 427 height 453
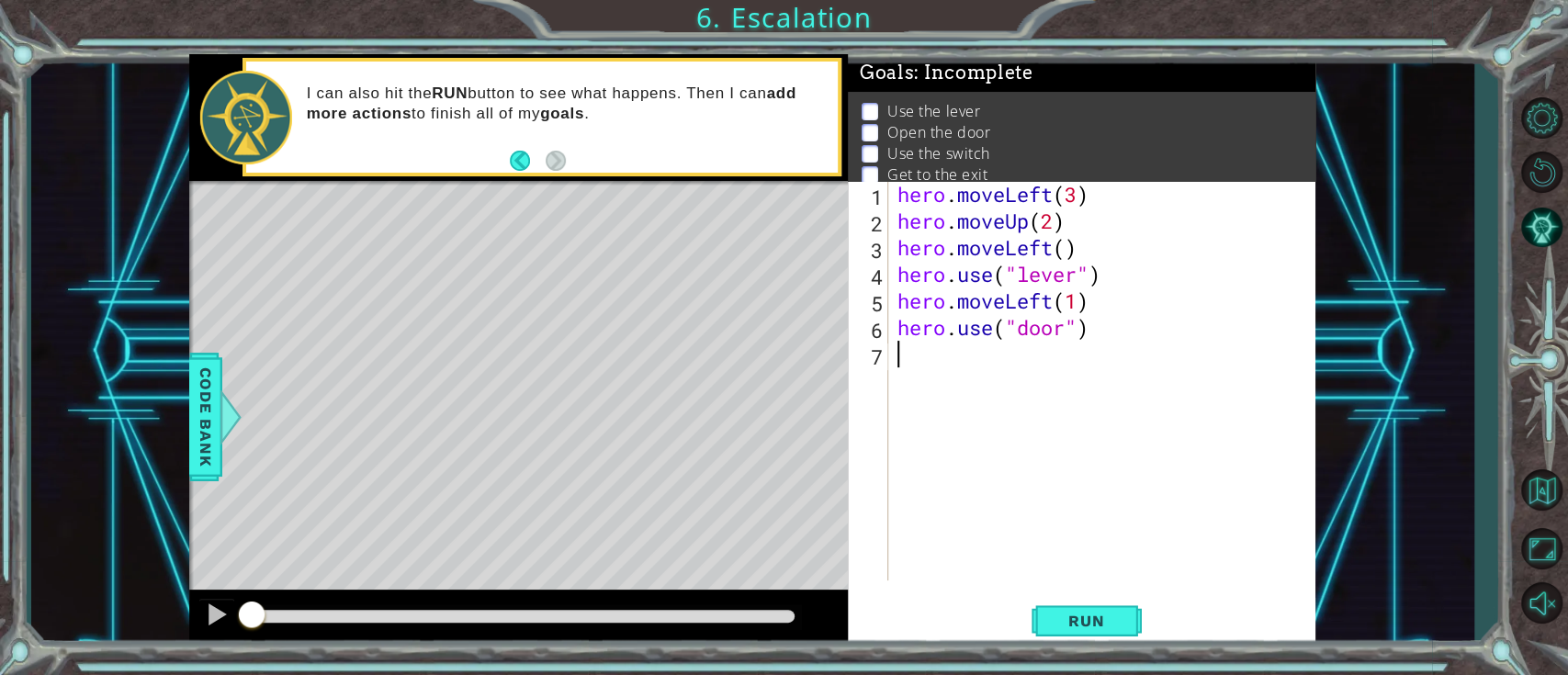
scroll to position [0, 0]
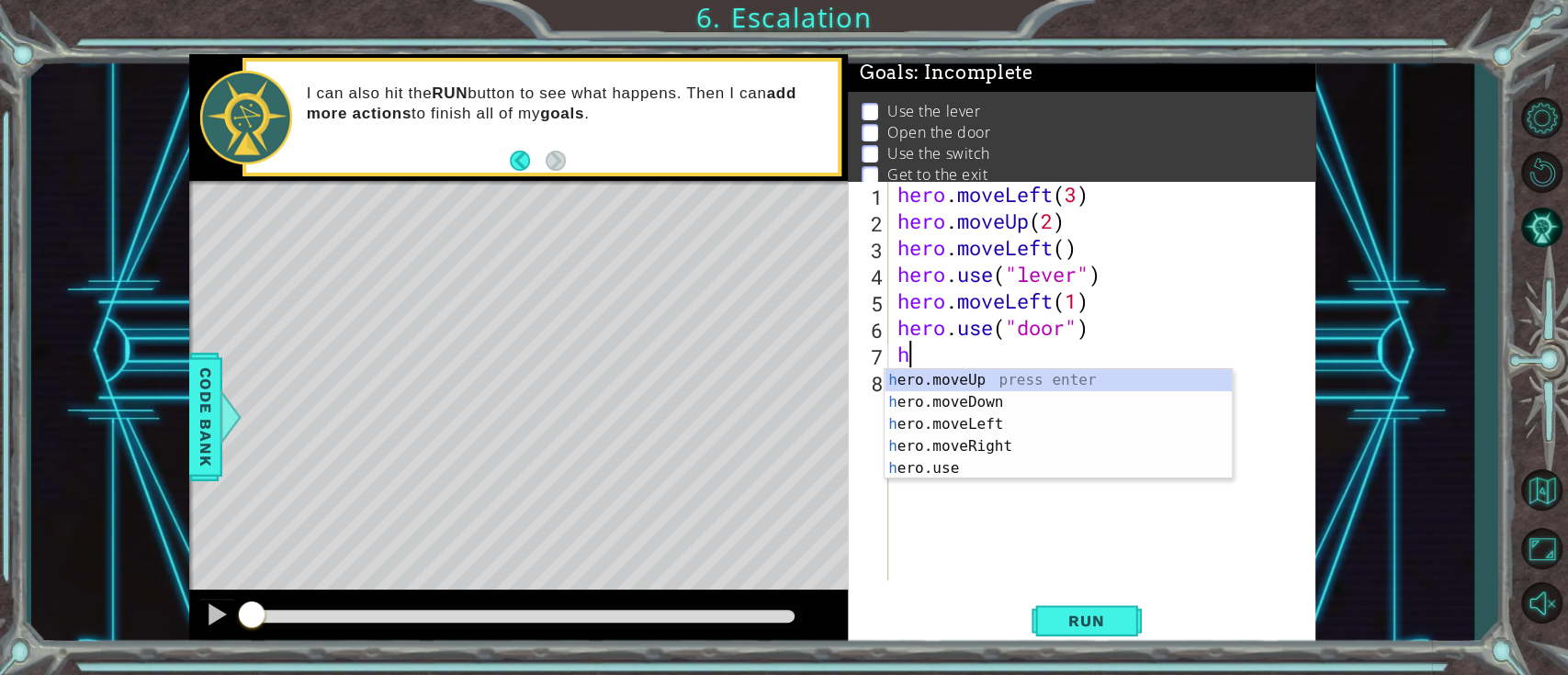
type textarea "hero.moveUp(1)"
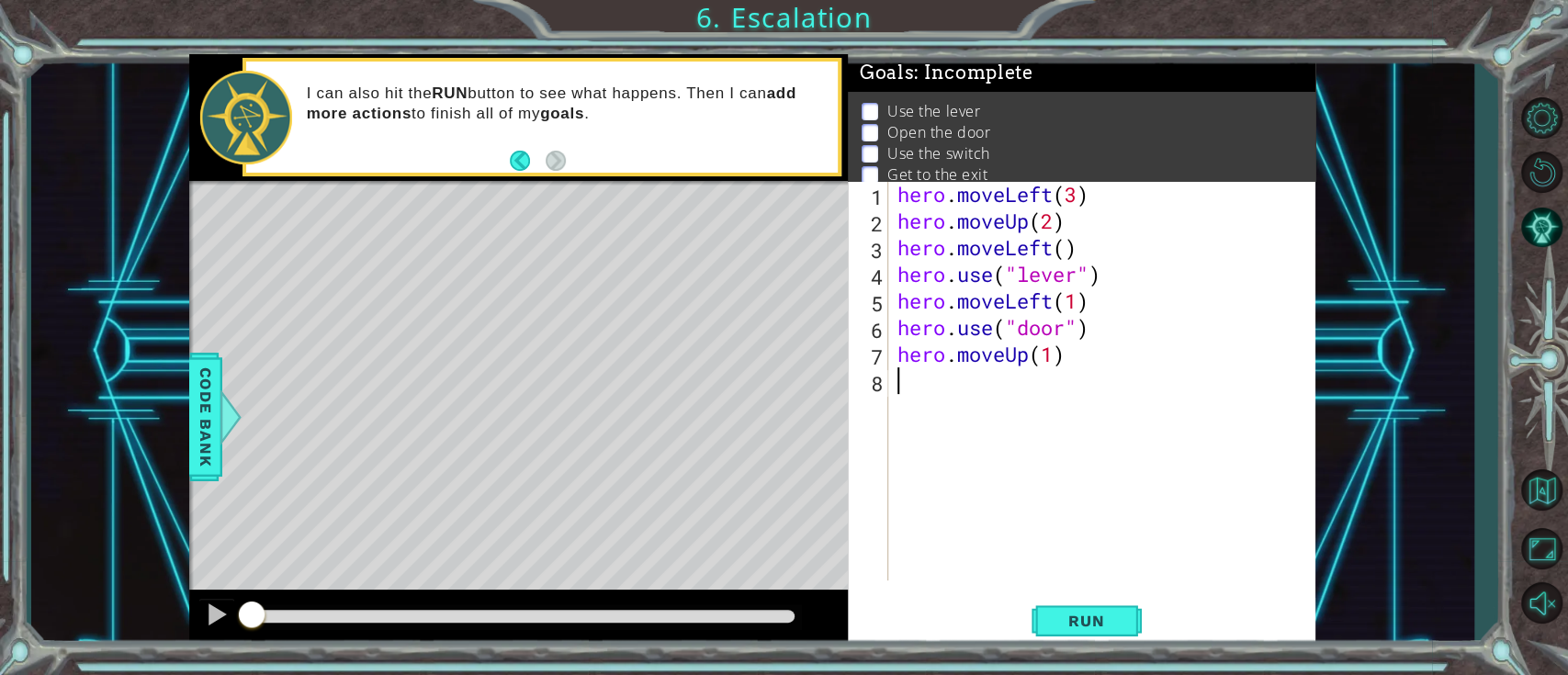
click at [1112, 433] on div "hero . moveLeft ( 3 ) hero . moveUp ( 2 ) hero . moveLeft ( ) hero . use ( "lev…" at bounding box center [1107, 408] width 427 height 453
click at [1053, 355] on div "hero . moveLeft ( 3 ) hero . moveUp ( 2 ) hero . moveLeft ( ) hero . use ( "lev…" at bounding box center [1107, 408] width 427 height 453
type textarea "hero.moveUp(2)"
click at [1054, 421] on div "hero . moveLeft ( 3 ) hero . moveUp ( 2 ) hero . moveLeft ( ) hero . use ( "lev…" at bounding box center [1107, 408] width 427 height 453
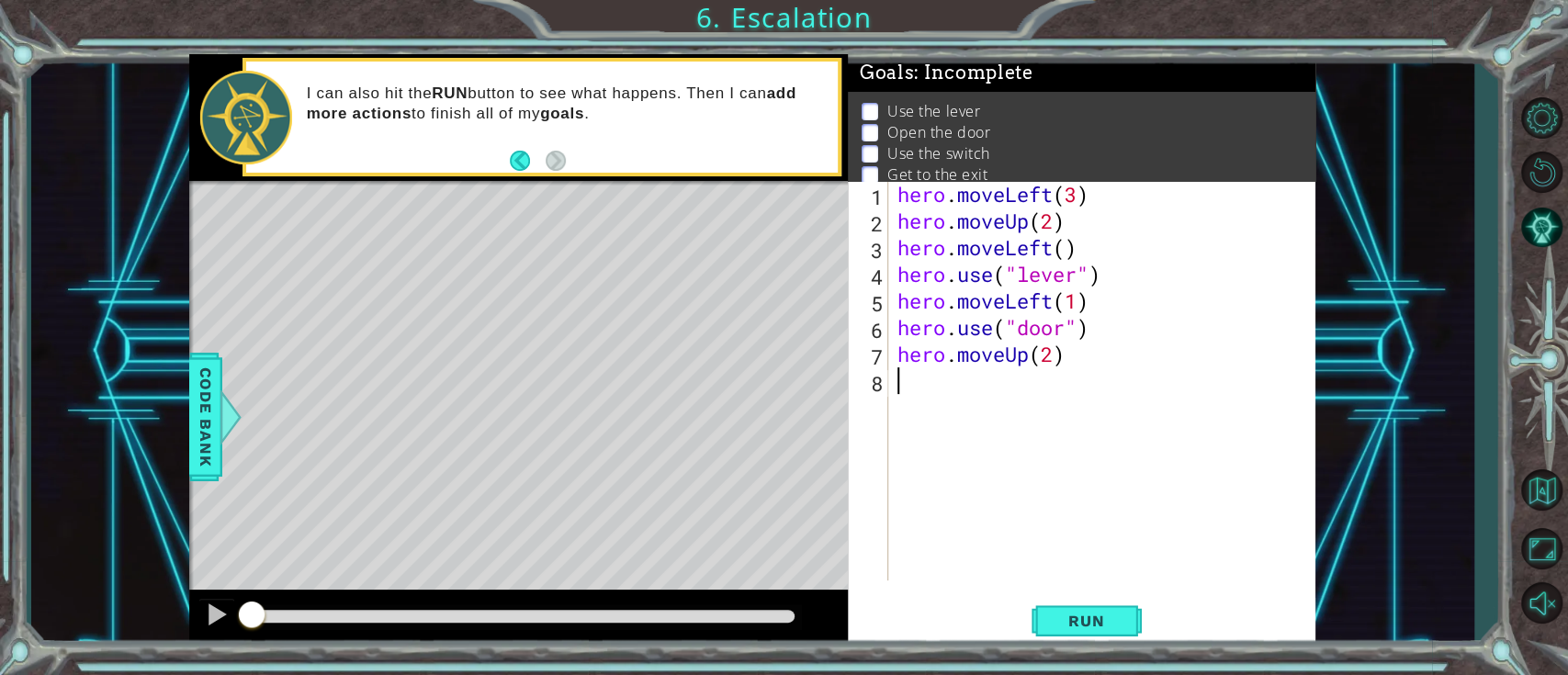
scroll to position [0, 0]
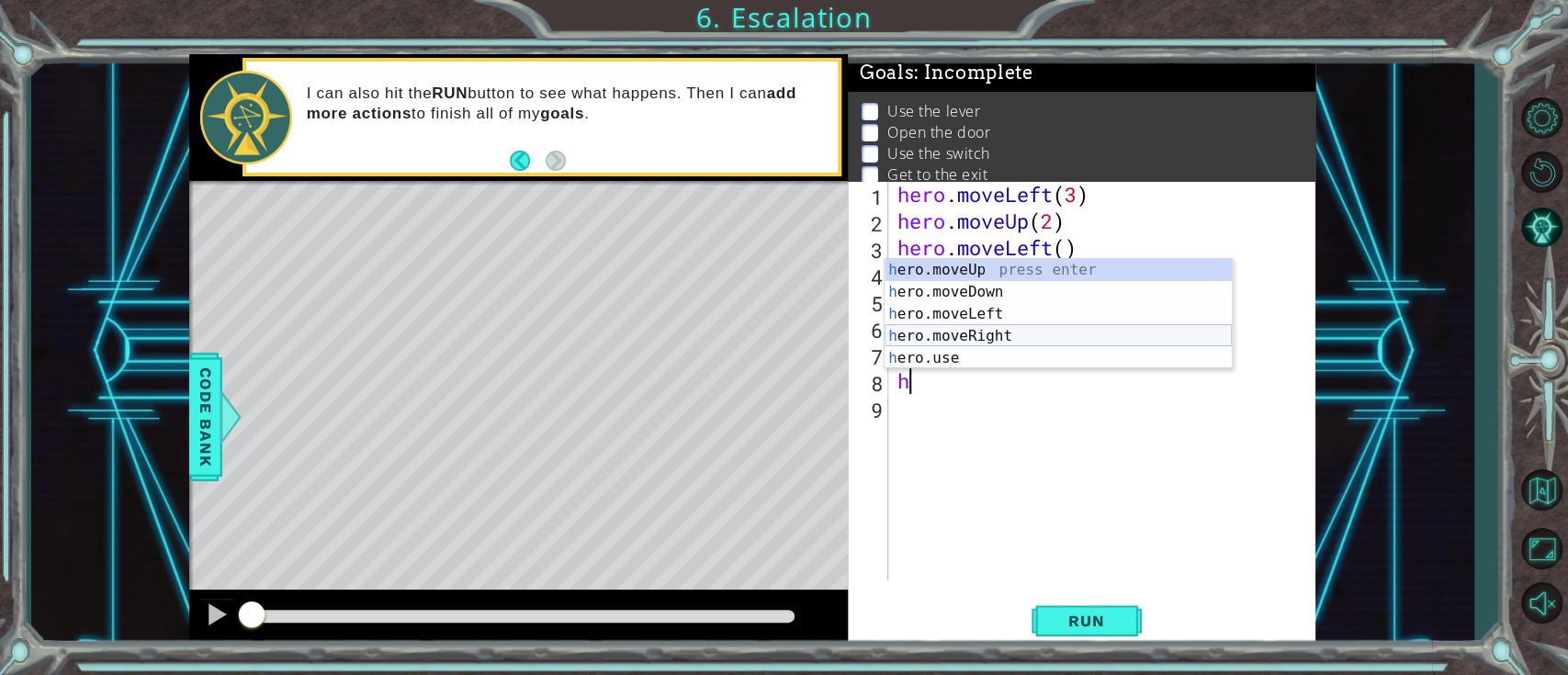
click at [1023, 340] on div "h ero.moveUp press enter h ero.moveDown press enter h ero.moveLeft press enter …" at bounding box center [1058, 336] width 347 height 155
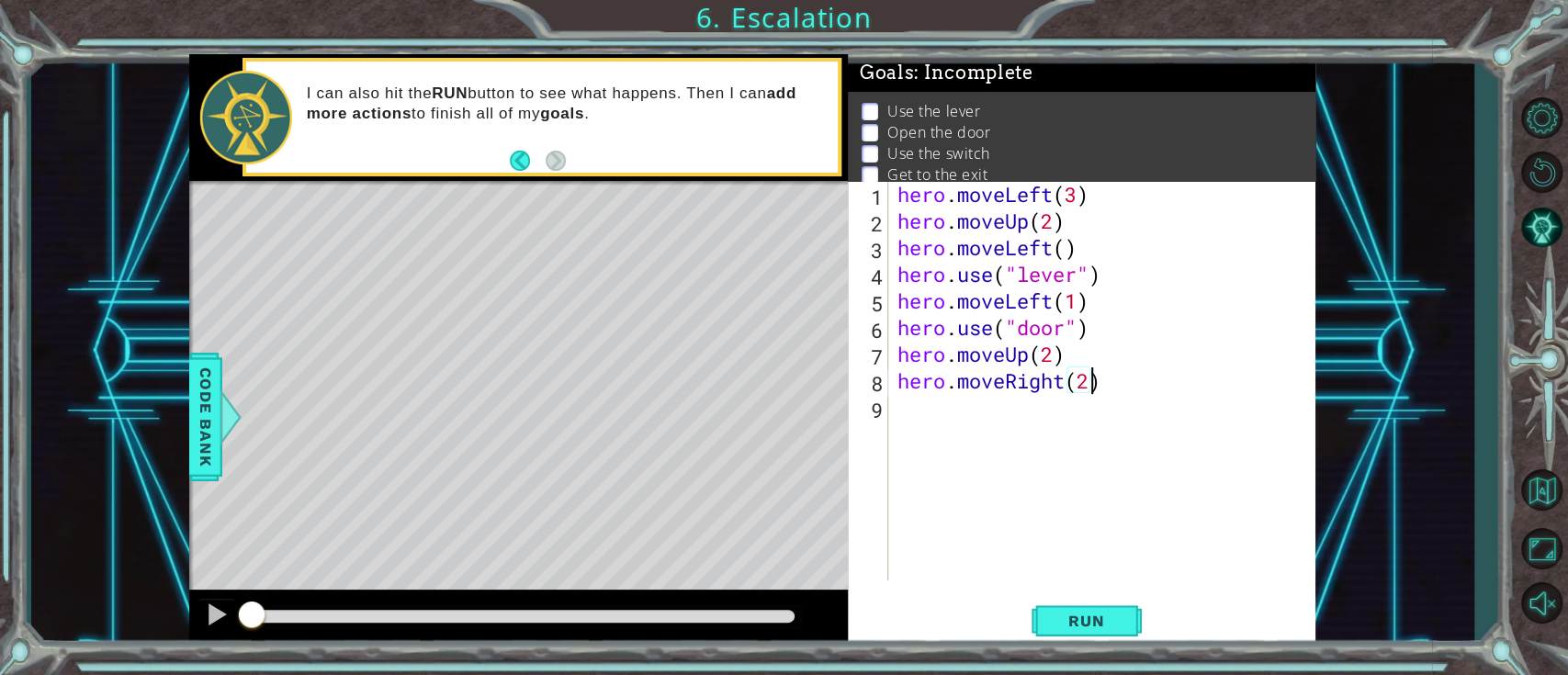
type textarea "hero.moveRight(2)"
click at [1037, 418] on div "hero . moveLeft ( 3 ) hero . moveUp ( 2 ) hero . moveLeft ( ) hero . use ( "lev…" at bounding box center [1107, 408] width 427 height 453
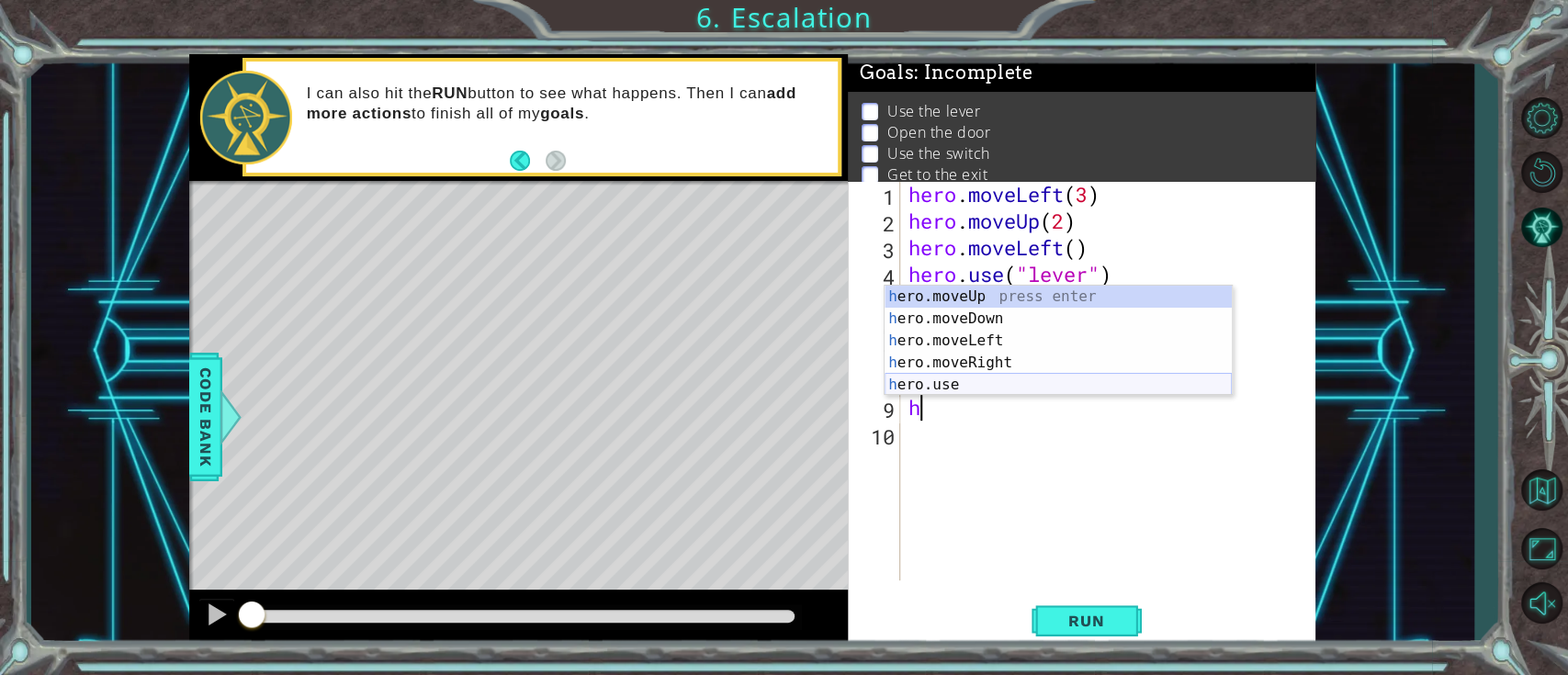
click at [1051, 378] on div "h ero.moveUp press enter h ero.moveDown press enter h ero.moveLeft press enter …" at bounding box center [1058, 362] width 347 height 155
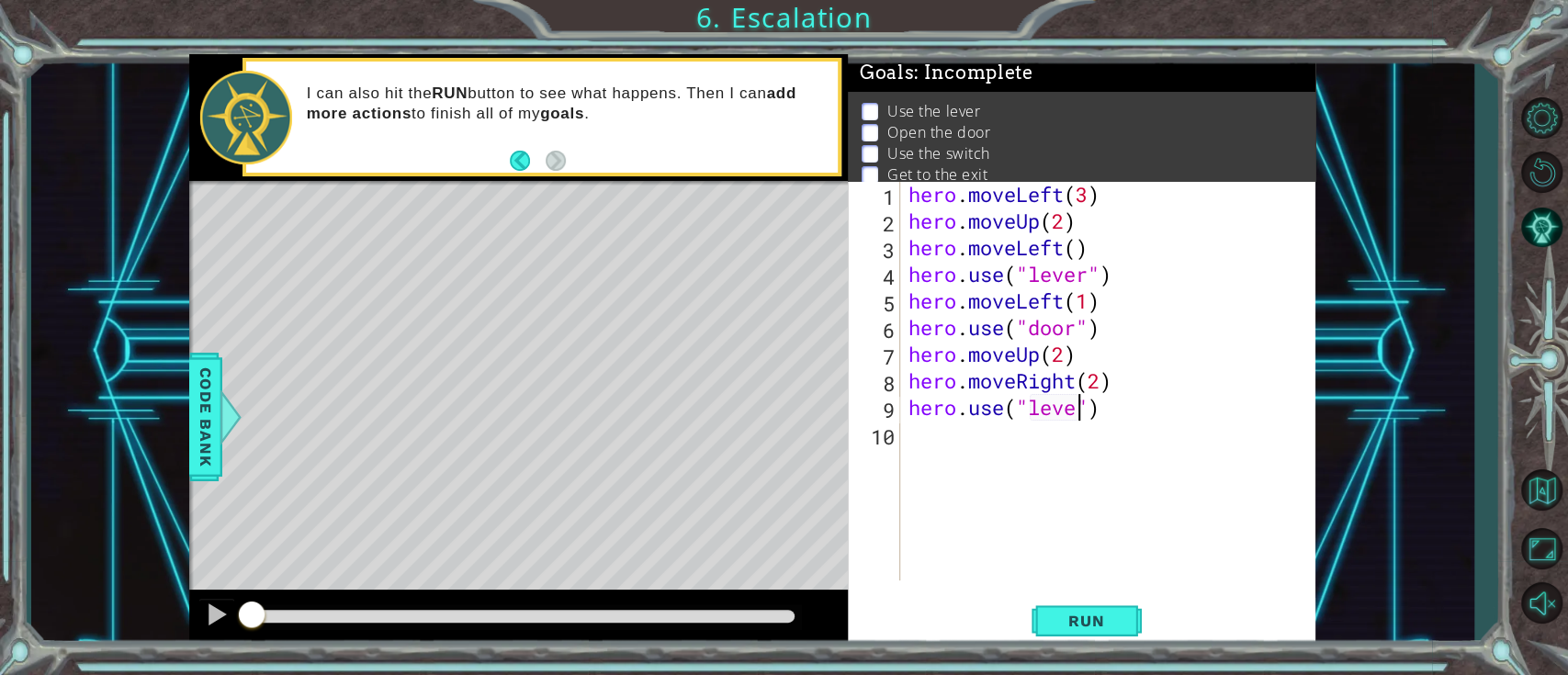
type textarea "hero.use("lever")"
click at [1068, 463] on div "hero . moveLeft ( 3 ) hero . moveUp ( 2 ) hero . moveLeft ( ) hero . use ( "lev…" at bounding box center [1112, 408] width 415 height 453
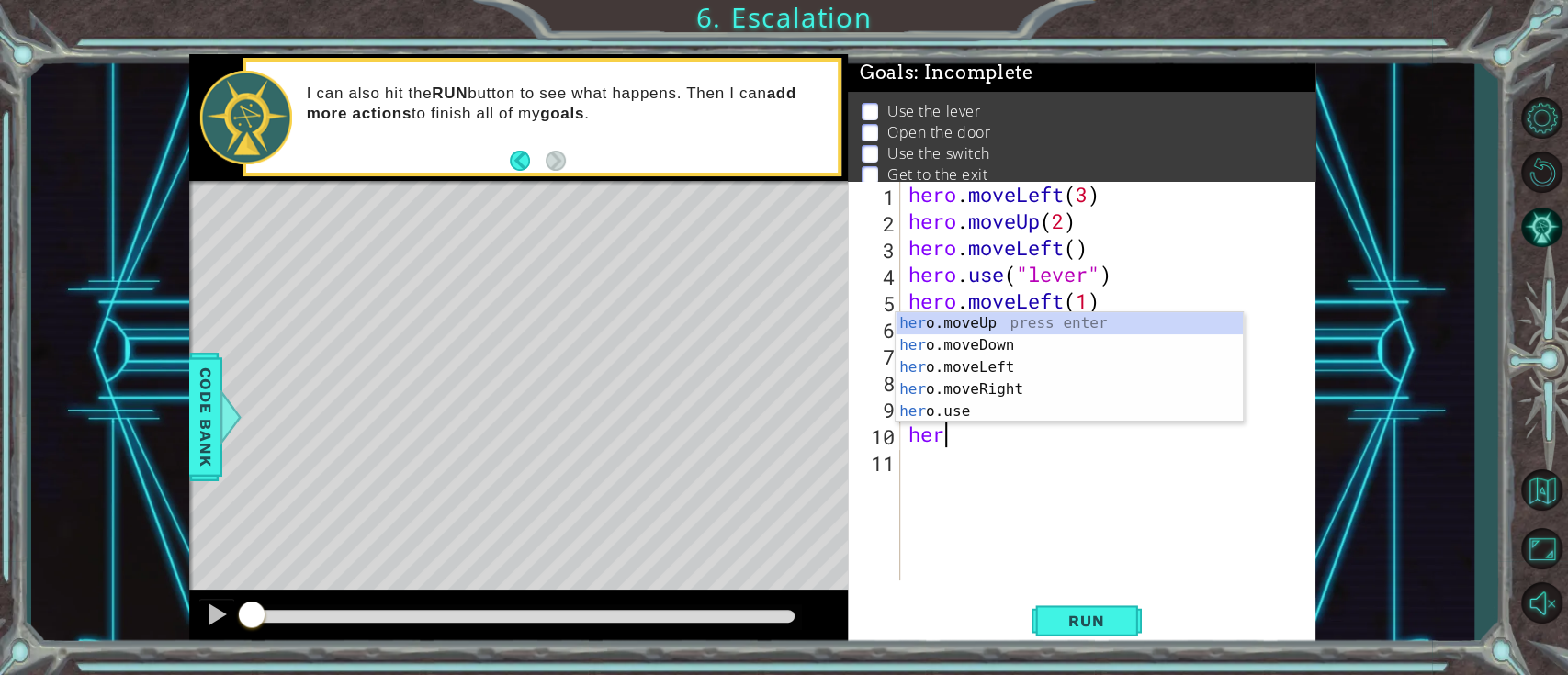
scroll to position [0, 0]
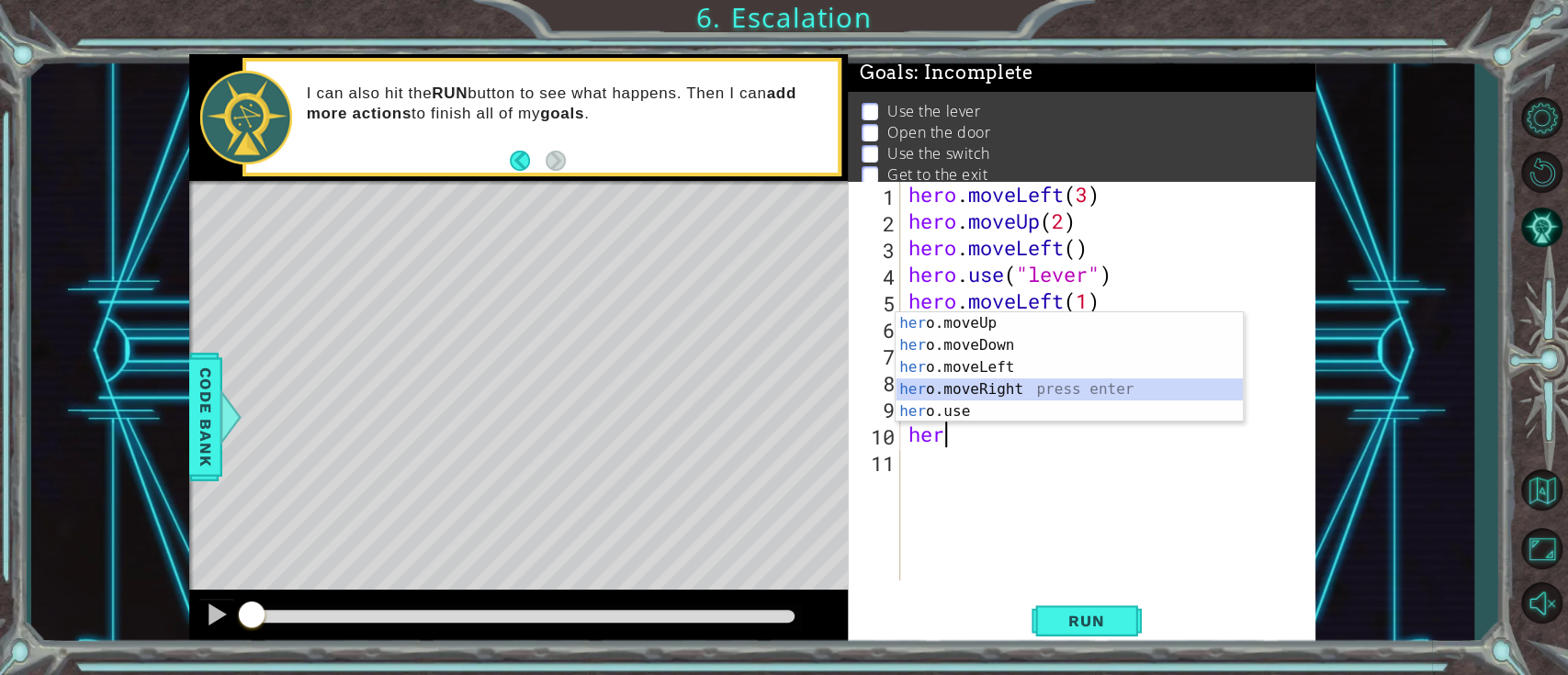
click at [1015, 390] on div "her o.moveUp press enter her o.moveDown press enter her o.moveLeft press enter …" at bounding box center [1069, 389] width 347 height 155
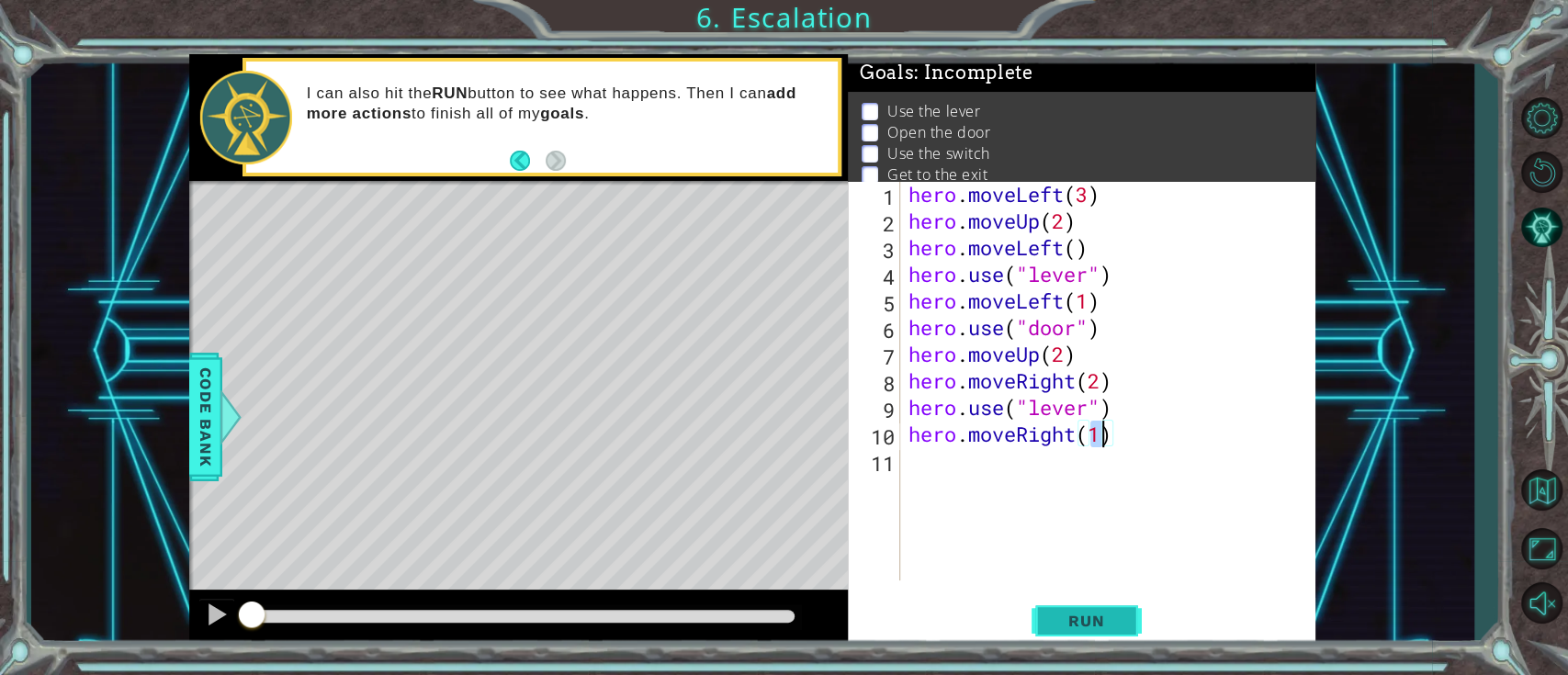
click at [1085, 505] on button "Run" at bounding box center [1086, 621] width 110 height 46
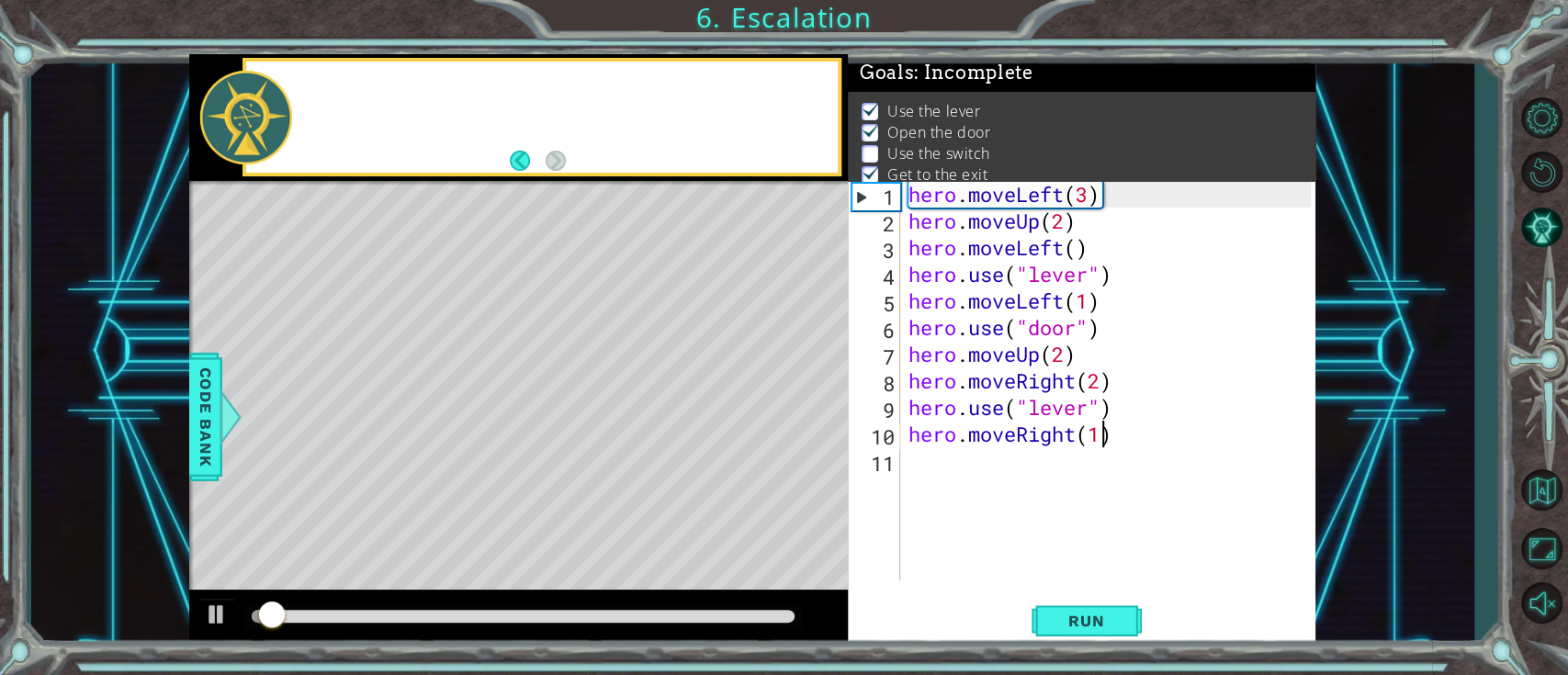
scroll to position [22, 0]
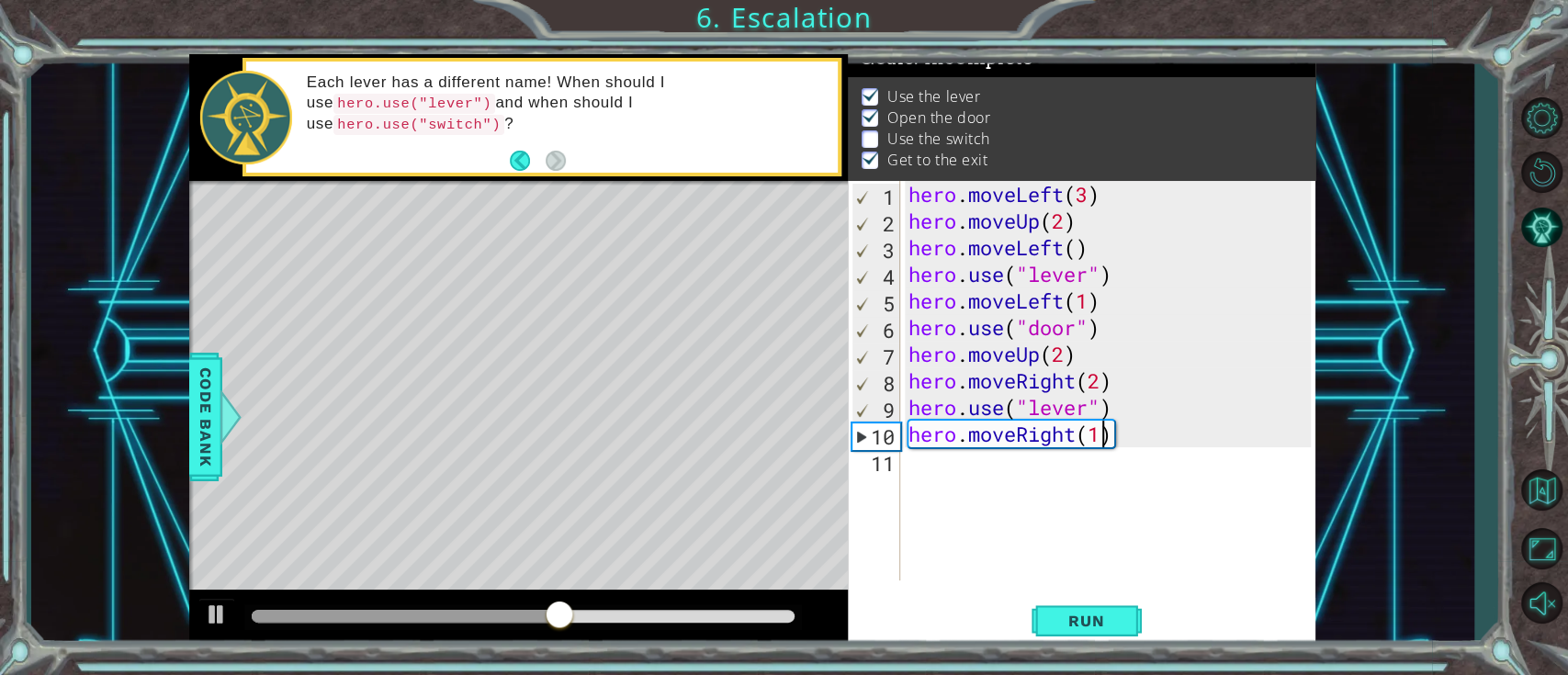
click at [1092, 412] on div "hero . moveLeft ( 3 ) hero . moveUp ( 2 ) hero . moveLeft ( ) hero . use ( "lev…" at bounding box center [1112, 408] width 415 height 453
click at [1100, 404] on div "hero . moveLeft ( 3 ) hero . moveUp ( 2 ) hero . moveLeft ( ) hero . use ( "lev…" at bounding box center [1112, 408] width 415 height 453
click at [1089, 404] on div "hero . moveLeft ( 3 ) hero . moveUp ( 2 ) hero . moveLeft ( ) hero . use ( "lev…" at bounding box center [1112, 408] width 415 height 453
type textarea "hero.use("switch")"
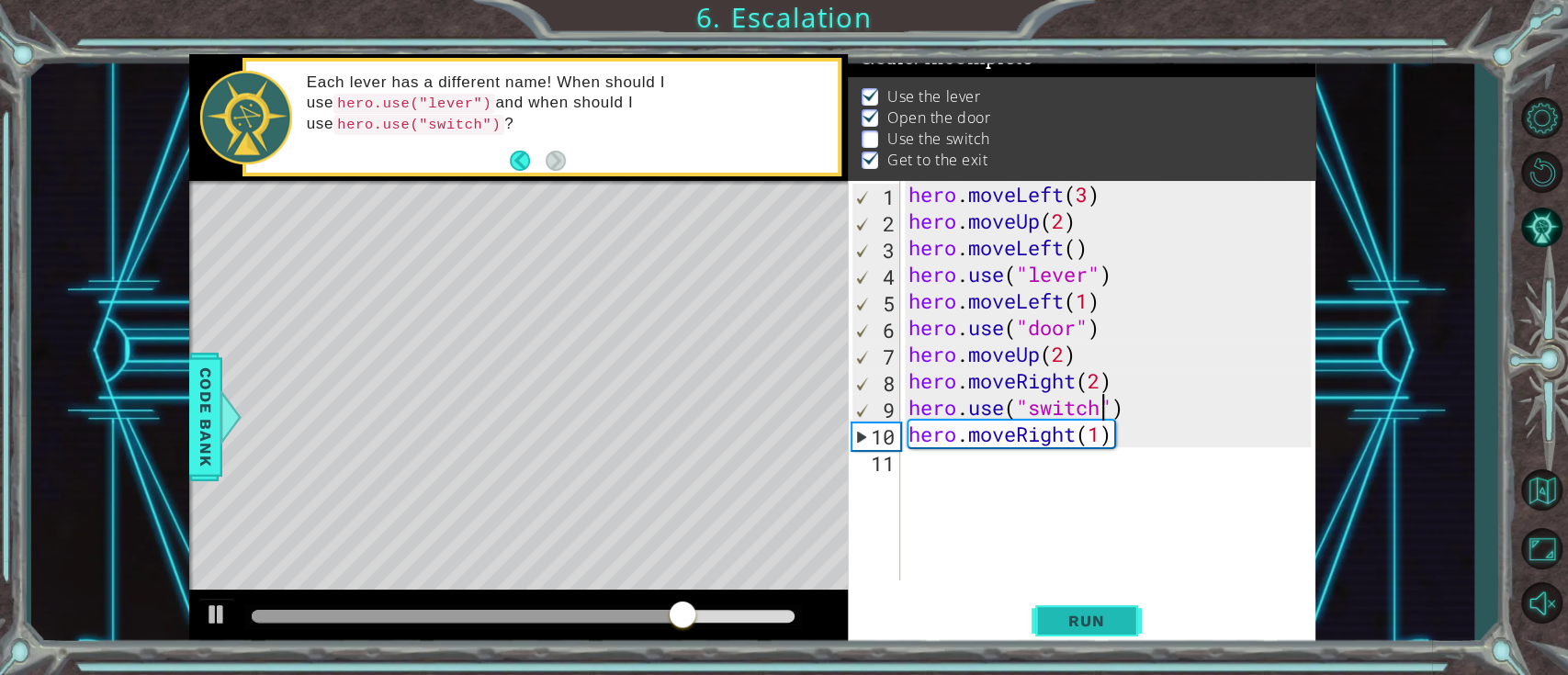
click at [1117, 505] on span "Run" at bounding box center [1086, 620] width 73 height 18
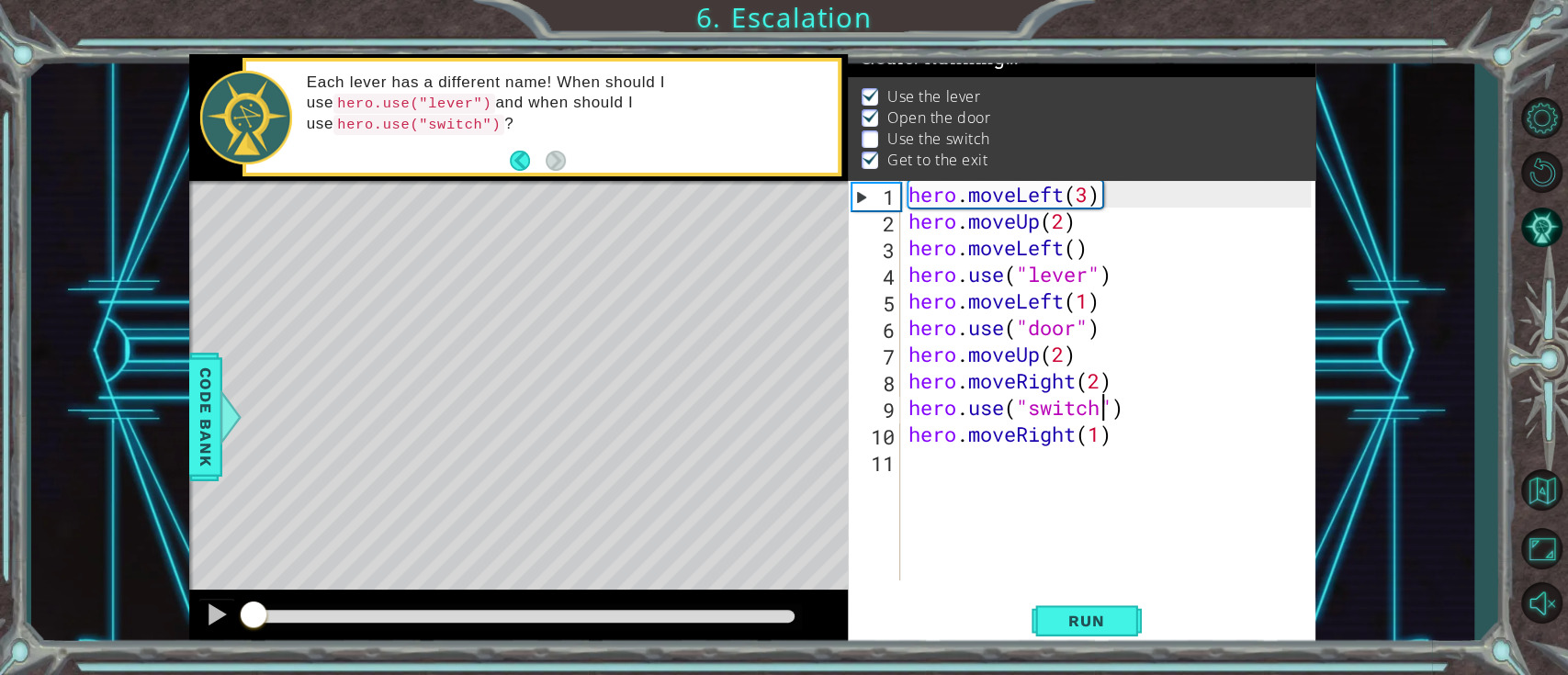
click at [1119, 505] on div "hero . moveLeft ( 3 ) hero . moveUp ( 2 ) hero . moveLeft ( ) hero . use ( "lev…" at bounding box center [1112, 408] width 415 height 453
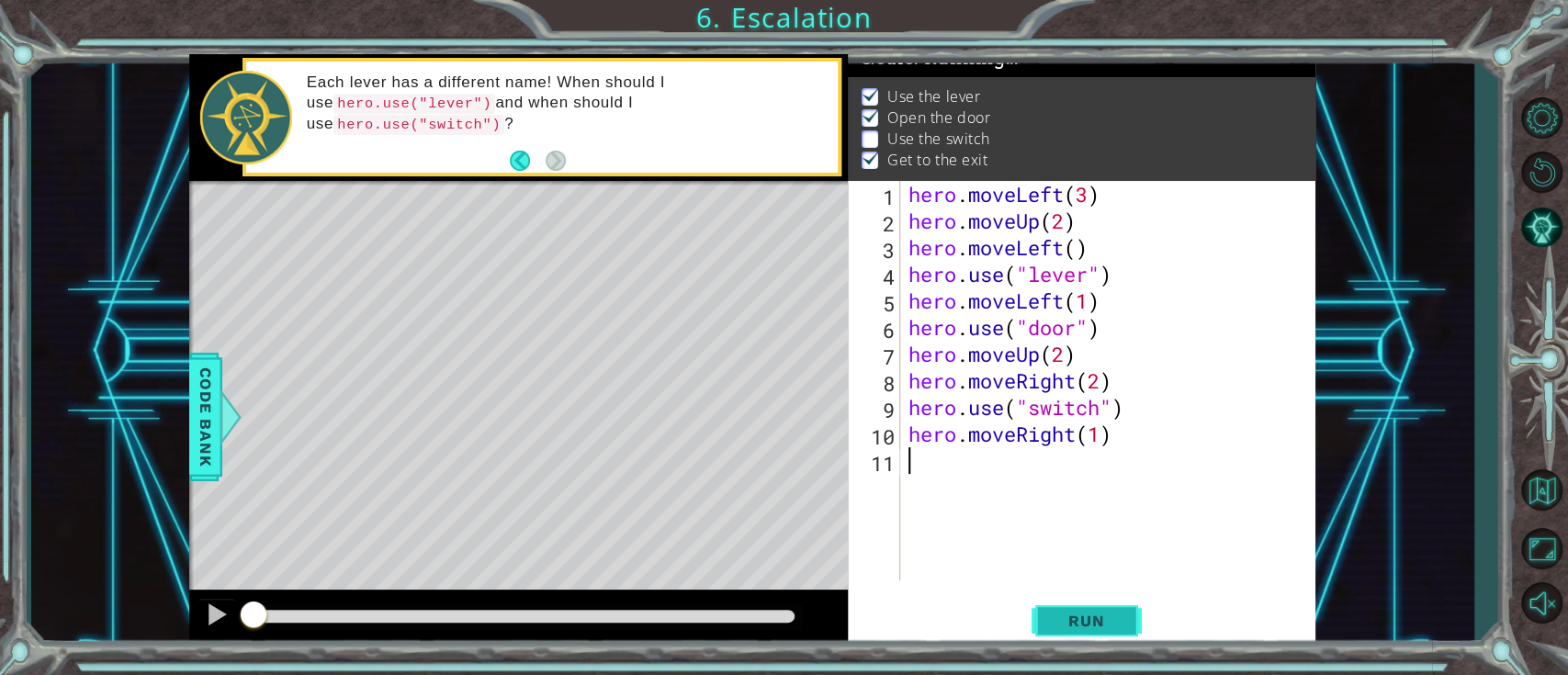
scroll to position [0, 0]
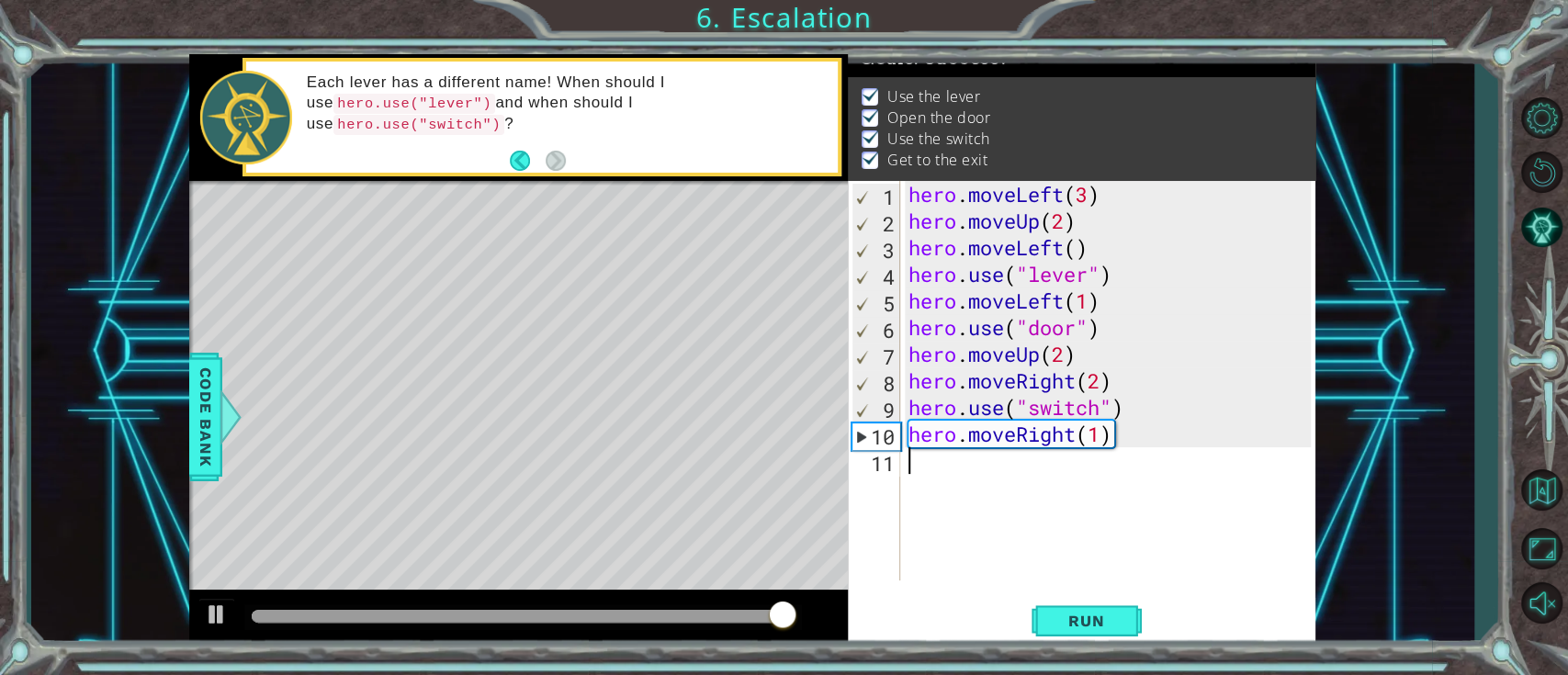
click at [1146, 505] on div "hero . moveLeft ( 3 ) hero . moveUp ( 2 ) hero . moveLeft ( ) hero . use ( "lev…" at bounding box center [1112, 408] width 415 height 453
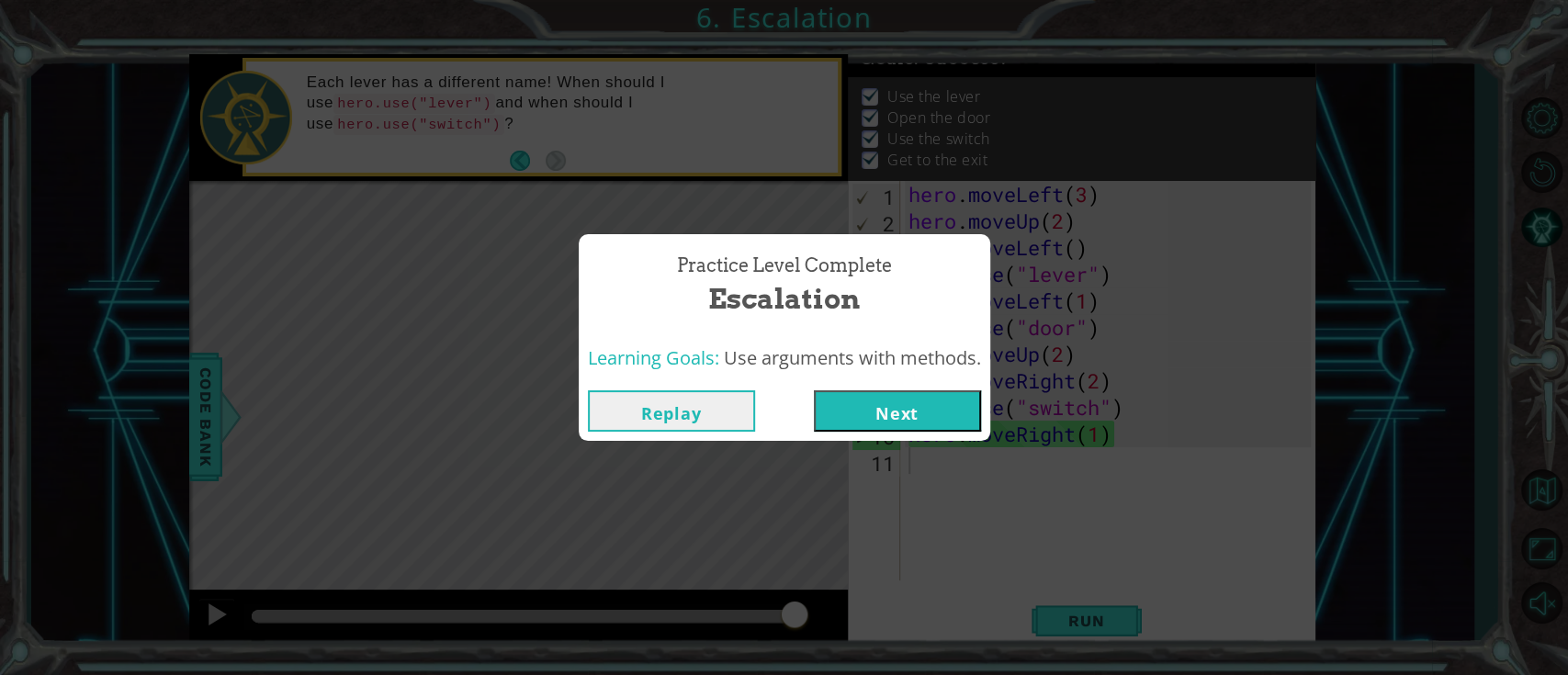
click at [894, 400] on button "Next" at bounding box center [898, 411] width 167 height 42
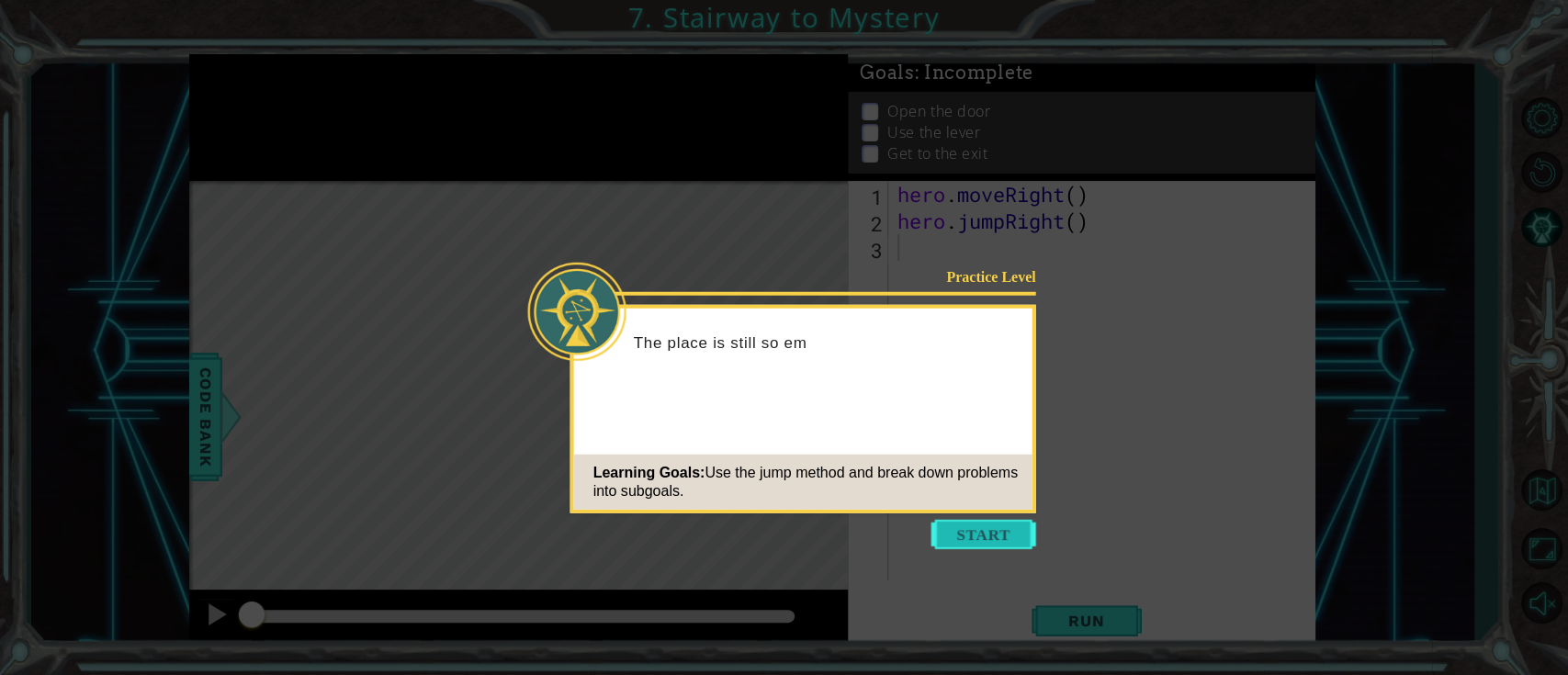
click at [1007, 505] on button "Start" at bounding box center [984, 534] width 104 height 29
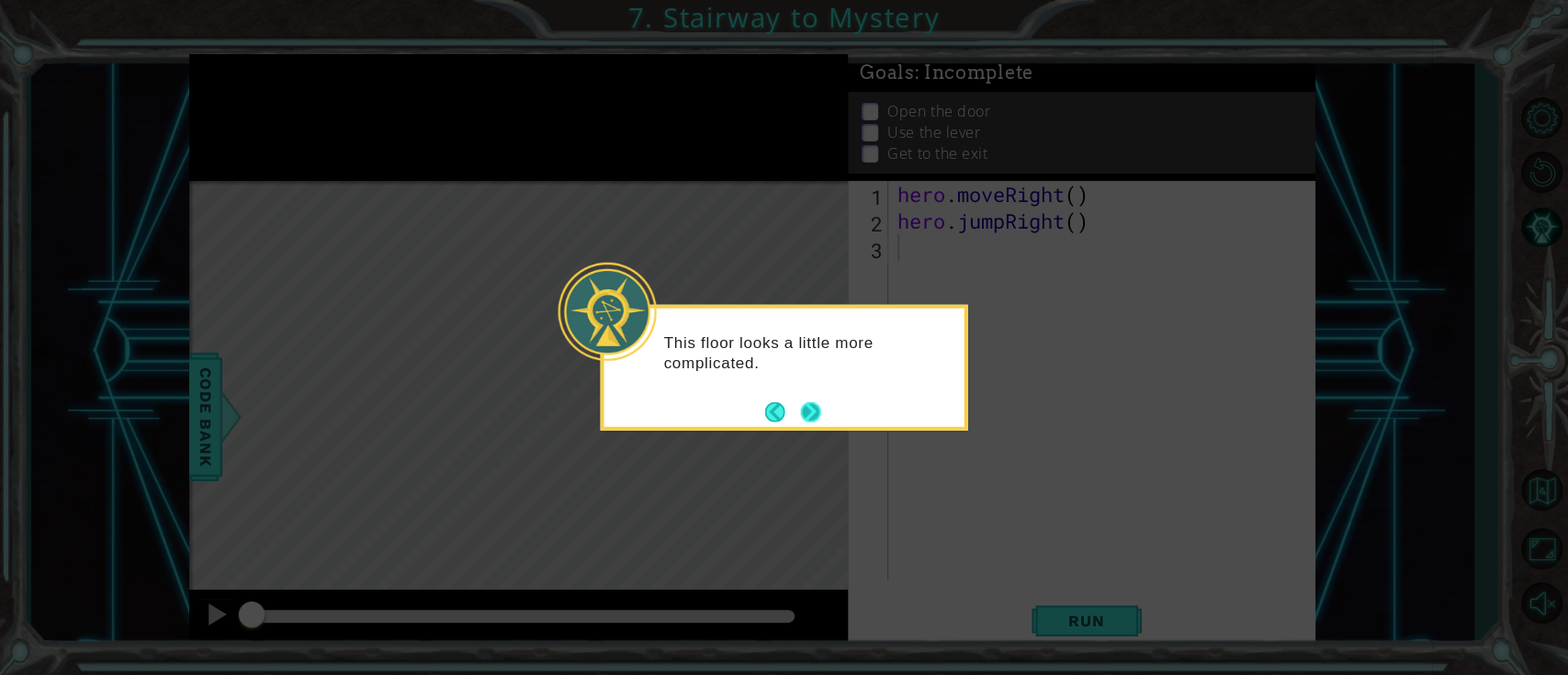
click at [811, 410] on button "Next" at bounding box center [811, 410] width 20 height 20
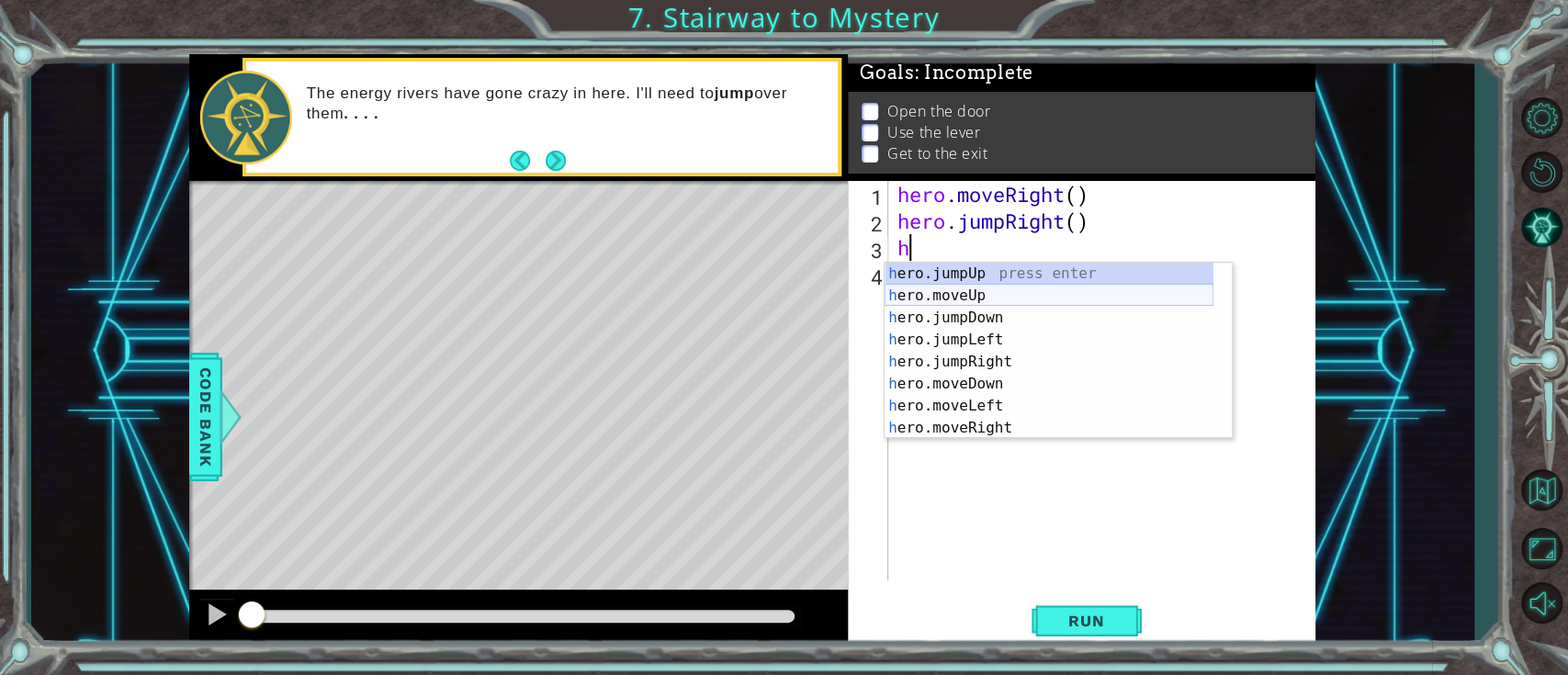
click at [1028, 290] on div "h ero.jumpUp press enter h ero.moveUp press enter h ero.jumpDown press enter h …" at bounding box center [1048, 373] width 329 height 221
type textarea "hero.moveUp(1)"
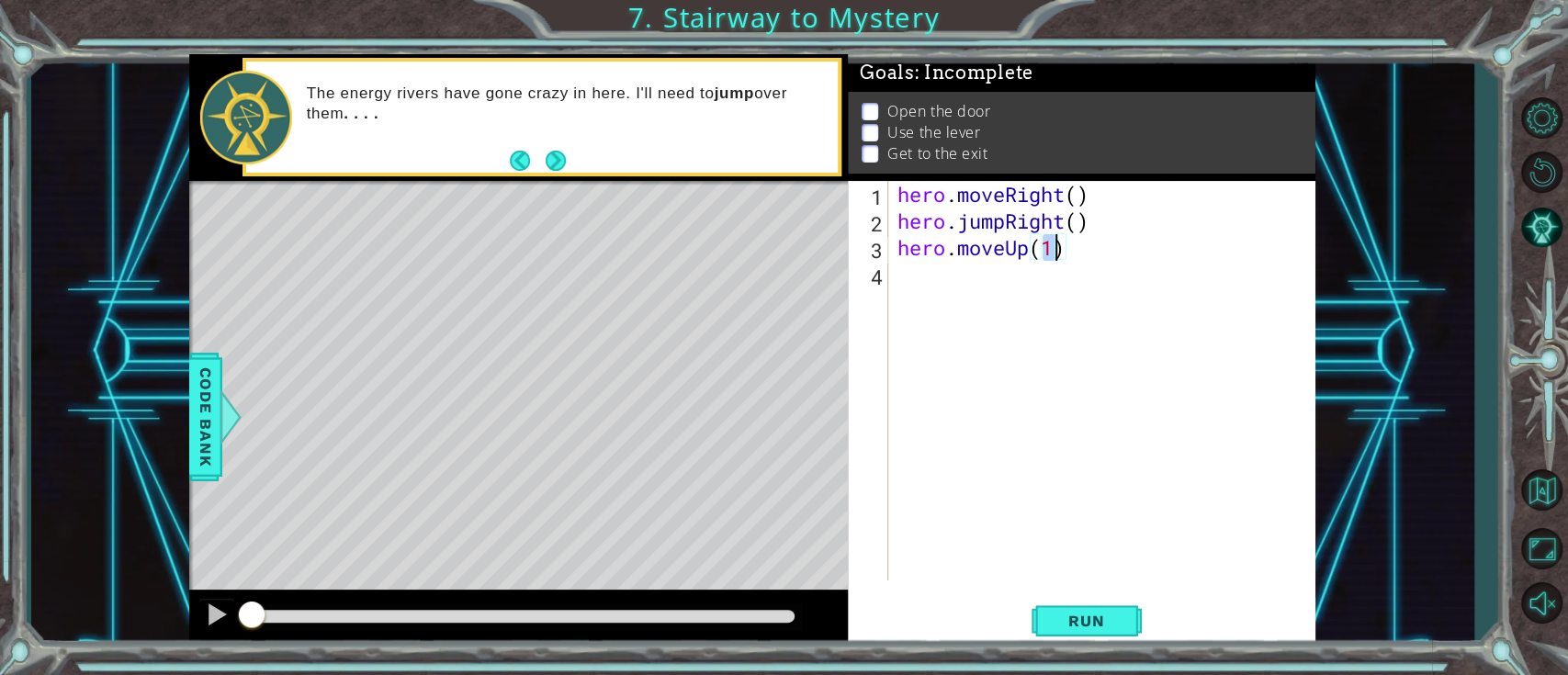
click at [1044, 264] on div "hero . moveRight ( ) hero . jumpRight ( ) hero . moveUp ( 1 )" at bounding box center [1107, 408] width 427 height 453
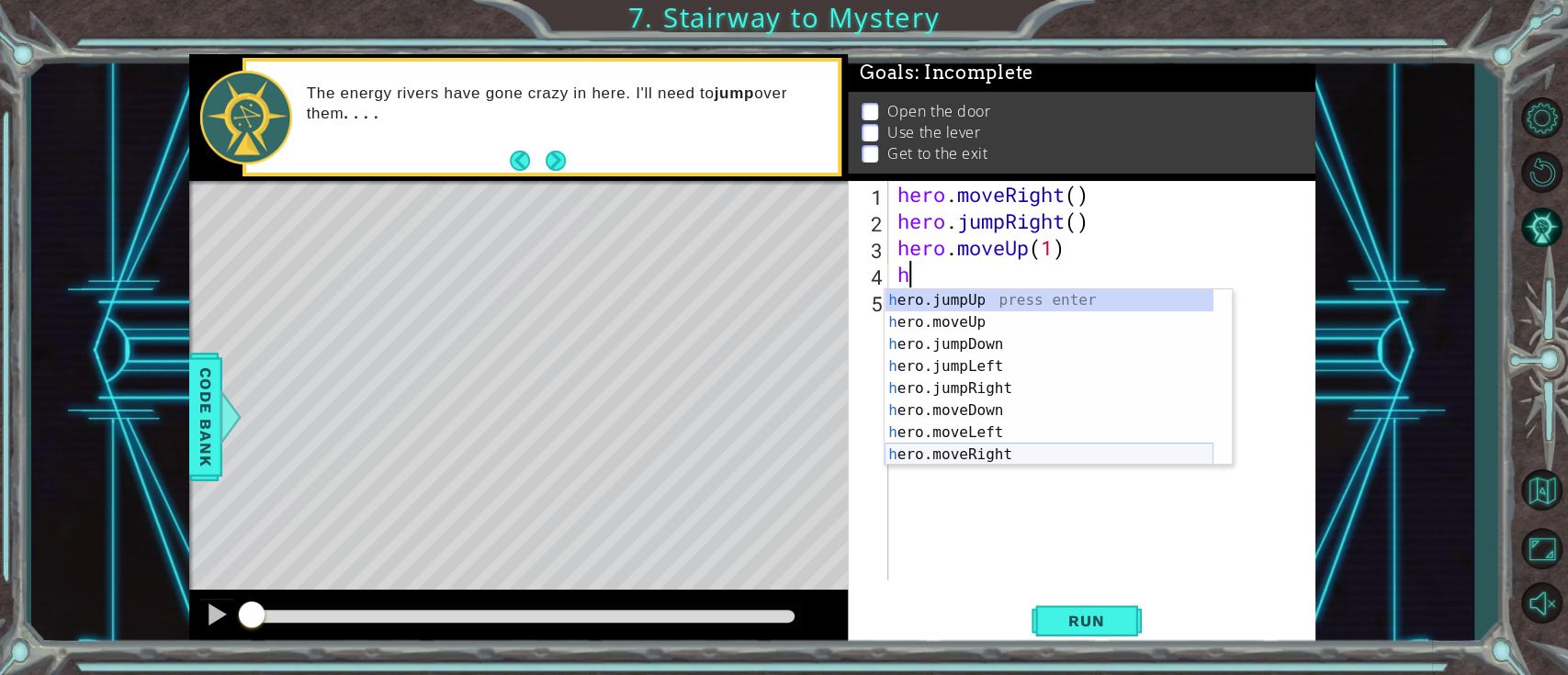
click at [1007, 448] on div "h ero.jumpUp press enter h ero.moveUp press enter h ero.jumpDown press enter h …" at bounding box center [1048, 399] width 329 height 221
type textarea "hero.moveRight(1)"
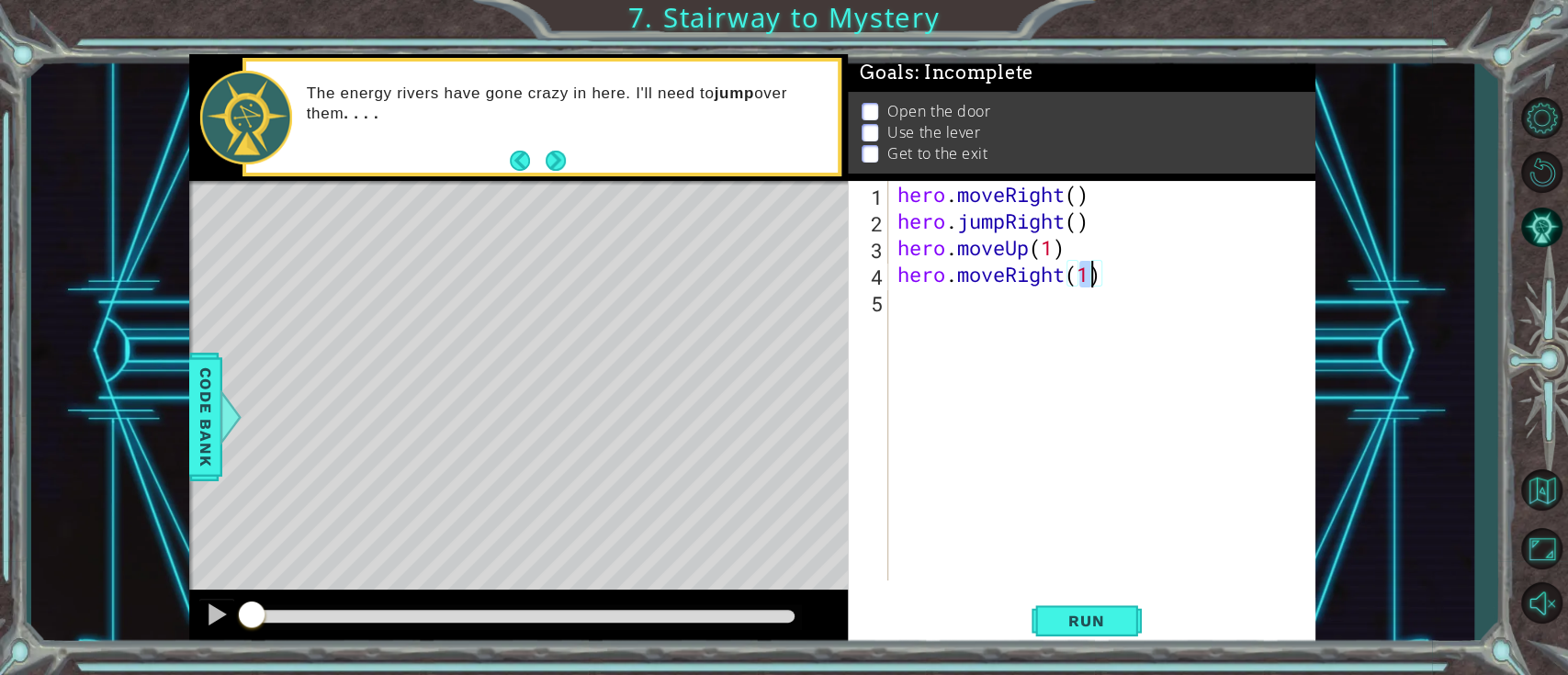
click at [965, 338] on div "hero . moveRight ( ) hero . jumpRight ( ) hero . moveUp ( 1 ) hero . moveRight …" at bounding box center [1107, 408] width 427 height 453
type textarea "g"
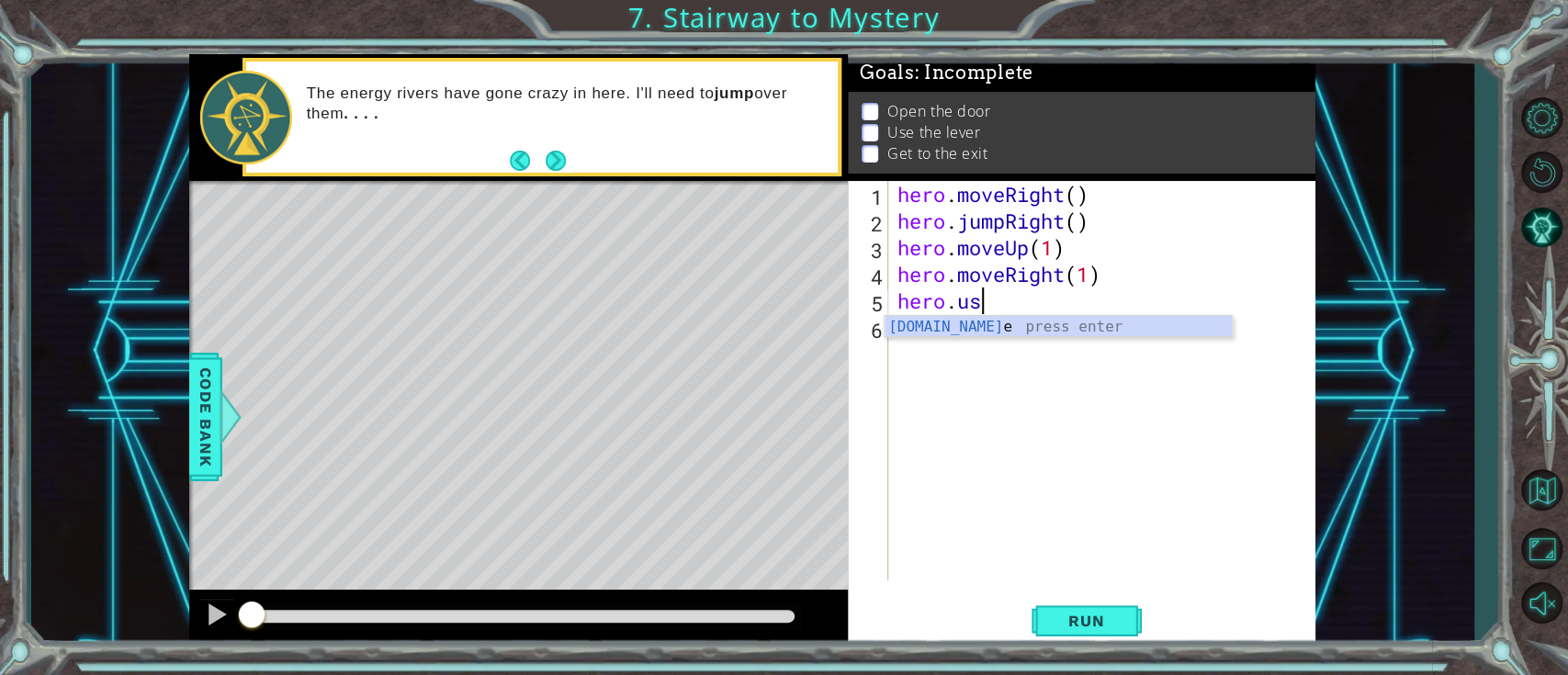
scroll to position [0, 3]
click at [1023, 327] on div "hero.use press enter" at bounding box center [1058, 349] width 347 height 66
type textarea "hero.use("door")"
click at [1050, 409] on div "hero . moveRight ( ) hero . jumpRight ( ) hero . moveUp ( 1 ) hero . moveRight …" at bounding box center [1107, 408] width 427 height 453
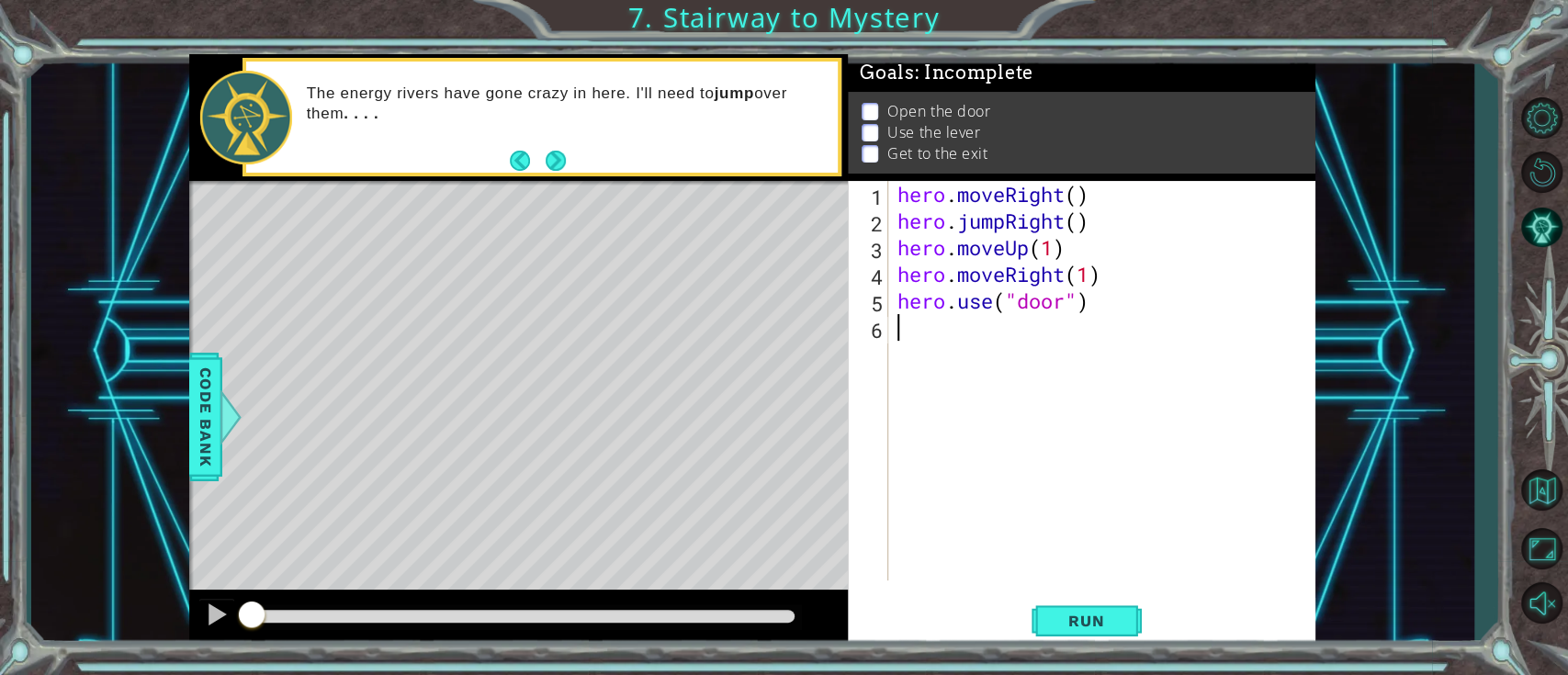
scroll to position [0, 0]
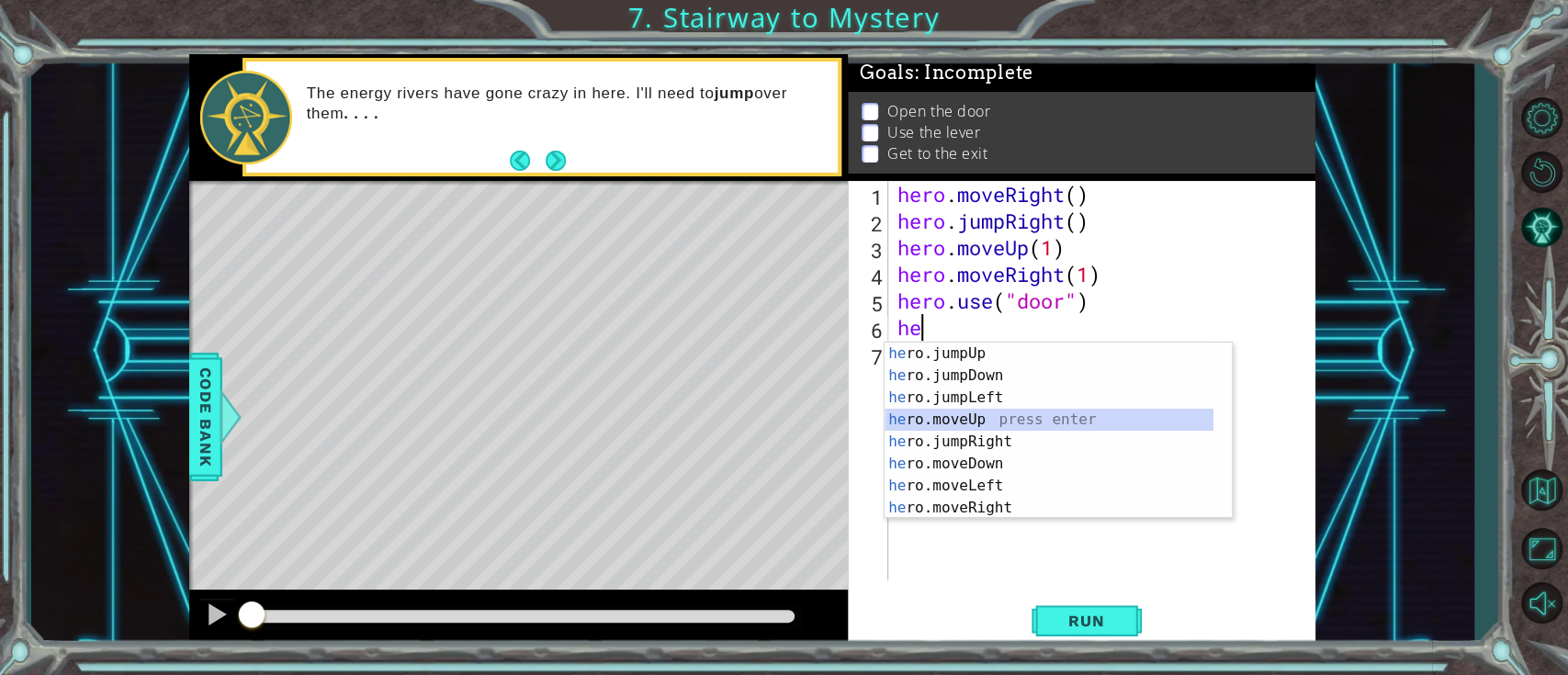
click at [993, 423] on div "he ro.jumpUp press enter he ro.jumpDown press enter he ro.jumpLeft press enter …" at bounding box center [1048, 452] width 329 height 221
type textarea "hero.moveUp(1)"
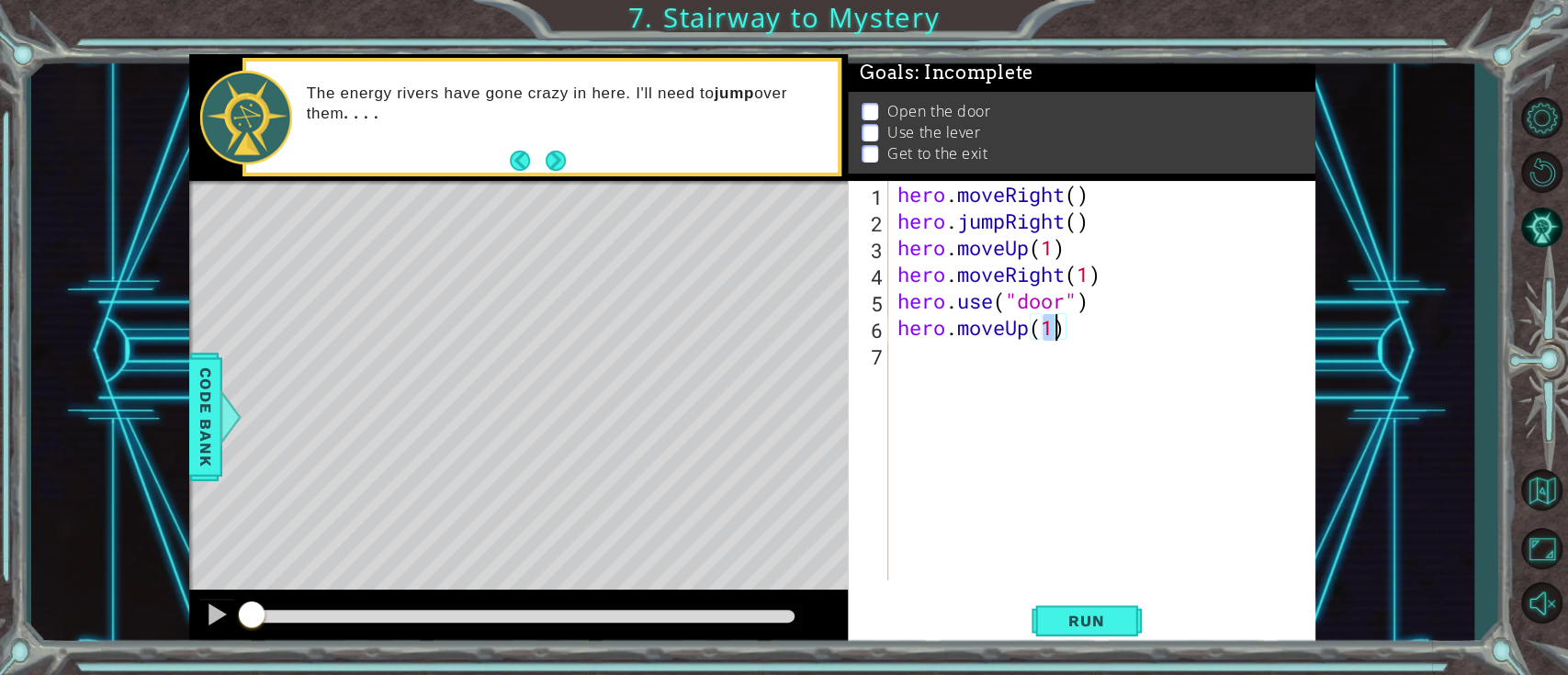
click at [925, 388] on div "hero . moveRight ( ) hero . jumpRight ( ) hero . moveUp ( 1 ) hero . moveRight …" at bounding box center [1107, 408] width 427 height 453
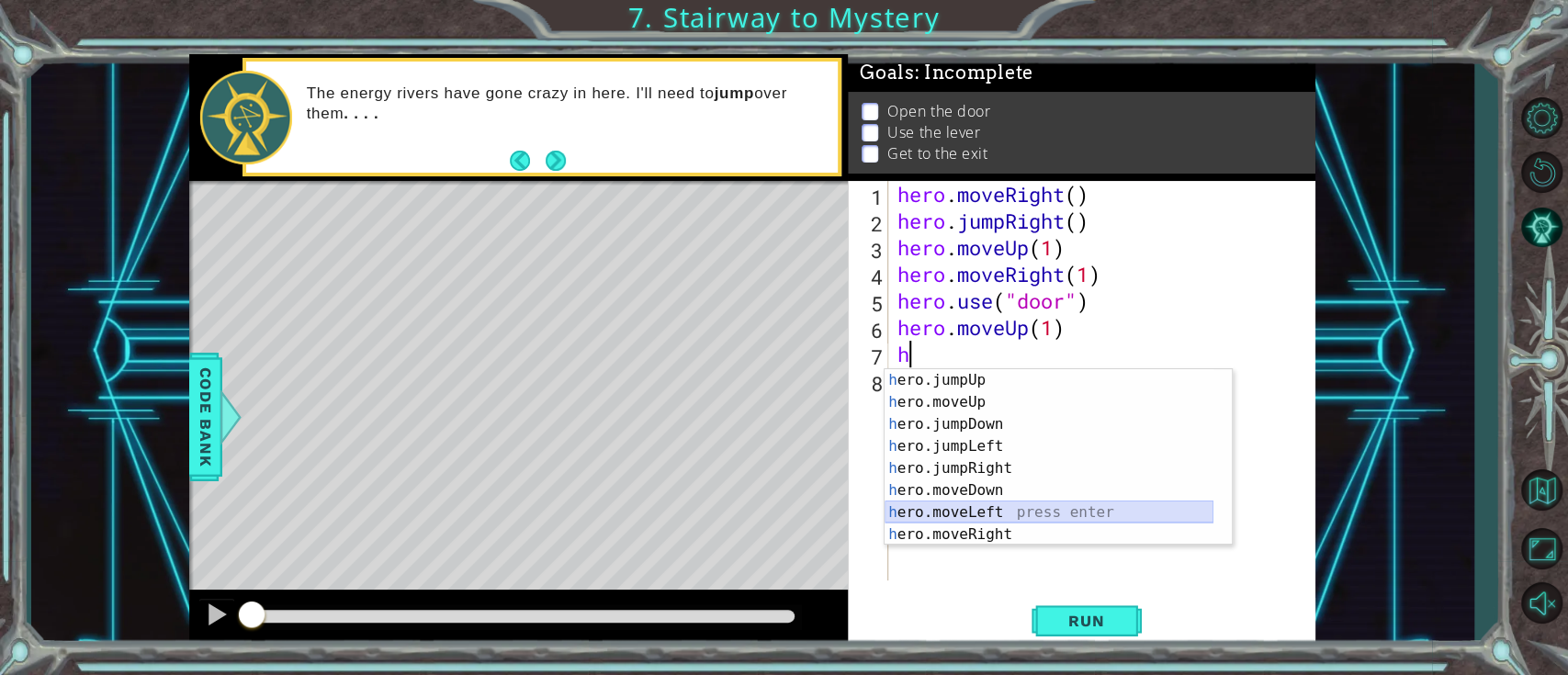
click at [1003, 505] on div "h ero.jumpUp press enter h ero.moveUp press enter h ero.jumpDown press enter h …" at bounding box center [1048, 480] width 329 height 221
type textarea "hero.moveLeft(1)"
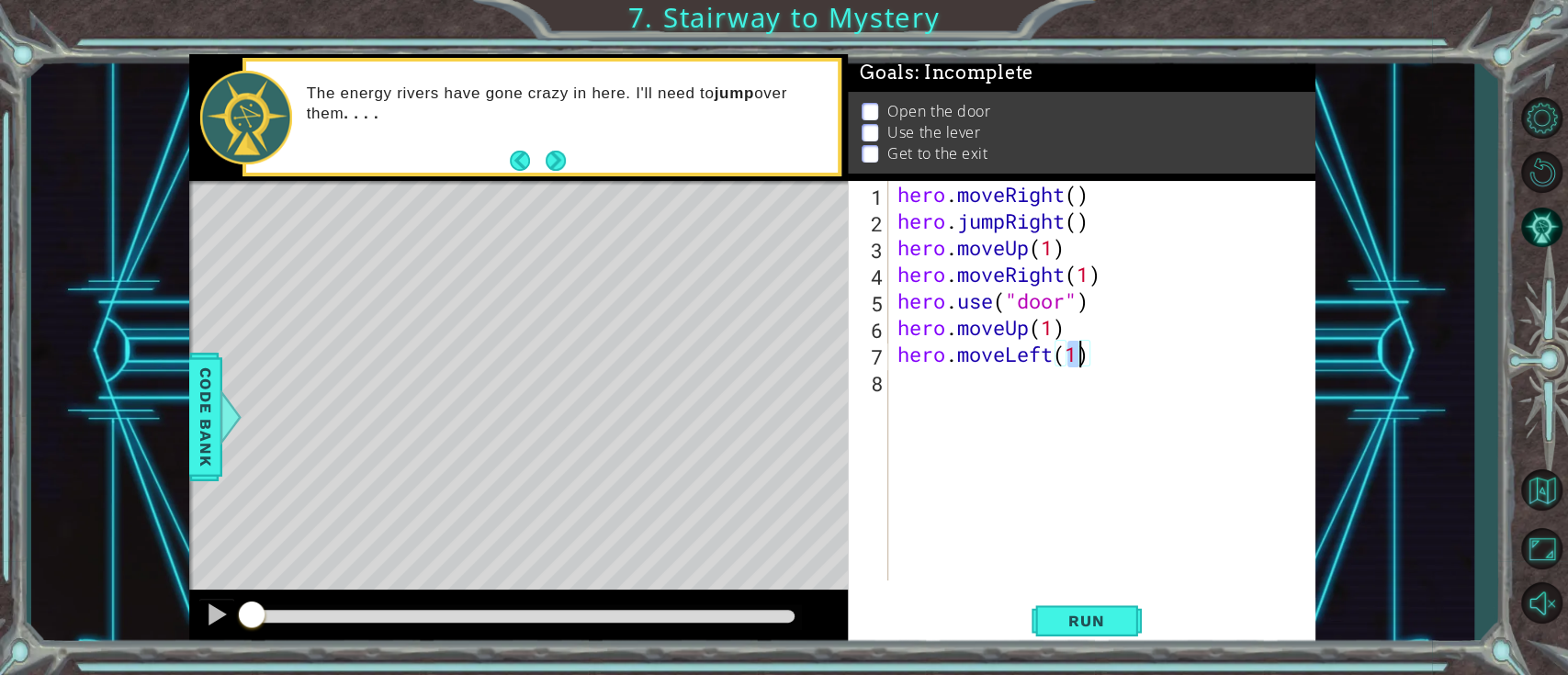
click at [985, 443] on div "hero . moveRight ( ) hero . jumpRight ( ) hero . moveUp ( 1 ) hero . moveRight …" at bounding box center [1107, 408] width 427 height 453
type textarea "hero.use("switch")"
click at [1039, 505] on div "hero . moveRight ( ) hero . jumpRight ( ) hero . moveUp ( 1 ) hero . moveRight …" at bounding box center [1107, 408] width 427 height 453
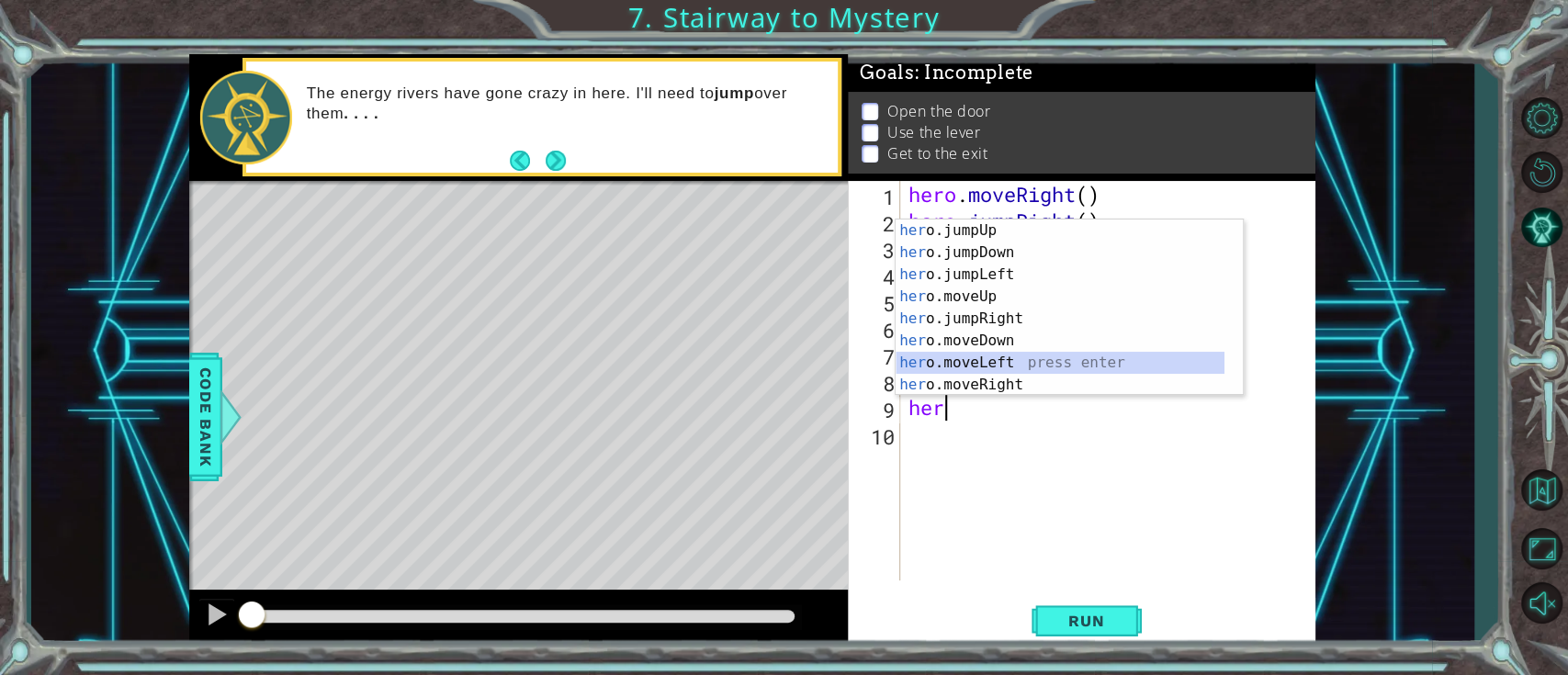
click at [988, 368] on div "her o.jumpUp press enter her o.jumpDown press enter her o.jumpLeft press enter …" at bounding box center [1060, 330] width 329 height 221
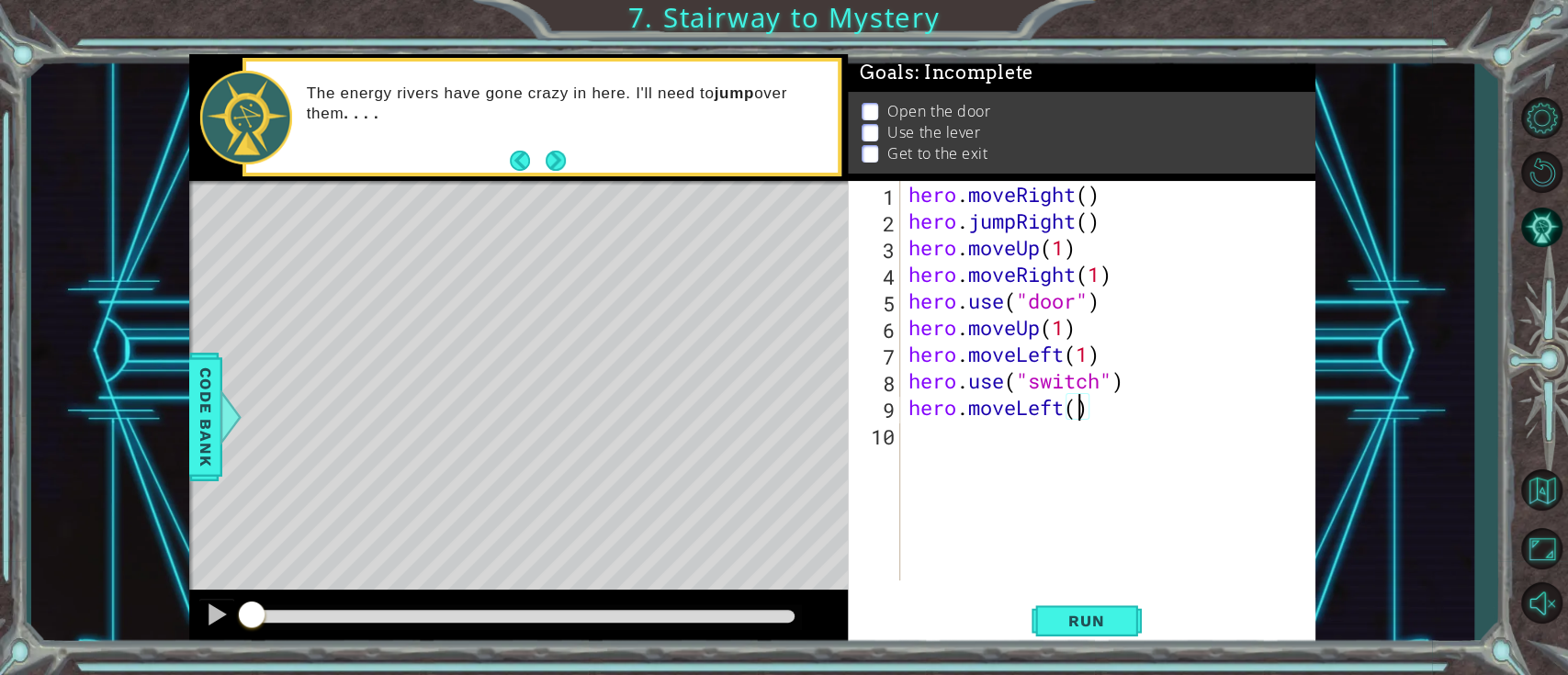
type textarea "hero.moveLeft(2)"
click at [1044, 454] on div "hero . moveRight ( ) hero . jumpRight ( ) hero . moveUp ( 1 ) hero . moveRight …" at bounding box center [1112, 408] width 415 height 453
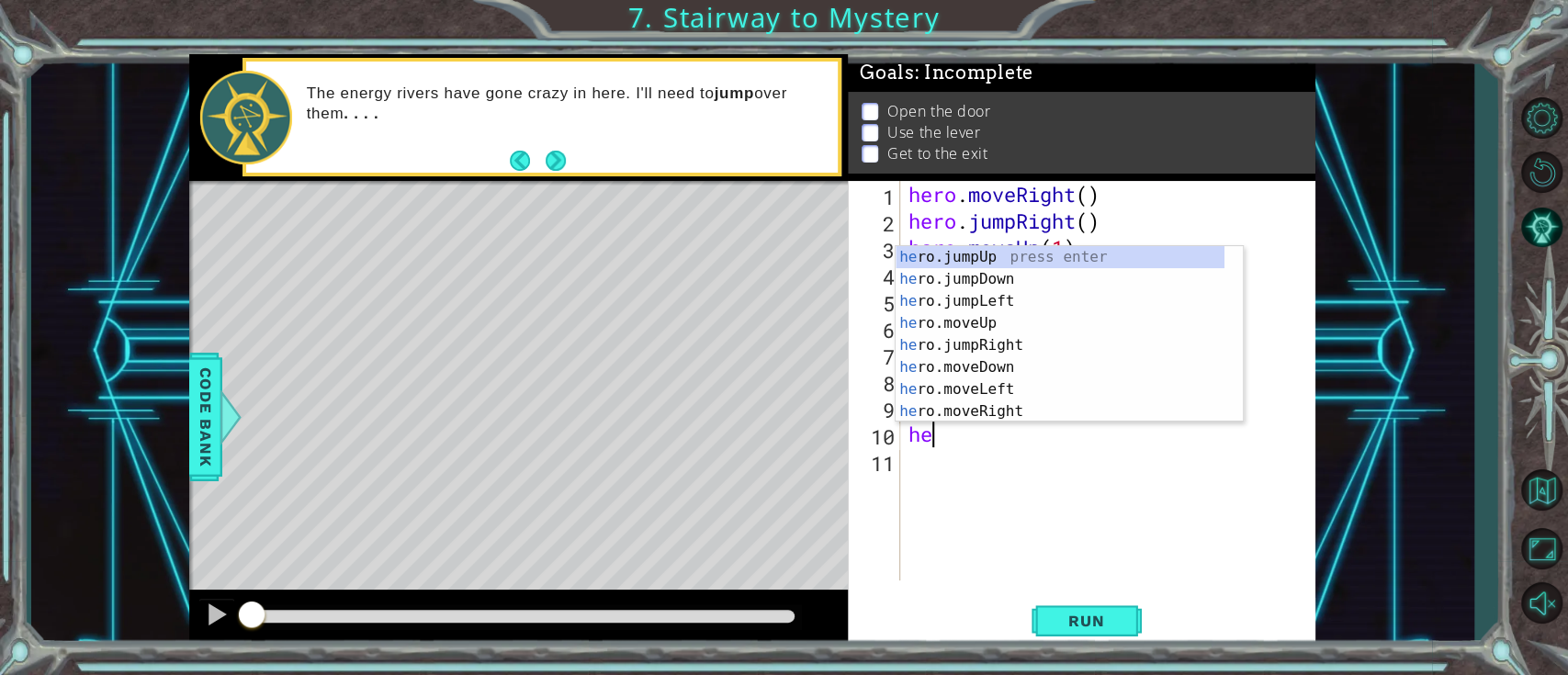
type textarea "her"
click at [1022, 253] on div "her o.jumpUp press enter her o.jumpDown press enter her o.jumpLeft press enter …" at bounding box center [1060, 356] width 329 height 221
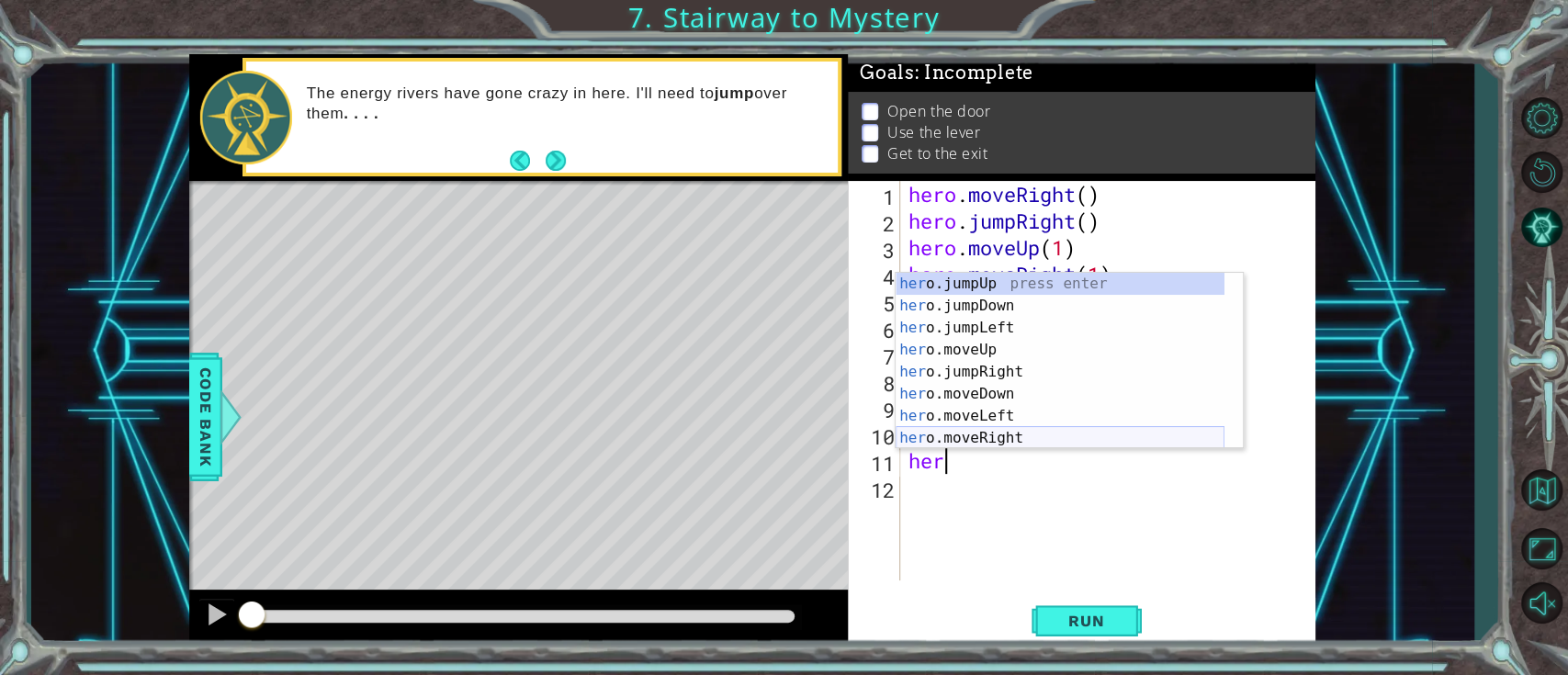
click at [991, 438] on div "her o.jumpUp press enter her o.jumpDown press enter her o.jumpLeft press enter …" at bounding box center [1060, 383] width 329 height 221
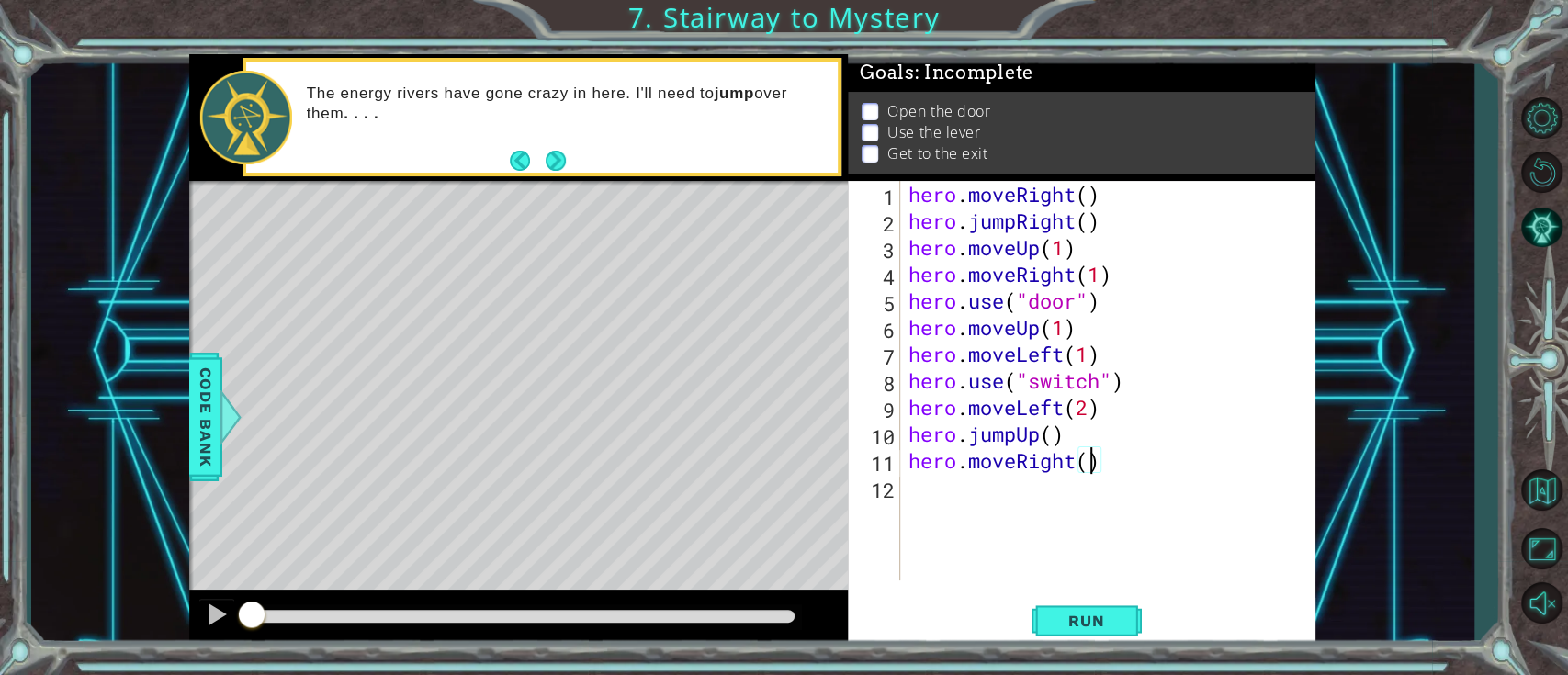
scroll to position [0, 8]
click at [1073, 505] on span "Run" at bounding box center [1086, 620] width 73 height 18
click at [1105, 383] on div "hero . moveRight ( ) hero . jumpRight ( ) hero . moveUp ( 1 ) hero . moveRight …" at bounding box center [1112, 408] width 415 height 453
click at [1088, 505] on button "Run" at bounding box center [1086, 621] width 110 height 46
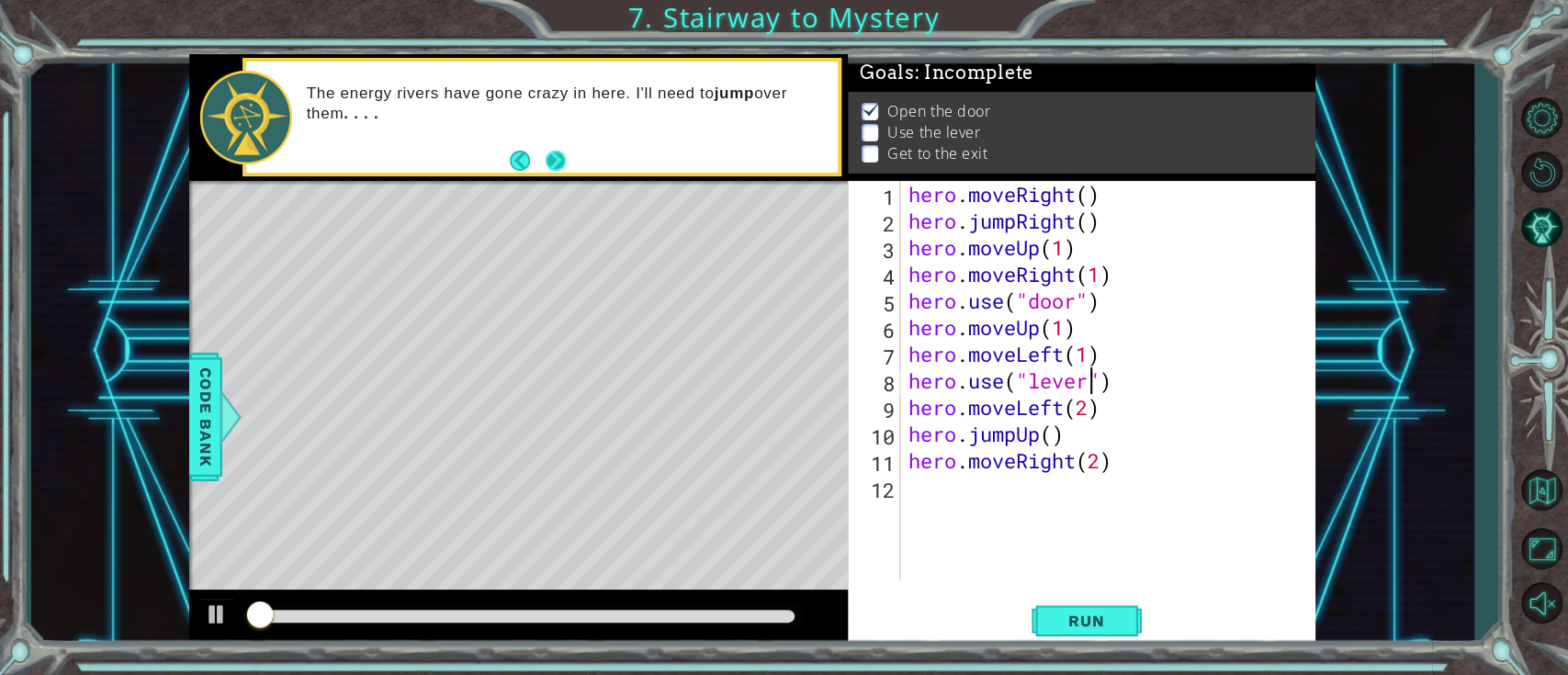
click at [552, 155] on button "Next" at bounding box center [556, 160] width 20 height 20
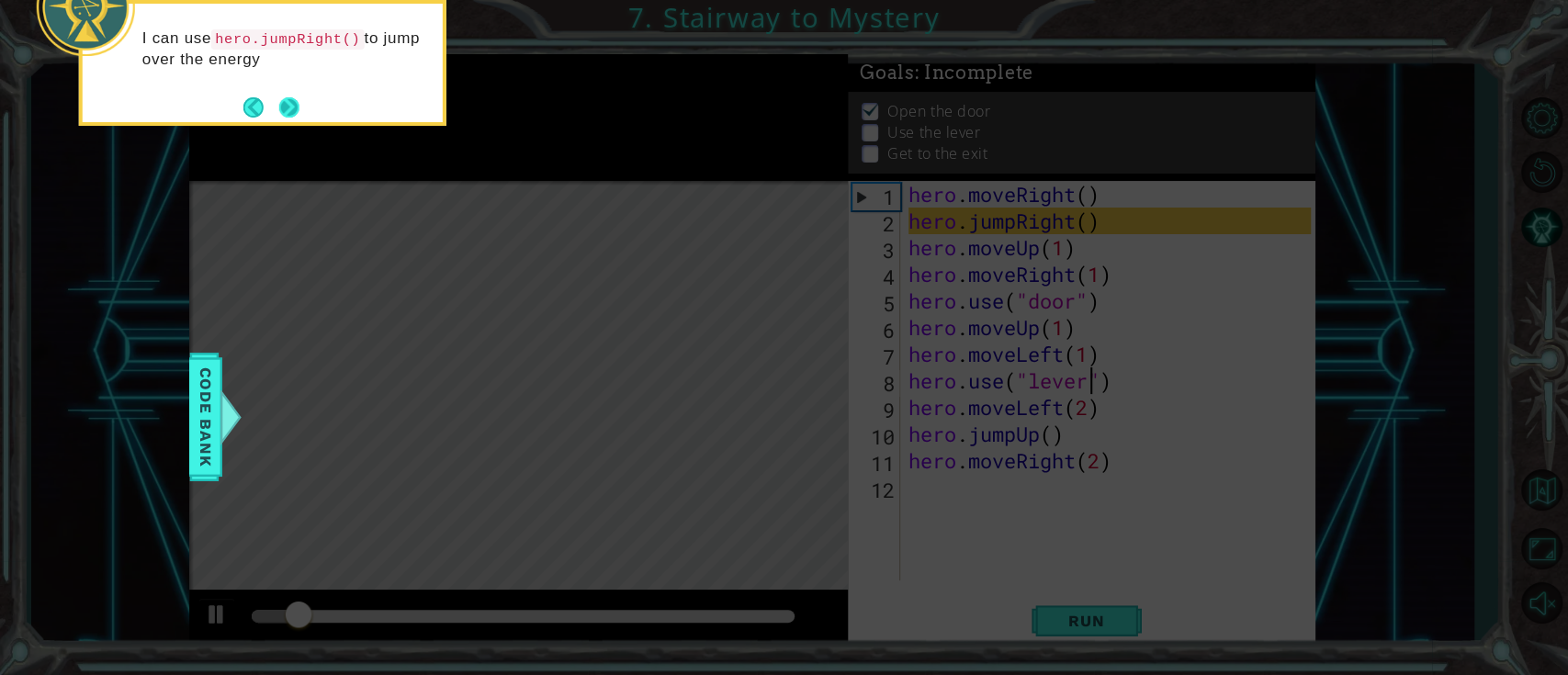
click at [291, 98] on button "Next" at bounding box center [289, 107] width 20 height 20
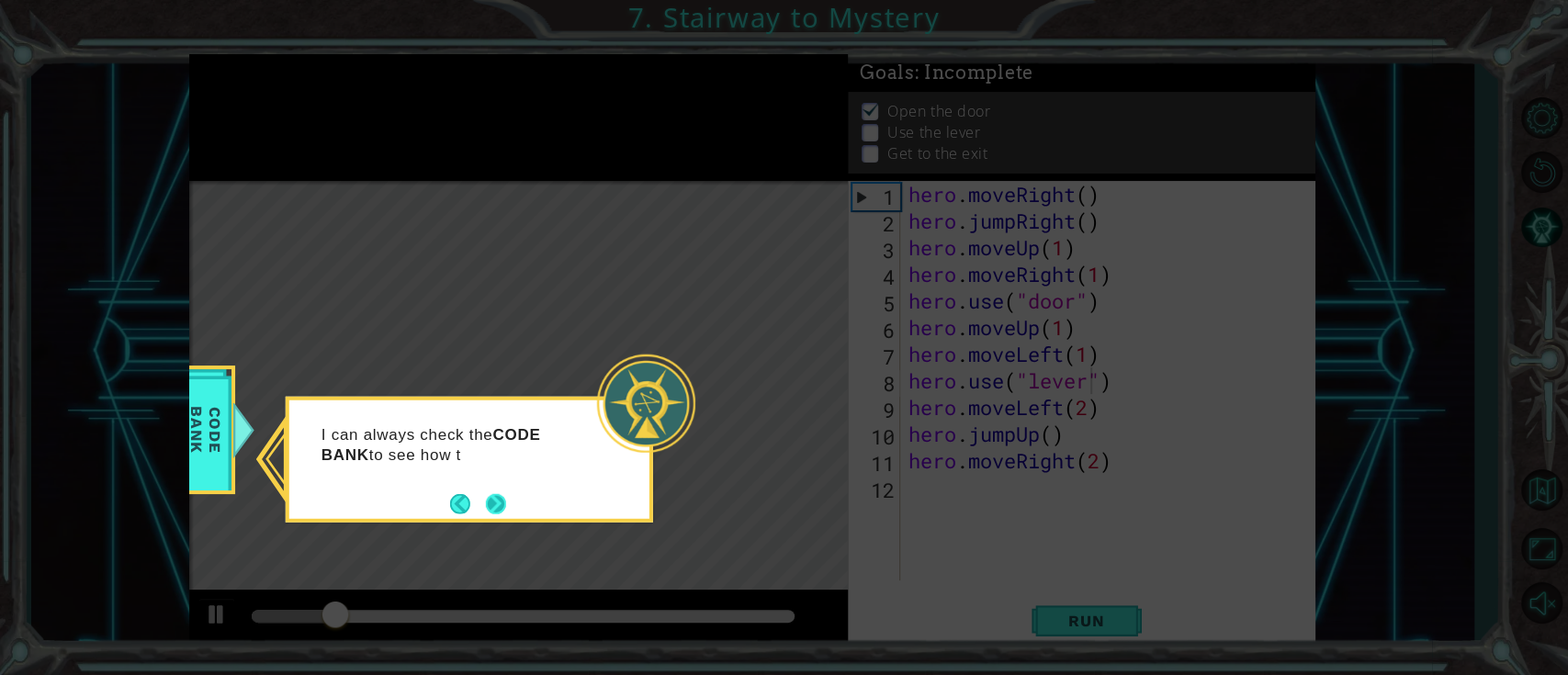
click at [489, 502] on button "Next" at bounding box center [496, 502] width 20 height 20
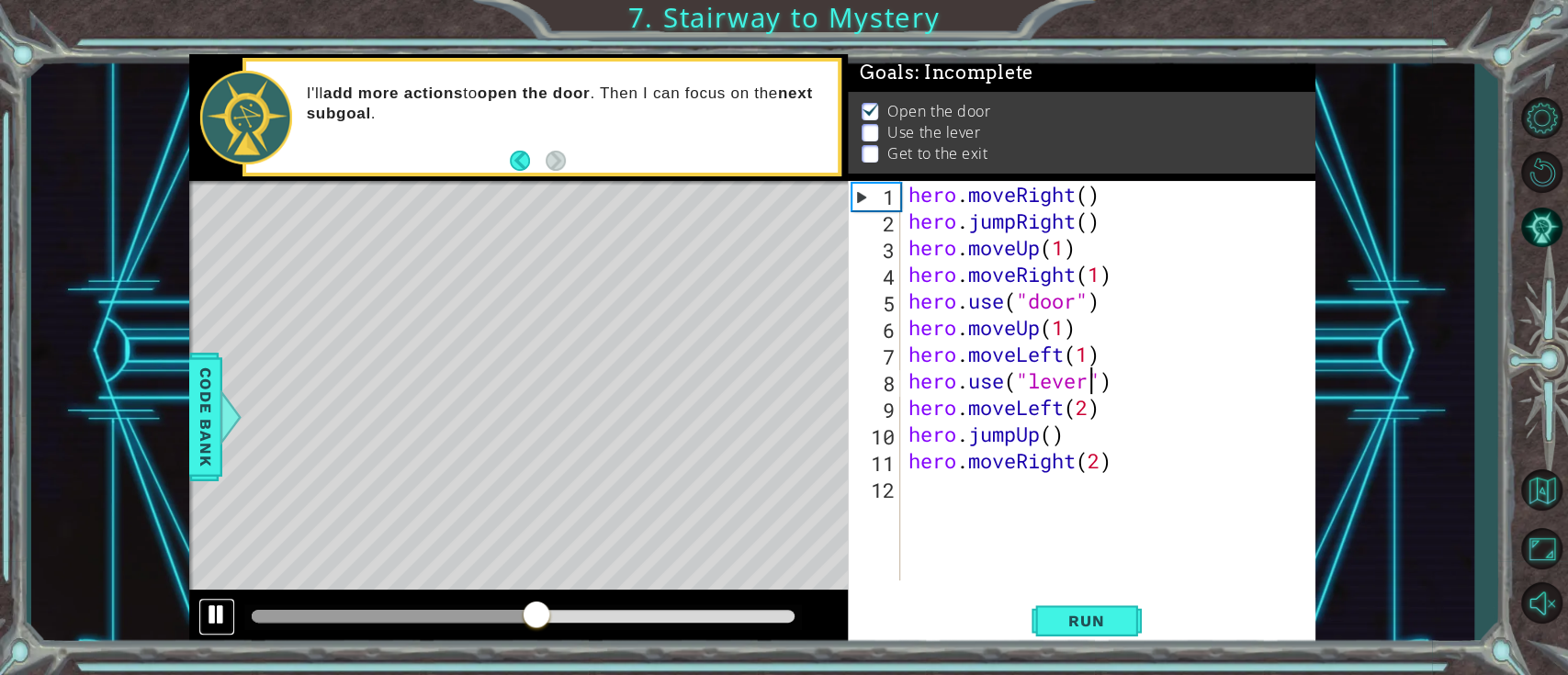
click at [223, 505] on div at bounding box center [216, 614] width 24 height 24
click at [1085, 332] on div "hero . moveRight ( ) hero . jumpRight ( ) hero . moveUp ( 1 ) hero . moveRight …" at bounding box center [1112, 408] width 415 height 453
click at [1065, 335] on div "hero . moveRight ( ) hero . jumpRight ( ) hero . moveUp ( 1 ) hero . moveRight …" at bounding box center [1112, 408] width 415 height 453
type textarea "hero.moveUp(2)"
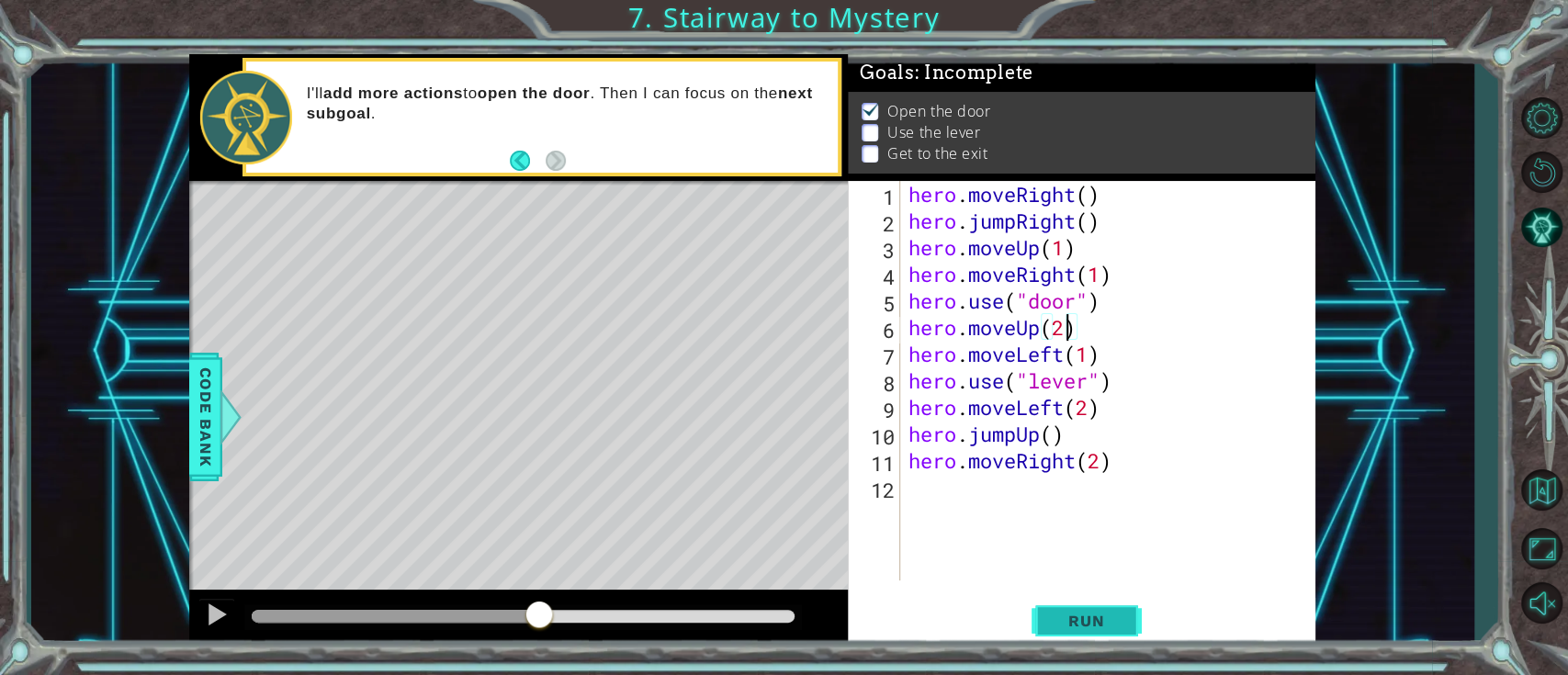
click at [1087, 505] on button "Run" at bounding box center [1086, 621] width 110 height 46
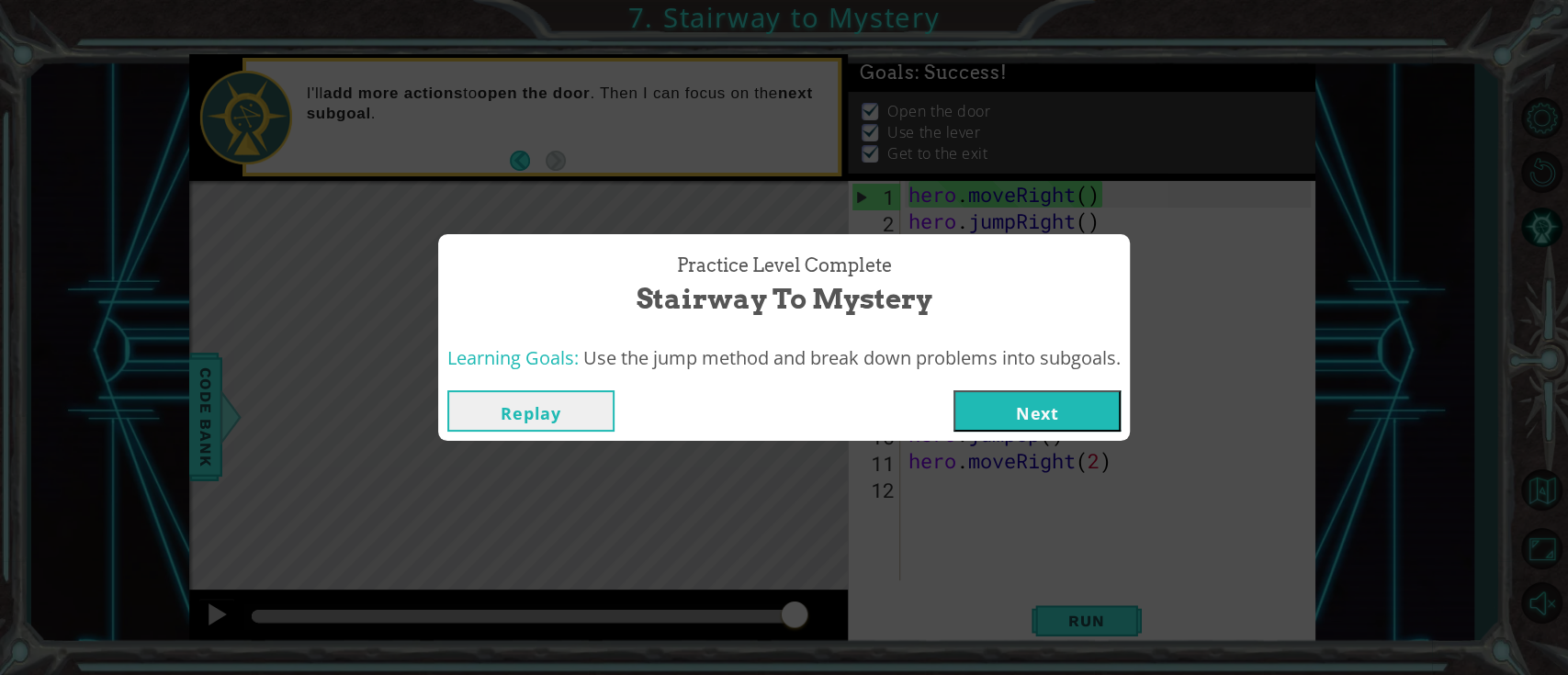
click at [1018, 388] on div "Replay Next" at bounding box center [784, 410] width 692 height 60
click at [1017, 407] on button "Next" at bounding box center [1037, 411] width 167 height 42
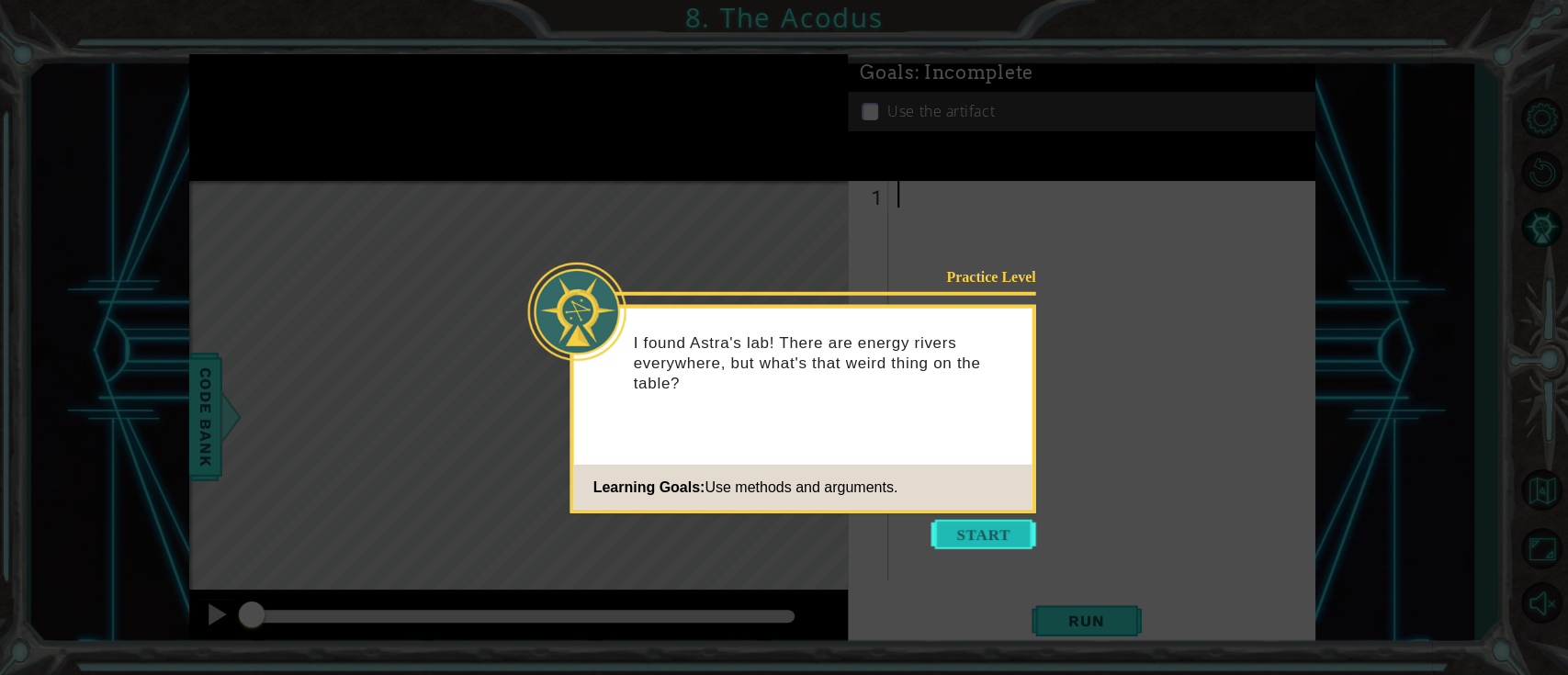
click at [992, 505] on button "Start" at bounding box center [984, 534] width 104 height 29
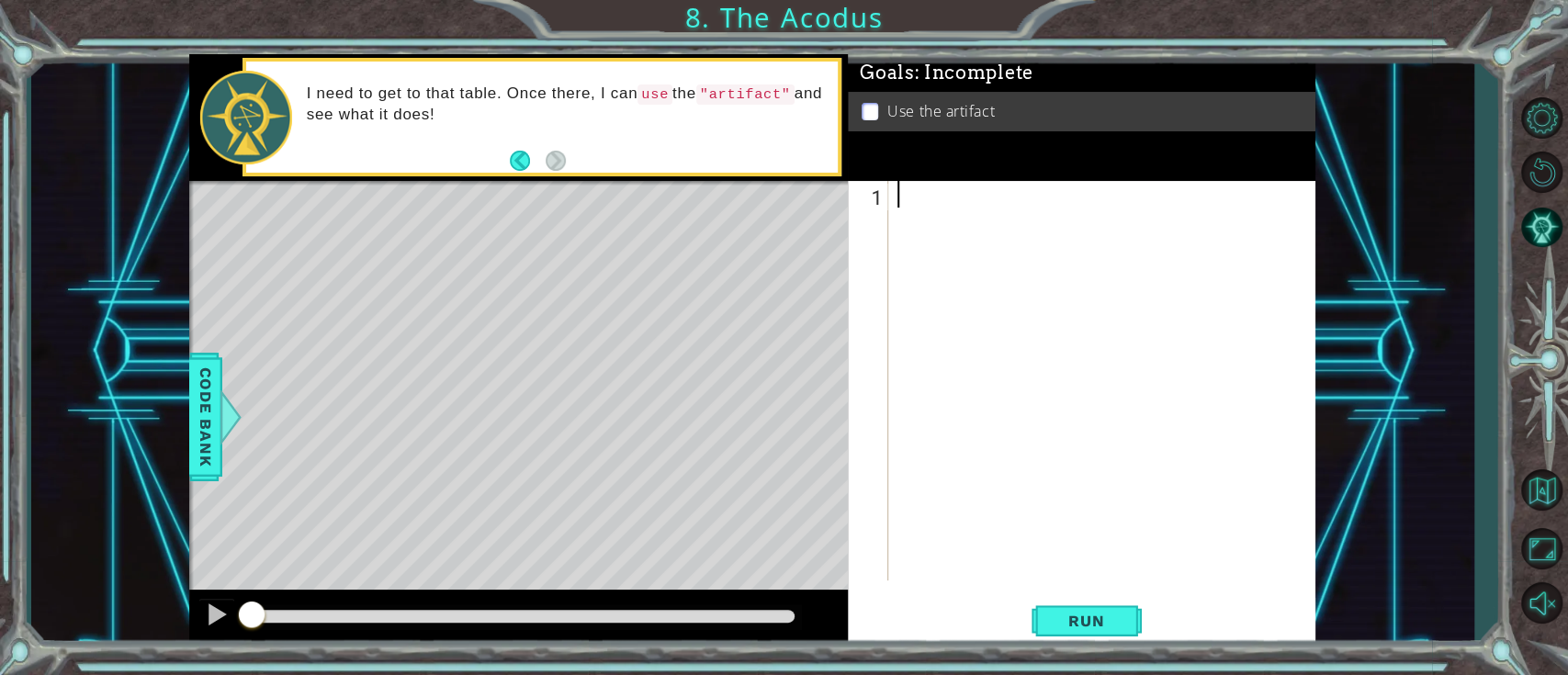
click at [1082, 429] on div at bounding box center [1107, 408] width 427 height 453
type textarea "hero.moveUp(2)"
click at [1121, 313] on div "hero . moveUp ( 2 )" at bounding box center [1107, 408] width 427 height 453
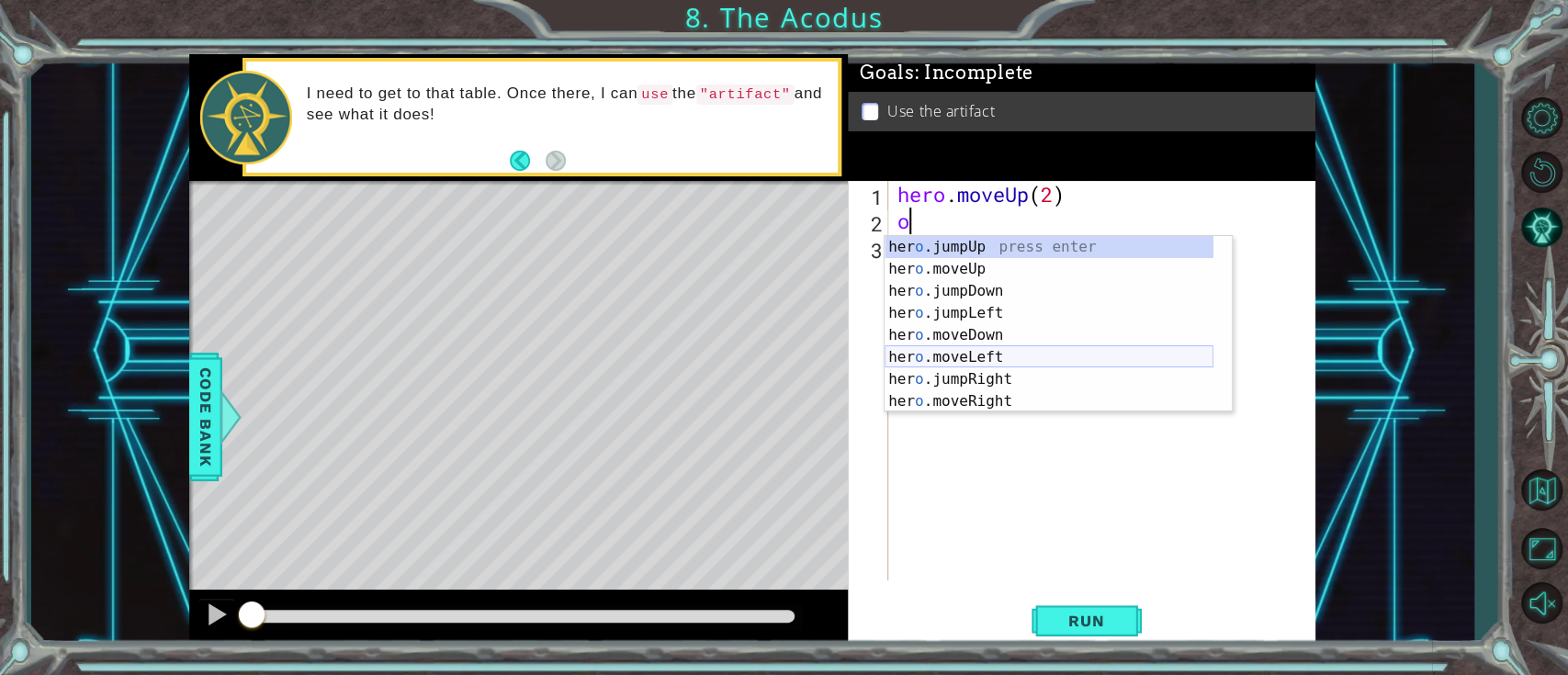
click at [965, 349] on div "her o .jumpUp press enter her o .moveUp press enter her o .jumpDown press enter…" at bounding box center [1048, 346] width 329 height 221
type textarea "hero.moveLeft(1)"
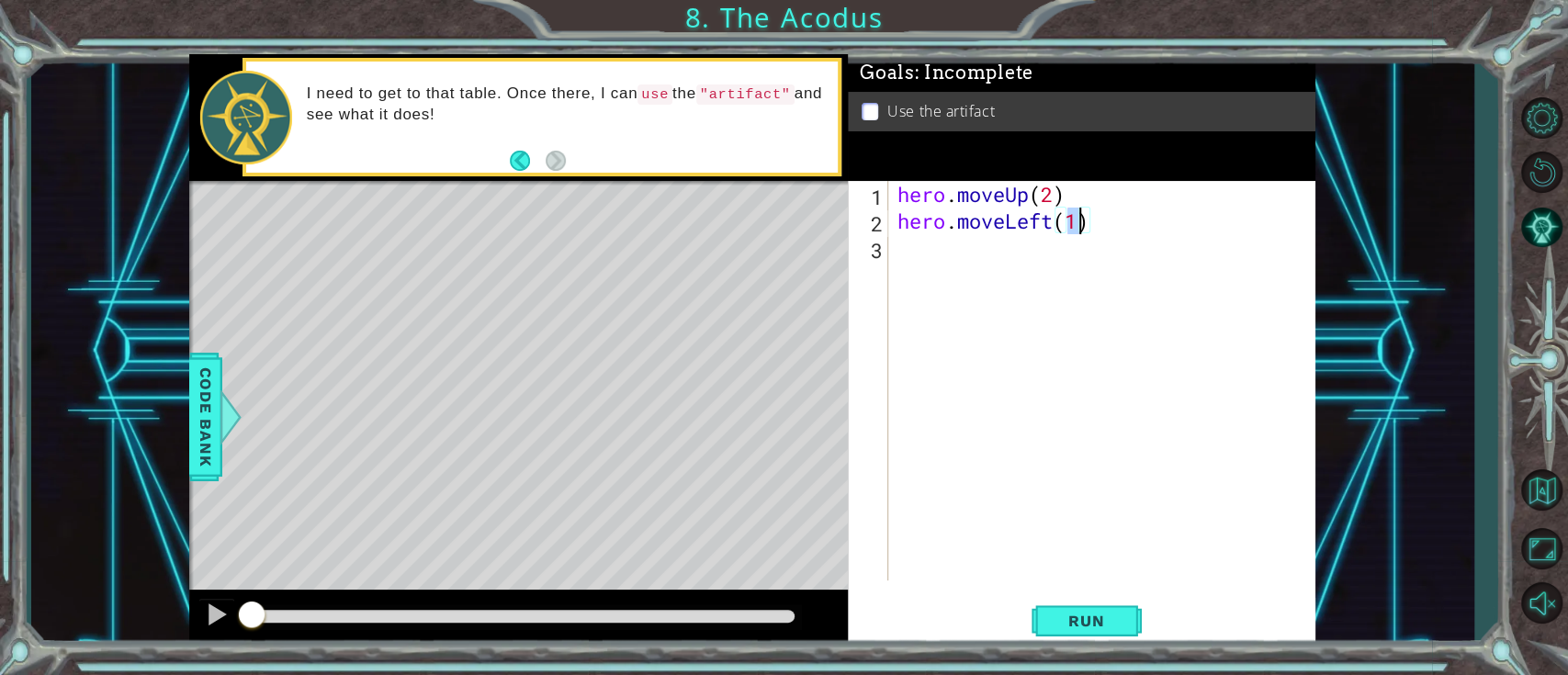
click at [956, 375] on div "hero . moveUp ( 2 ) hero . moveLeft ( 1 )" at bounding box center [1107, 408] width 427 height 453
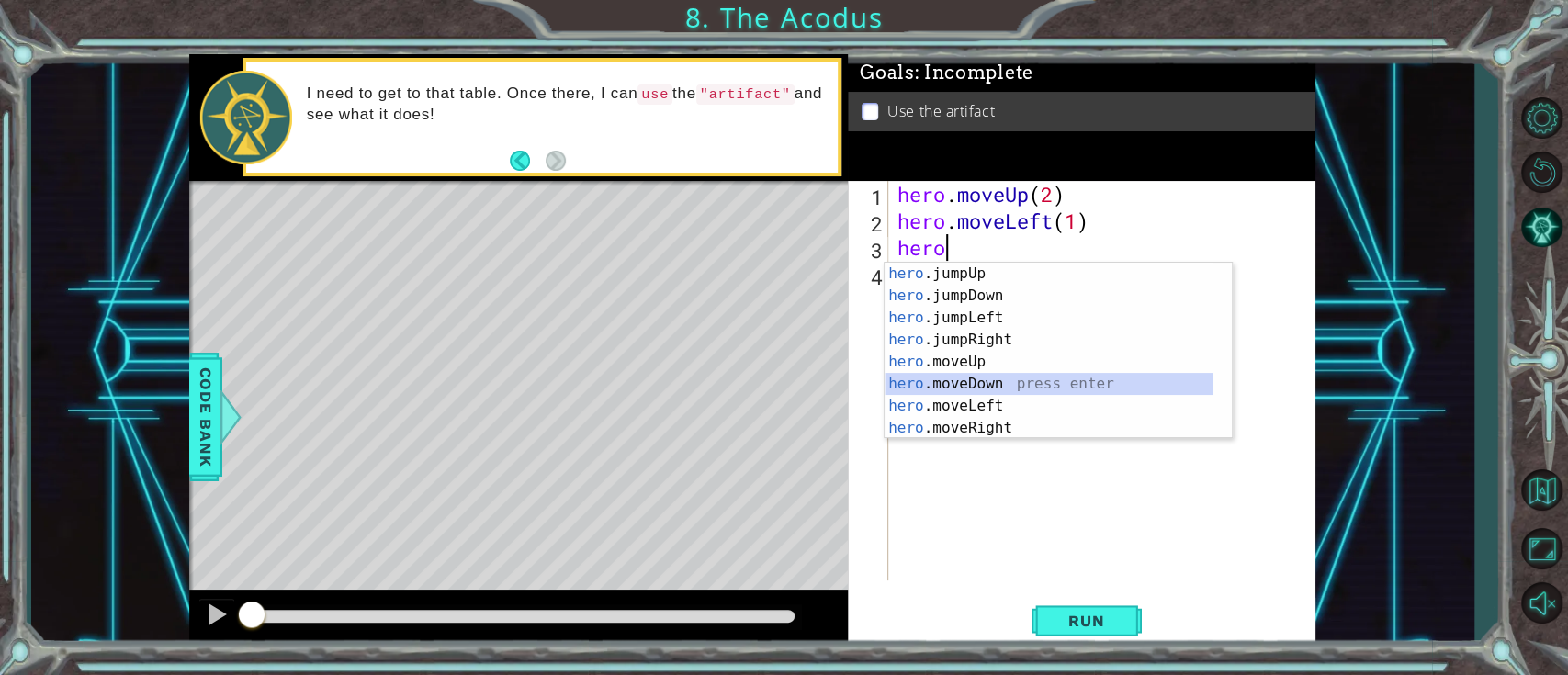
click at [956, 376] on div "hero .jumpUp press enter hero .jumpDown press enter hero .jumpLeft press enter …" at bounding box center [1048, 373] width 329 height 221
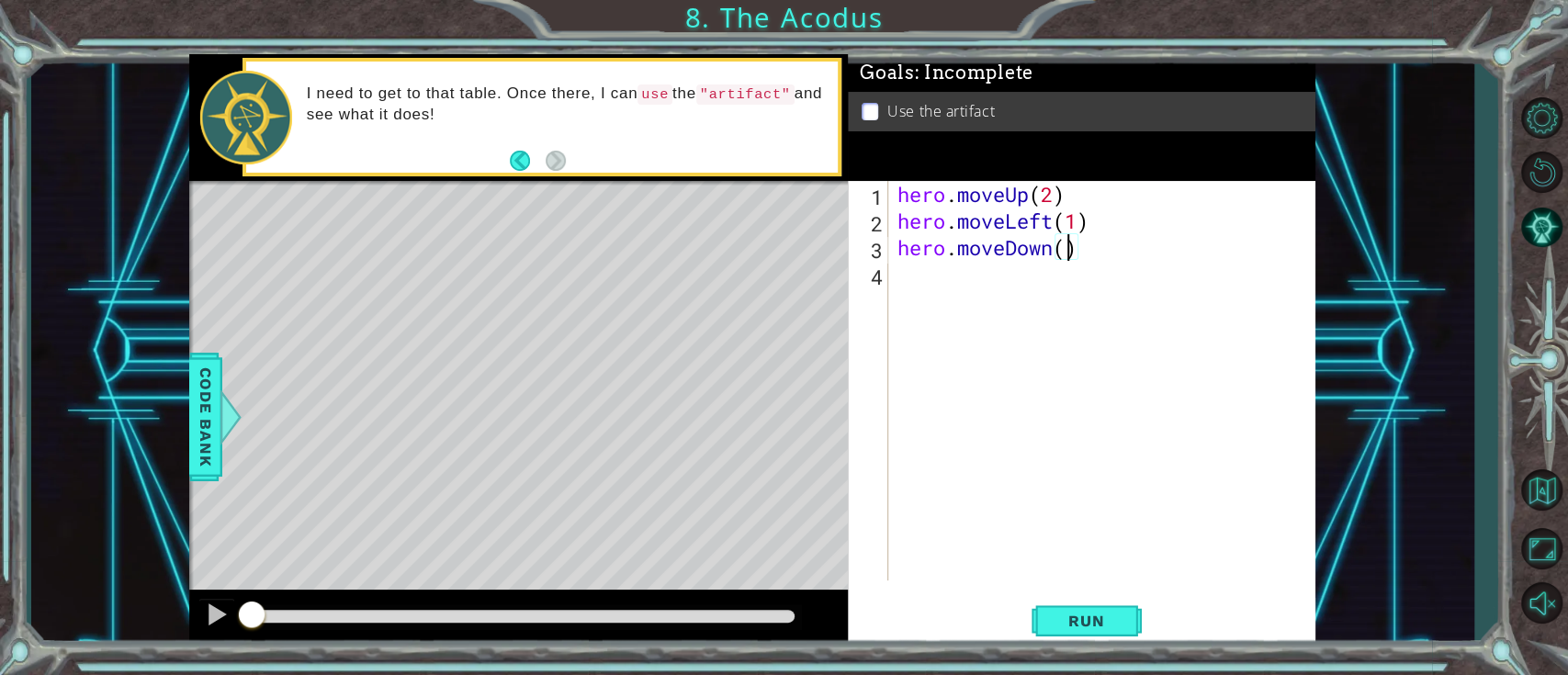
type textarea "hero.moveDown(2)"
click at [1025, 339] on div "hero . moveUp ( 2 ) hero . moveLeft ( 1 ) hero . moveDown ( 2 )" at bounding box center [1107, 408] width 427 height 453
type textarea "h"
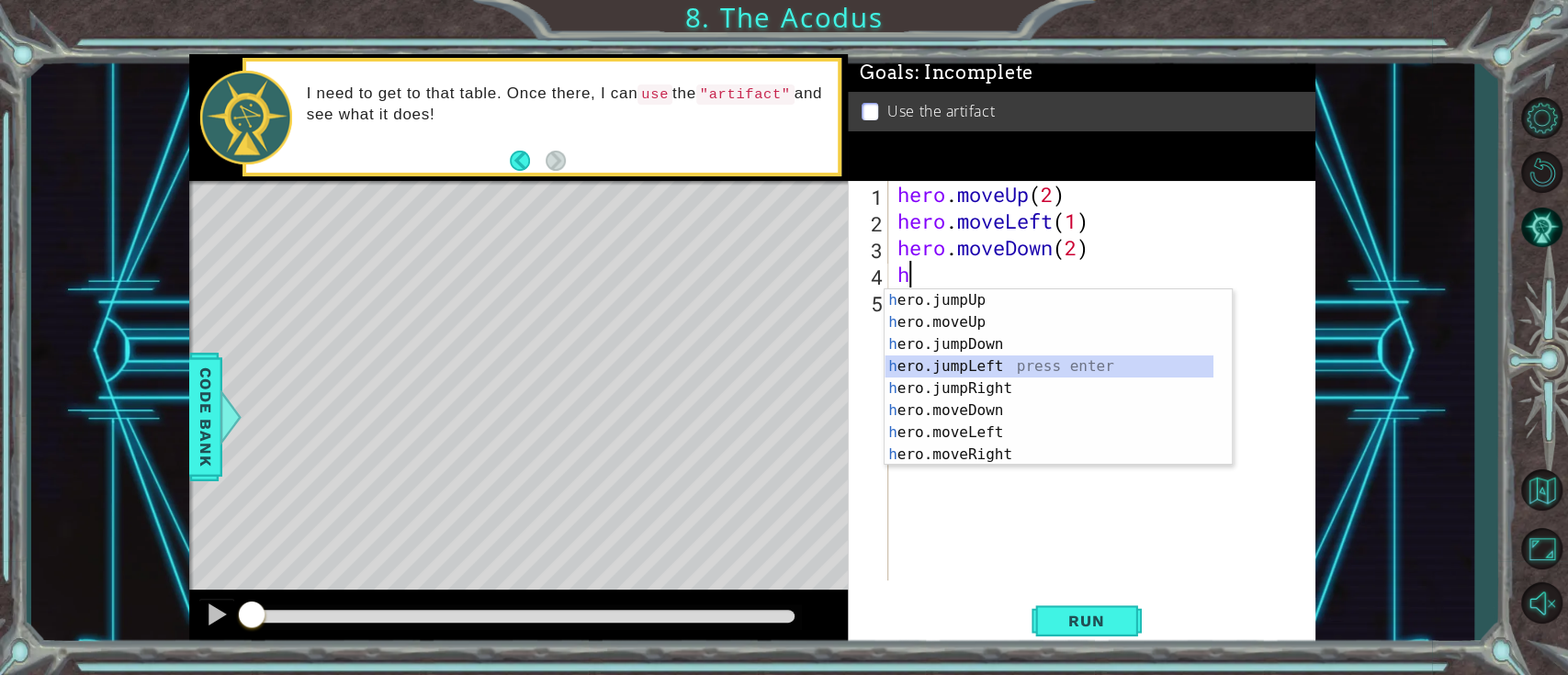
click at [965, 363] on div "h ero.jumpUp press enter h ero.moveUp press enter h ero.jumpDown press enter h …" at bounding box center [1048, 399] width 329 height 221
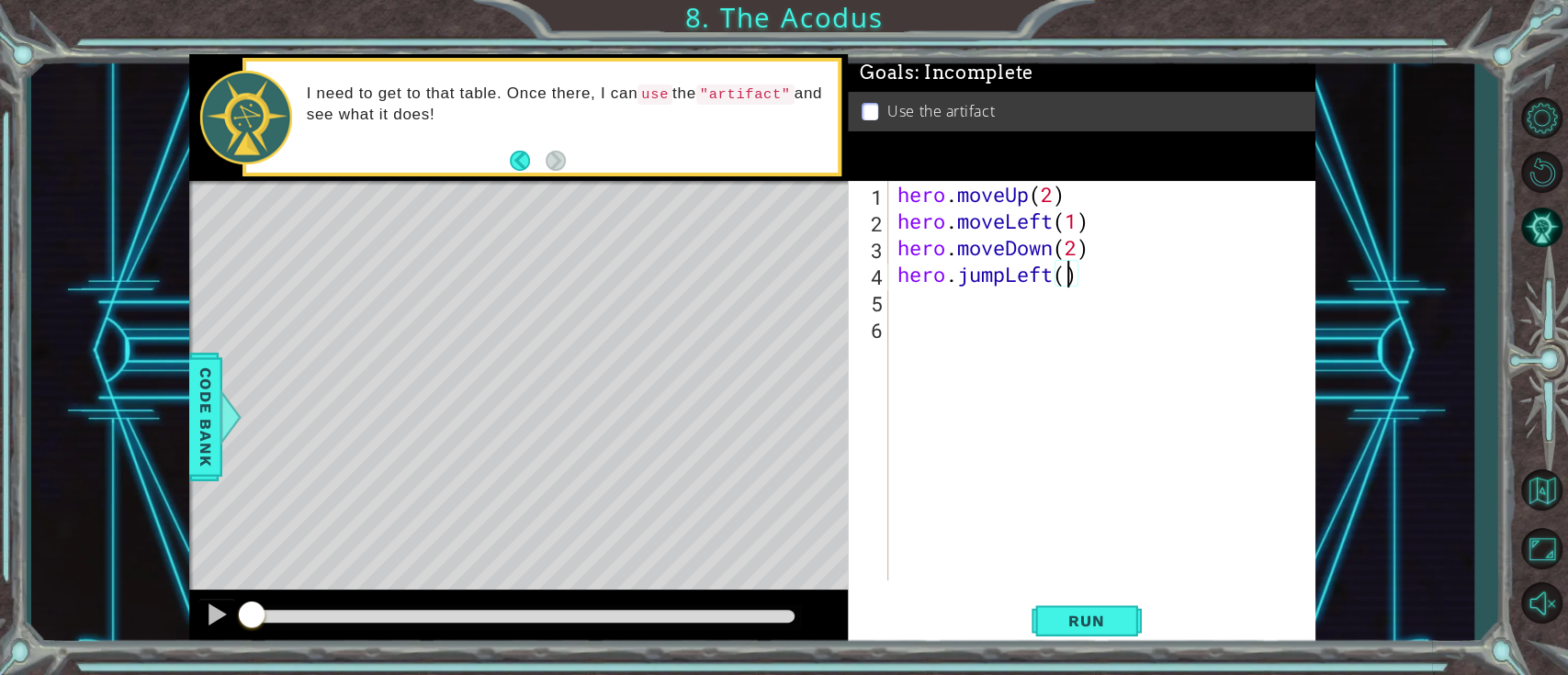
click at [1063, 282] on div "hero . moveUp ( 2 ) hero . moveLeft ( 1 ) hero . moveDown ( 2 ) hero . jumpLeft…" at bounding box center [1107, 408] width 427 height 453
type textarea "hero.jumpLeft()"
click at [963, 302] on div "hero . moveUp ( 2 ) hero . moveLeft ( 1 ) hero . moveDown ( 2 ) hero . jumpLeft…" at bounding box center [1107, 408] width 427 height 453
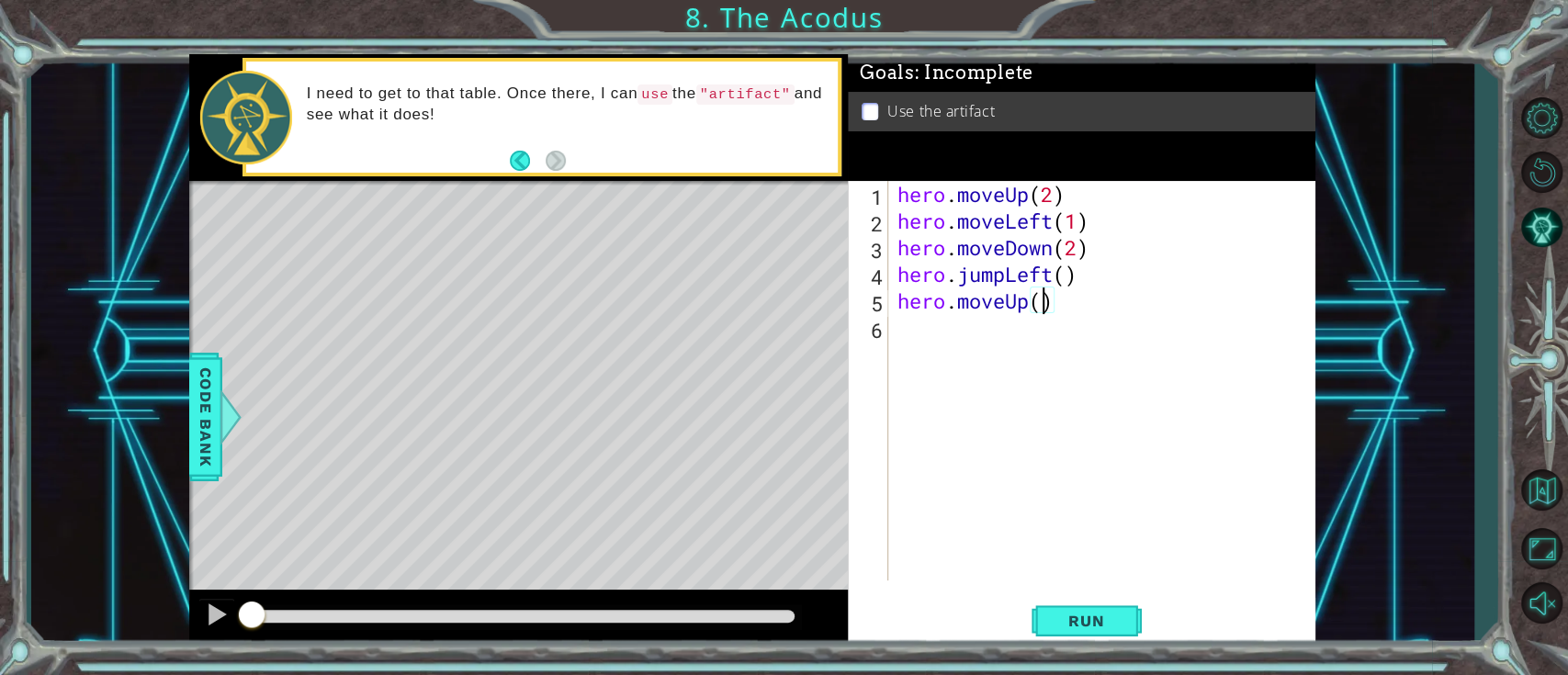
type textarea "hero.moveUp(2)"
click at [918, 356] on div "hero . moveUp ( 2 ) hero . moveLeft ( 1 ) hero . moveDown ( 2 ) hero . jumpLeft…" at bounding box center [1107, 408] width 427 height 453
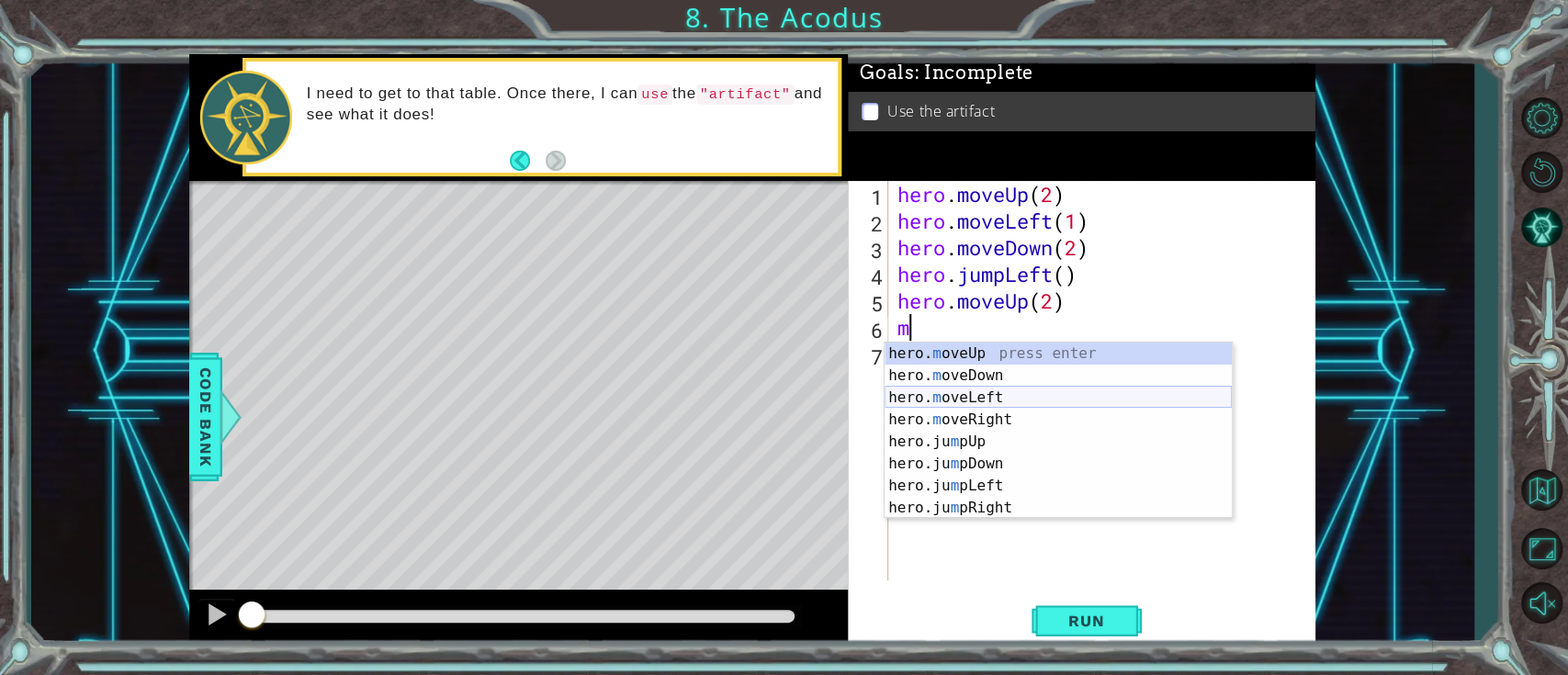
click at [950, 408] on div "hero. m oveUp press enter hero. m oveDown press enter hero. m oveLeft press ent…" at bounding box center [1058, 452] width 347 height 221
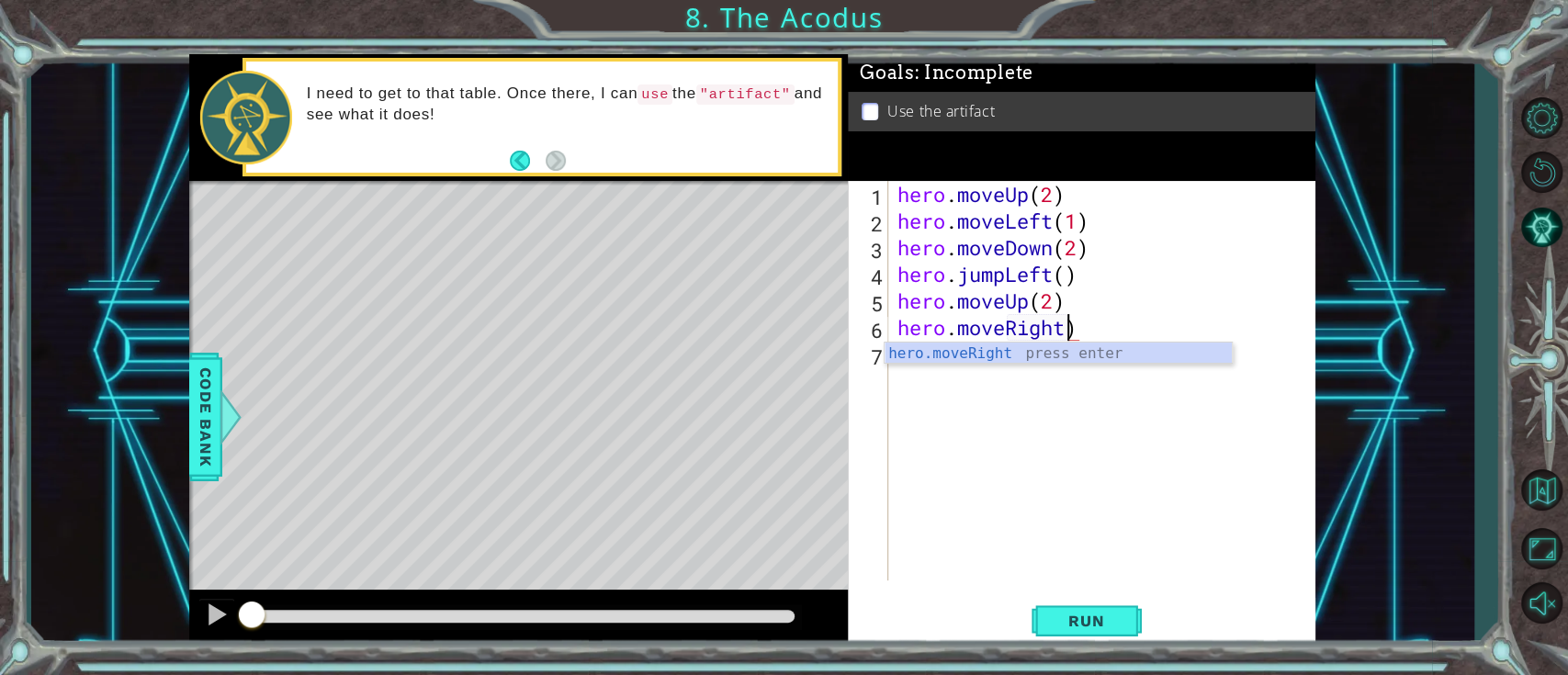
scroll to position [0, 8]
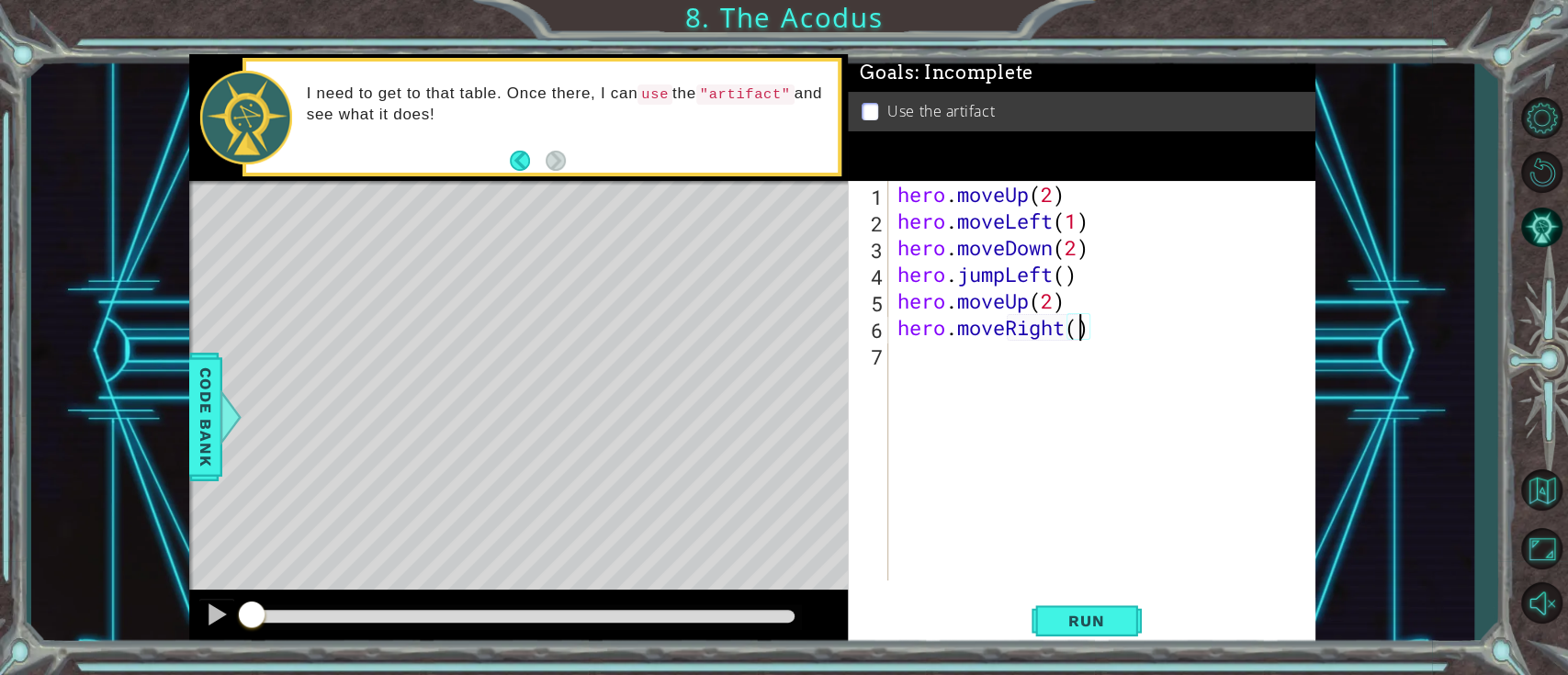
type textarea "hero.moveRight(1)"
click at [1087, 411] on div "hero . moveUp ( 2 ) hero . moveLeft ( 1 ) hero . moveDown ( 2 ) hero . jumpLeft…" at bounding box center [1107, 408] width 427 height 453
type textarea "h"
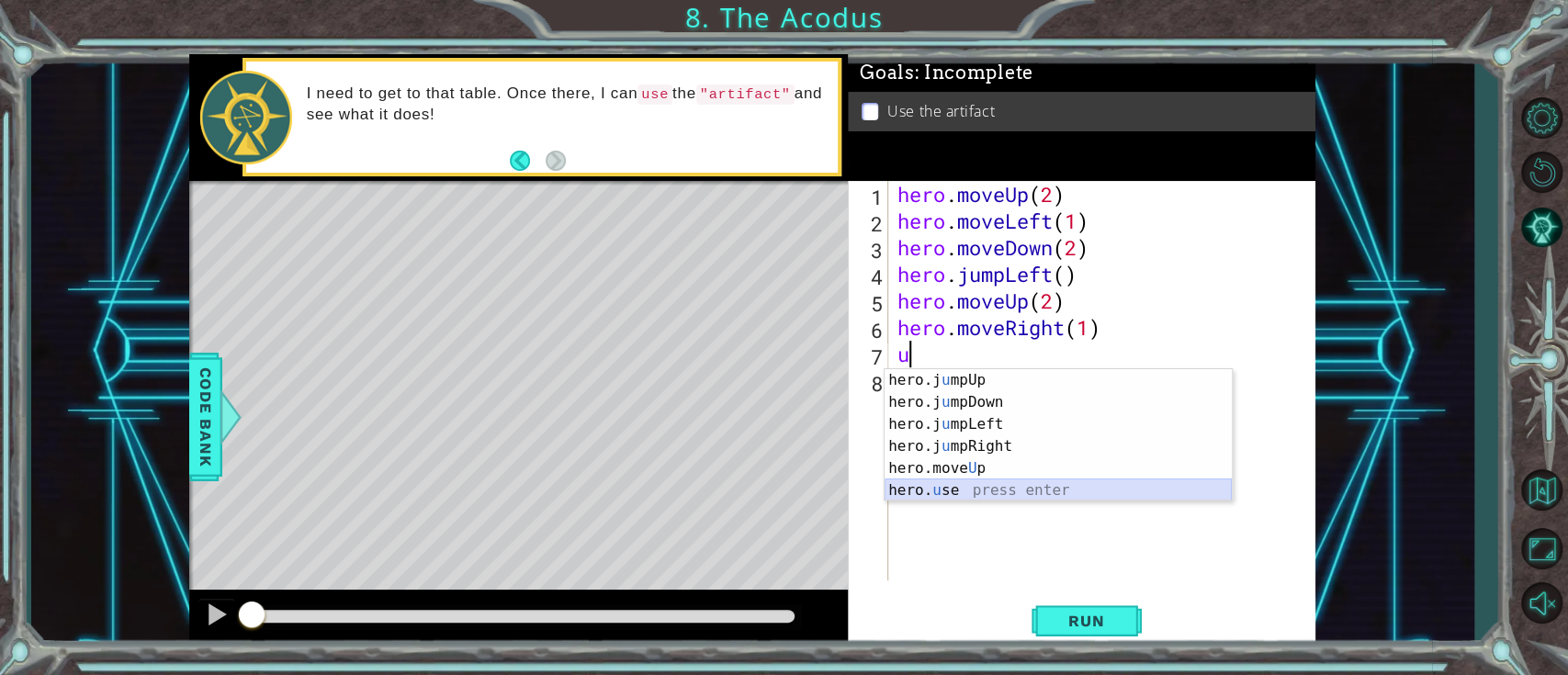
click at [966, 493] on div "hero.j u mpUp press enter hero.j u mpDown press enter hero.j u mpLeft press ent…" at bounding box center [1058, 458] width 347 height 176
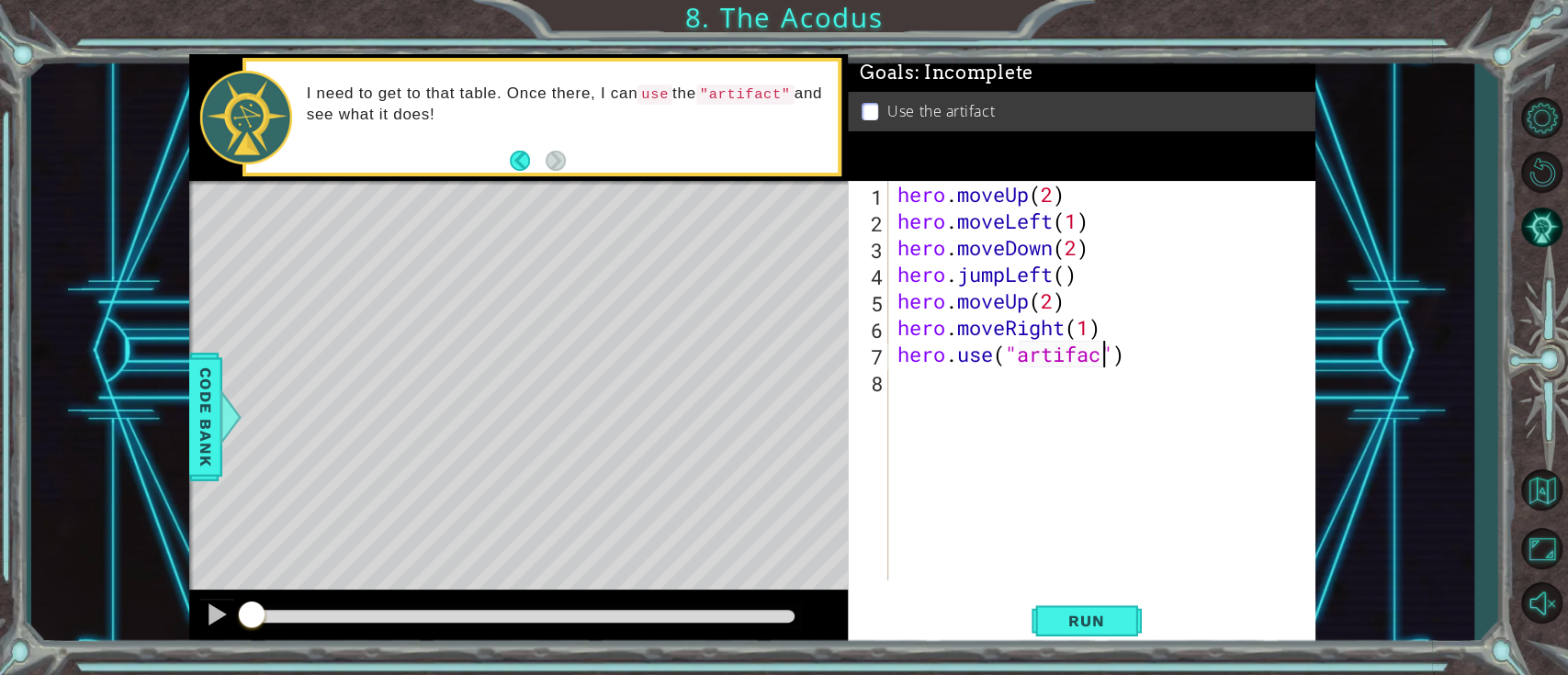
scroll to position [0, 9]
type textarea "hero.use("artifact")"
click at [1105, 505] on span "Run" at bounding box center [1086, 620] width 73 height 18
click at [1059, 505] on button "Run" at bounding box center [1086, 621] width 110 height 46
click at [1055, 505] on span "Run" at bounding box center [1086, 620] width 73 height 18
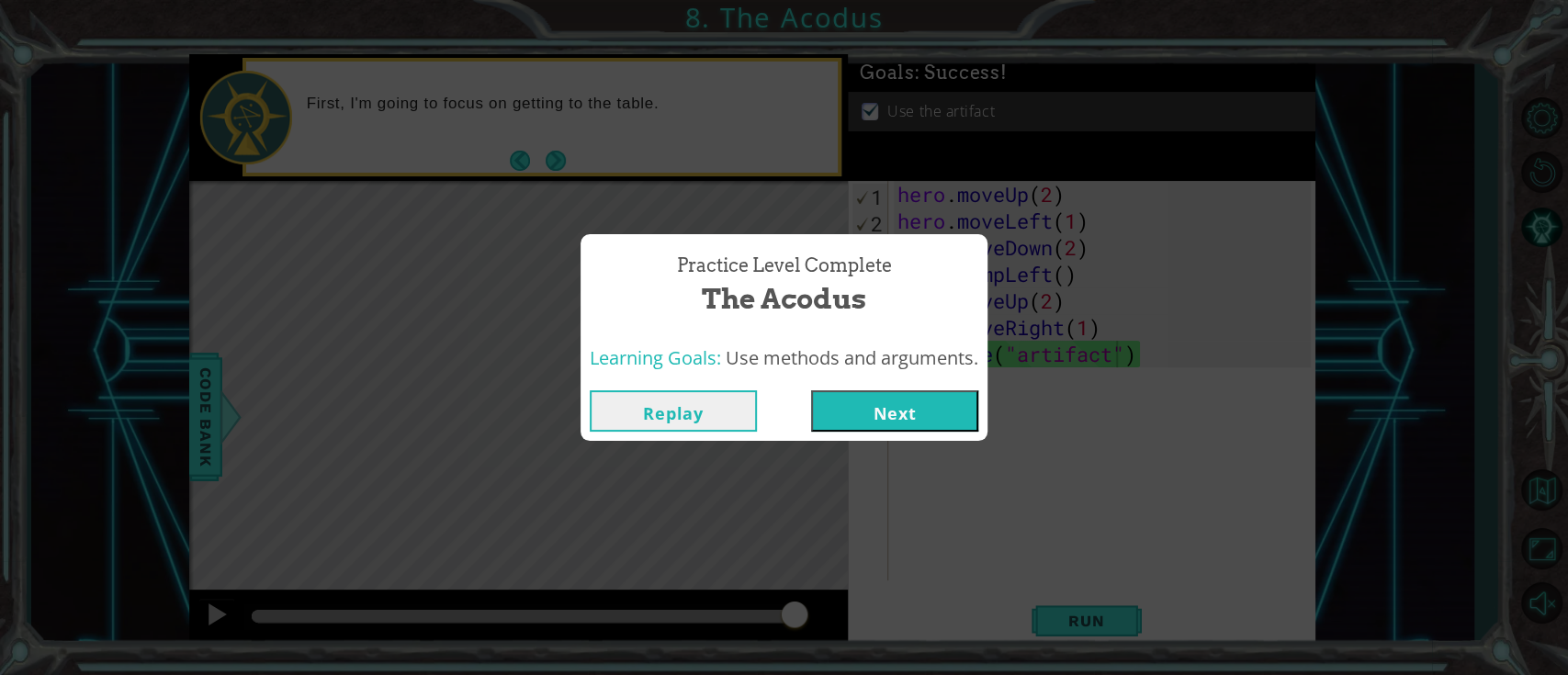
click at [936, 415] on button "Next" at bounding box center [895, 411] width 167 height 42
